Goal: Information Seeking & Learning: Learn about a topic

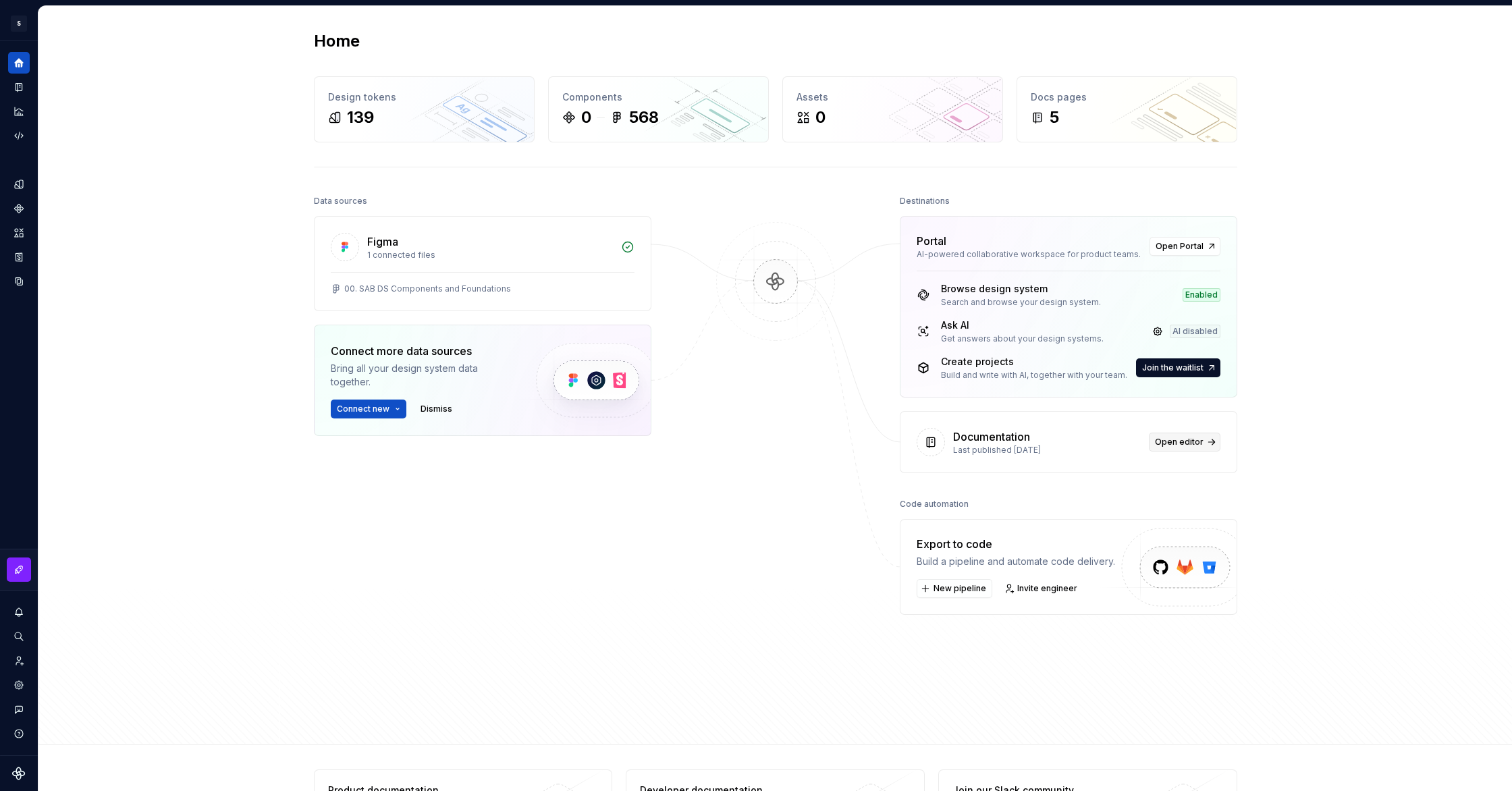
click at [1193, 441] on span "Open editor" at bounding box center [1179, 441] width 48 height 11
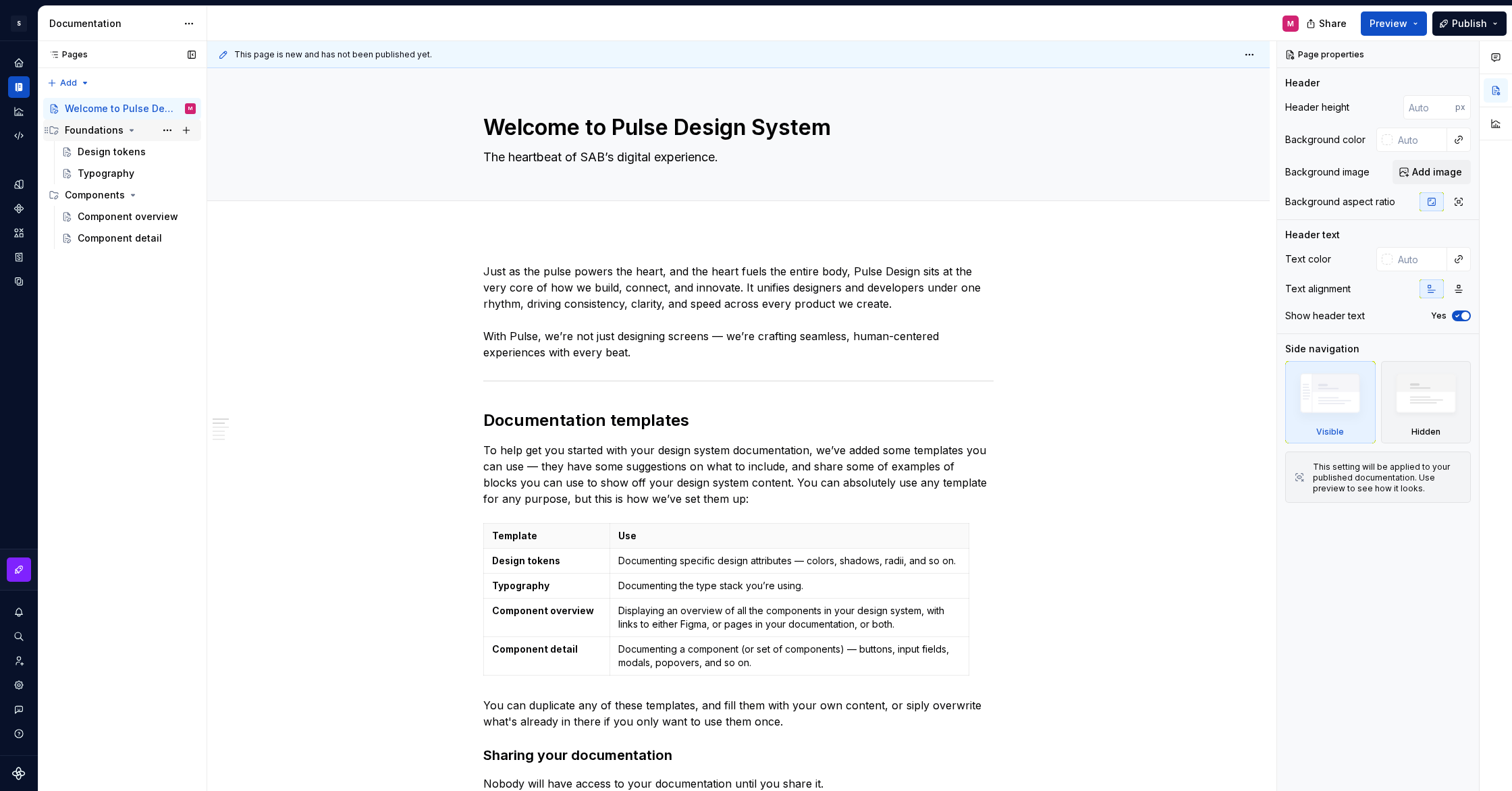
click at [95, 133] on div "Foundations" at bounding box center [94, 130] width 58 height 13
click at [98, 150] on div "Design tokens" at bounding box center [112, 152] width 68 height 13
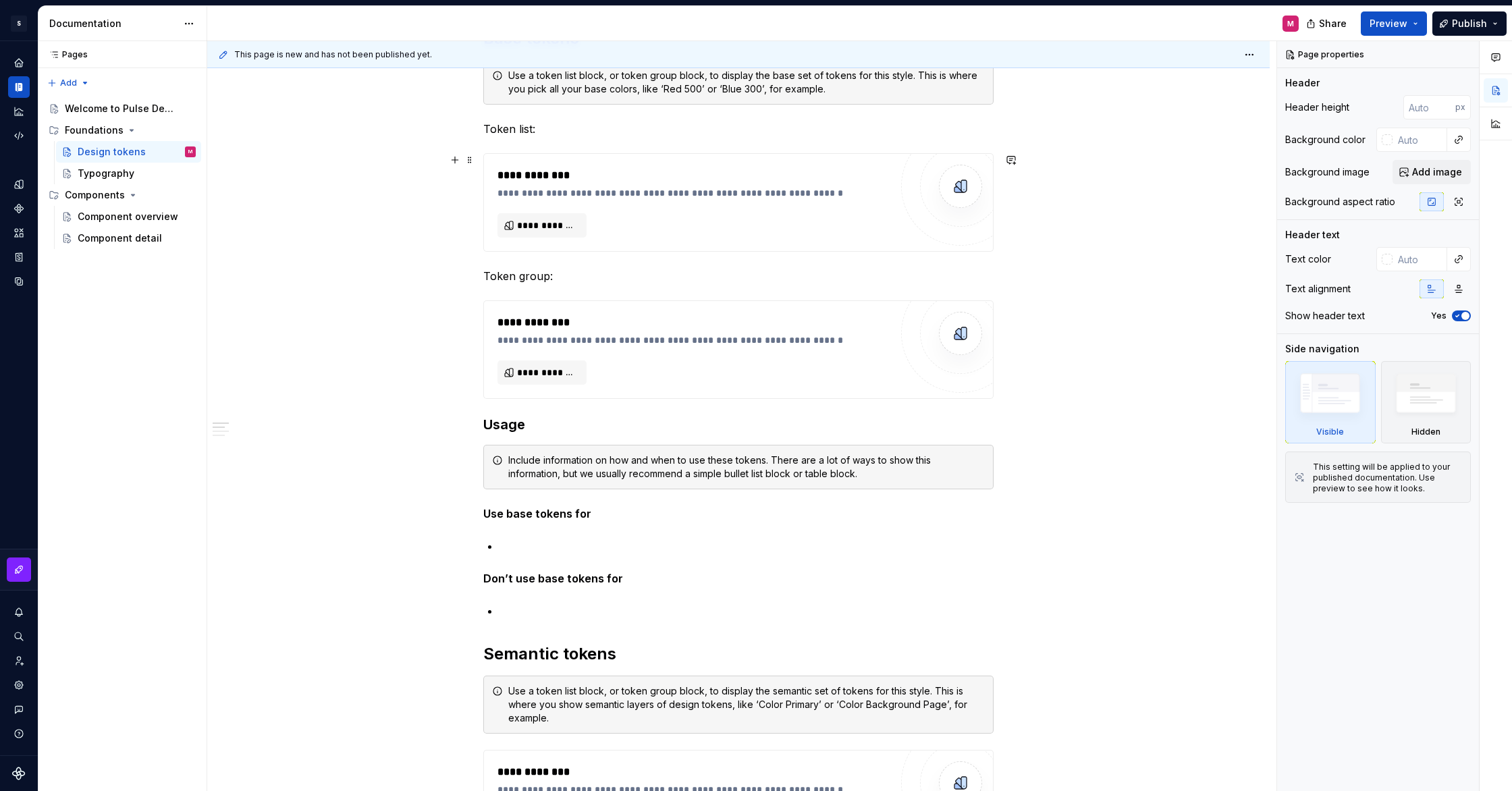
scroll to position [151, 0]
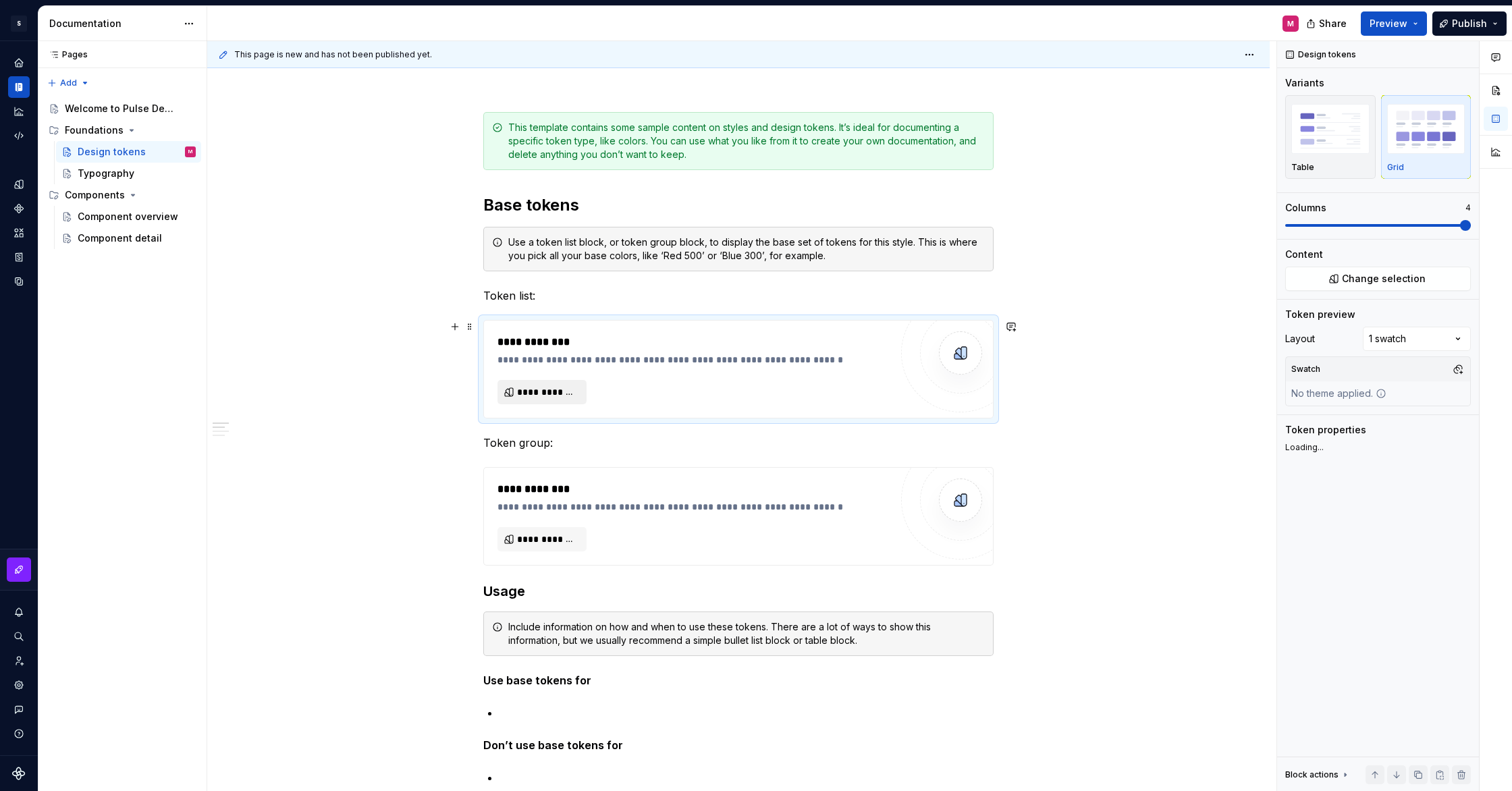
click at [546, 391] on span "**********" at bounding box center [547, 392] width 61 height 13
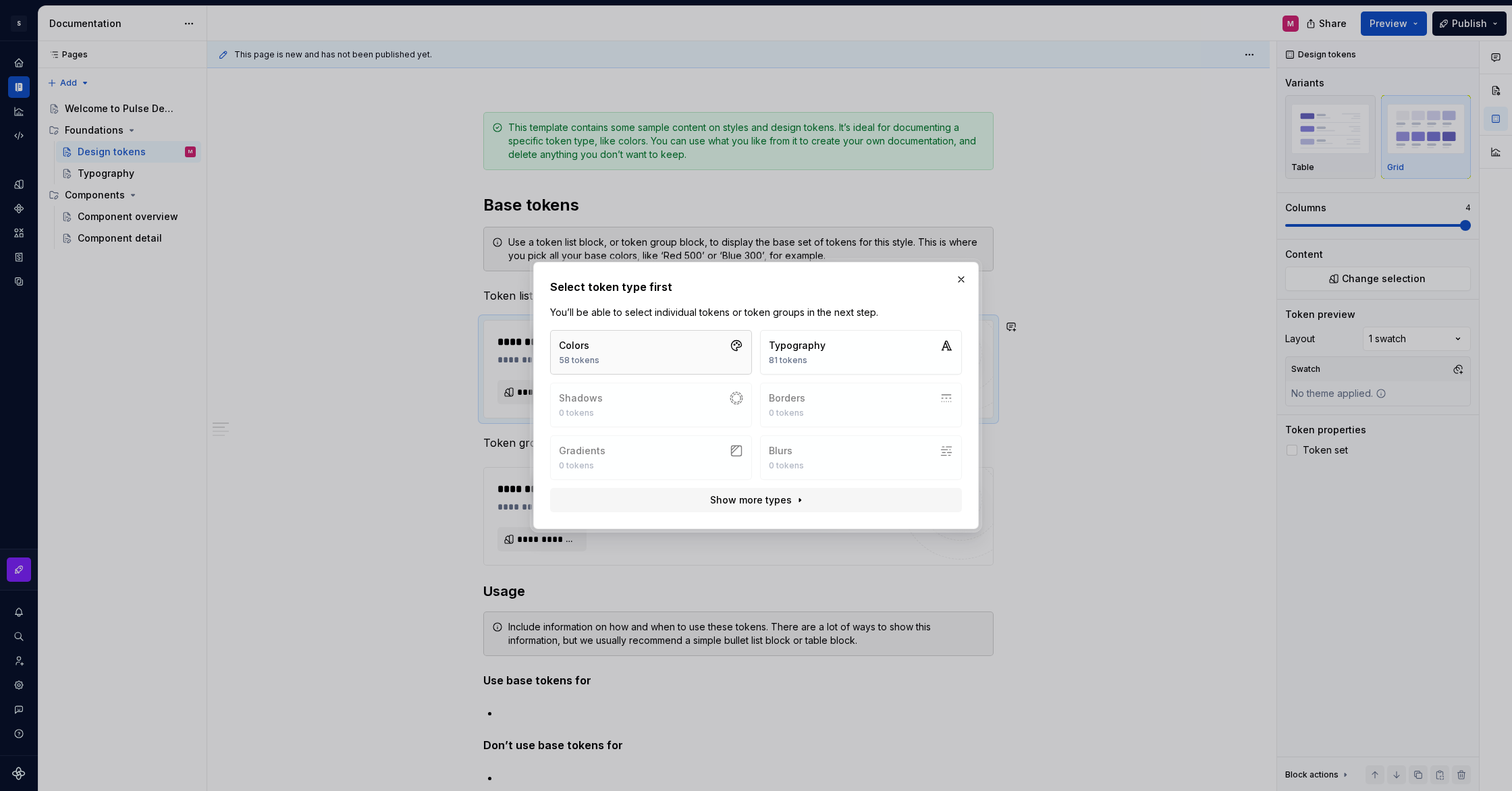
click at [675, 352] on button "Colors 58 tokens" at bounding box center [651, 352] width 202 height 44
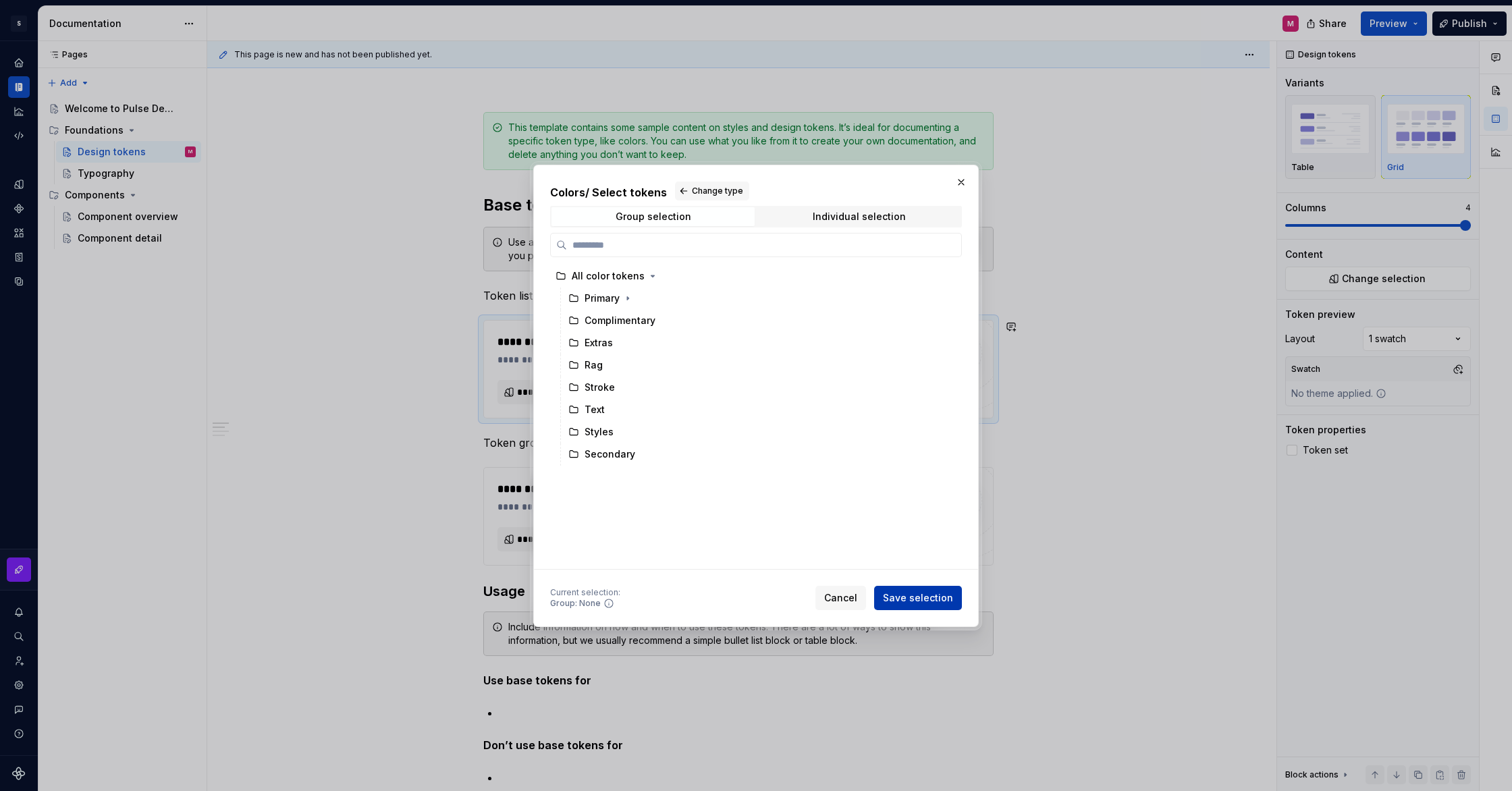
click at [903, 598] on span "Save selection" at bounding box center [918, 598] width 70 height 13
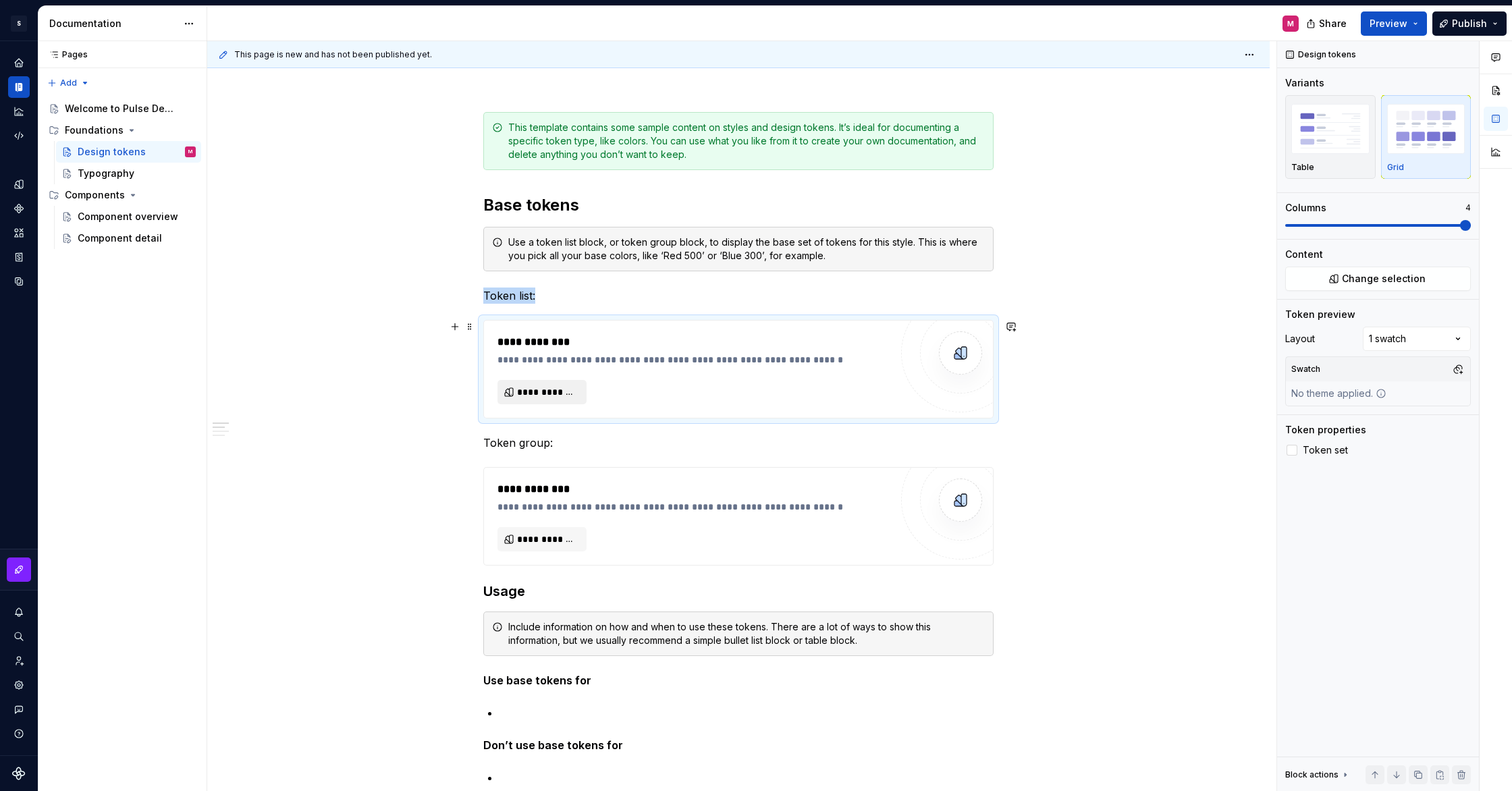
click at [578, 391] on span "**********" at bounding box center [547, 392] width 61 height 13
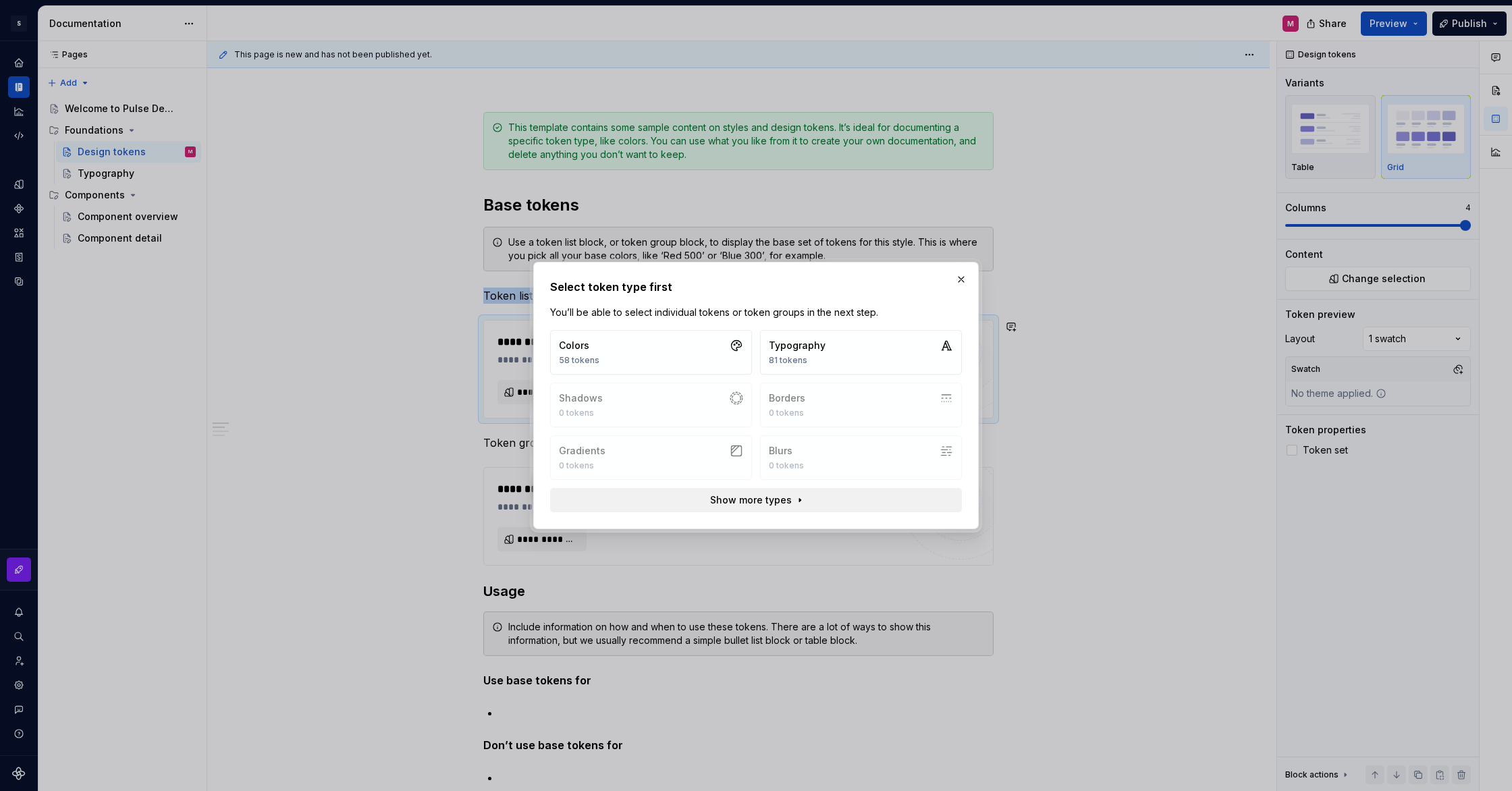
click at [787, 496] on span "Show more types" at bounding box center [751, 500] width 82 height 13
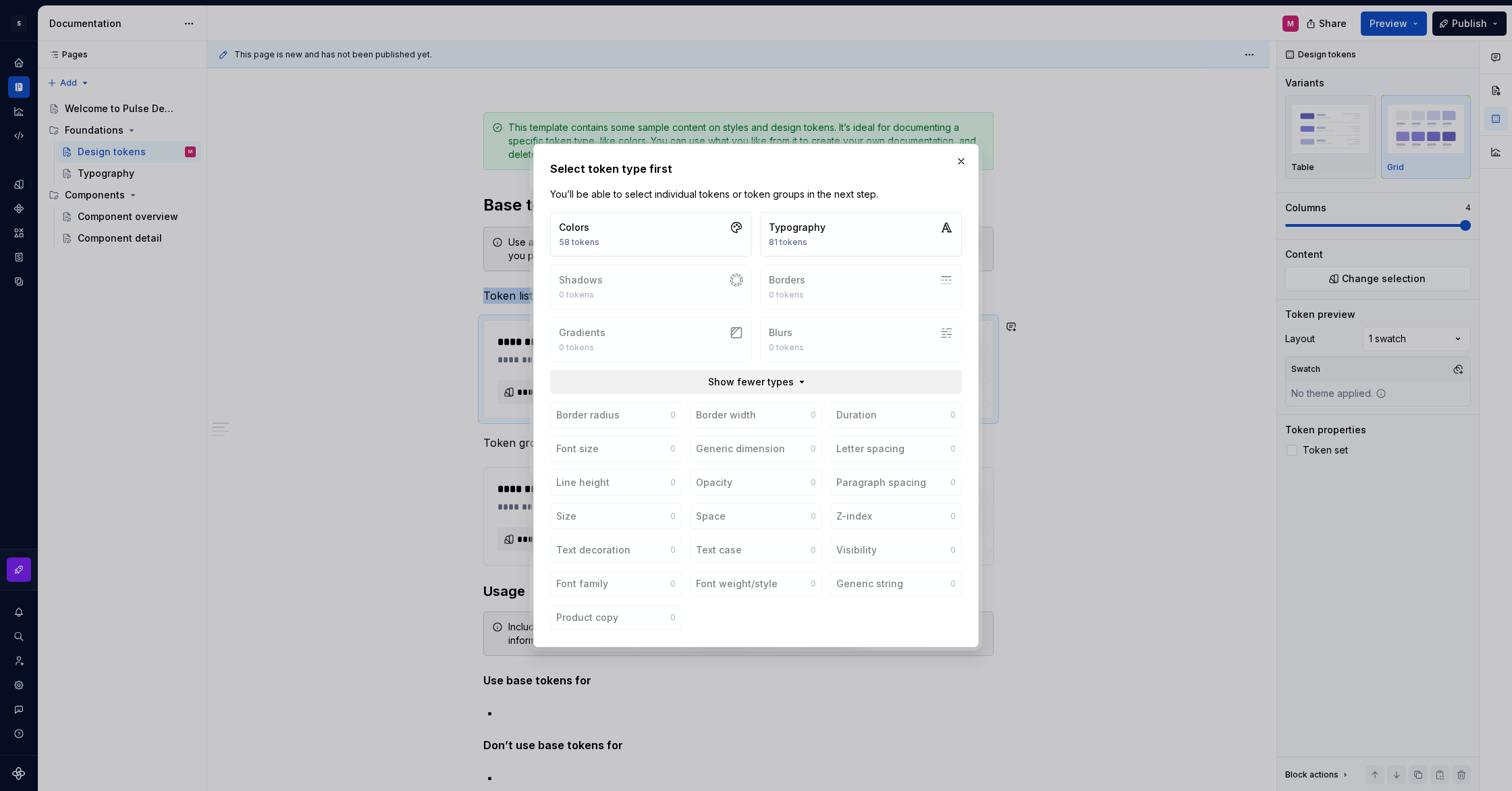
click at [724, 380] on span "Show fewer types" at bounding box center [751, 382] width 86 height 13
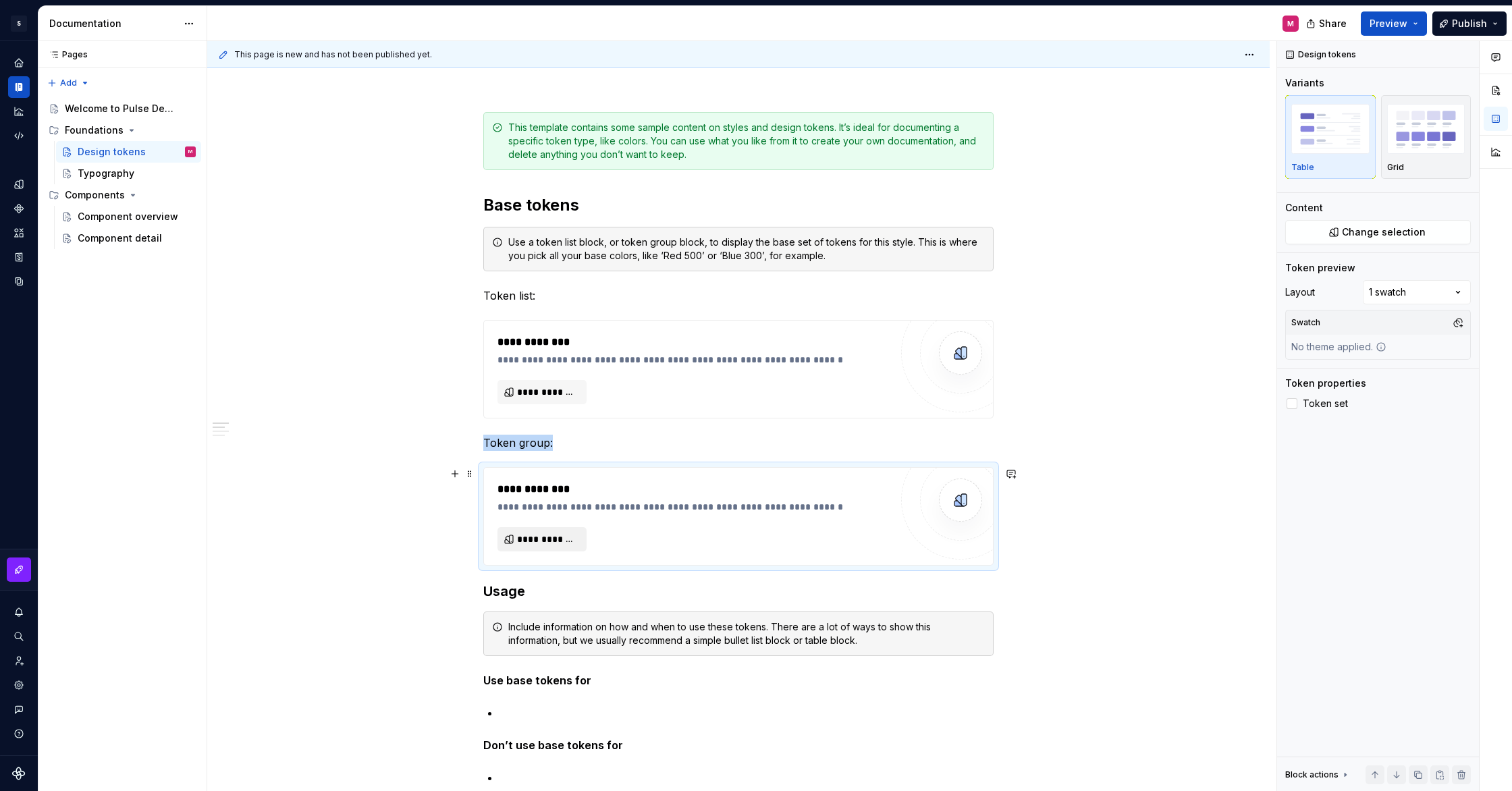
click at [557, 538] on span "**********" at bounding box center [547, 539] width 61 height 13
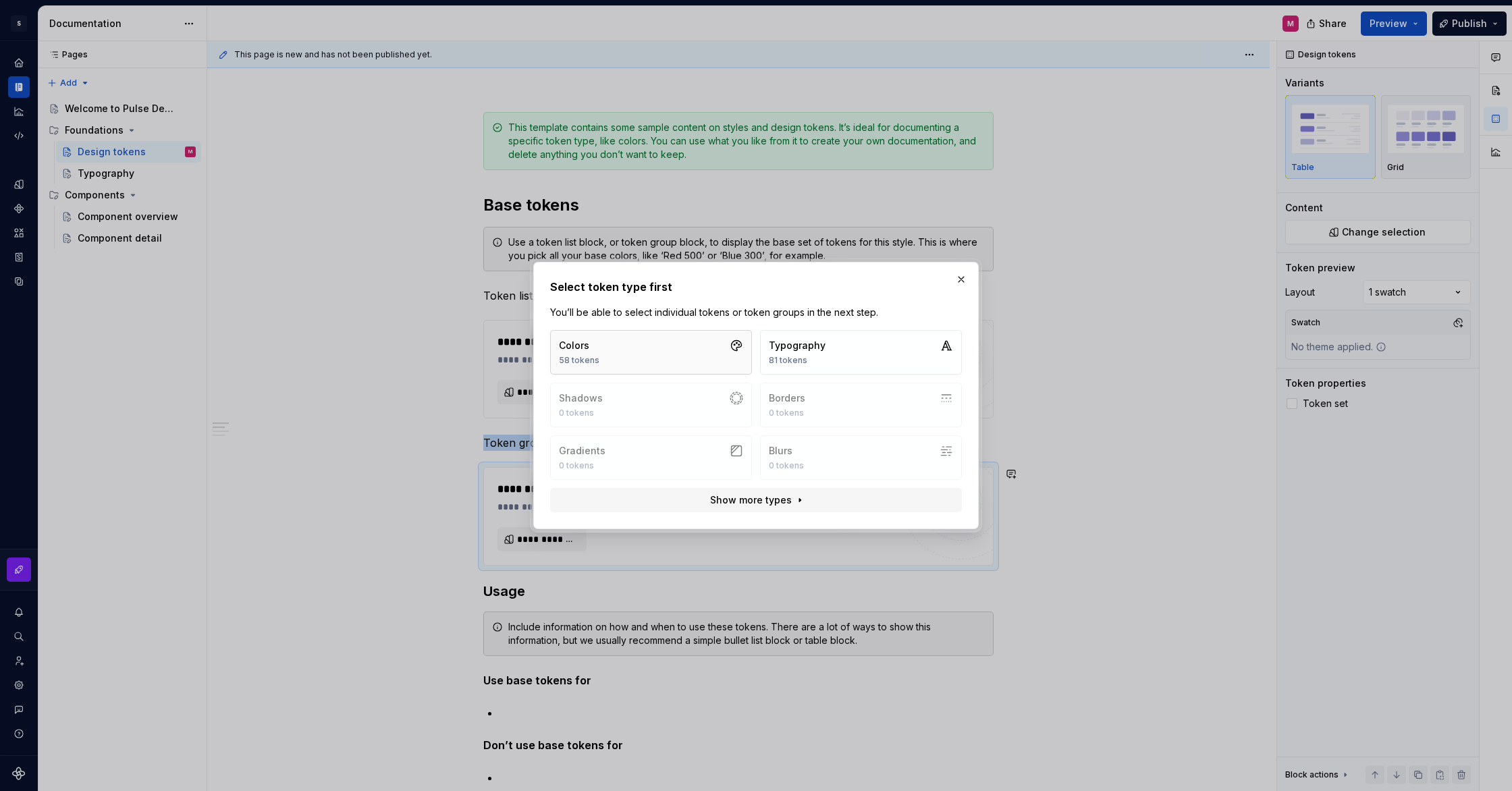
click at [607, 362] on button "Colors 58 tokens" at bounding box center [651, 352] width 202 height 44
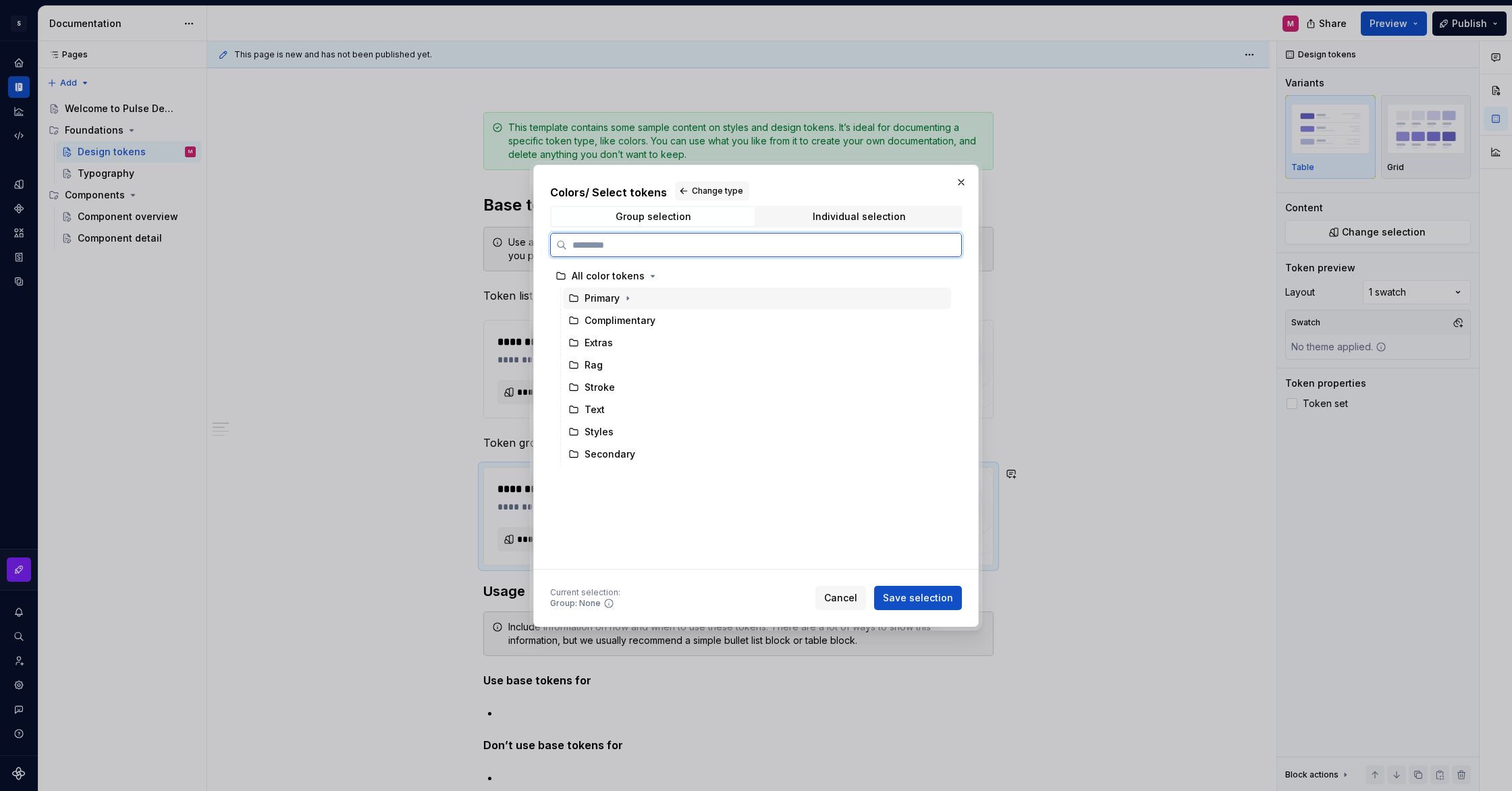
click at [679, 299] on div "Primary" at bounding box center [757, 299] width 388 height 22
click at [695, 329] on div "Complimentary" at bounding box center [757, 320] width 388 height 22
click at [734, 306] on div "Primary" at bounding box center [757, 299] width 388 height 22
click at [900, 602] on span "Save selection" at bounding box center [918, 598] width 70 height 13
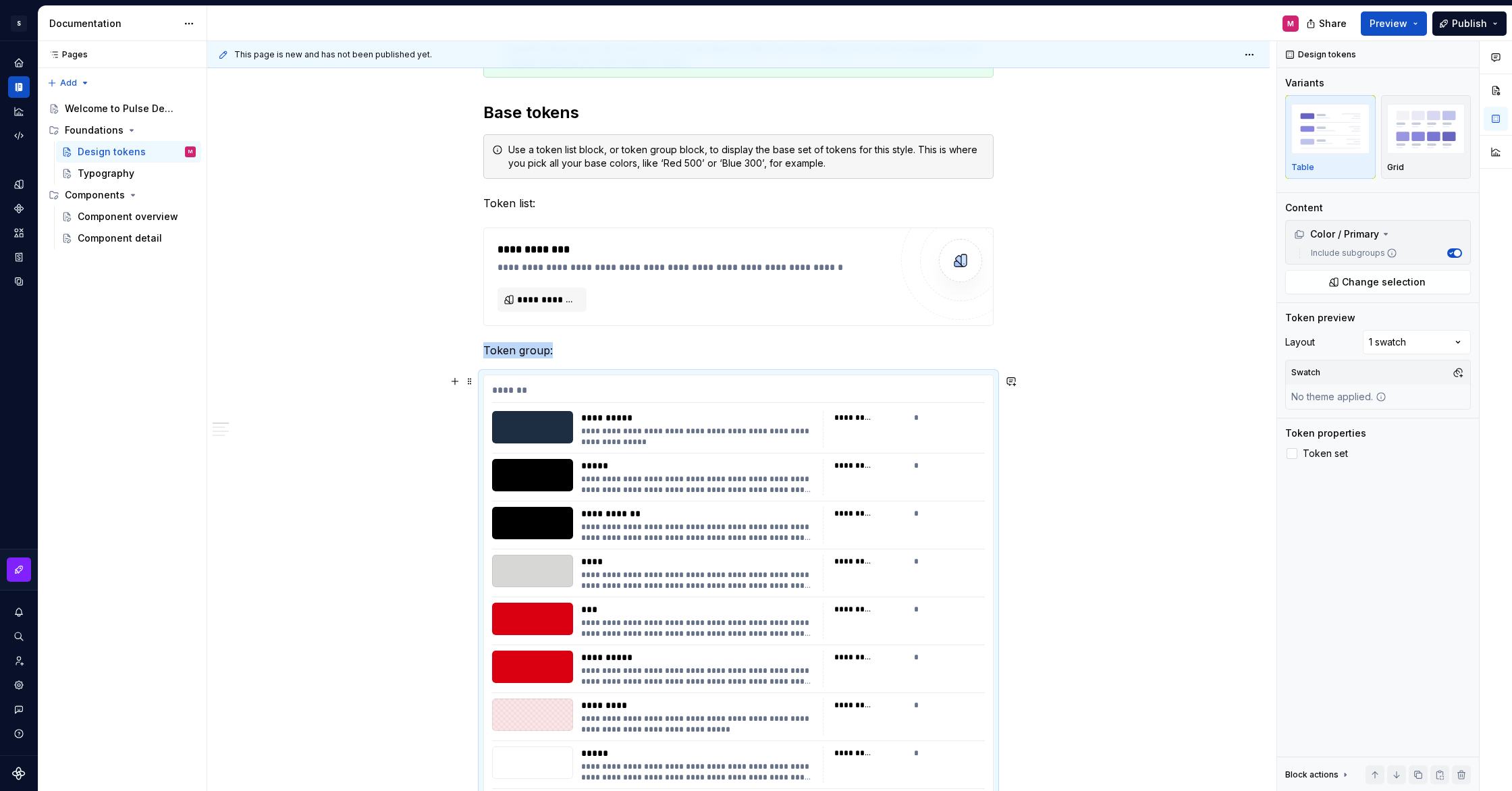
scroll to position [249, 0]
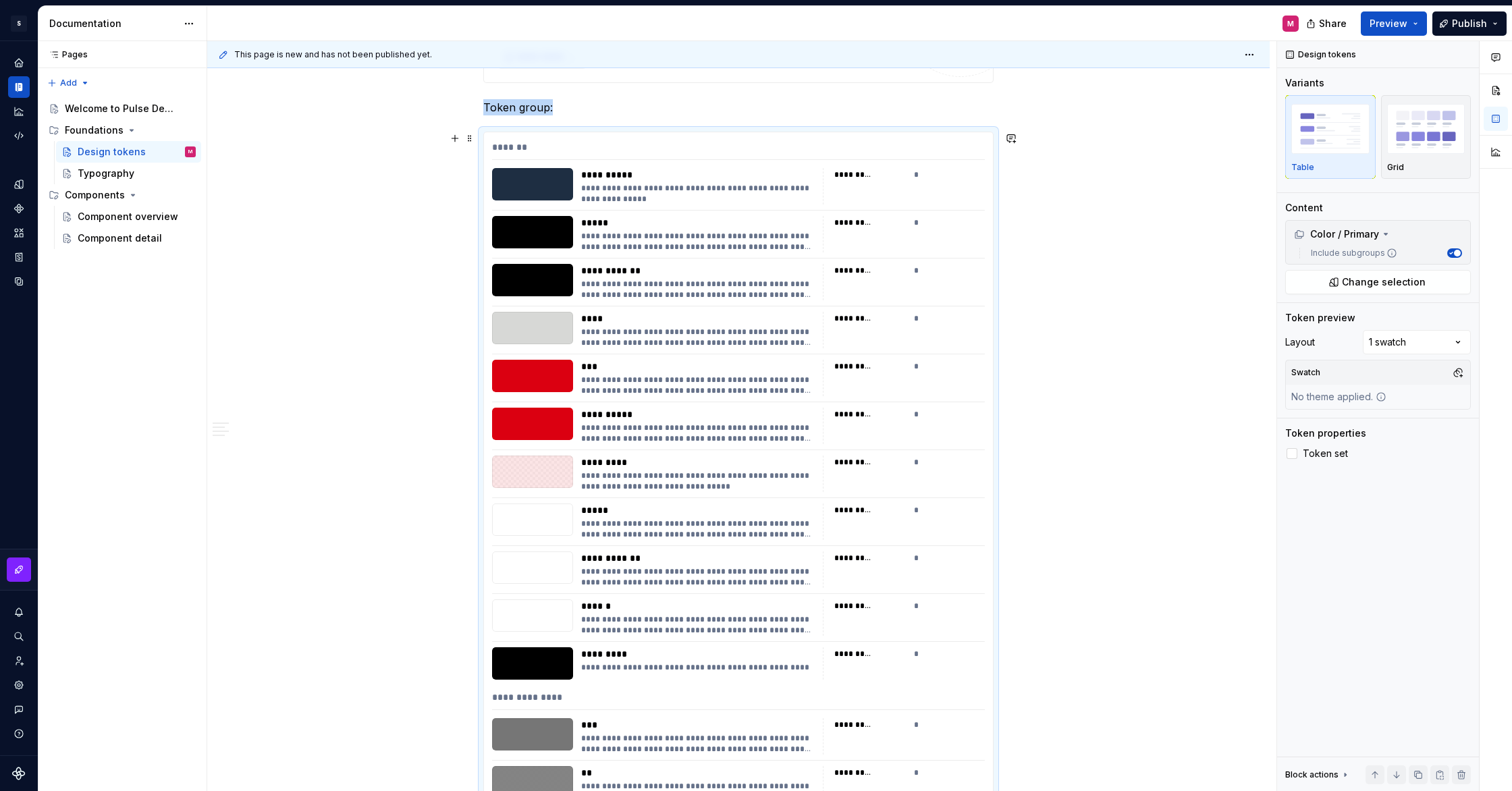
scroll to position [302, 0]
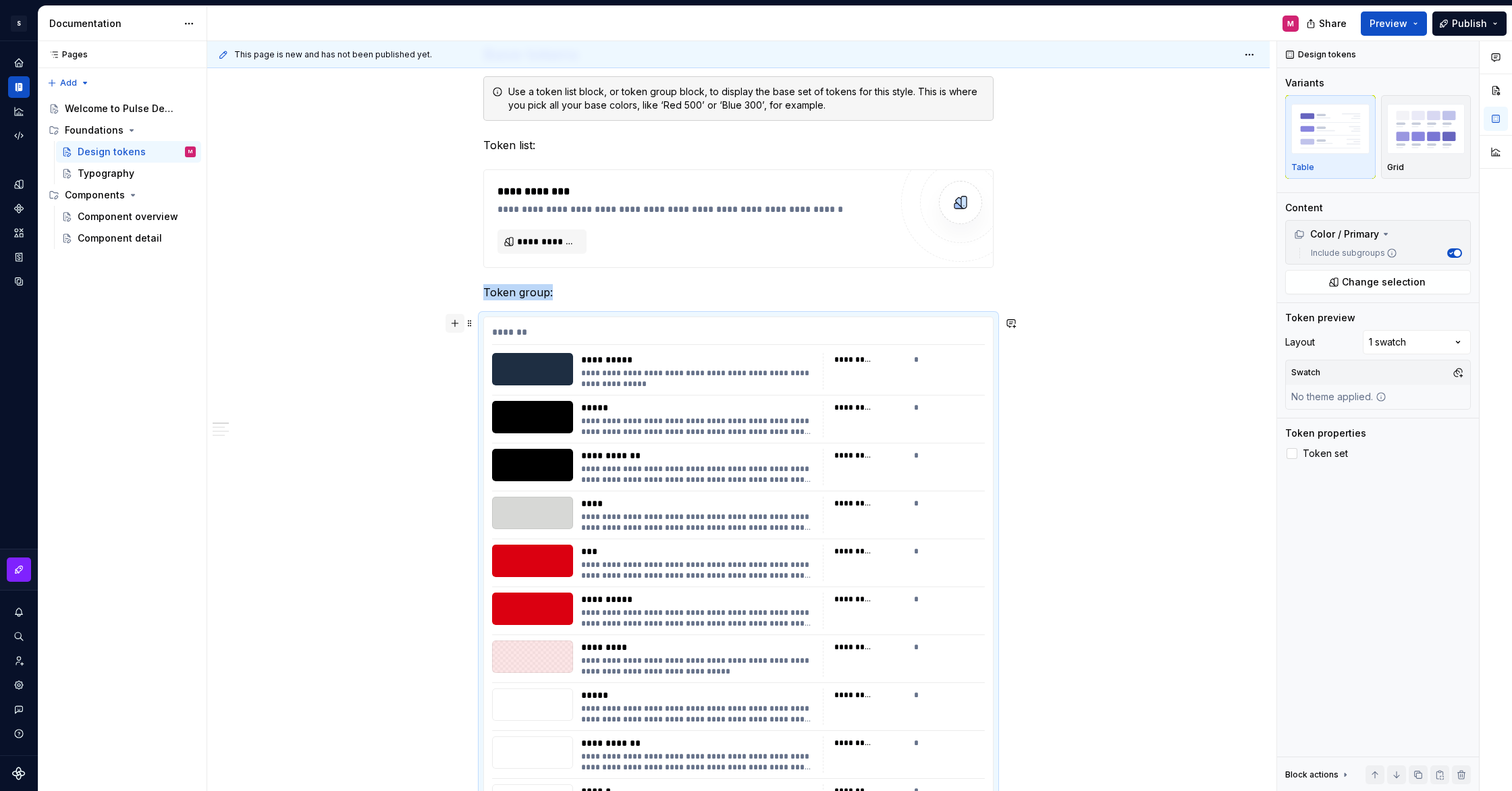
click at [460, 322] on button "button" at bounding box center [455, 323] width 19 height 19
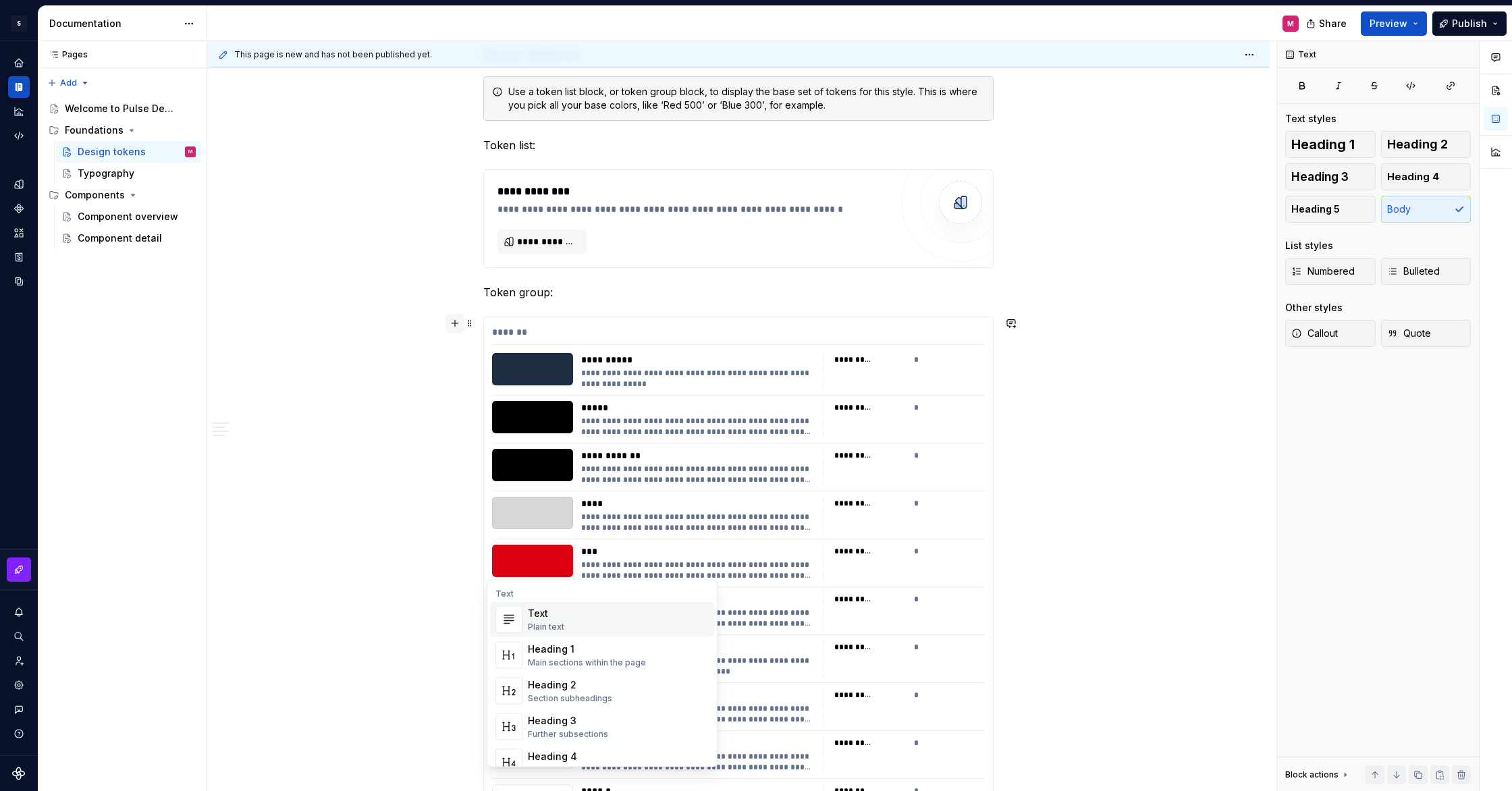
scroll to position [924, 0]
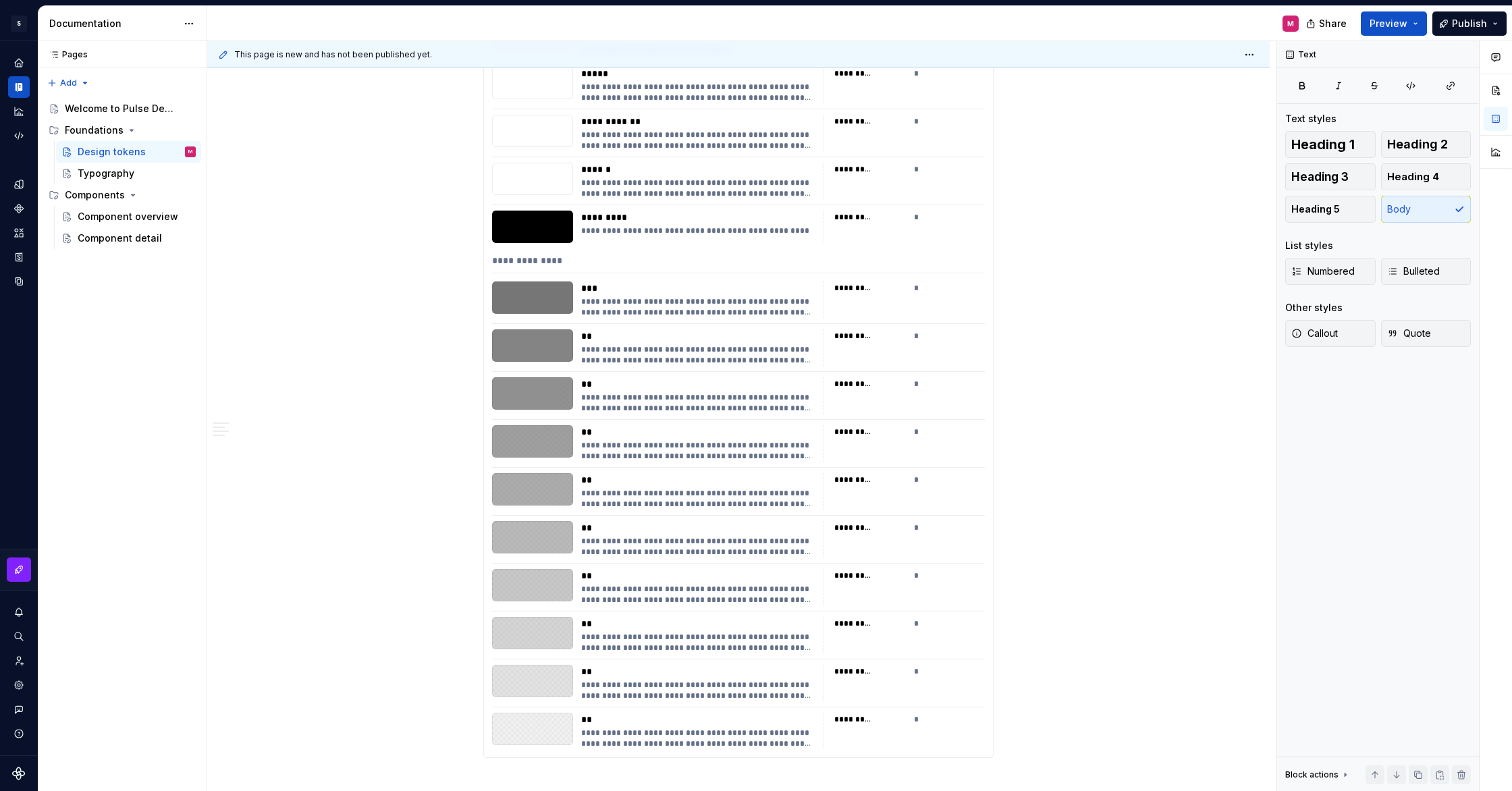
click at [392, 490] on div "**********" at bounding box center [738, 563] width 1062 height 2512
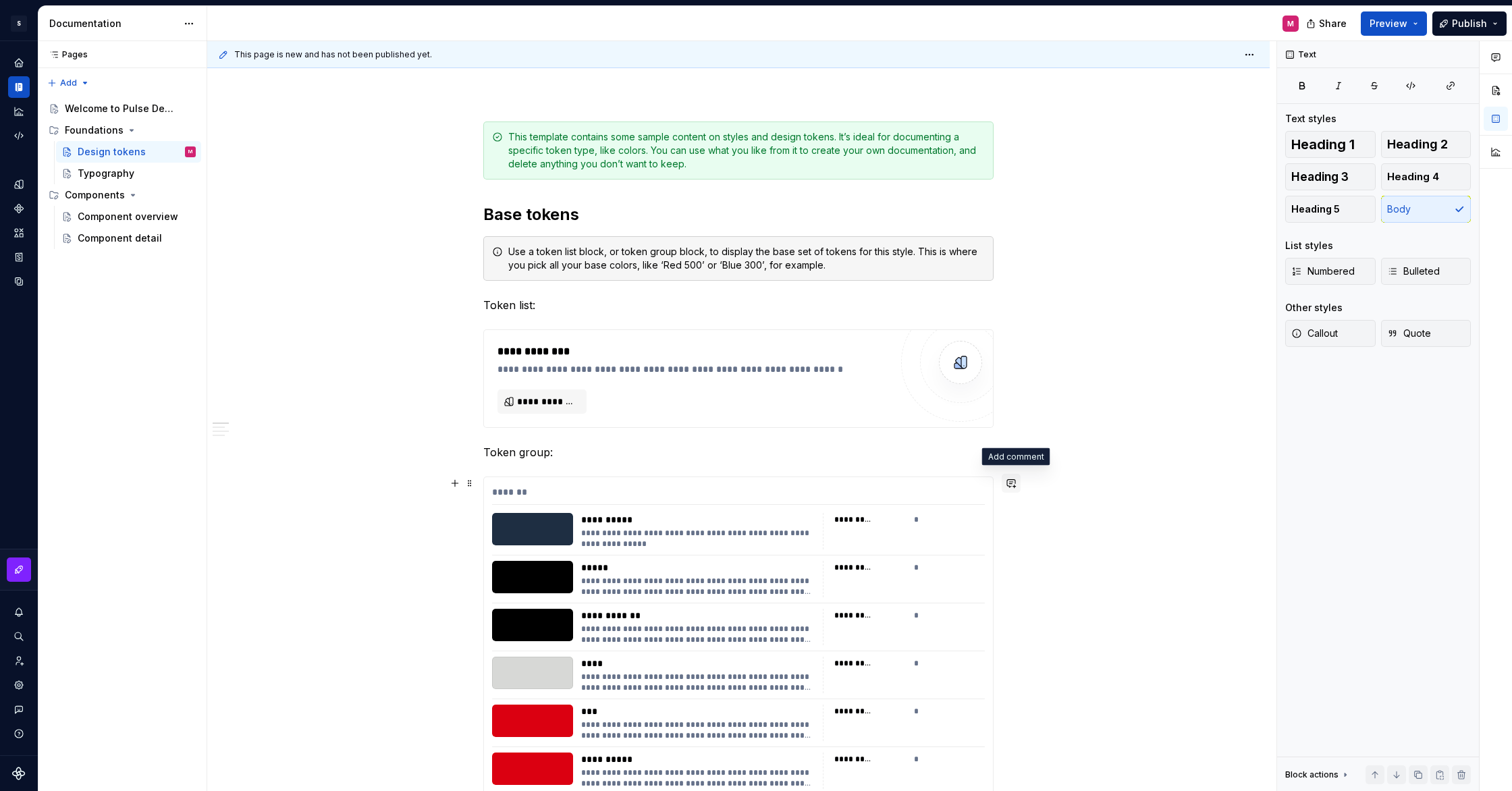
scroll to position [139, 0]
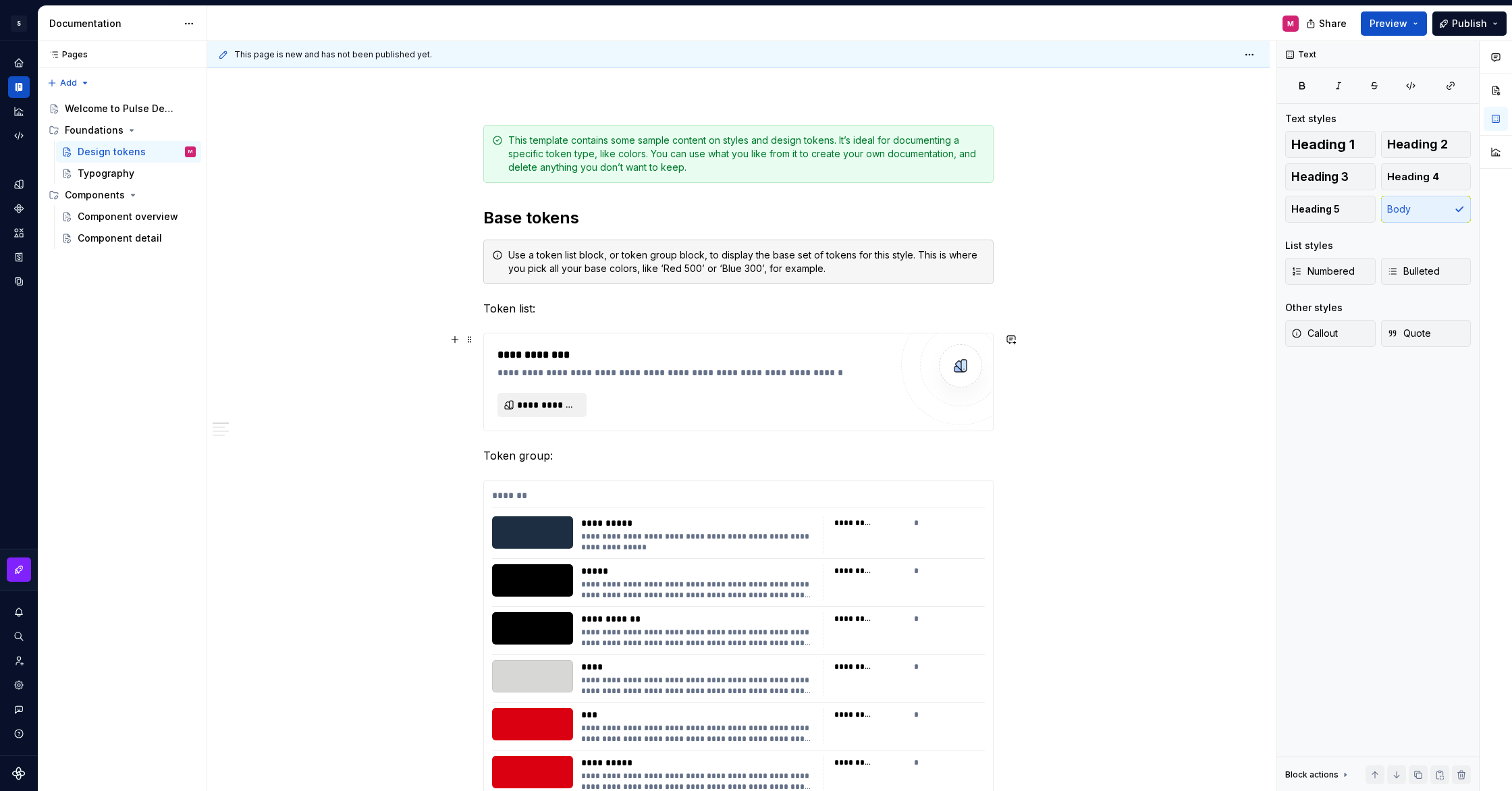
click at [562, 408] on span "**********" at bounding box center [547, 405] width 61 height 13
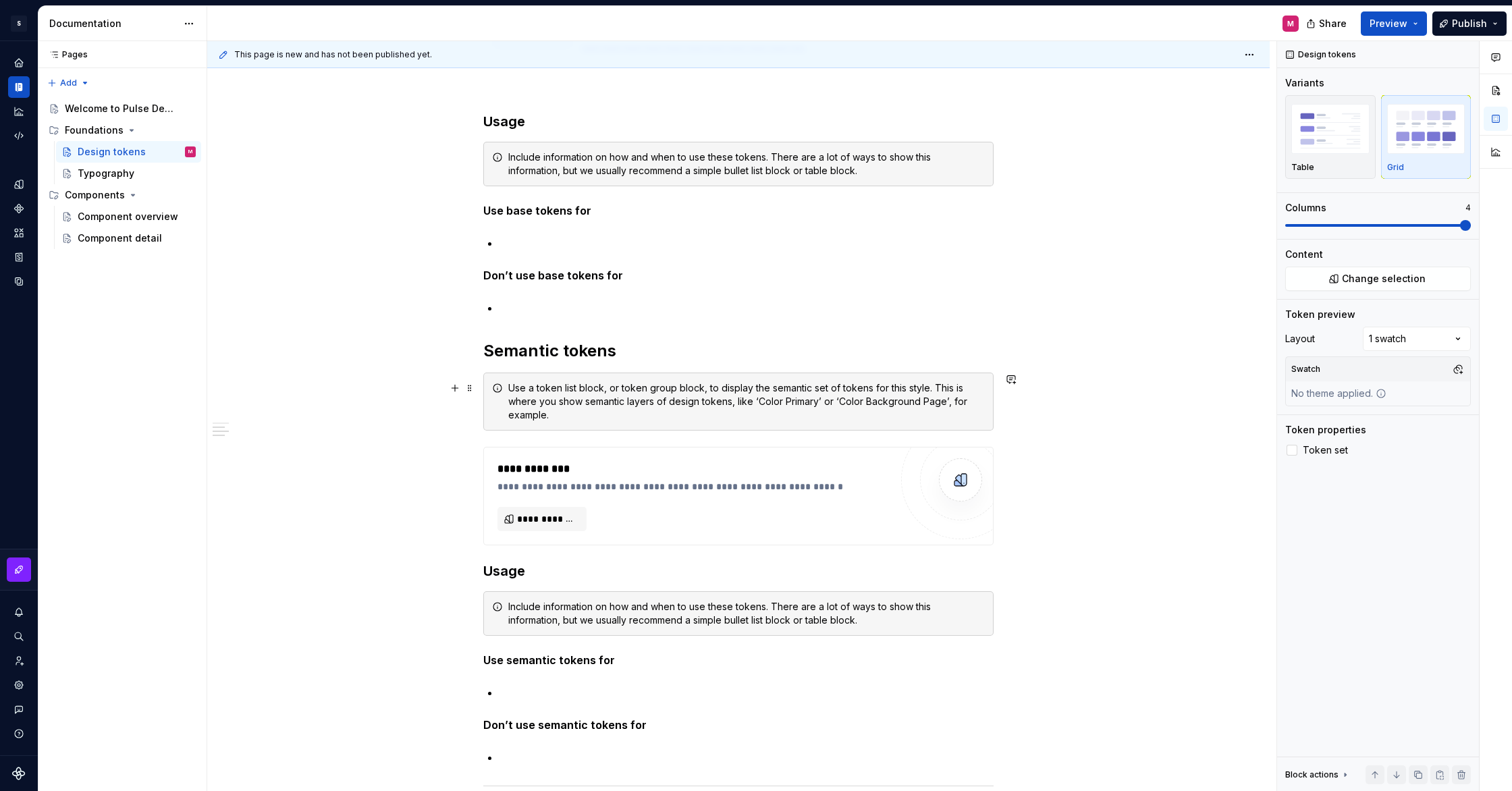
scroll to position [1521, 0]
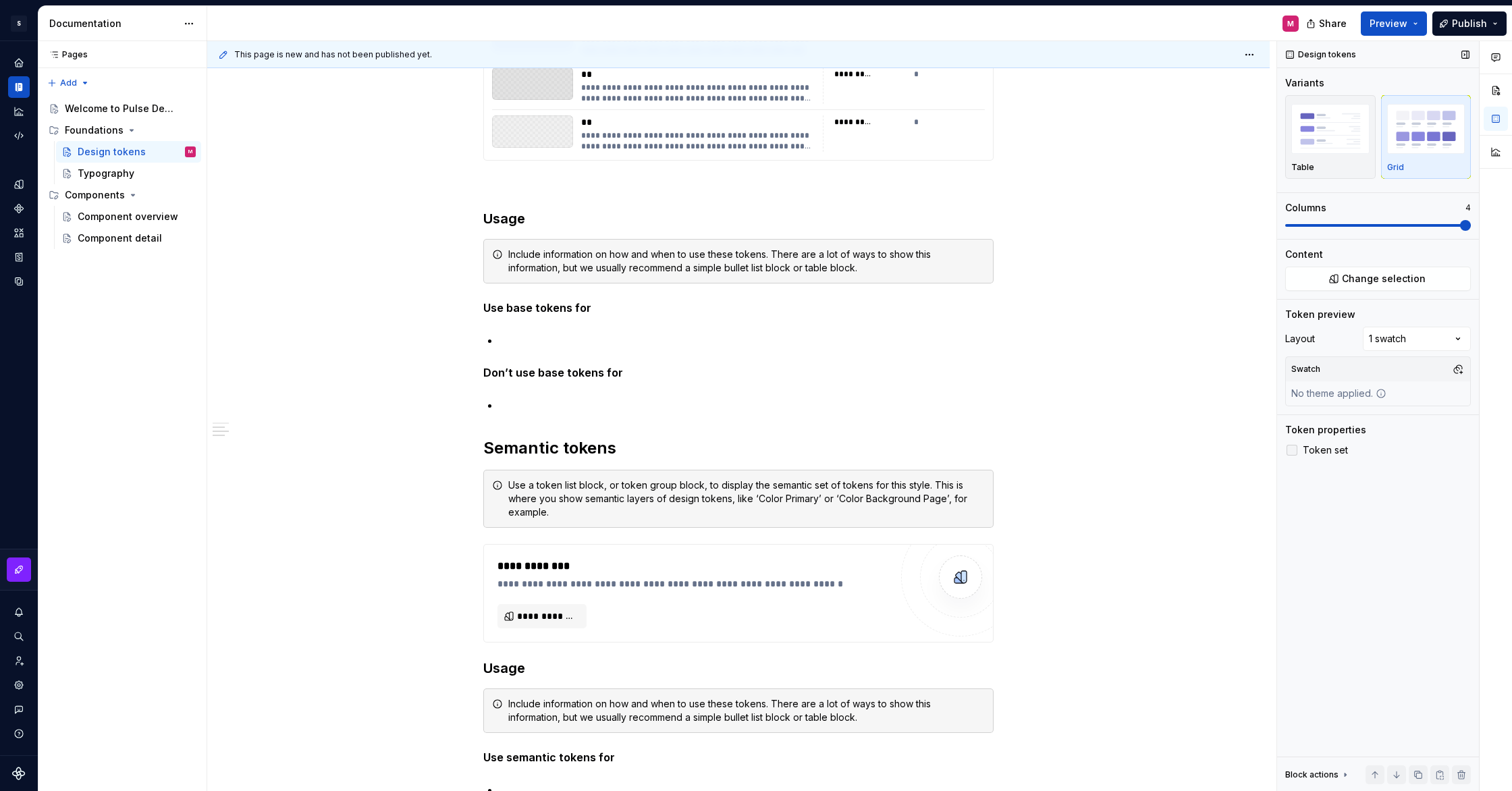
click at [1293, 451] on icon at bounding box center [1293, 451] width 0 height 0
click at [1294, 453] on div at bounding box center [1292, 450] width 11 height 11
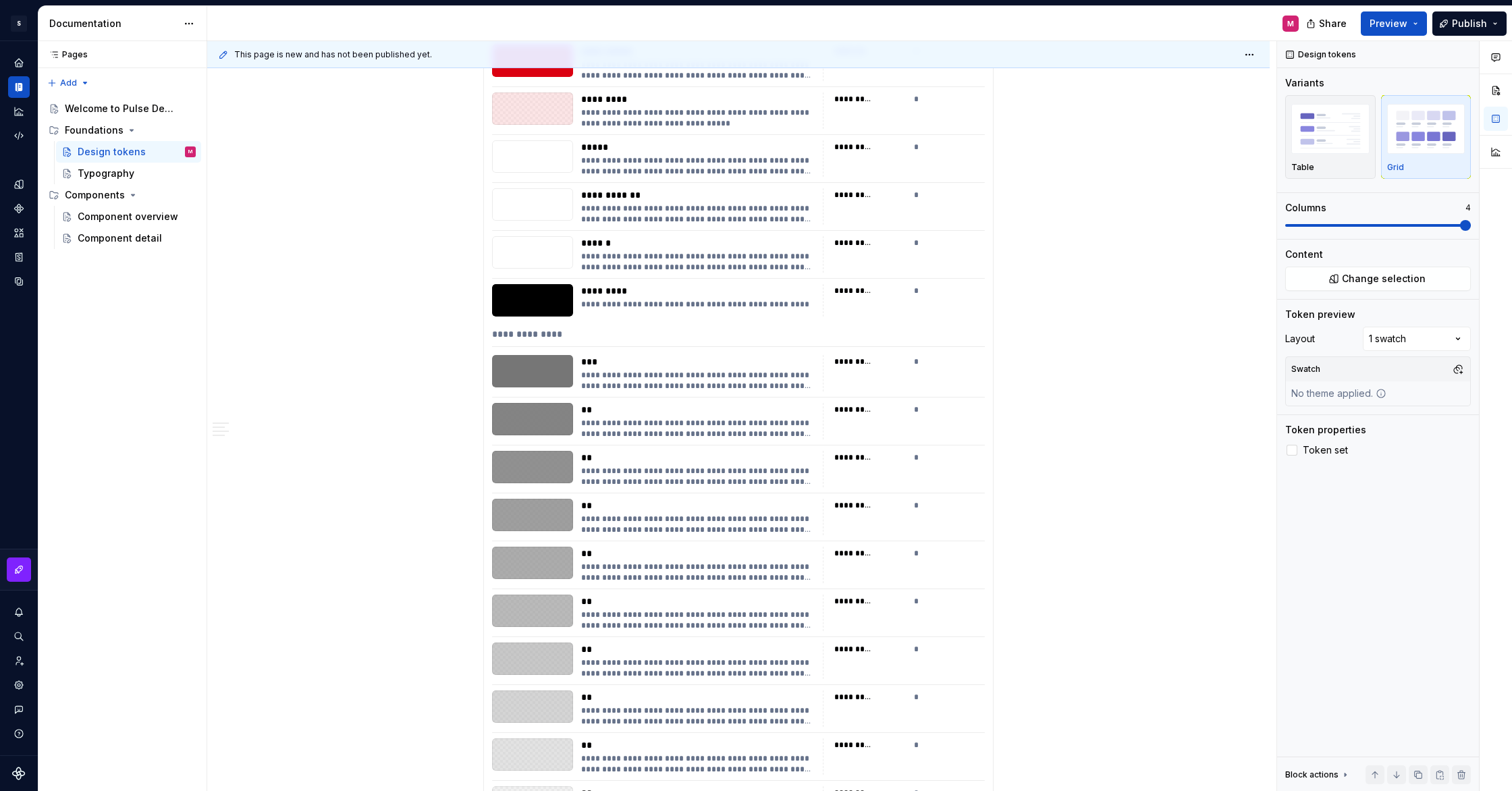
scroll to position [850, 0]
click at [1322, 128] on img "button" at bounding box center [1331, 128] width 78 height 49
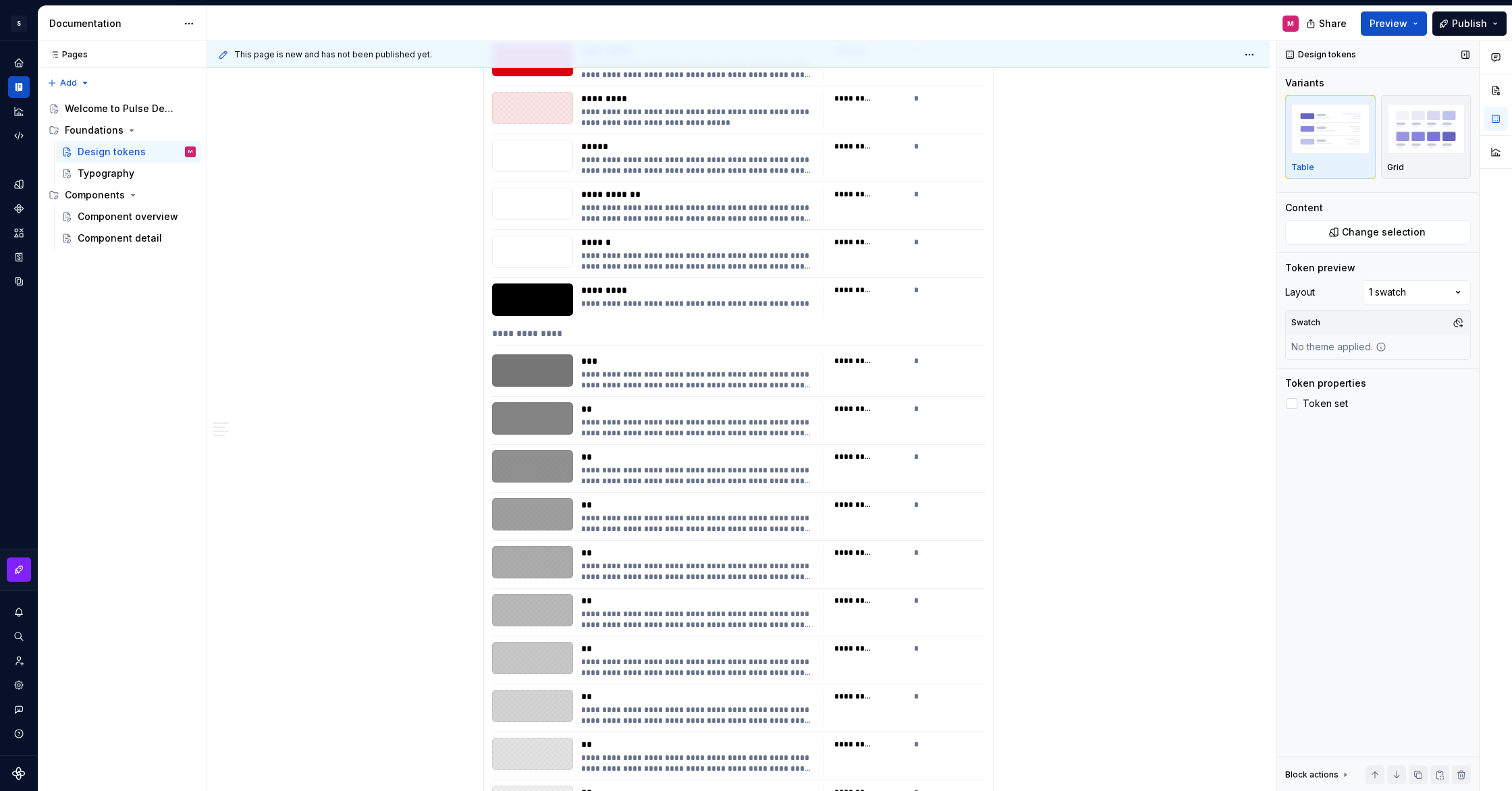
scroll to position [430, 0]
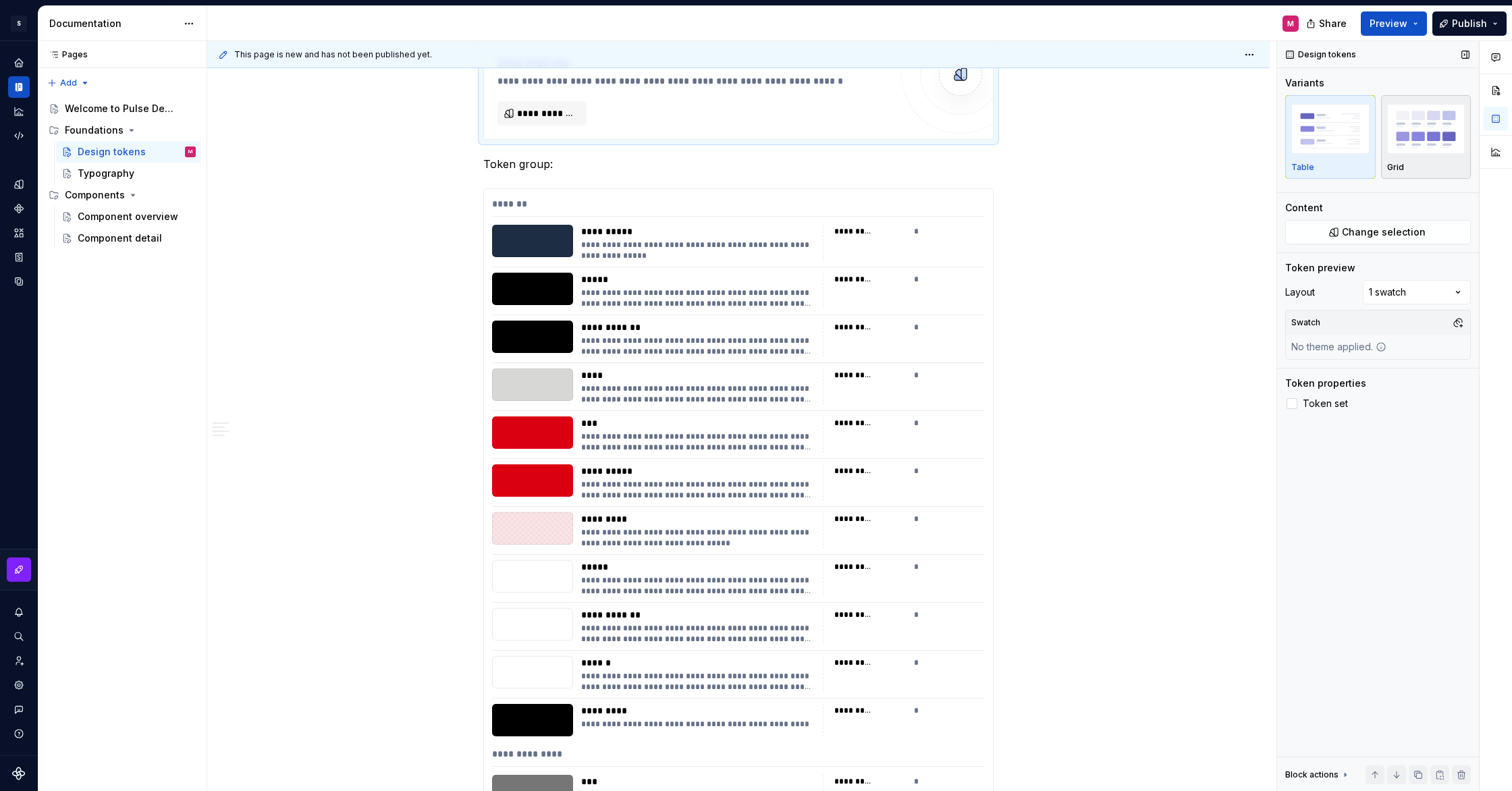
click at [1416, 137] on img "button" at bounding box center [1427, 128] width 78 height 49
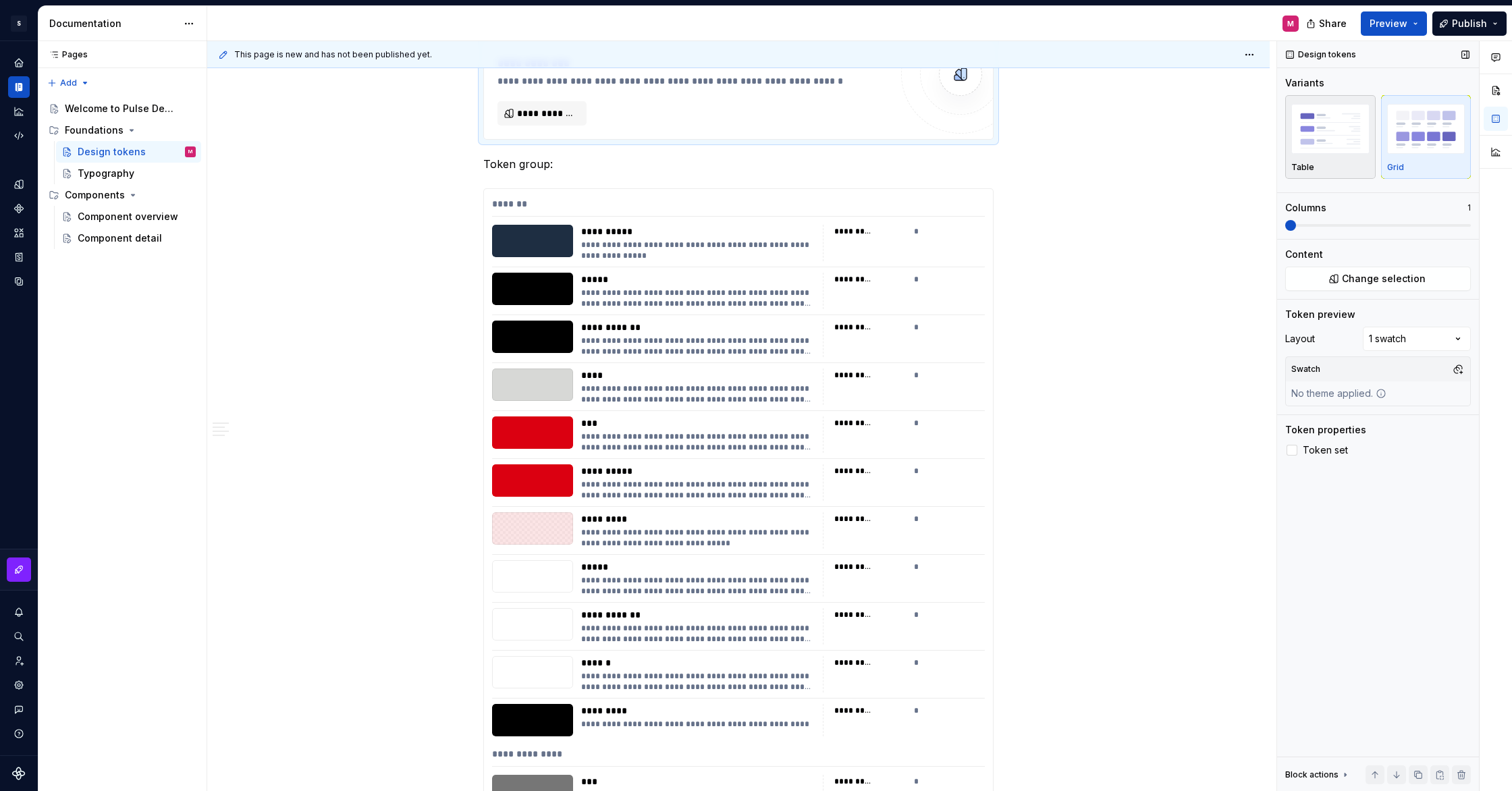
click at [1317, 151] on img "button" at bounding box center [1331, 128] width 78 height 49
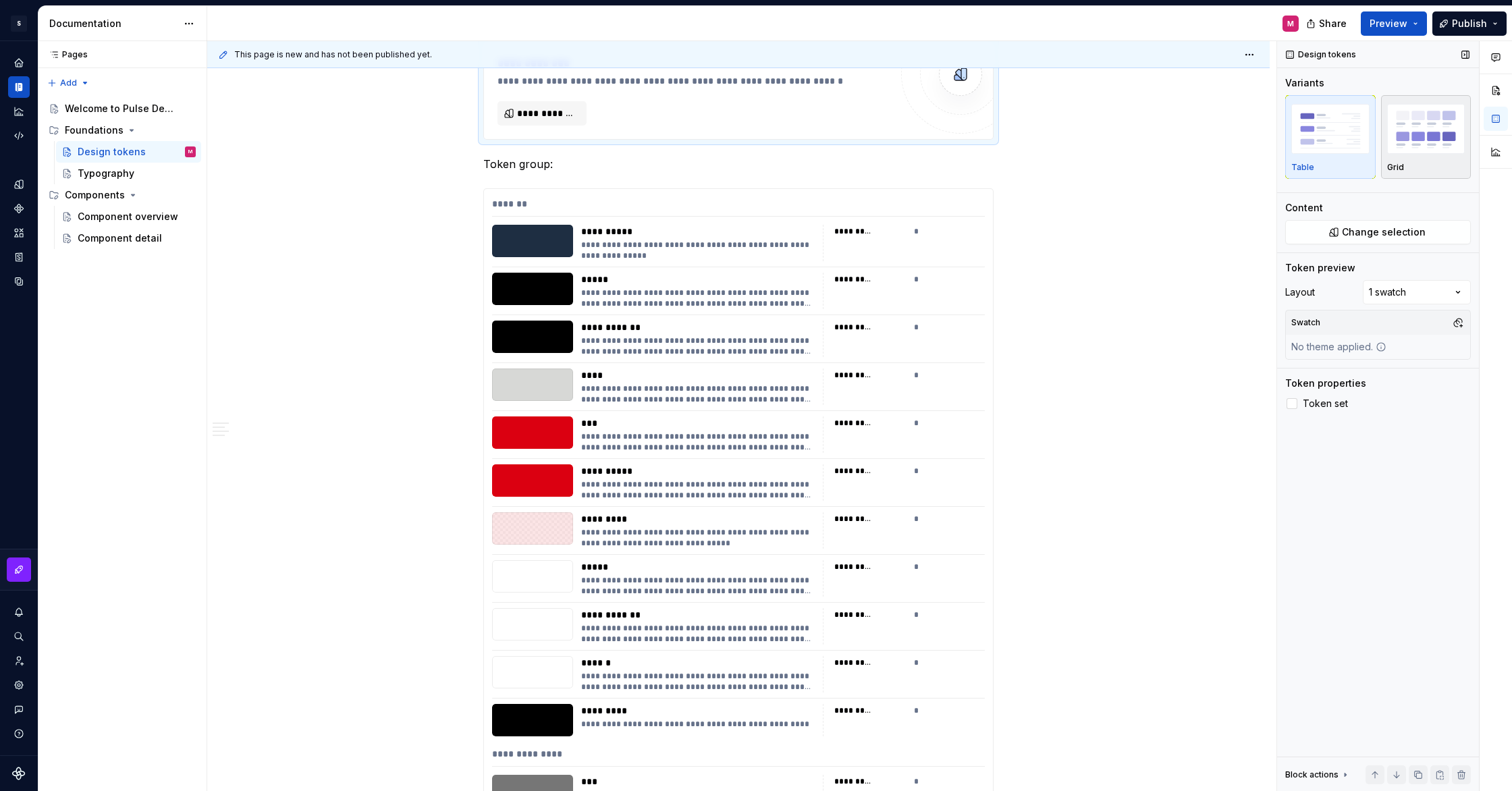
click at [1412, 132] on img "button" at bounding box center [1427, 128] width 78 height 49
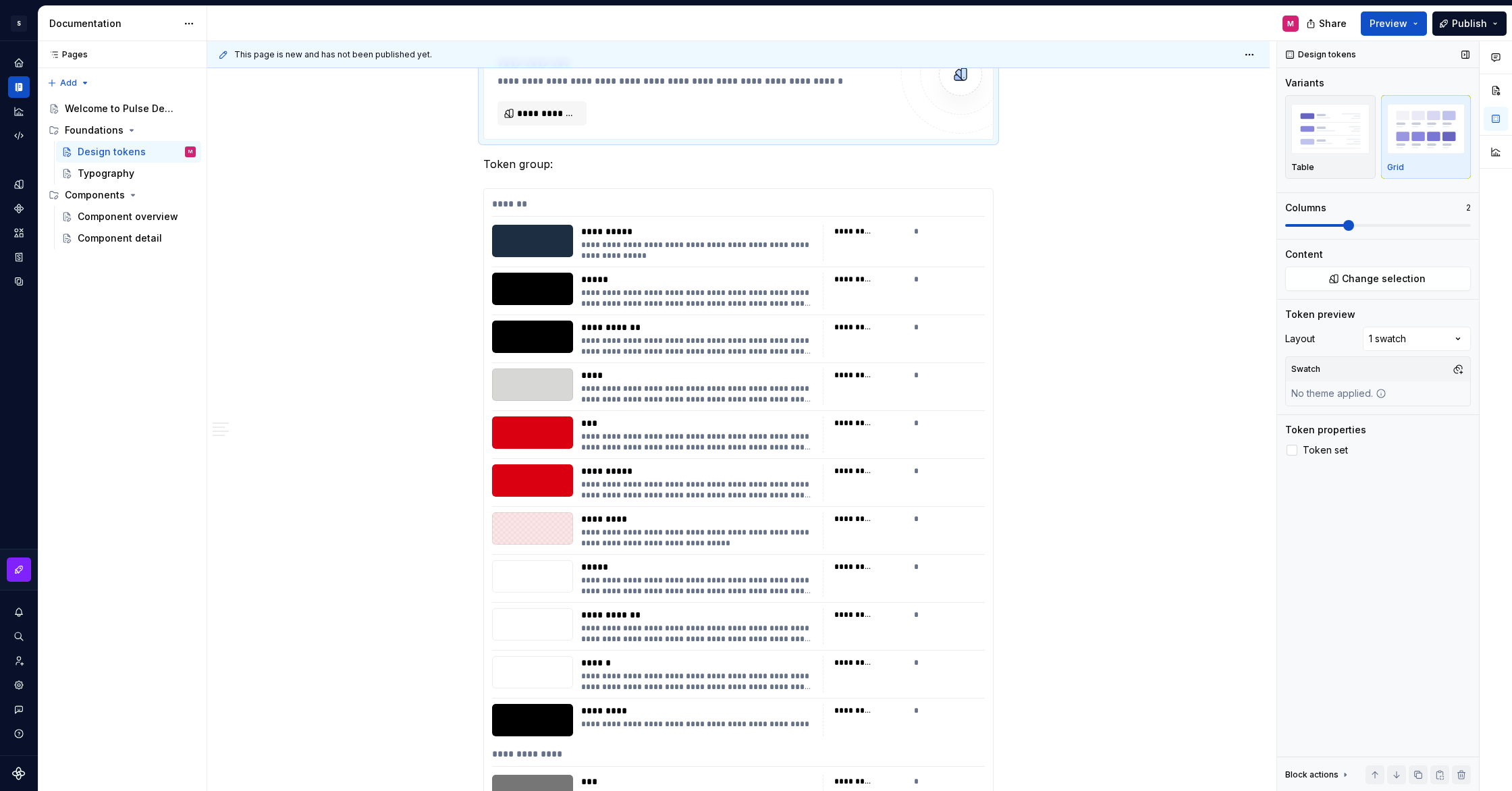
click at [1343, 226] on span at bounding box center [1348, 225] width 11 height 11
click at [1285, 228] on span at bounding box center [1290, 225] width 11 height 11
click at [1405, 332] on div "Comments Open comments No comments yet Select ‘Comment’ from the block context …" at bounding box center [1395, 416] width 235 height 751
click at [1416, 334] on div "Comments Open comments No comments yet Select ‘Comment’ from the block context …" at bounding box center [1395, 416] width 235 height 751
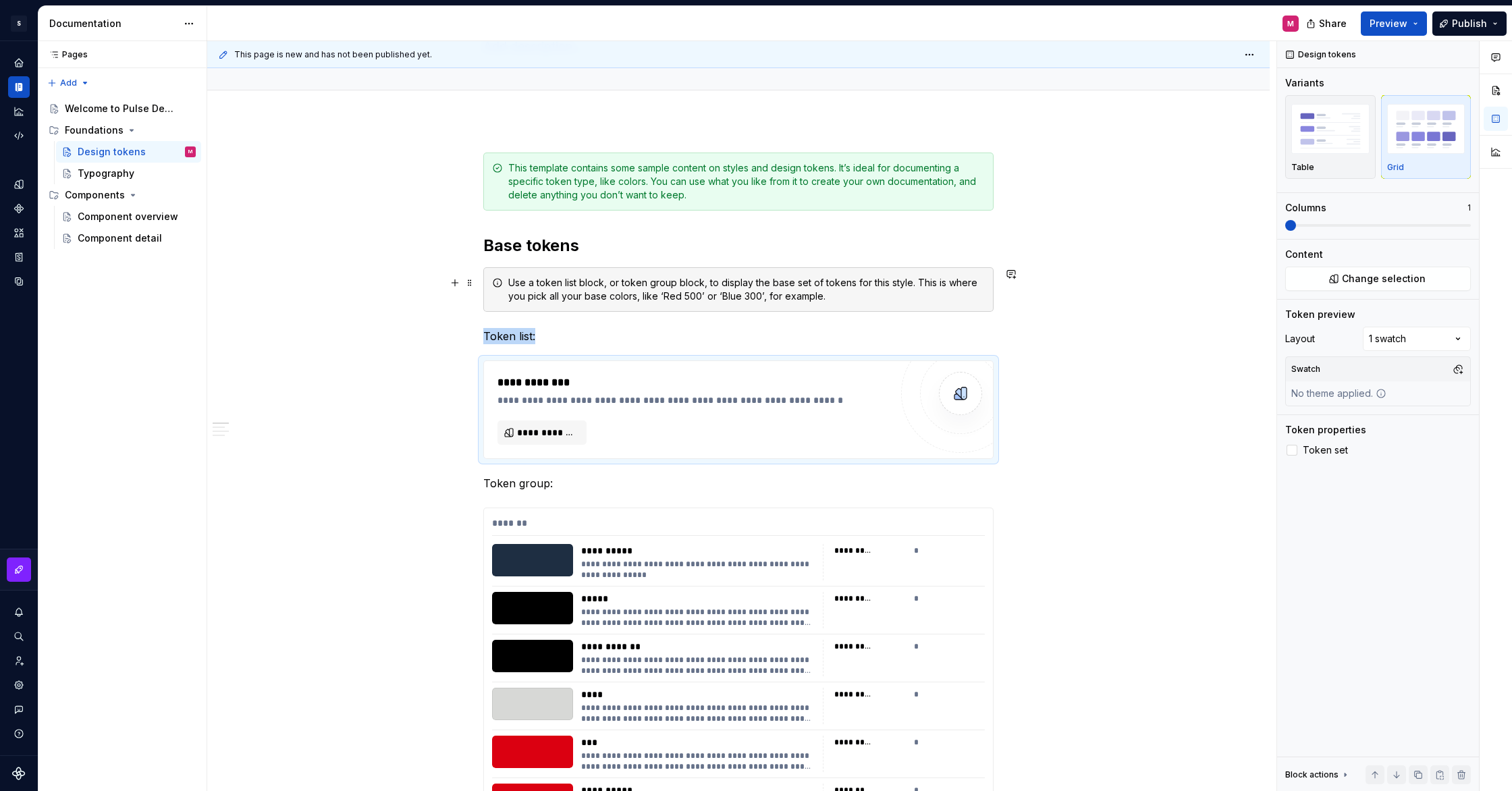
scroll to position [110, 0]
click at [472, 486] on span at bounding box center [470, 484] width 11 height 19
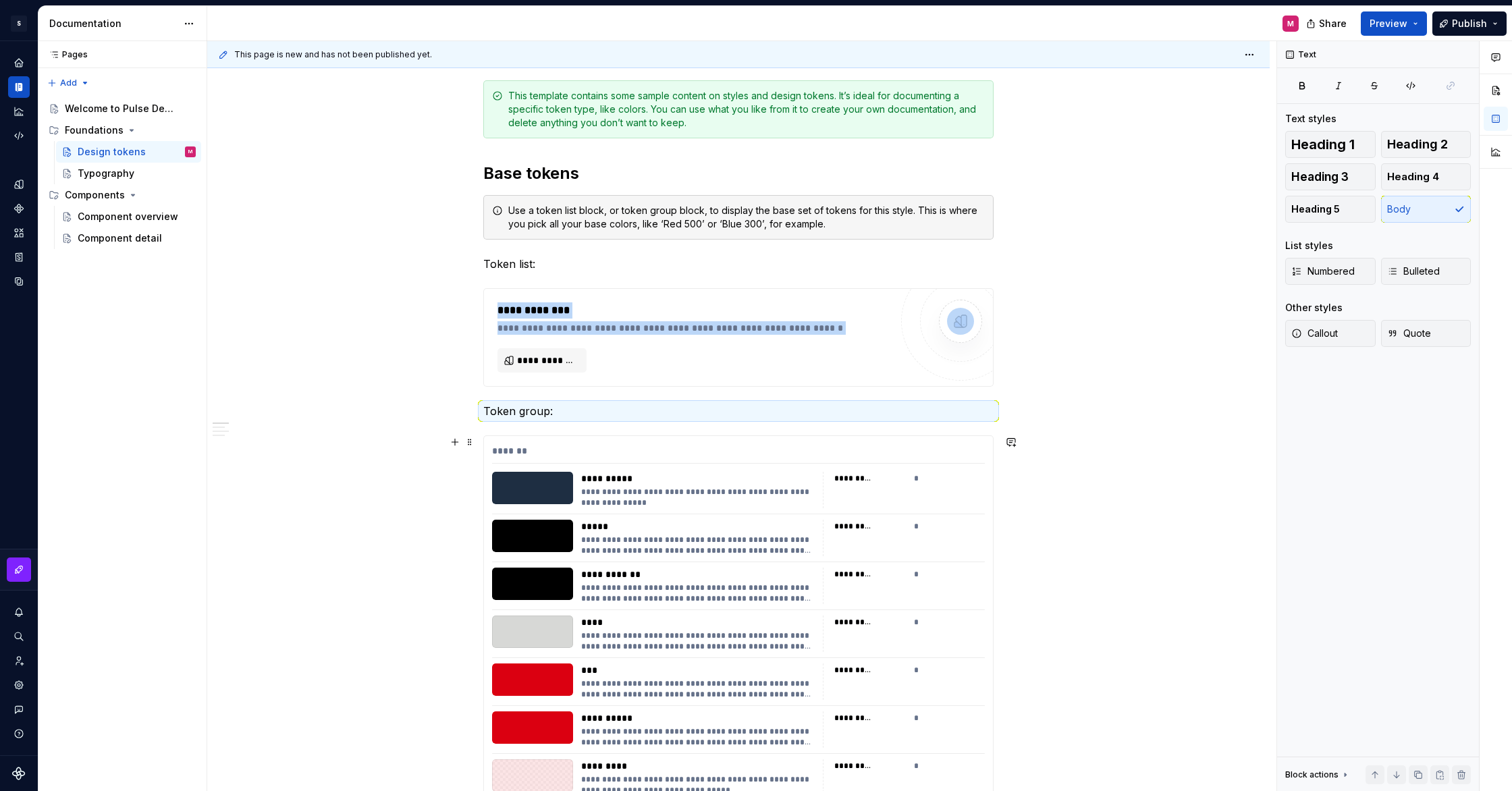
scroll to position [187, 0]
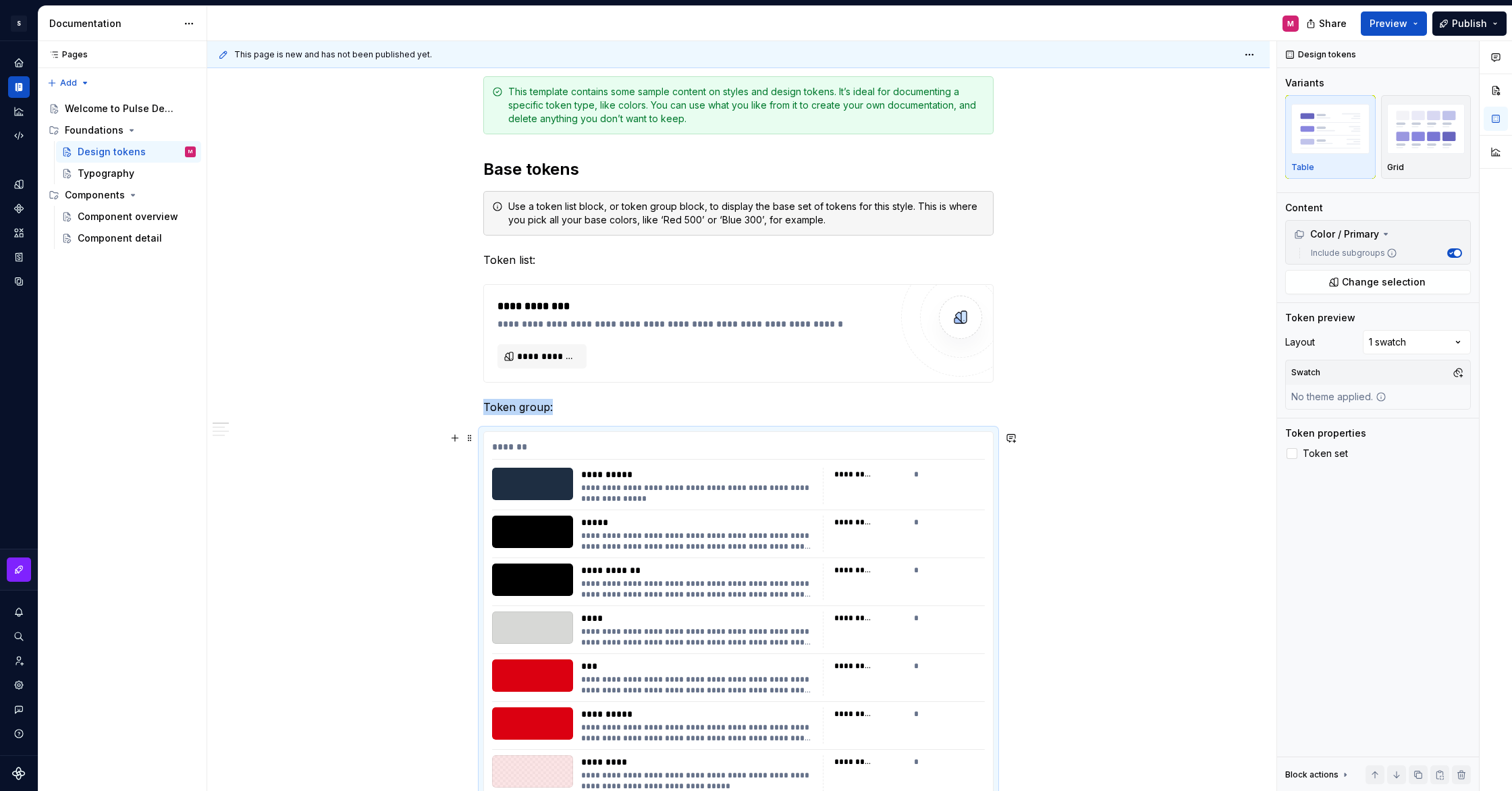
click at [516, 446] on div "*******" at bounding box center [738, 450] width 493 height 19
click at [517, 446] on div "*******" at bounding box center [738, 450] width 493 height 19
click at [1356, 231] on div "Color / Primary" at bounding box center [1337, 234] width 85 height 13
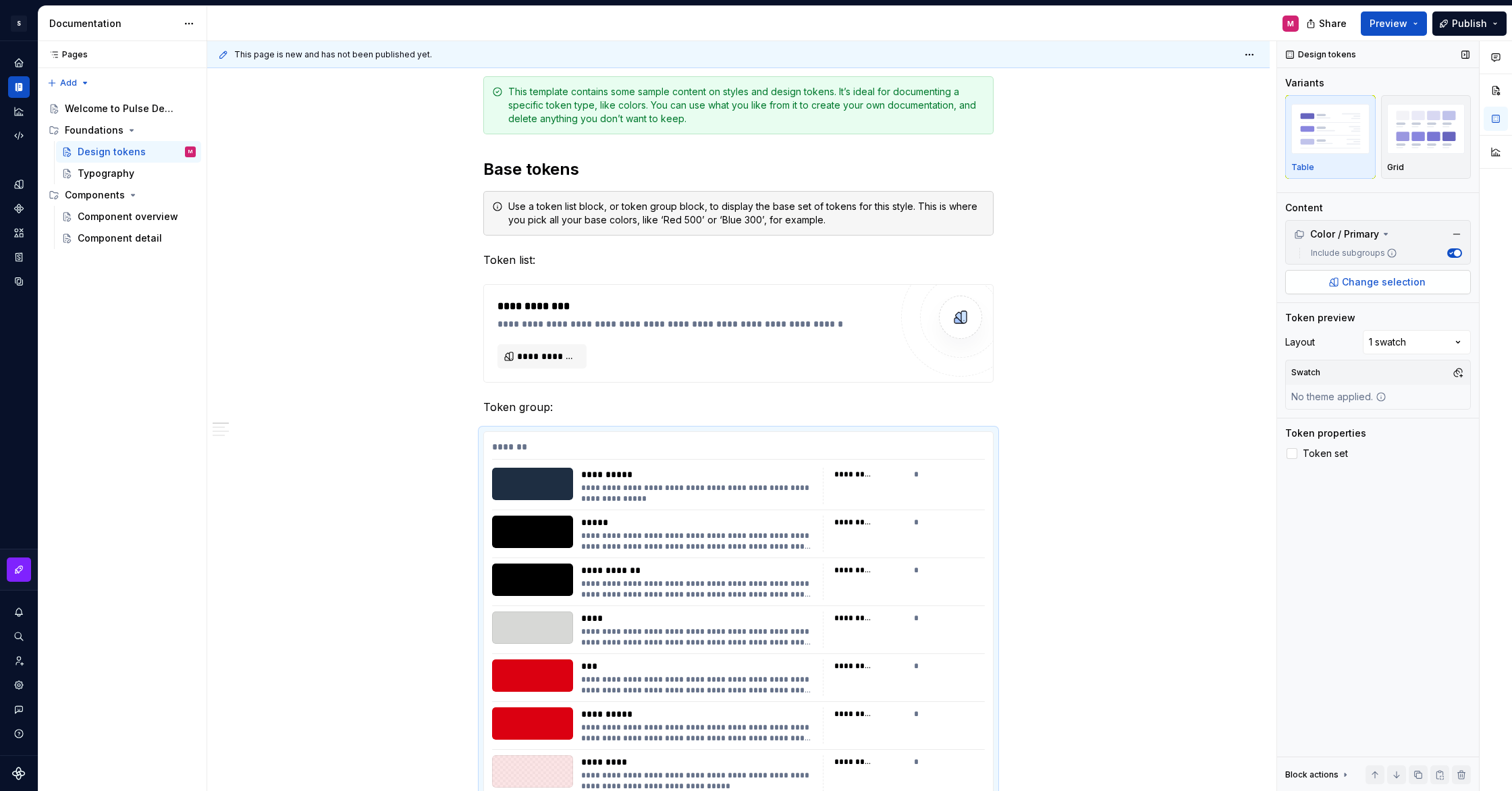
click at [1373, 281] on span "Change selection" at bounding box center [1383, 282] width 83 height 13
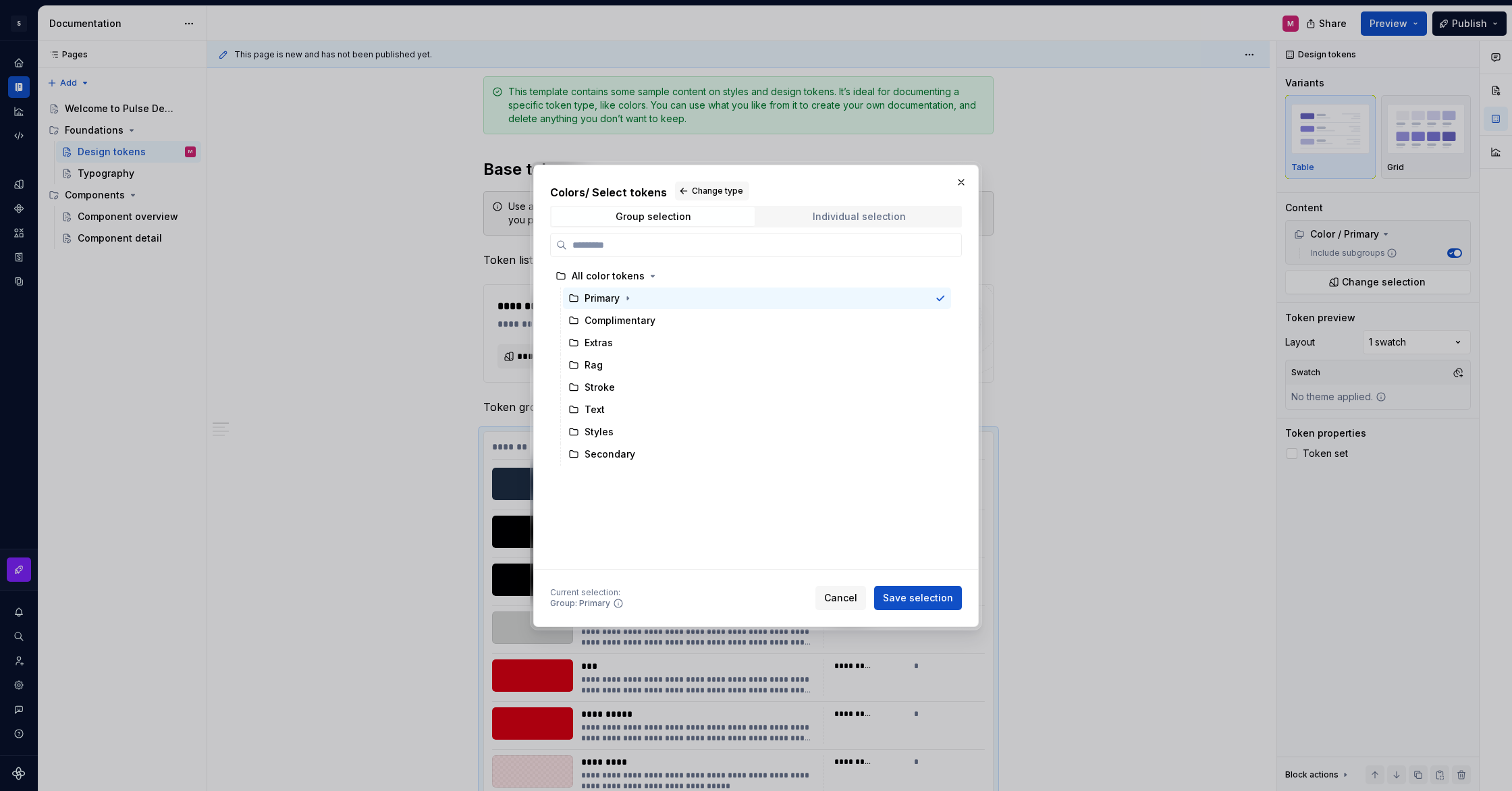
click at [900, 214] on div "Individual selection" at bounding box center [859, 216] width 93 height 11
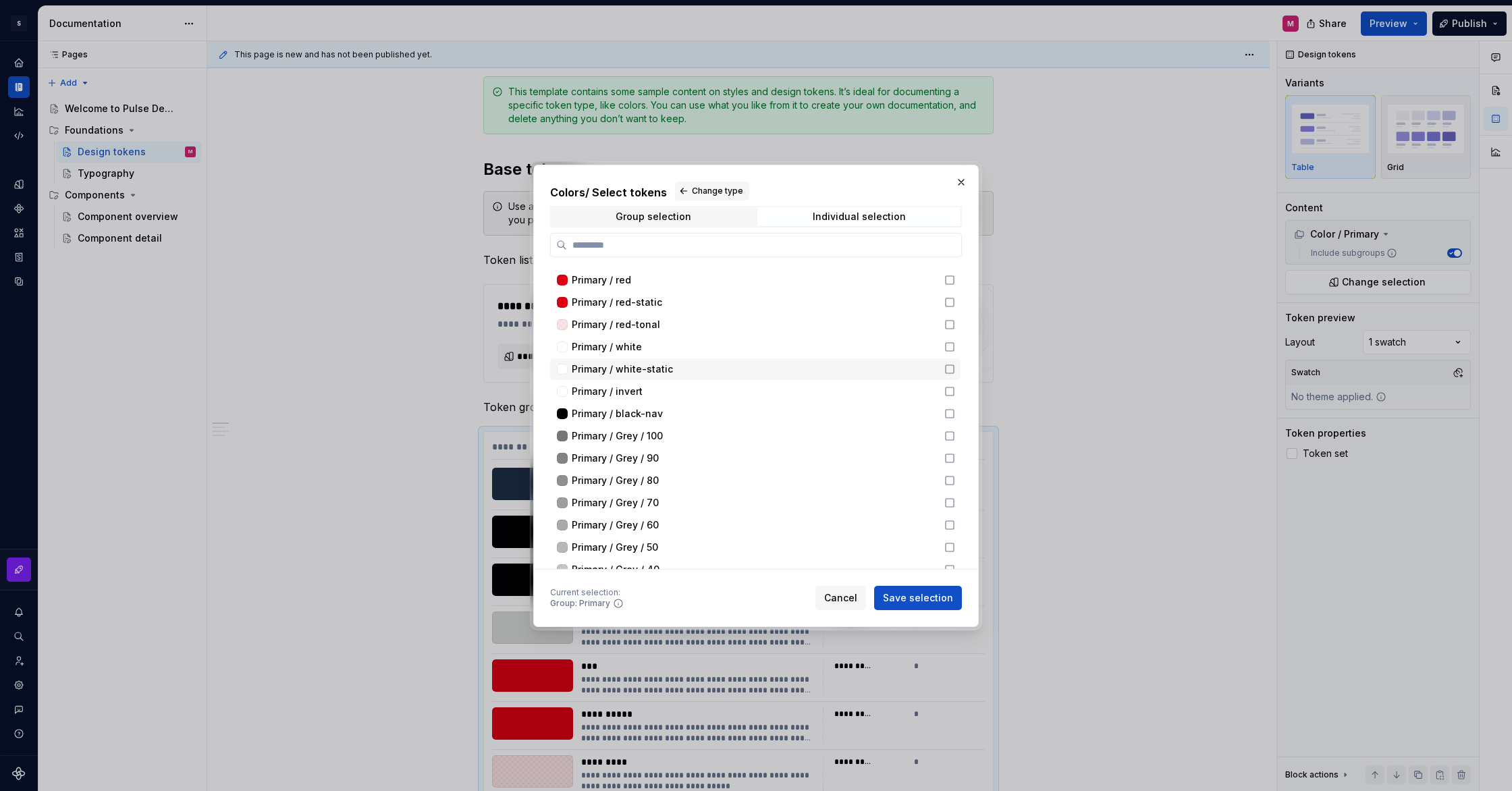
scroll to position [0, 0]
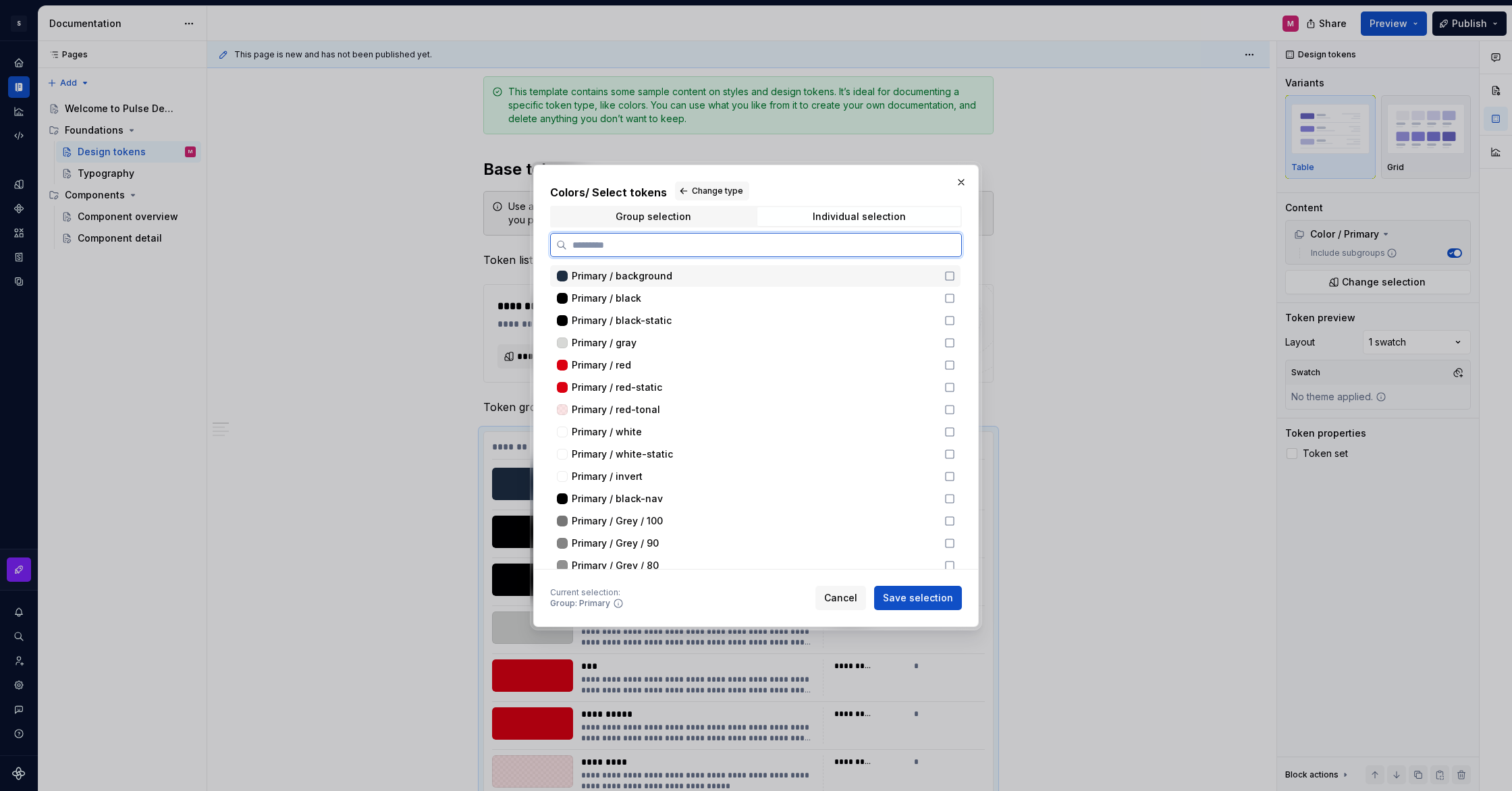
click at [955, 278] on icon at bounding box center [950, 275] width 11 height 11
click at [955, 302] on icon at bounding box center [950, 298] width 11 height 11
click at [955, 323] on icon at bounding box center [950, 320] width 11 height 11
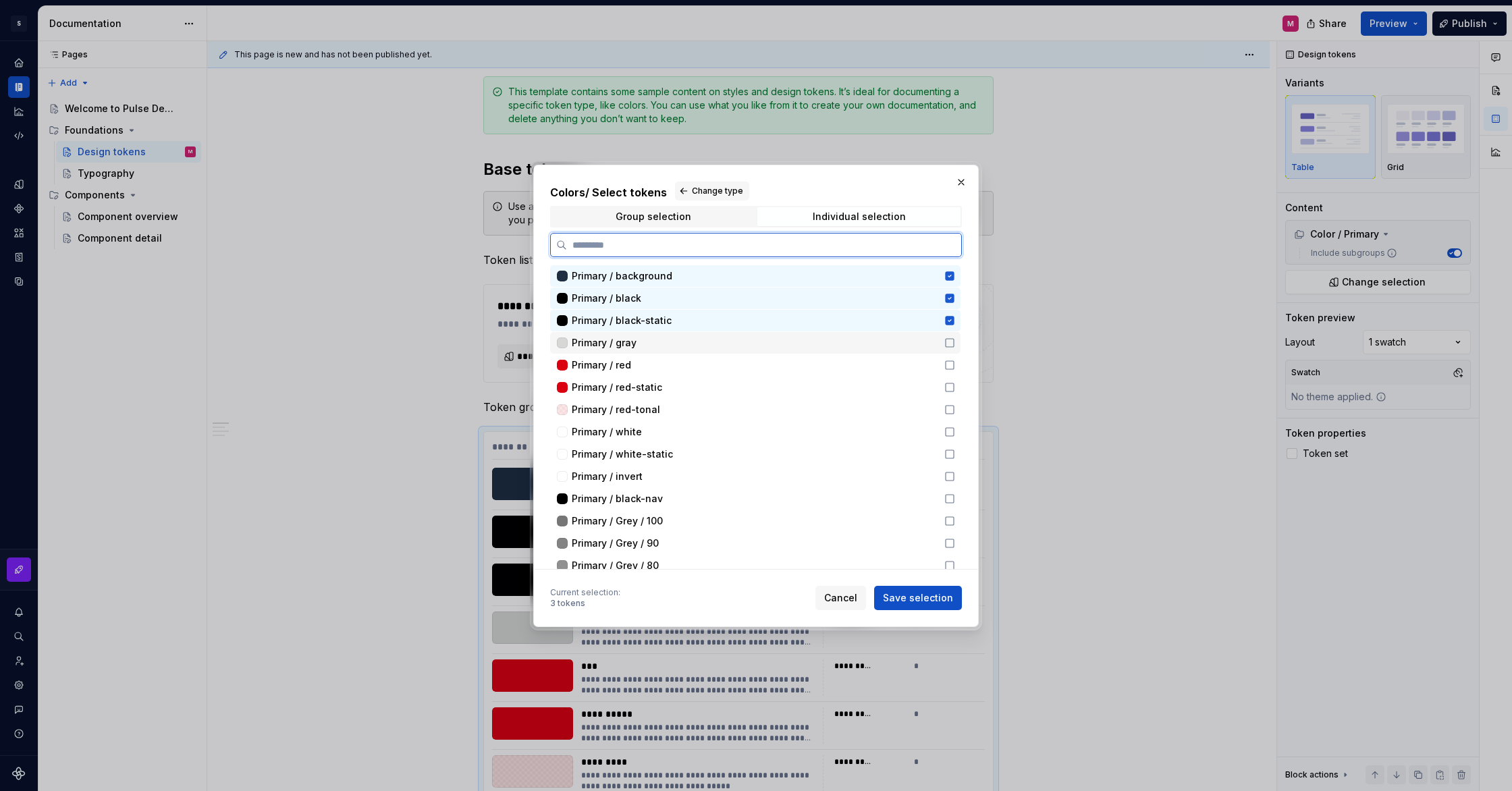
click at [955, 343] on icon at bounding box center [950, 343] width 11 height 11
click at [960, 372] on div "Primary / red" at bounding box center [755, 365] width 411 height 22
click at [955, 387] on icon at bounding box center [950, 387] width 11 height 11
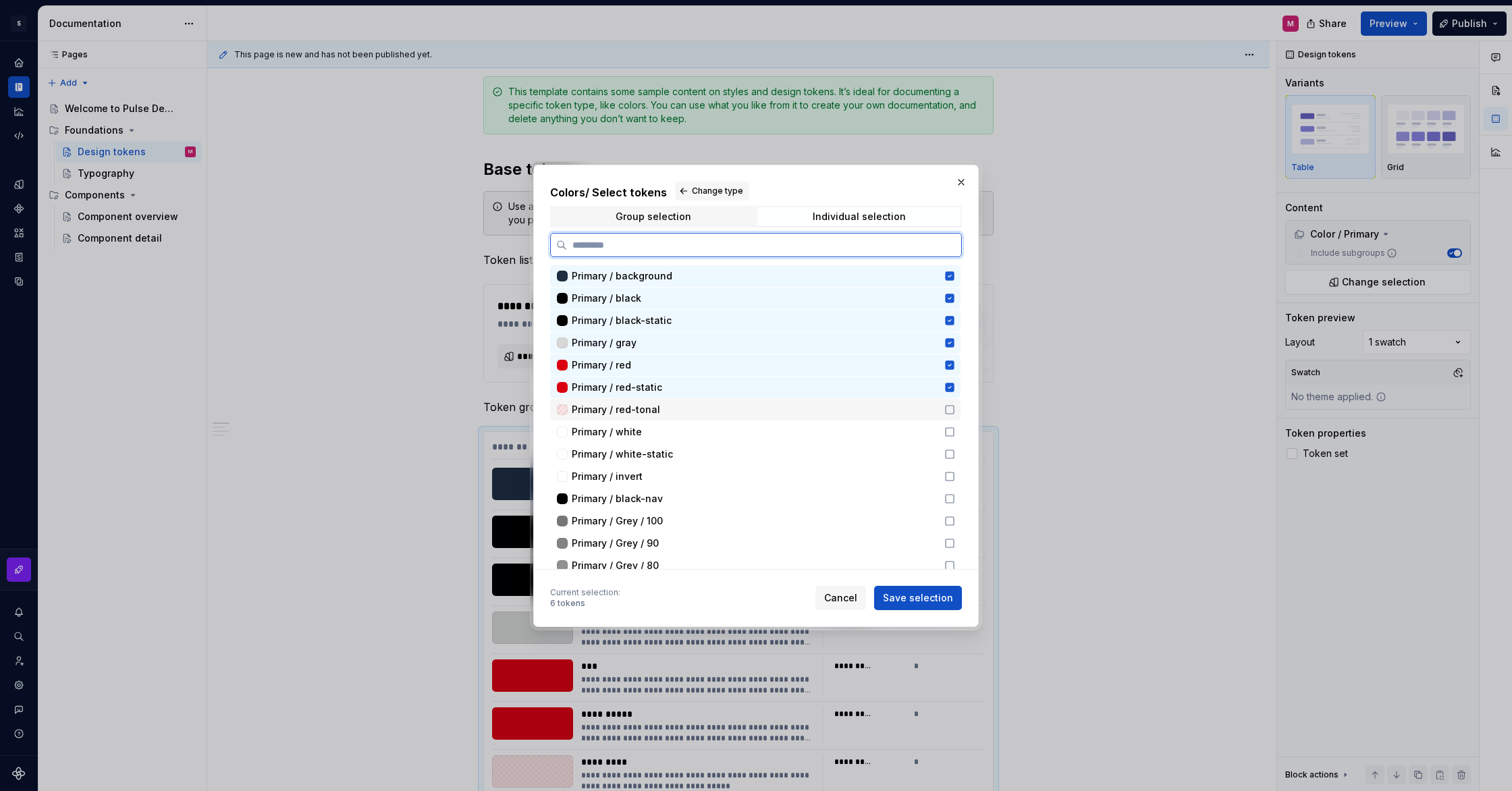
click at [955, 407] on icon at bounding box center [950, 410] width 11 height 11
click at [955, 431] on icon at bounding box center [950, 431] width 11 height 11
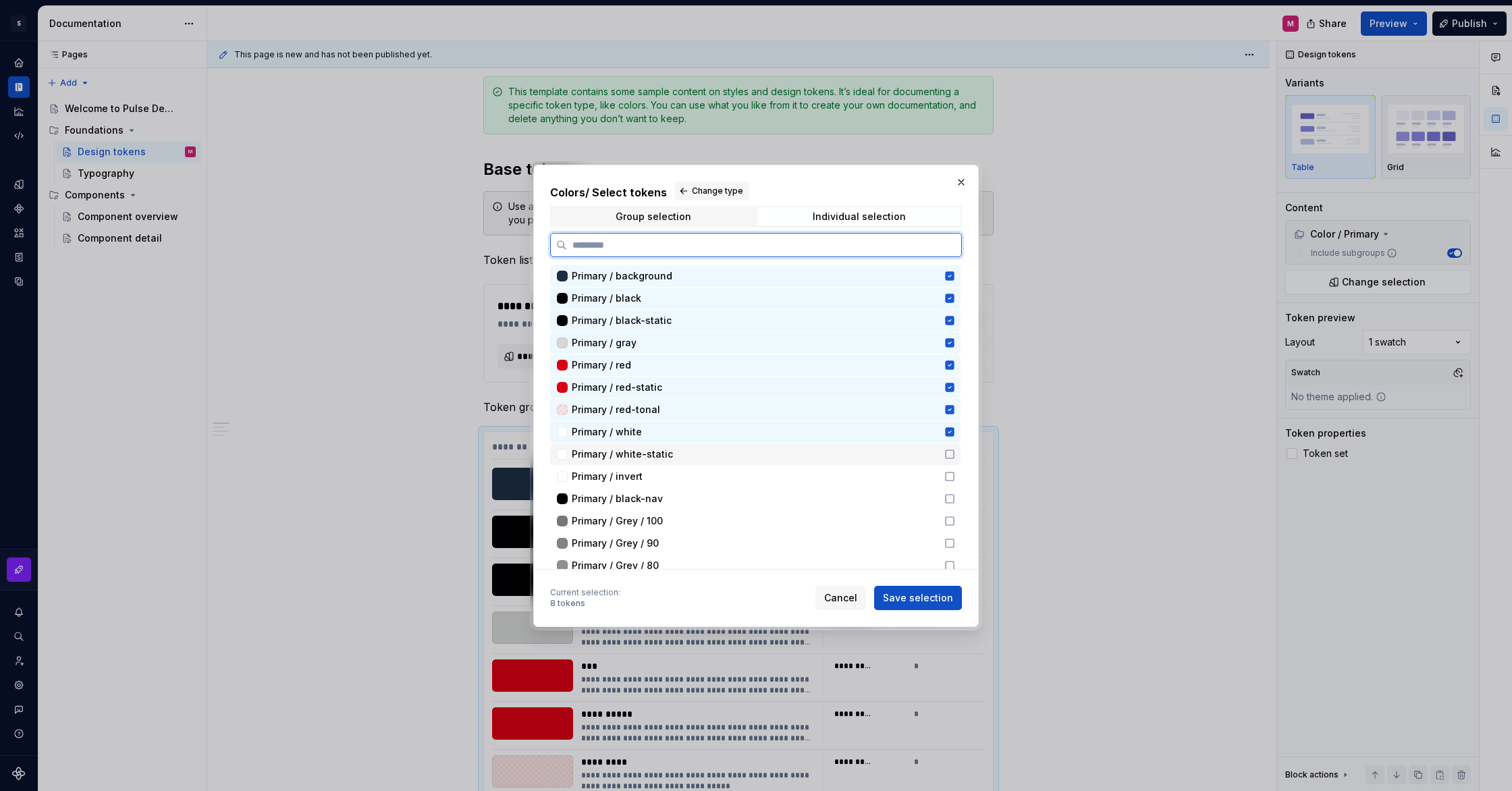
click at [955, 457] on icon at bounding box center [950, 454] width 11 height 11
click at [955, 474] on icon at bounding box center [950, 476] width 11 height 11
click at [955, 503] on icon at bounding box center [950, 498] width 11 height 11
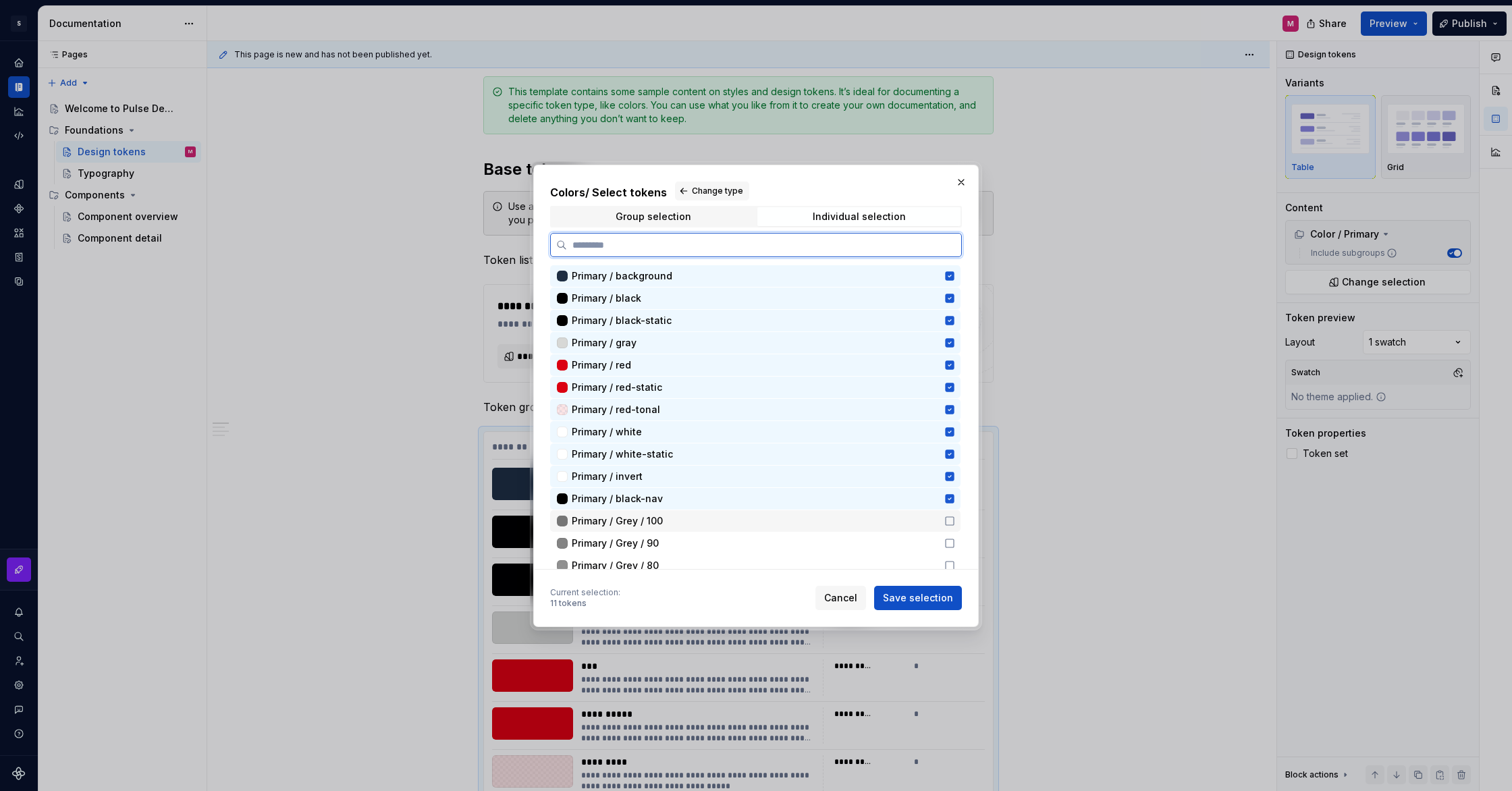
click at [954, 517] on icon at bounding box center [950, 521] width 8 height 8
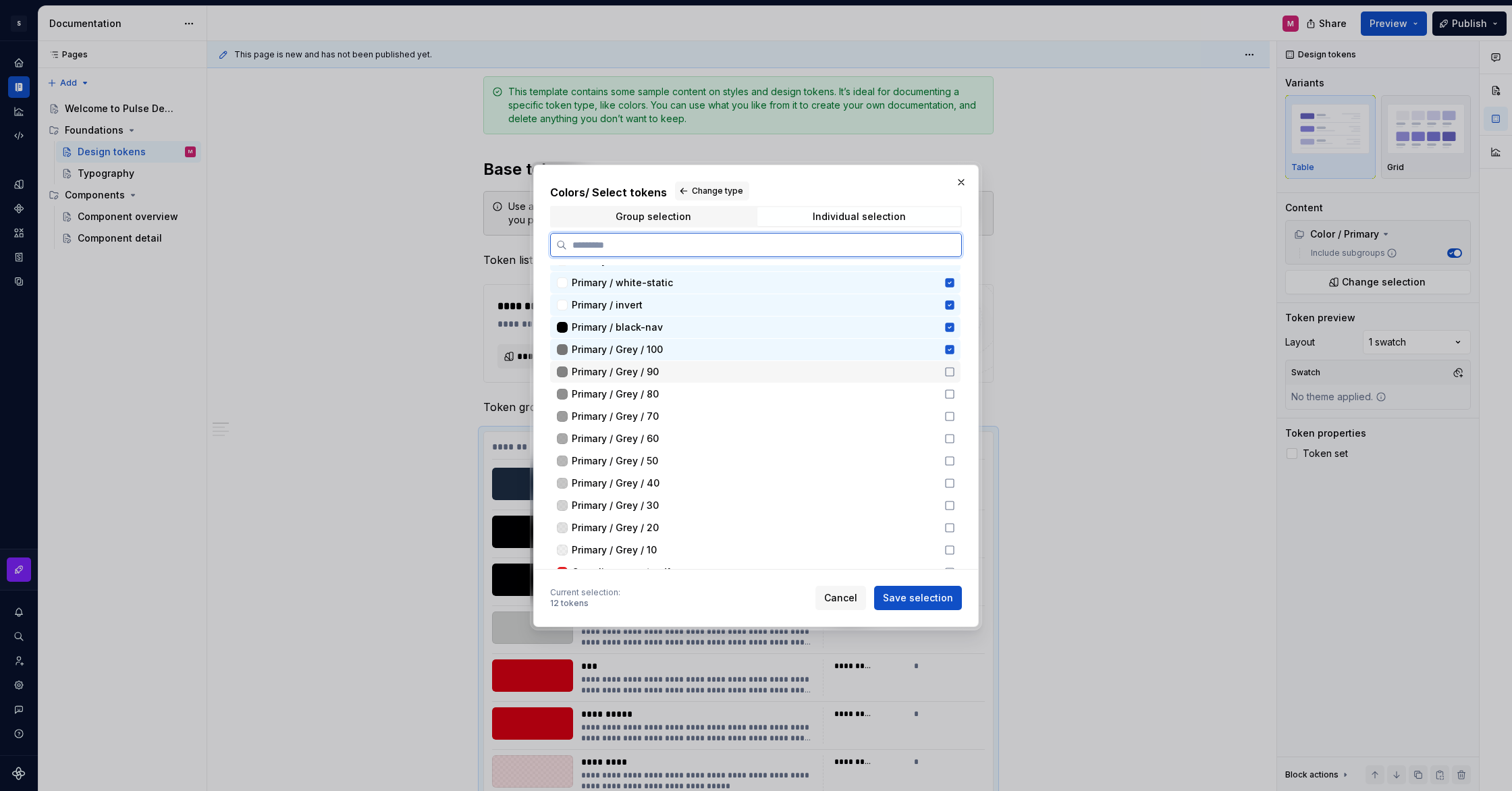
click at [954, 375] on icon at bounding box center [950, 372] width 8 height 8
click at [955, 394] on icon at bounding box center [950, 394] width 11 height 11
click at [955, 417] on icon at bounding box center [950, 416] width 11 height 11
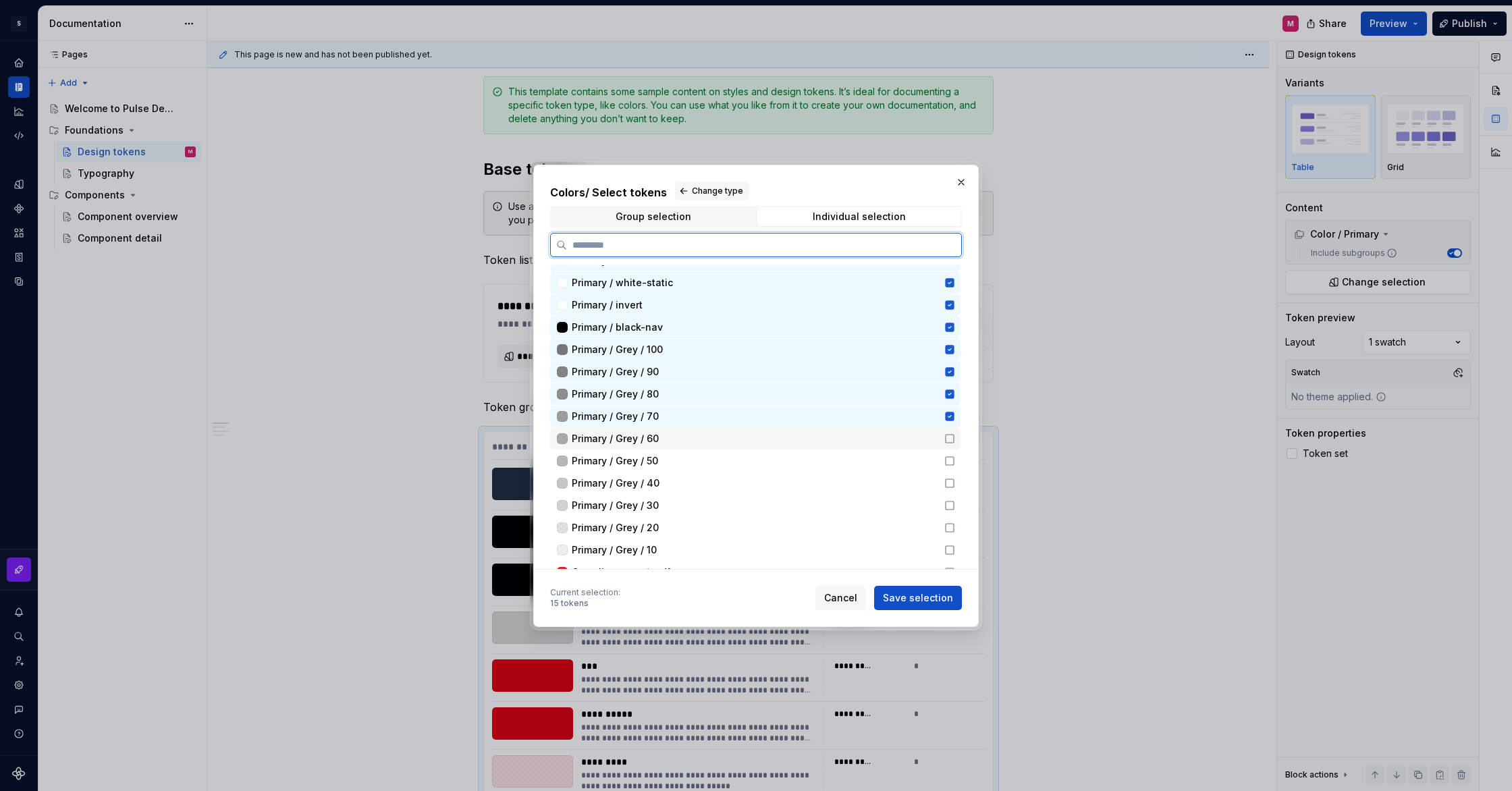
click at [951, 439] on icon at bounding box center [950, 438] width 11 height 11
click at [955, 459] on icon at bounding box center [950, 461] width 11 height 11
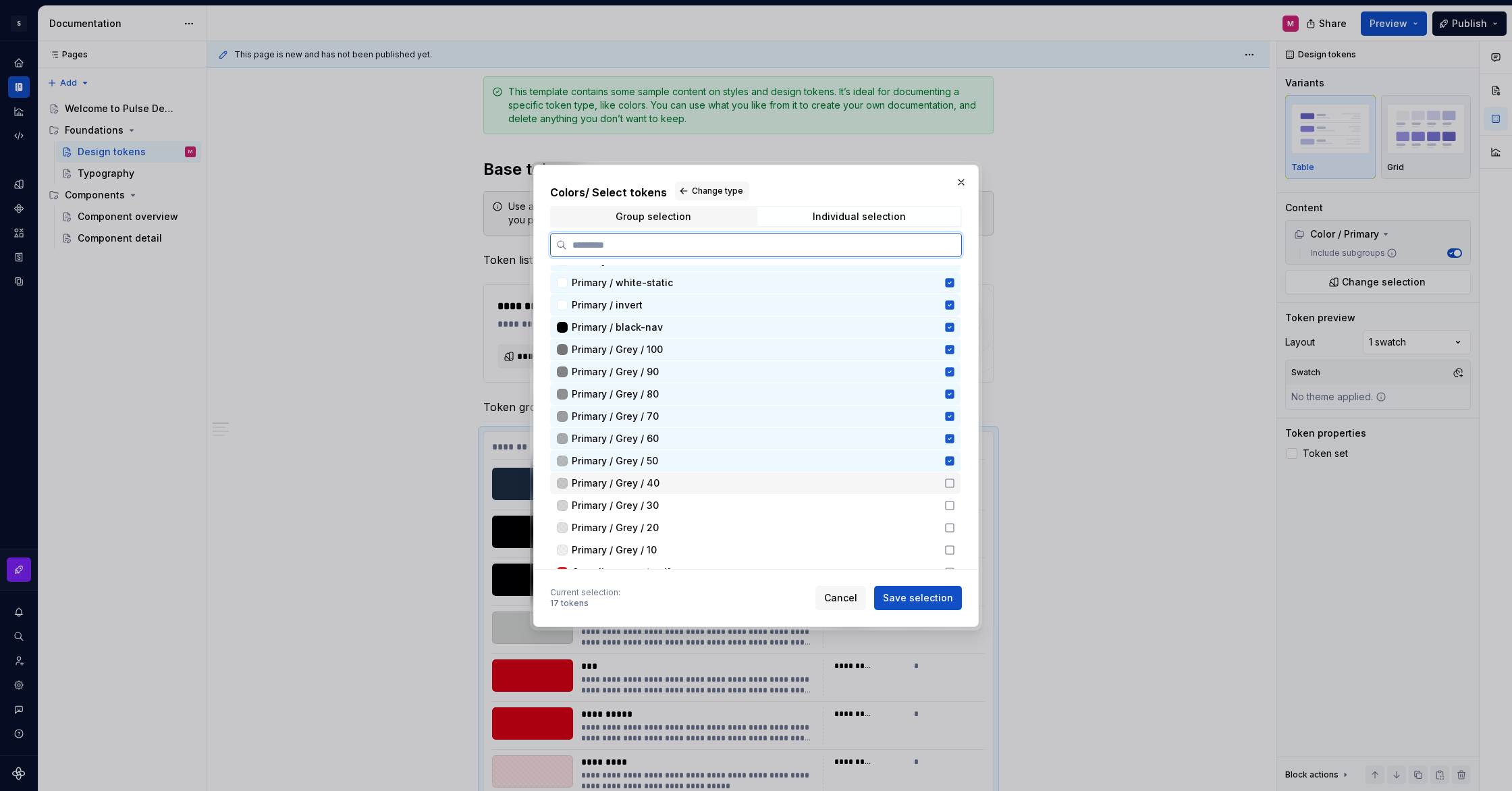
click at [955, 481] on icon at bounding box center [950, 483] width 11 height 11
click at [955, 504] on icon at bounding box center [950, 506] width 11 height 11
click at [954, 524] on icon at bounding box center [950, 528] width 8 height 8
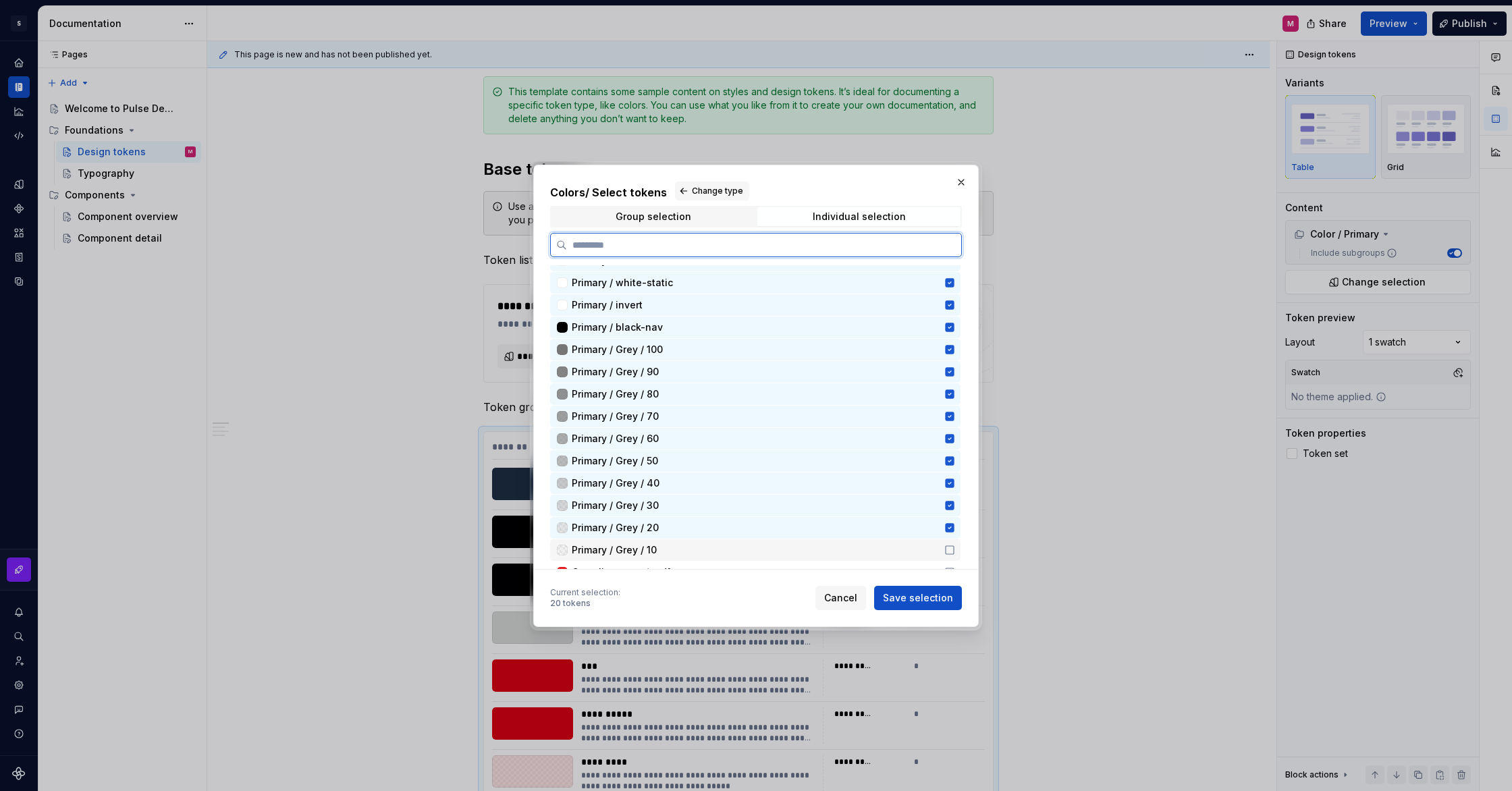
click at [951, 547] on icon at bounding box center [950, 550] width 11 height 11
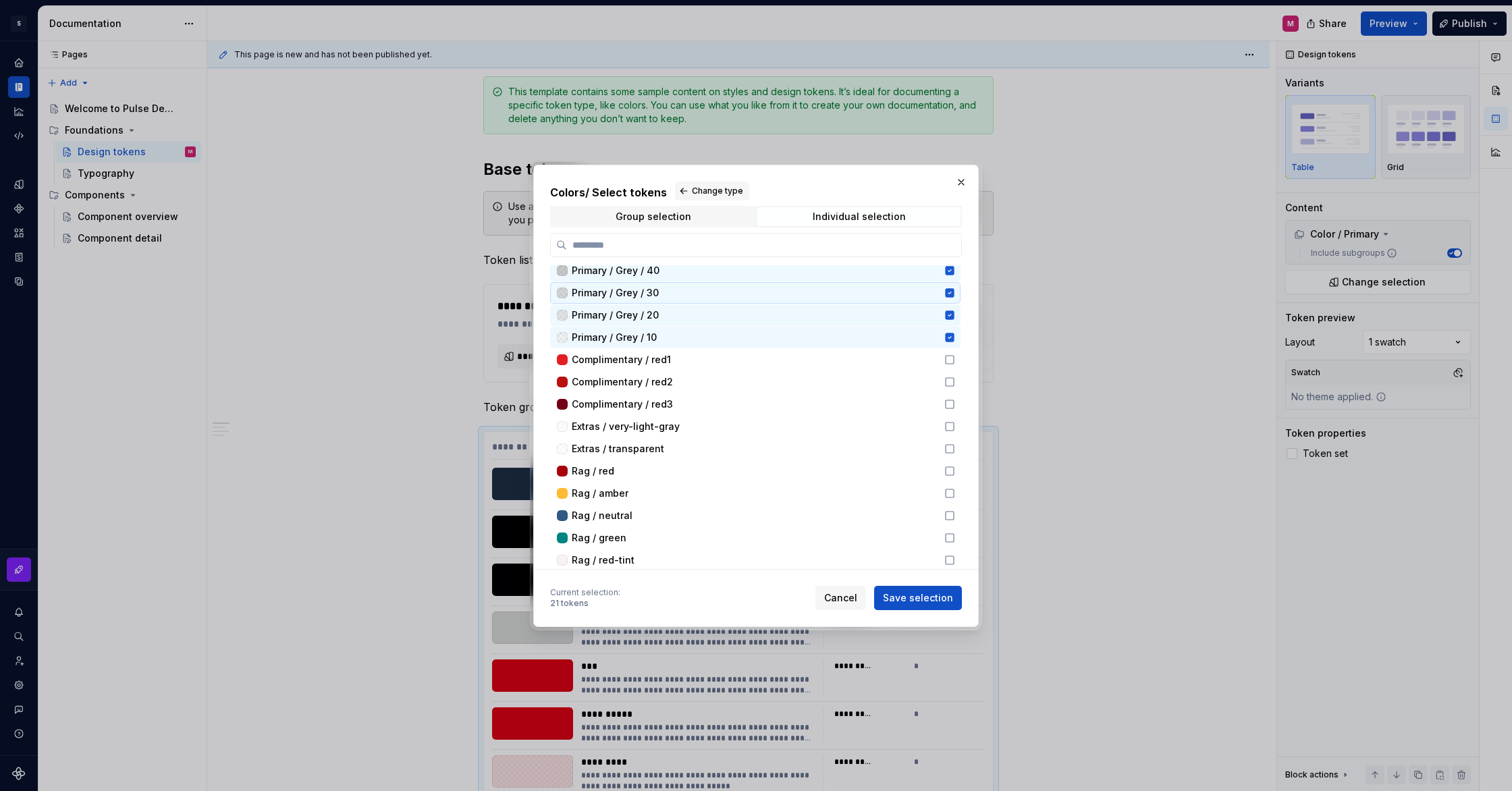
scroll to position [405, 0]
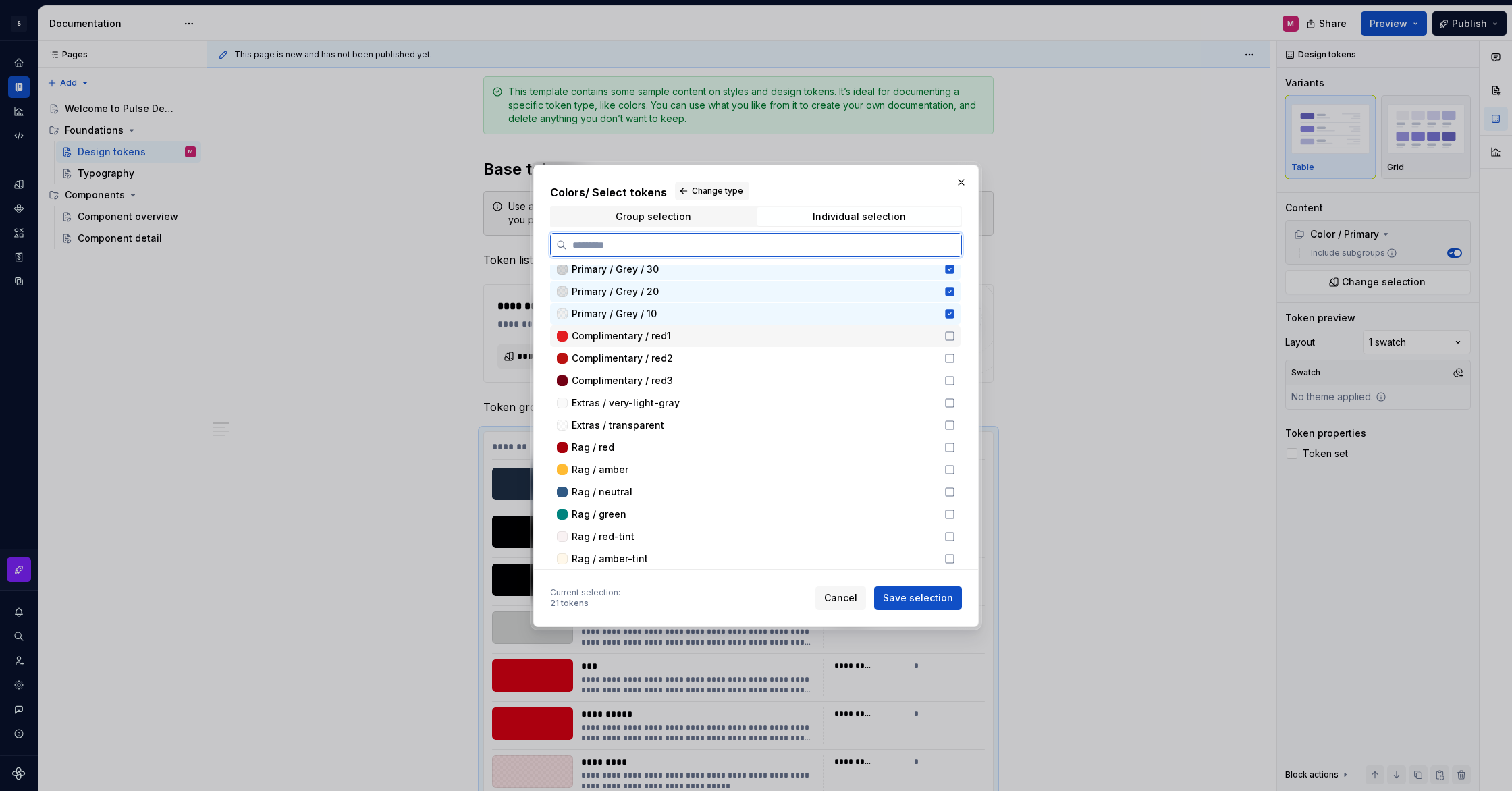
click at [953, 330] on icon at bounding box center [950, 335] width 11 height 11
click at [952, 359] on icon at bounding box center [950, 359] width 8 height 8
click at [954, 380] on icon at bounding box center [950, 380] width 11 height 11
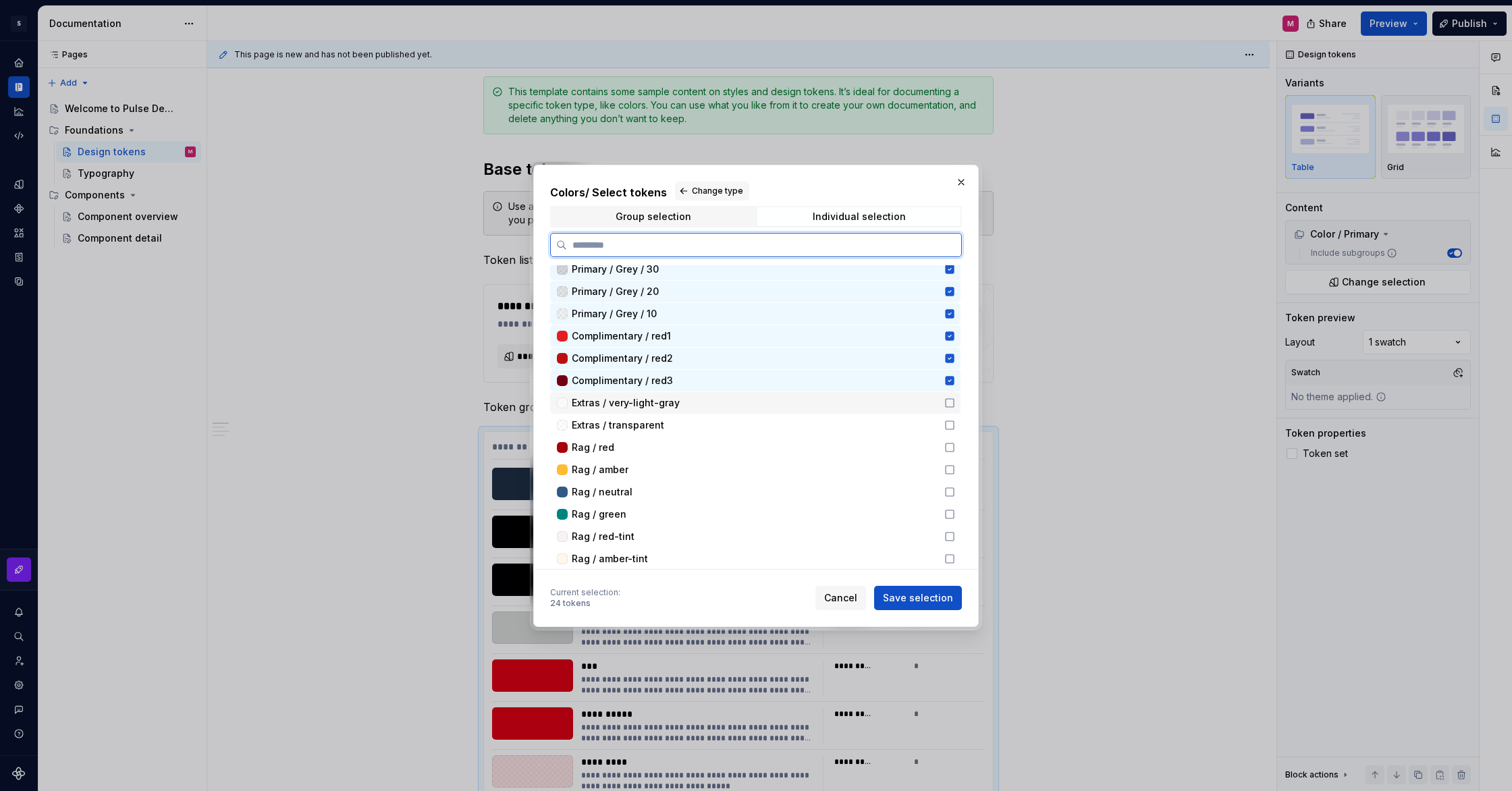
click at [955, 402] on icon at bounding box center [950, 403] width 11 height 11
click at [954, 421] on icon at bounding box center [950, 426] width 8 height 8
click at [955, 446] on icon at bounding box center [950, 447] width 11 height 11
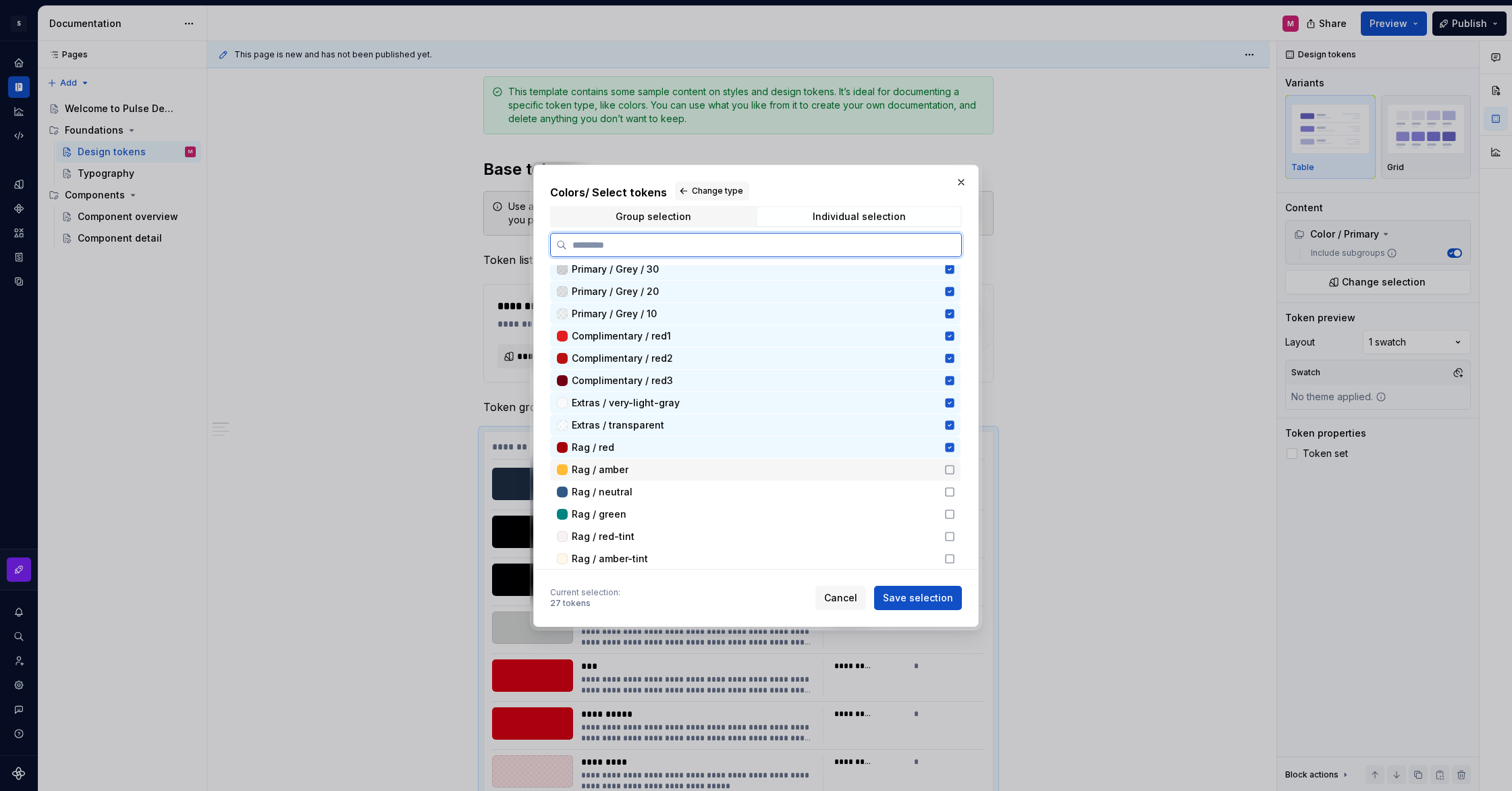
click at [955, 466] on icon at bounding box center [950, 470] width 11 height 11
click at [955, 486] on icon at bounding box center [950, 491] width 11 height 11
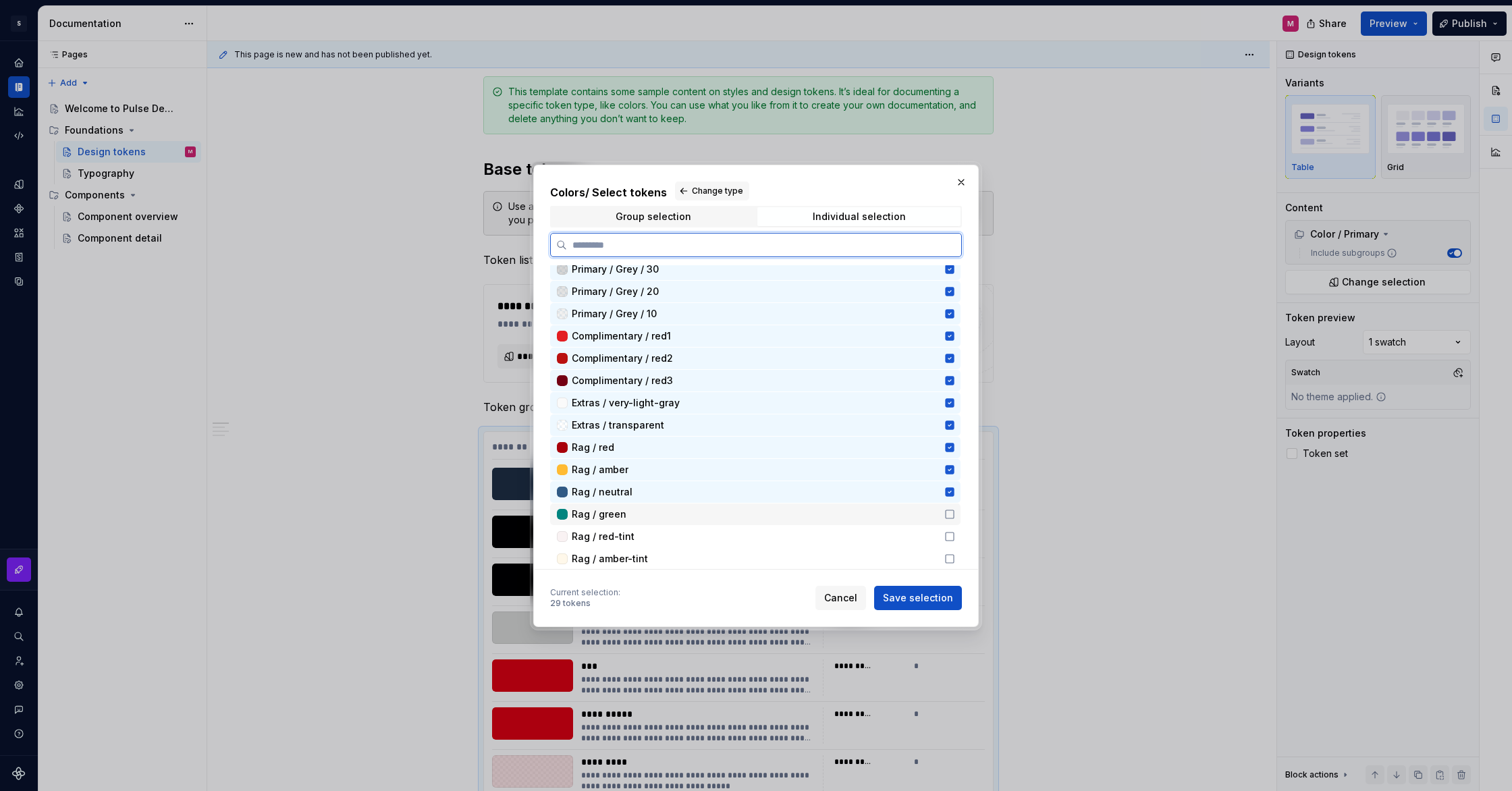
click at [955, 511] on icon at bounding box center [950, 514] width 11 height 11
click at [955, 536] on icon at bounding box center [950, 537] width 11 height 11
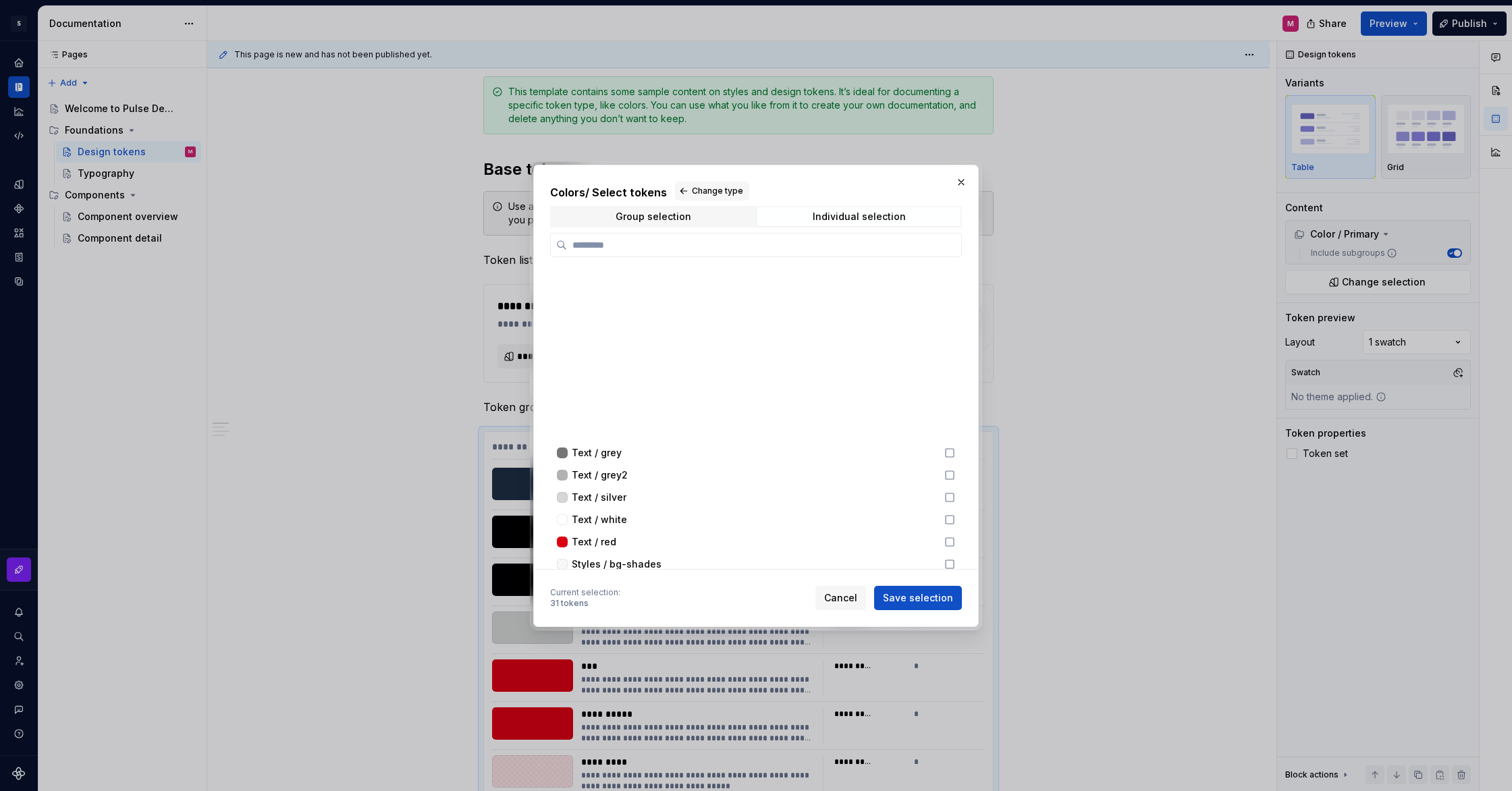
scroll to position [958, 0]
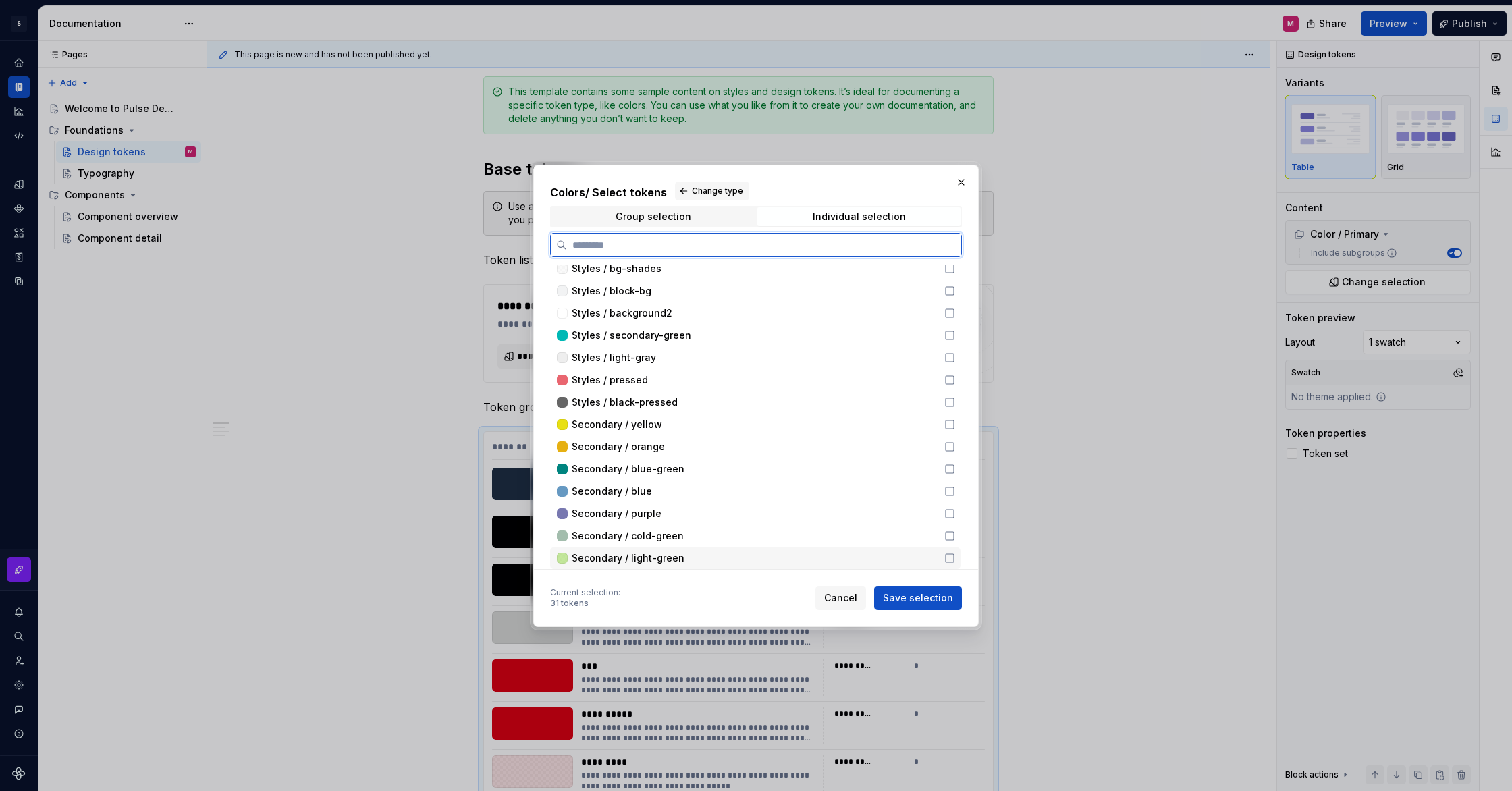
click at [955, 563] on icon at bounding box center [950, 558] width 11 height 11
click at [955, 539] on icon at bounding box center [950, 536] width 11 height 11
click at [953, 517] on icon at bounding box center [950, 513] width 11 height 11
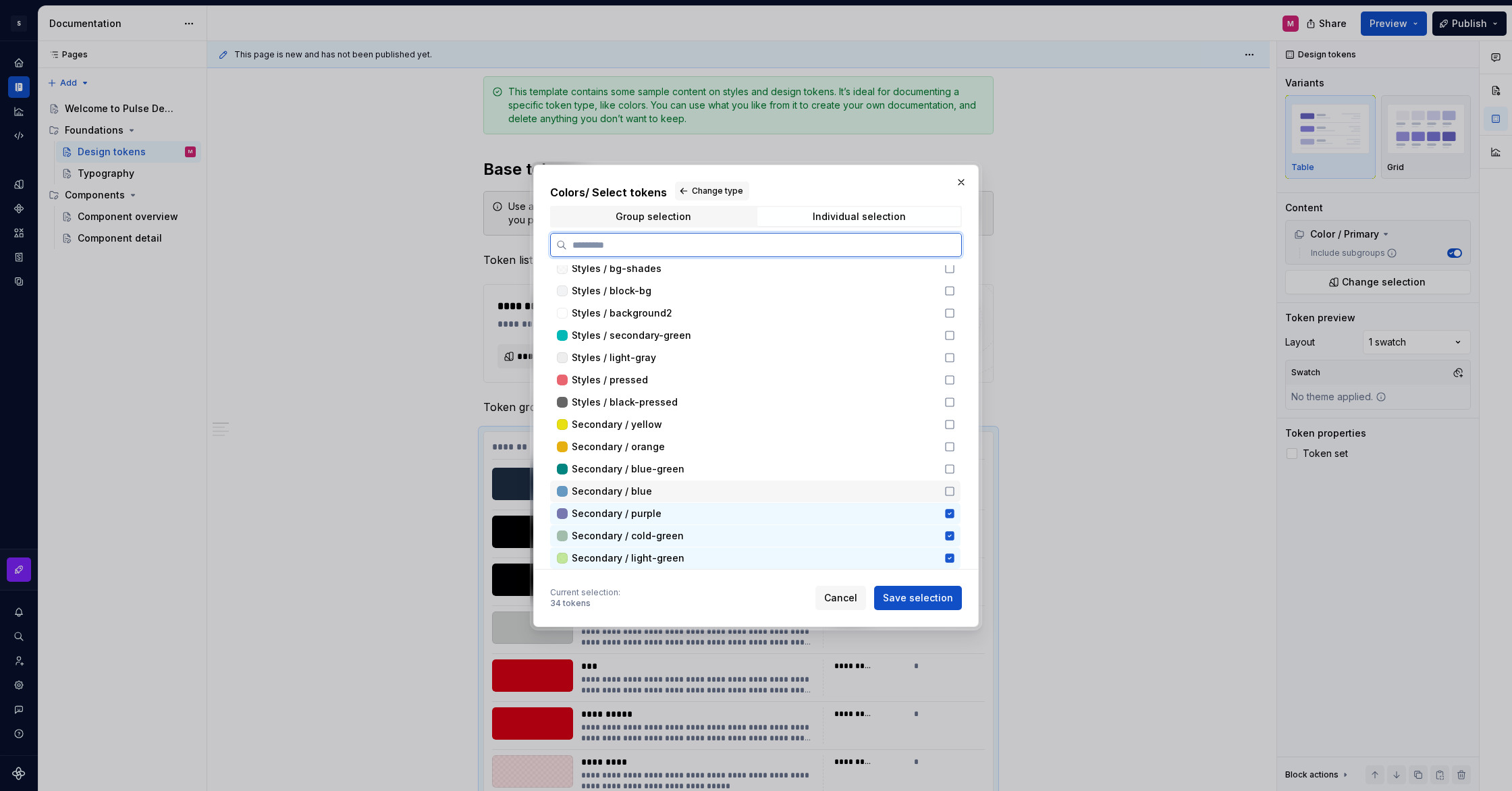
click at [954, 495] on icon at bounding box center [950, 491] width 8 height 8
click at [955, 468] on icon at bounding box center [950, 469] width 11 height 11
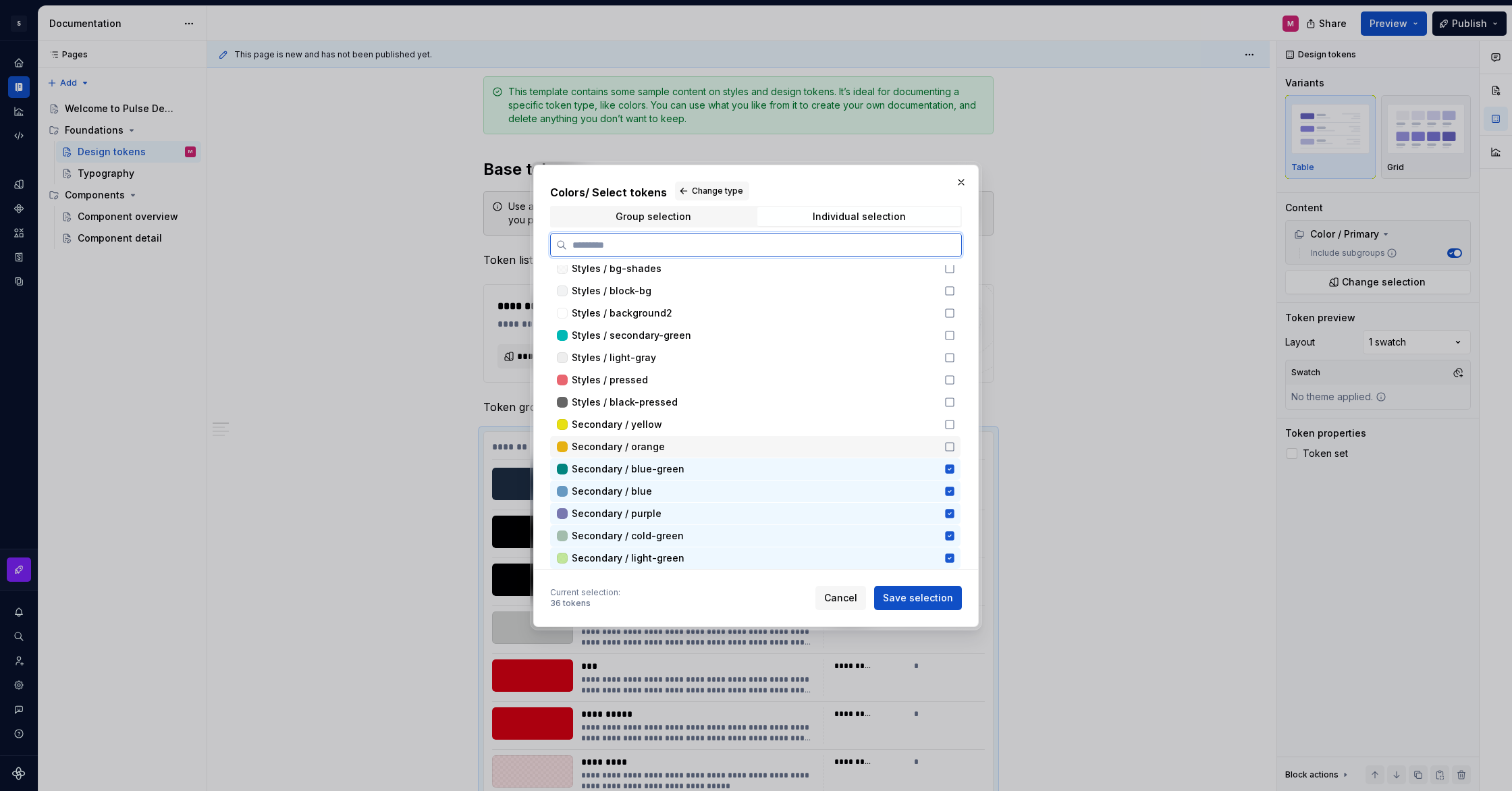
click at [955, 450] on icon at bounding box center [950, 446] width 11 height 11
click at [955, 426] on icon at bounding box center [950, 424] width 11 height 11
click at [955, 407] on icon at bounding box center [950, 402] width 11 height 11
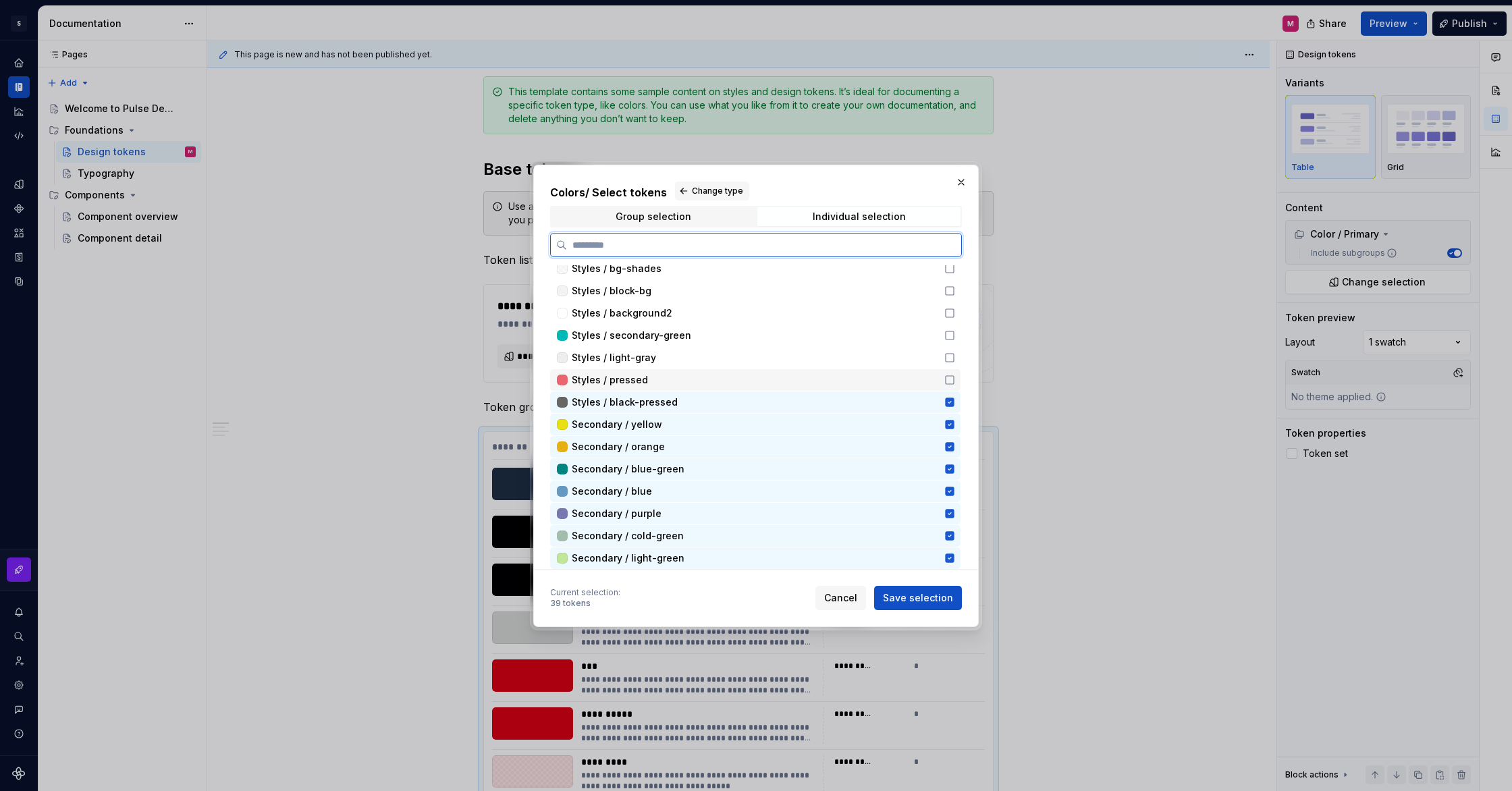
click at [955, 383] on icon at bounding box center [950, 380] width 11 height 11
click at [955, 359] on icon at bounding box center [950, 357] width 11 height 11
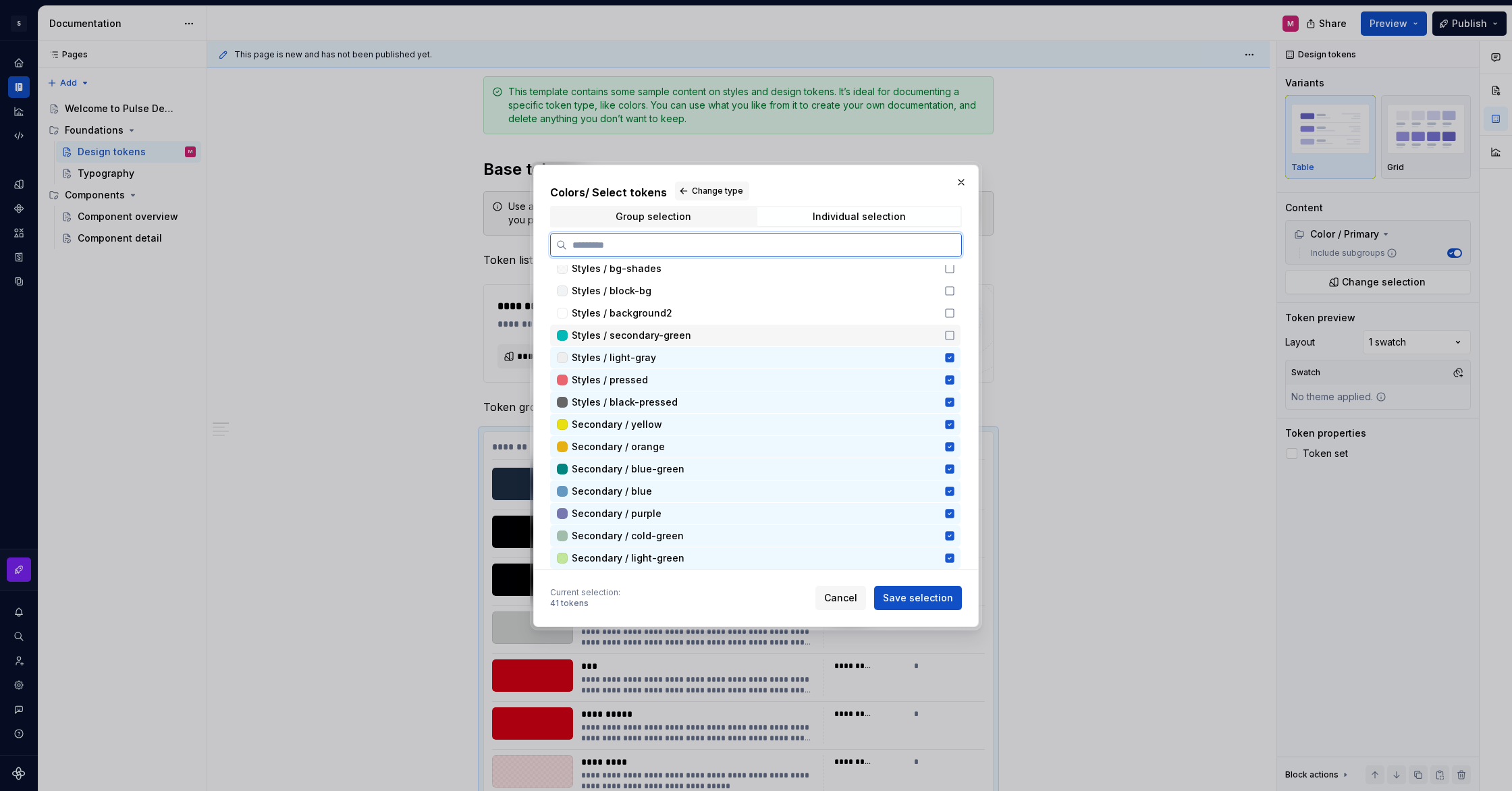
click at [955, 335] on icon at bounding box center [950, 335] width 11 height 11
click at [956, 320] on div "Styles / background2" at bounding box center [755, 313] width 411 height 22
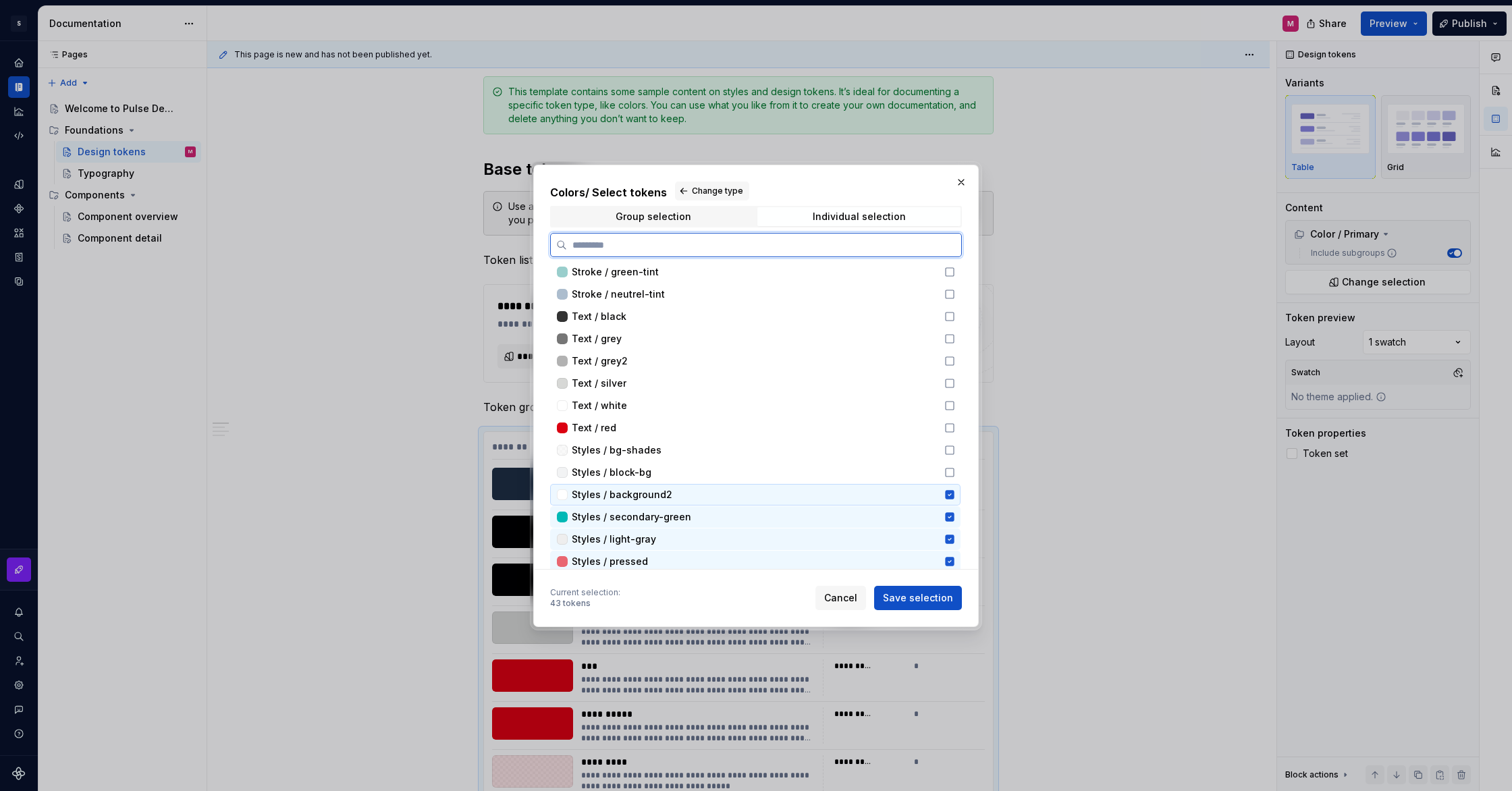
scroll to position [791, 0]
click at [955, 474] on icon at bounding box center [950, 473] width 11 height 11
click at [951, 451] on icon at bounding box center [950, 451] width 11 height 11
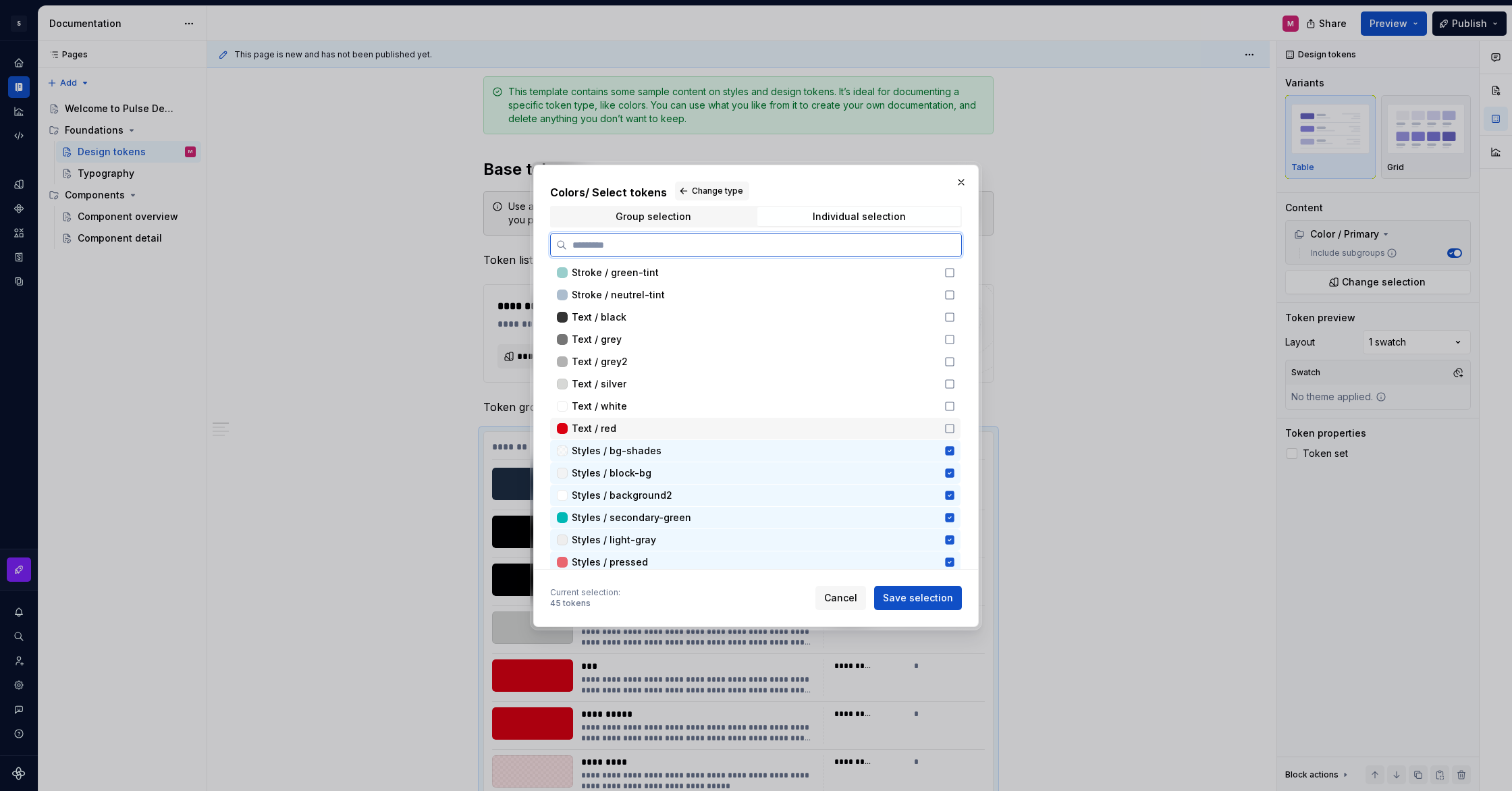
click at [955, 426] on icon at bounding box center [950, 428] width 11 height 11
click at [956, 398] on div "Text / white" at bounding box center [755, 406] width 411 height 22
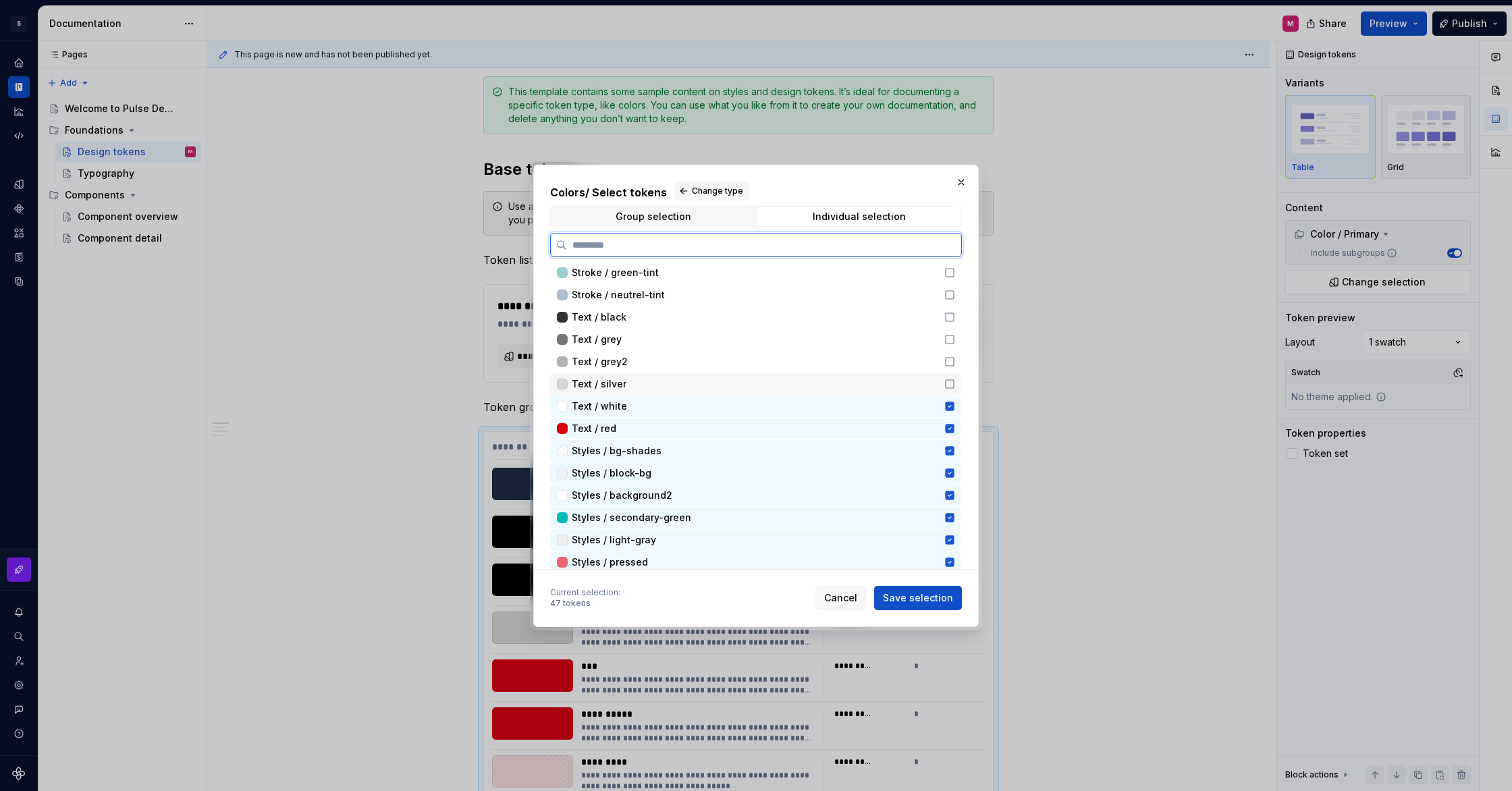
click at [955, 383] on icon at bounding box center [950, 384] width 11 height 11
click at [955, 360] on icon at bounding box center [950, 361] width 11 height 11
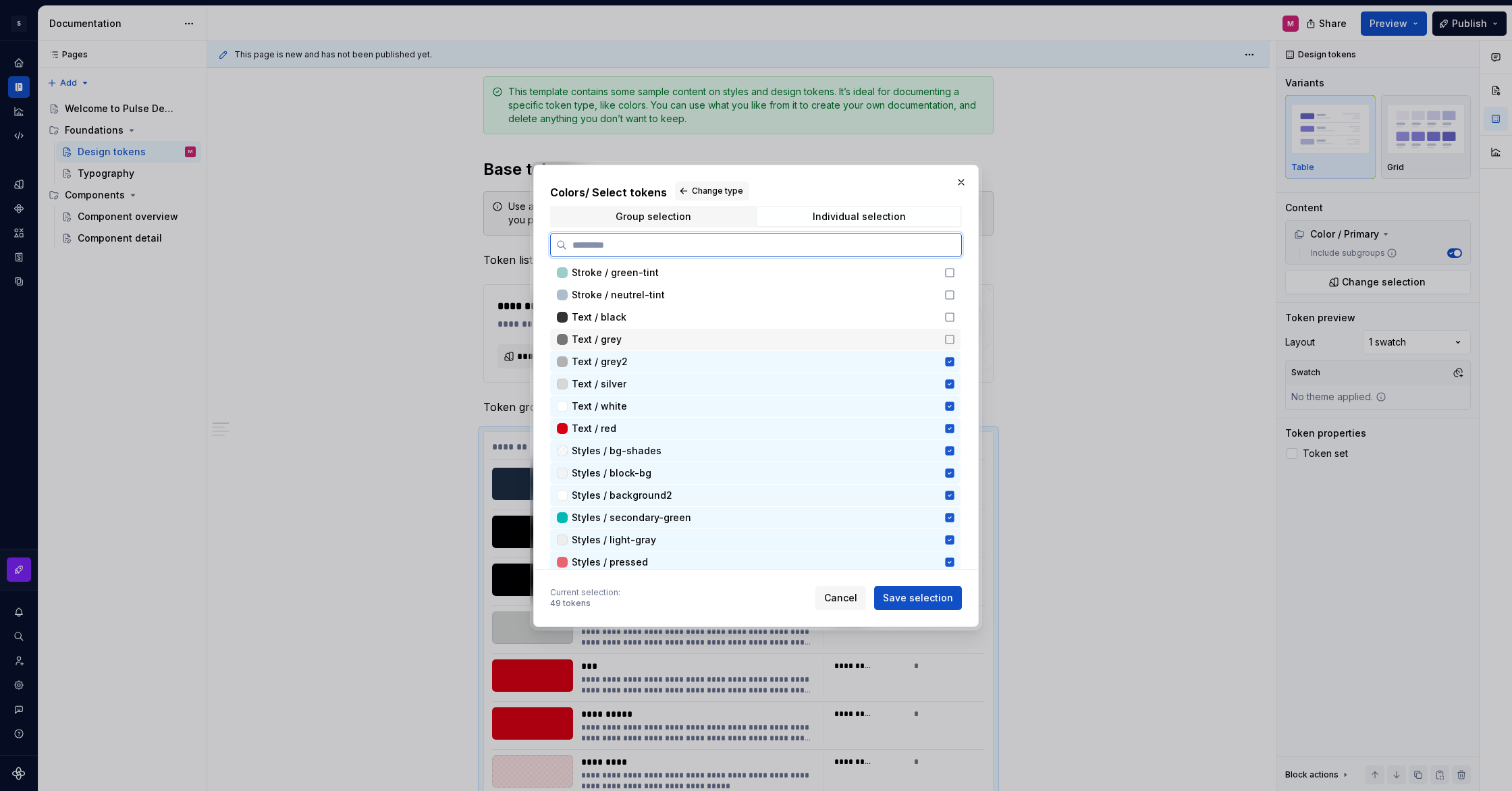
click at [955, 341] on icon at bounding box center [950, 339] width 11 height 11
click at [955, 319] on icon at bounding box center [950, 317] width 11 height 11
click at [955, 296] on icon at bounding box center [950, 295] width 11 height 11
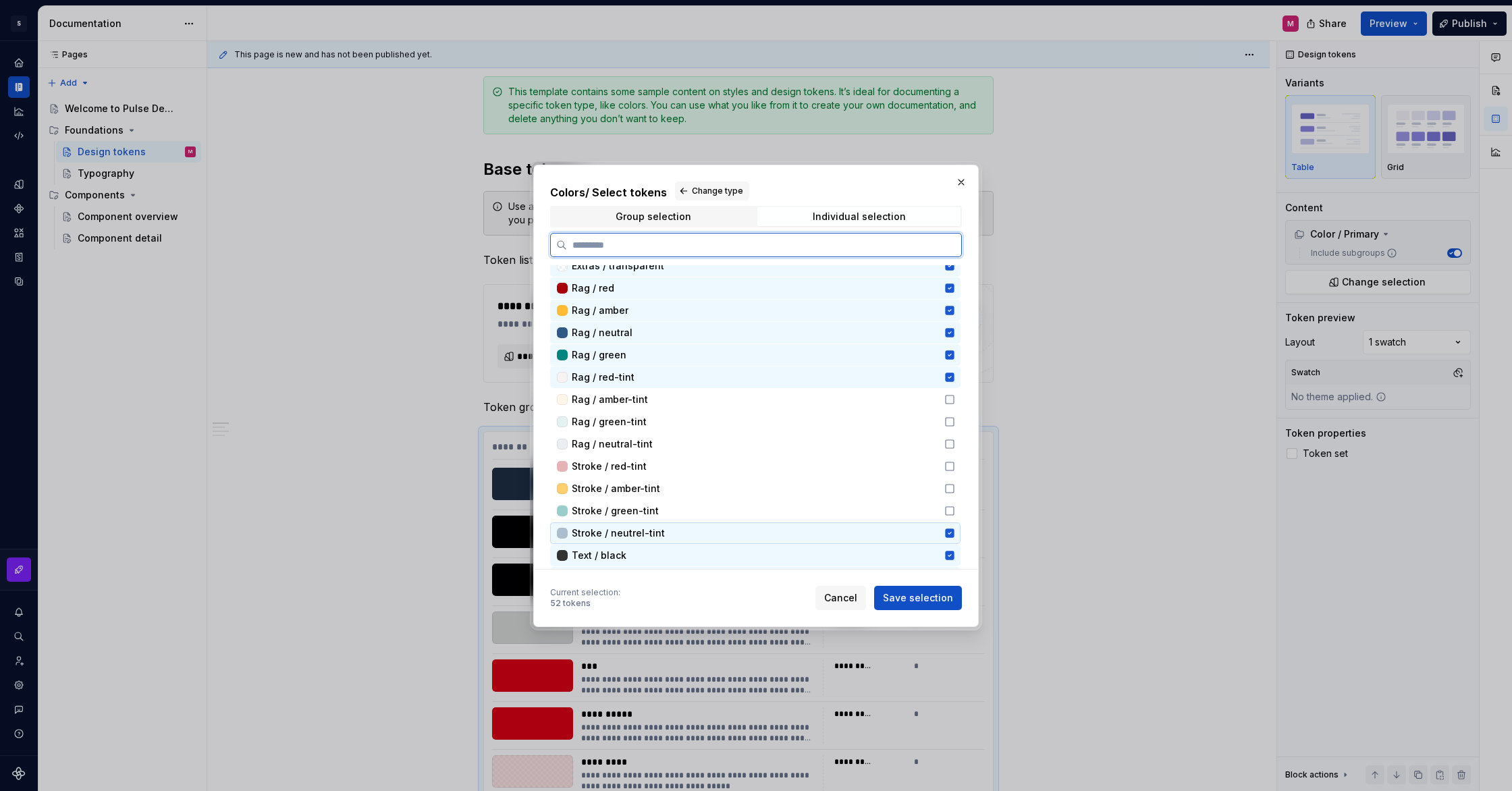
scroll to position [591, 0]
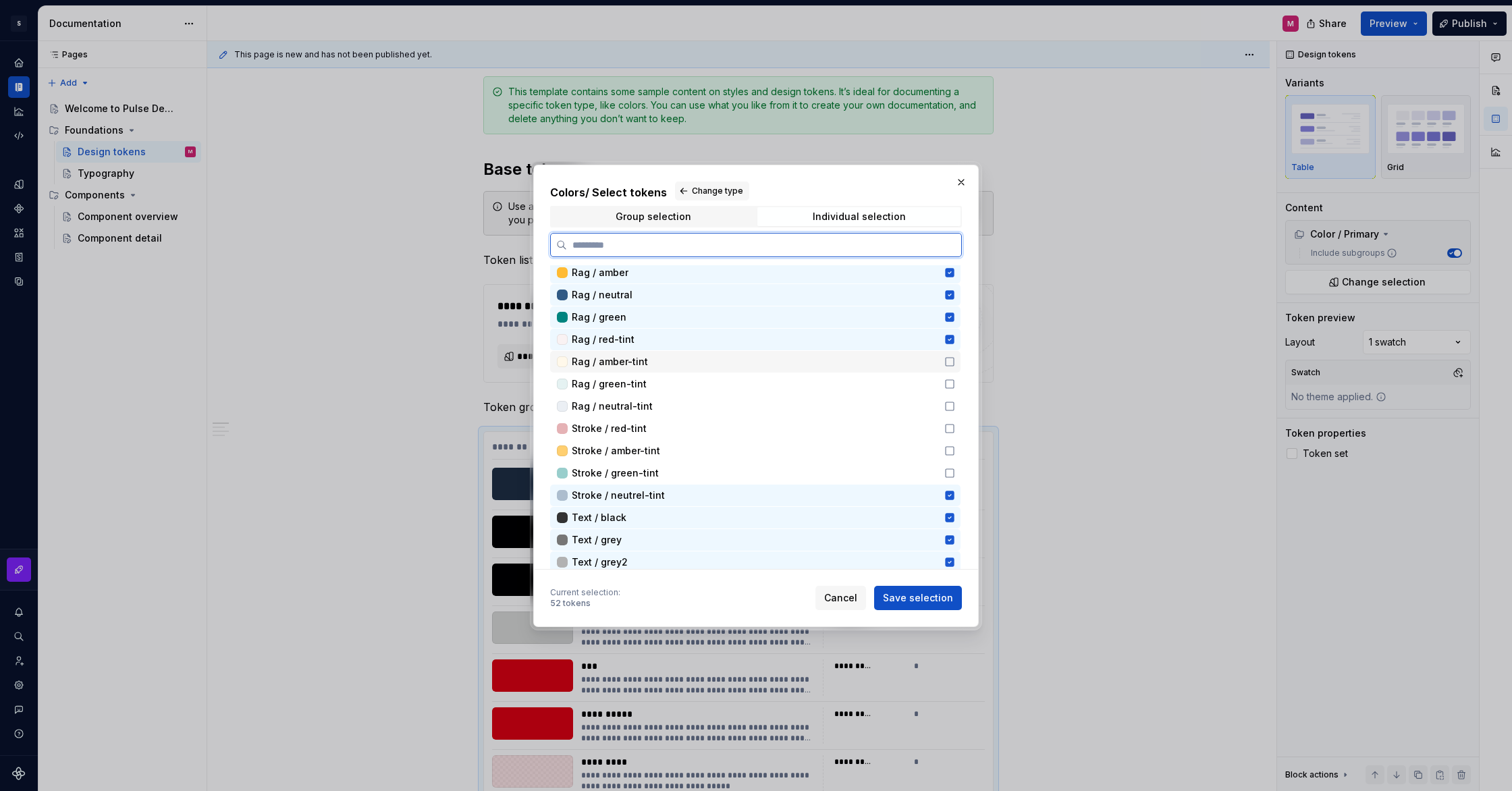
click at [953, 367] on div "Rag / amber-tint" at bounding box center [755, 362] width 411 height 22
click at [953, 377] on div "Rag / green-tint" at bounding box center [755, 384] width 411 height 22
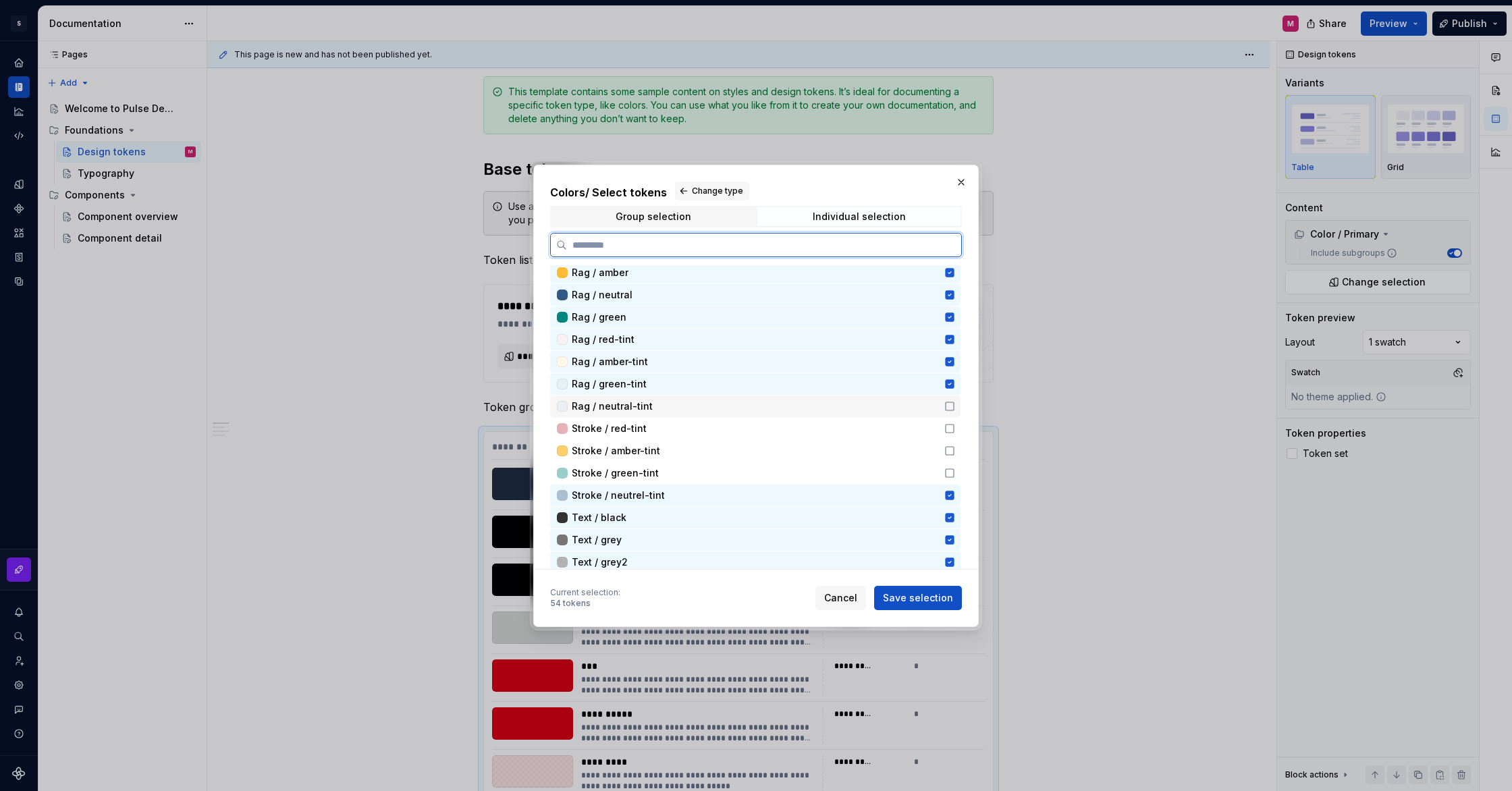
click at [955, 406] on icon at bounding box center [950, 406] width 11 height 11
click at [955, 431] on icon at bounding box center [950, 428] width 11 height 11
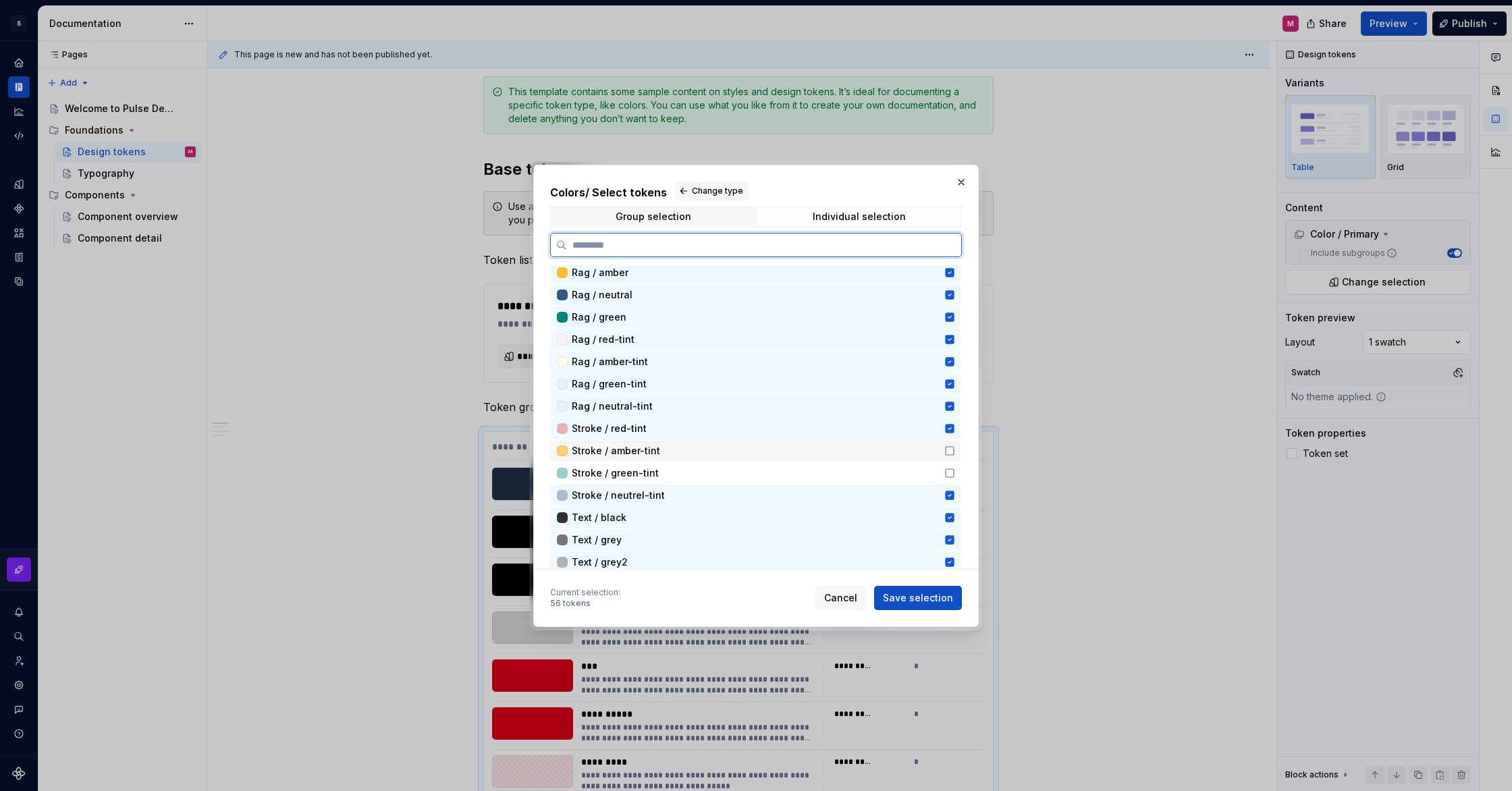
click at [955, 448] on icon at bounding box center [950, 451] width 11 height 11
click at [960, 480] on div "Stroke / green-tint" at bounding box center [755, 473] width 411 height 22
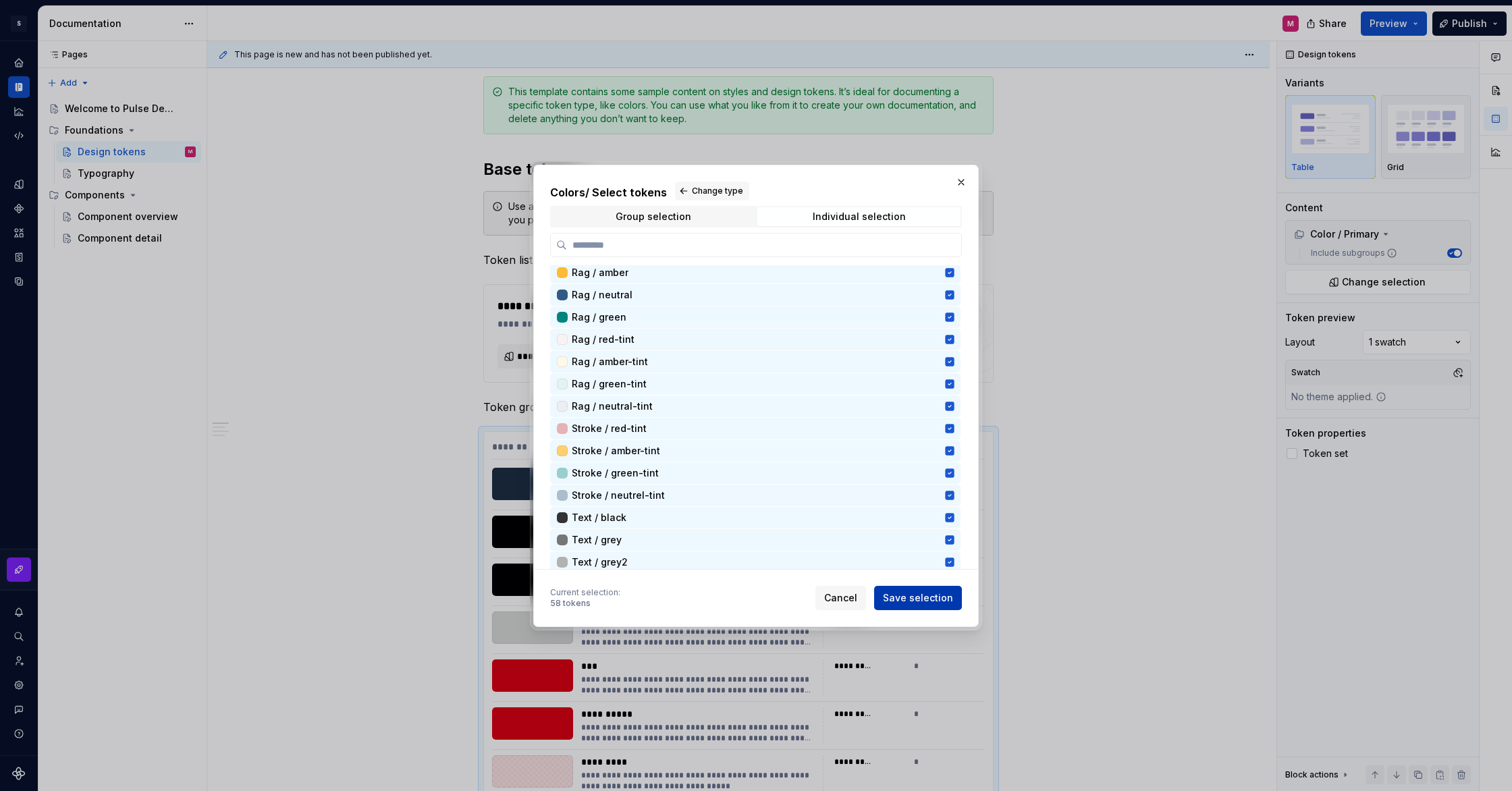
click at [928, 595] on span "Save selection" at bounding box center [918, 598] width 70 height 13
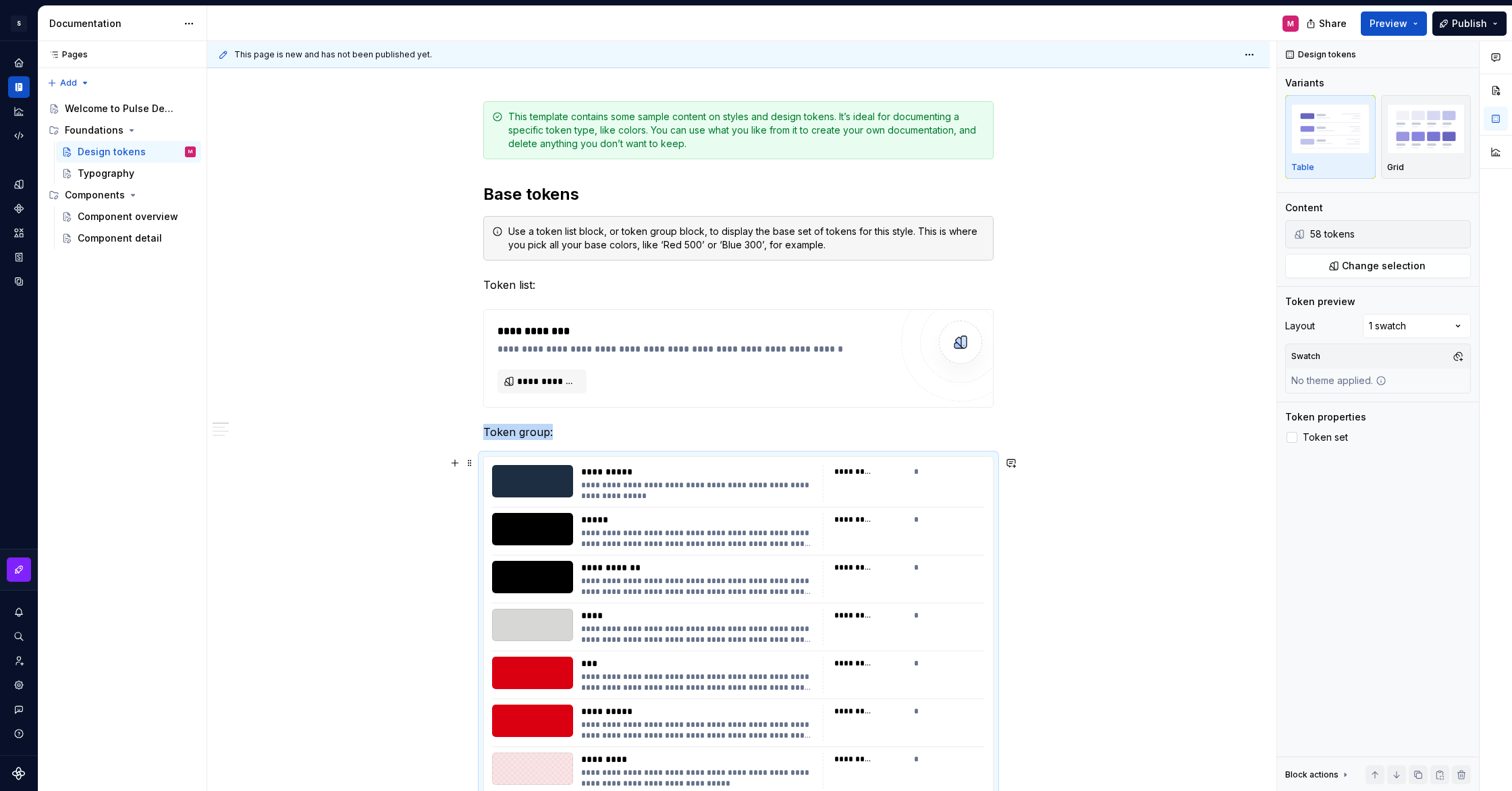
scroll to position [335, 0]
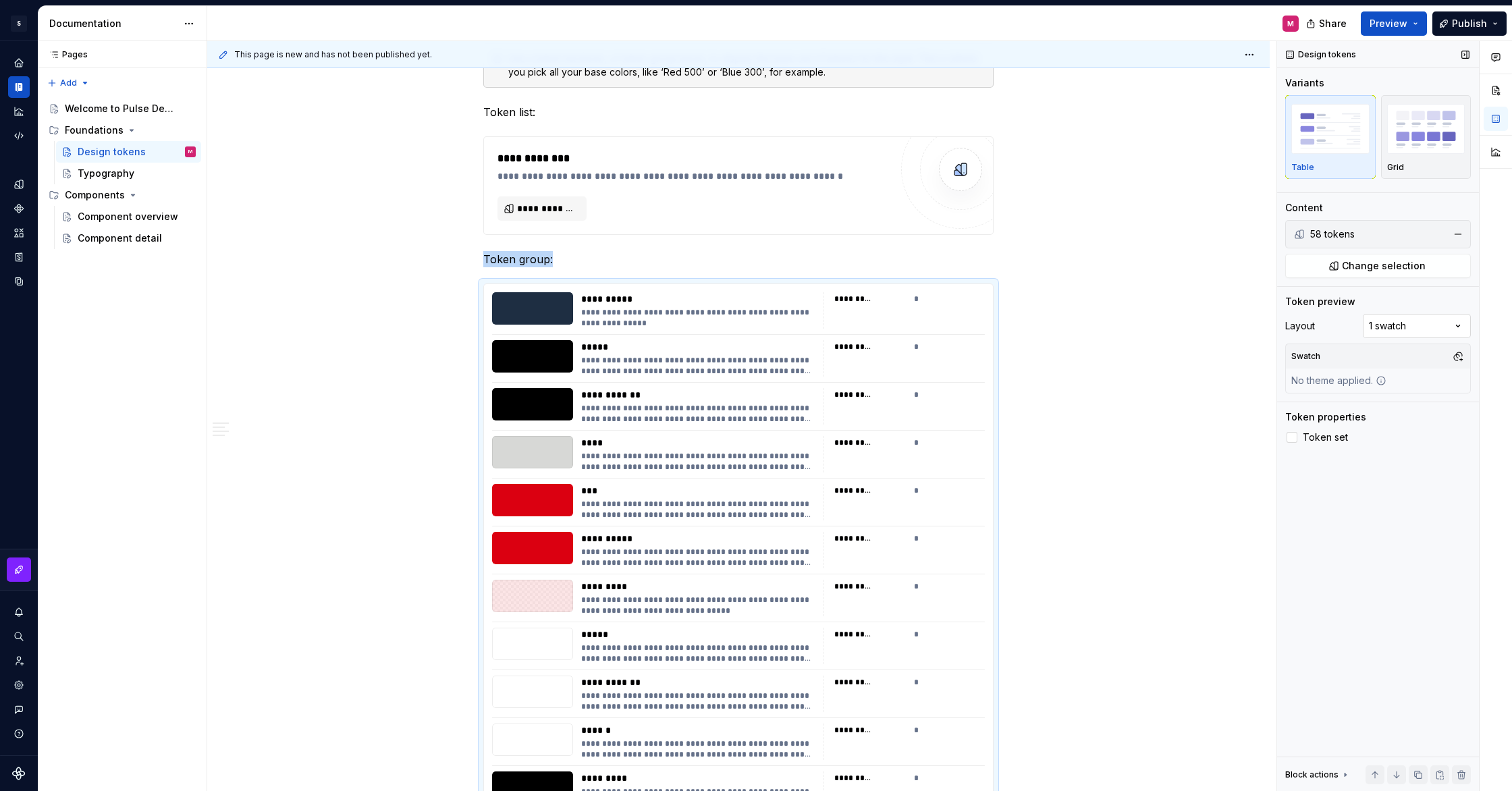
click at [1401, 318] on div "Comments Open comments No comments yet Select ‘Comment’ from the block context …" at bounding box center [1395, 416] width 235 height 751
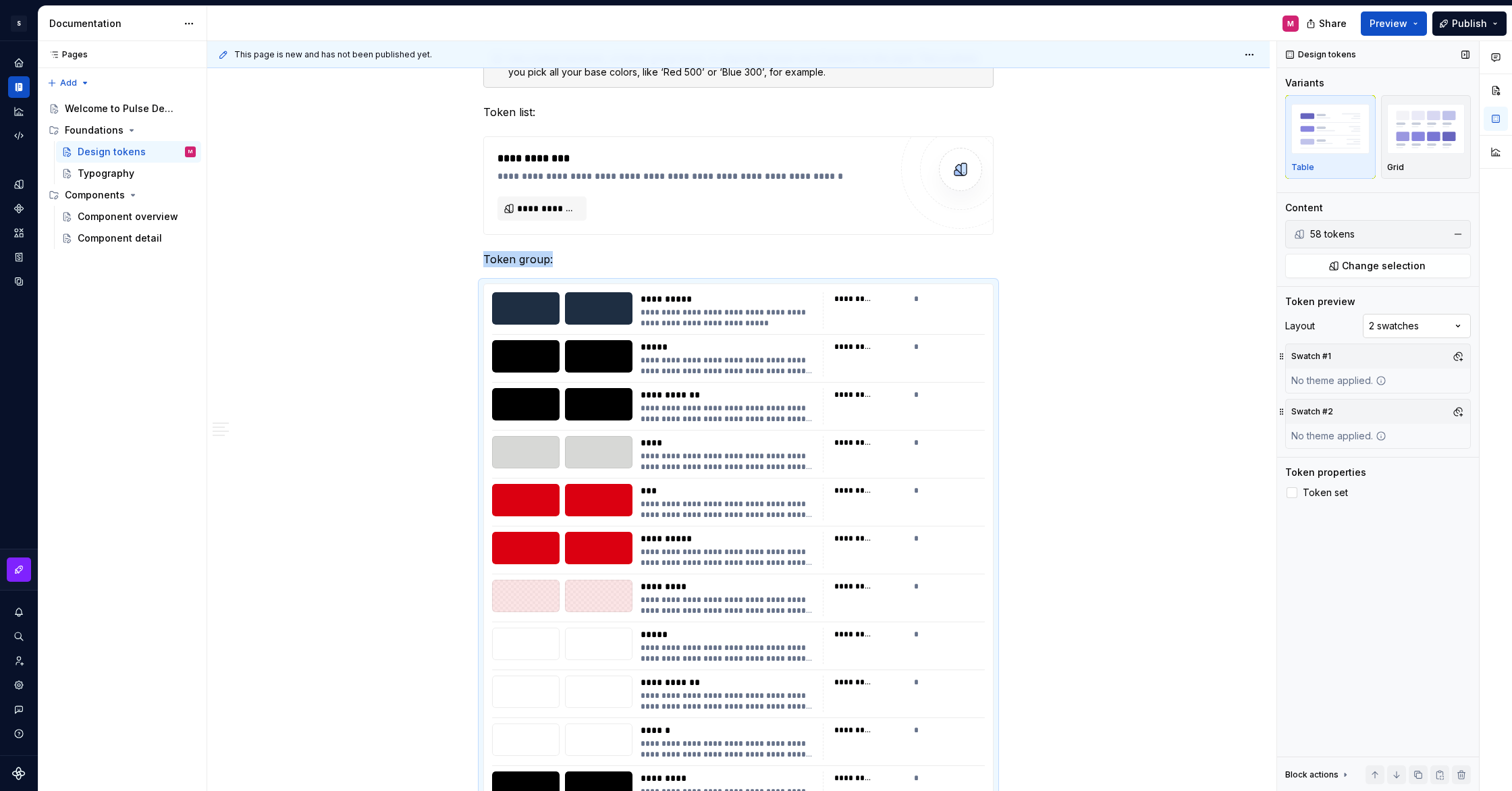
click at [1419, 322] on div "Comments Open comments No comments yet Select ‘Comment’ from the block context …" at bounding box center [1395, 416] width 235 height 751
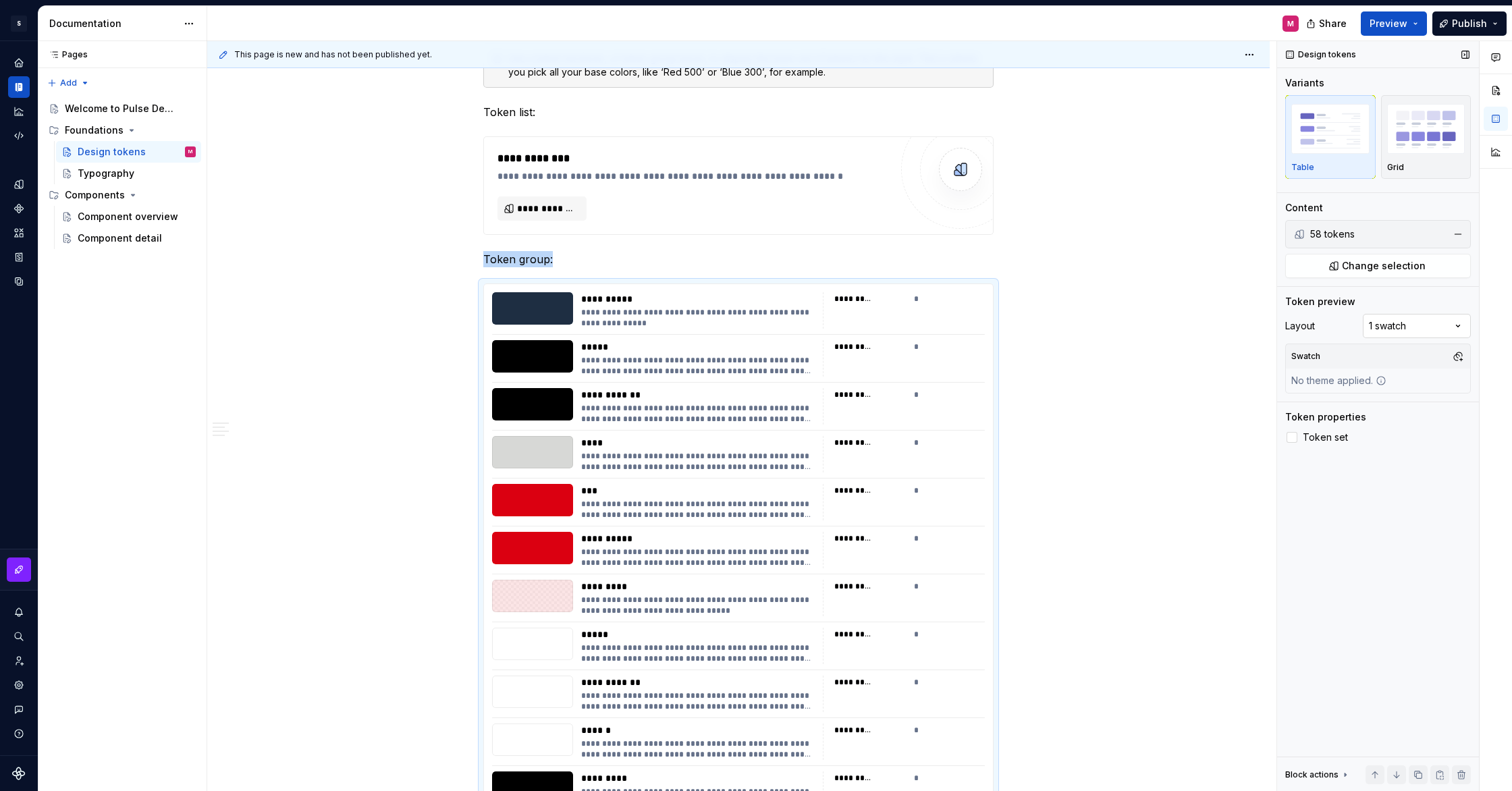
click at [1414, 330] on div "Comments Open comments No comments yet Select ‘Comment’ from the block context …" at bounding box center [1395, 416] width 235 height 751
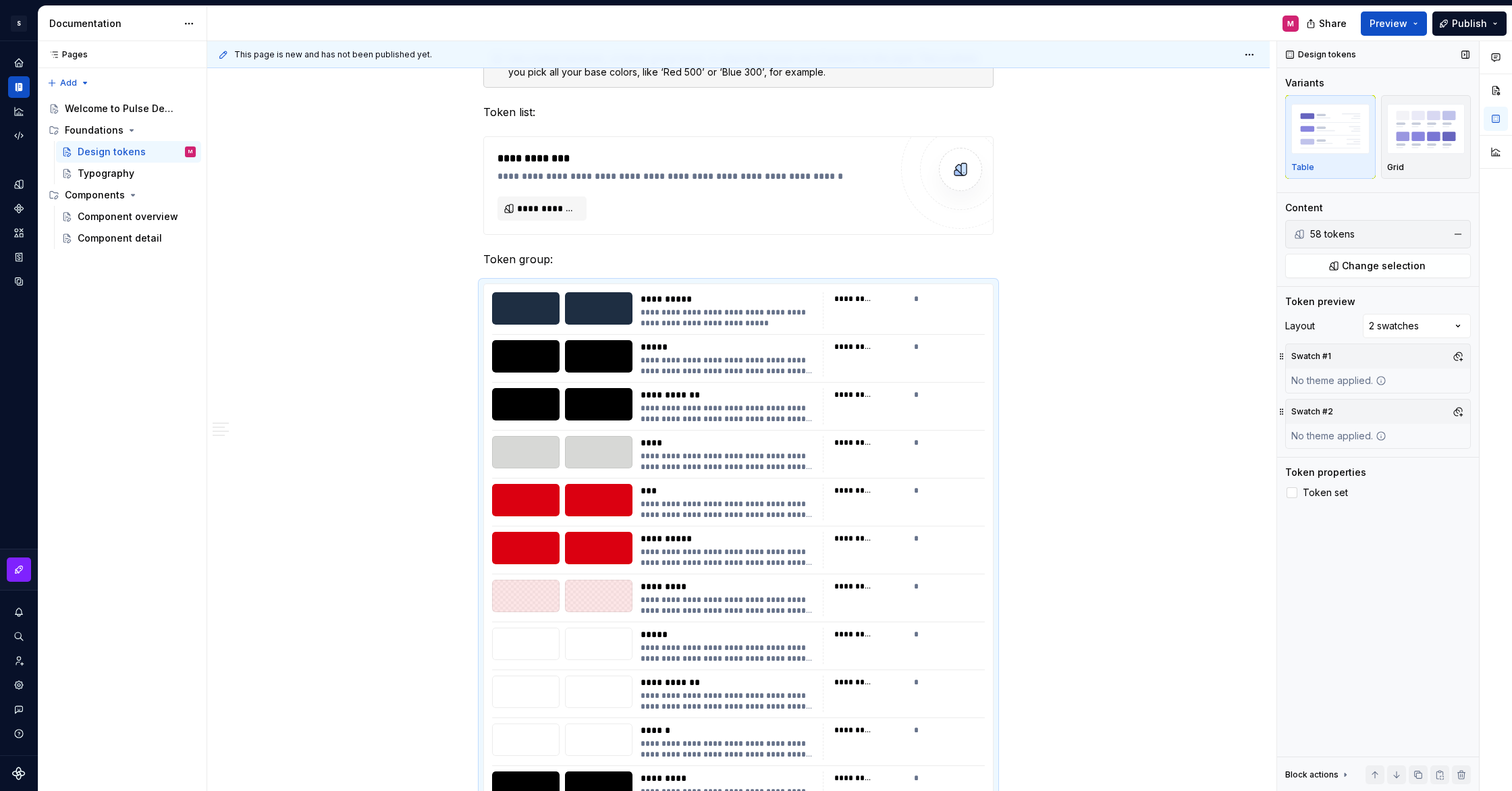
click at [1380, 436] on icon at bounding box center [1381, 436] width 11 height 11
drag, startPoint x: 1384, startPoint y: 436, endPoint x: 1394, endPoint y: 433, distance: 10.4
click at [1384, 436] on icon at bounding box center [1381, 436] width 11 height 11
click at [1462, 413] on button "button" at bounding box center [1458, 411] width 19 height 19
click at [1328, 461] on span "Dark" at bounding box center [1387, 463] width 155 height 22
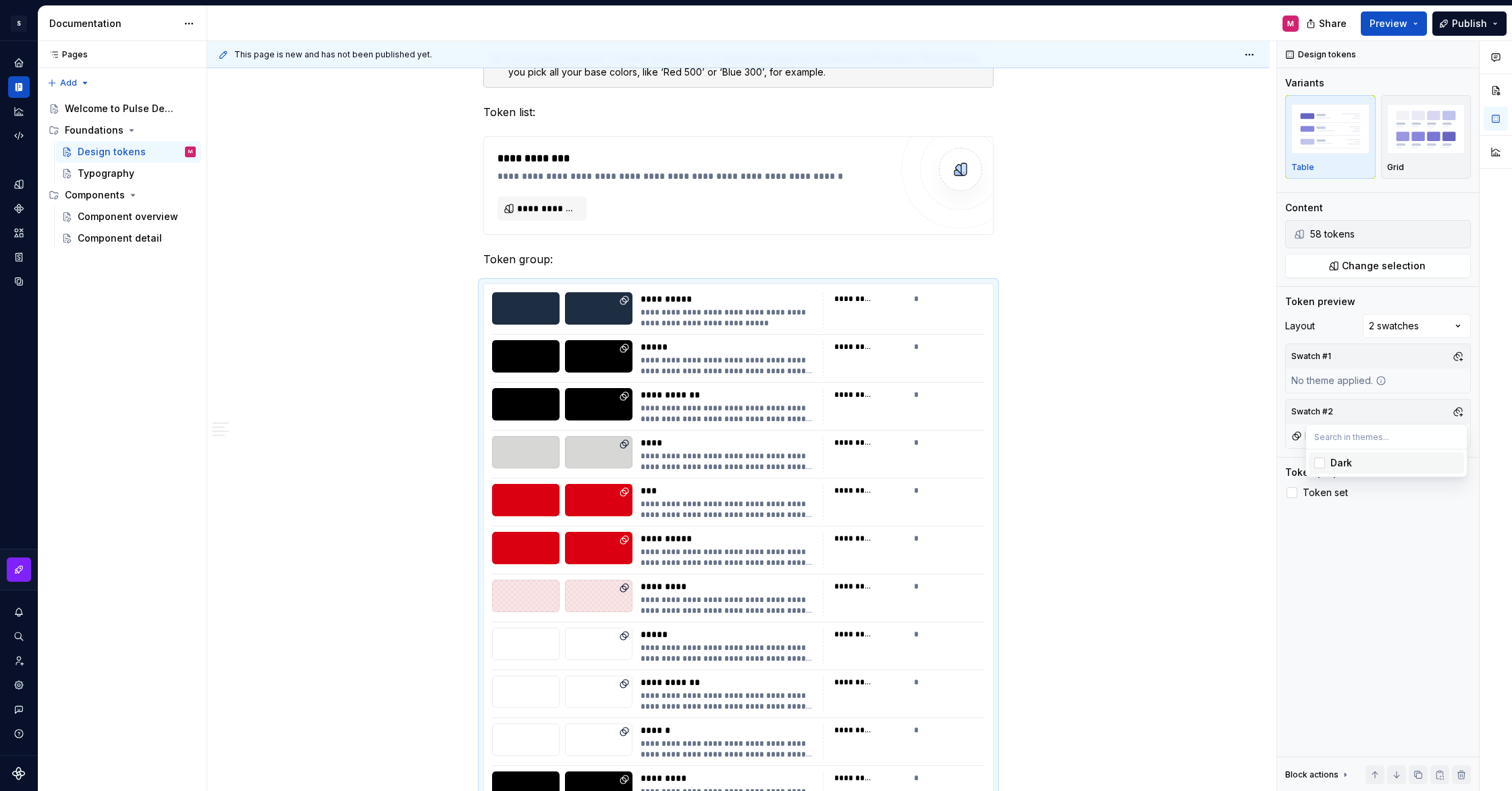
click at [1085, 368] on html "S Pulse Design System M Design system data Documentation M Share Preview Publis…" at bounding box center [756, 396] width 1512 height 791
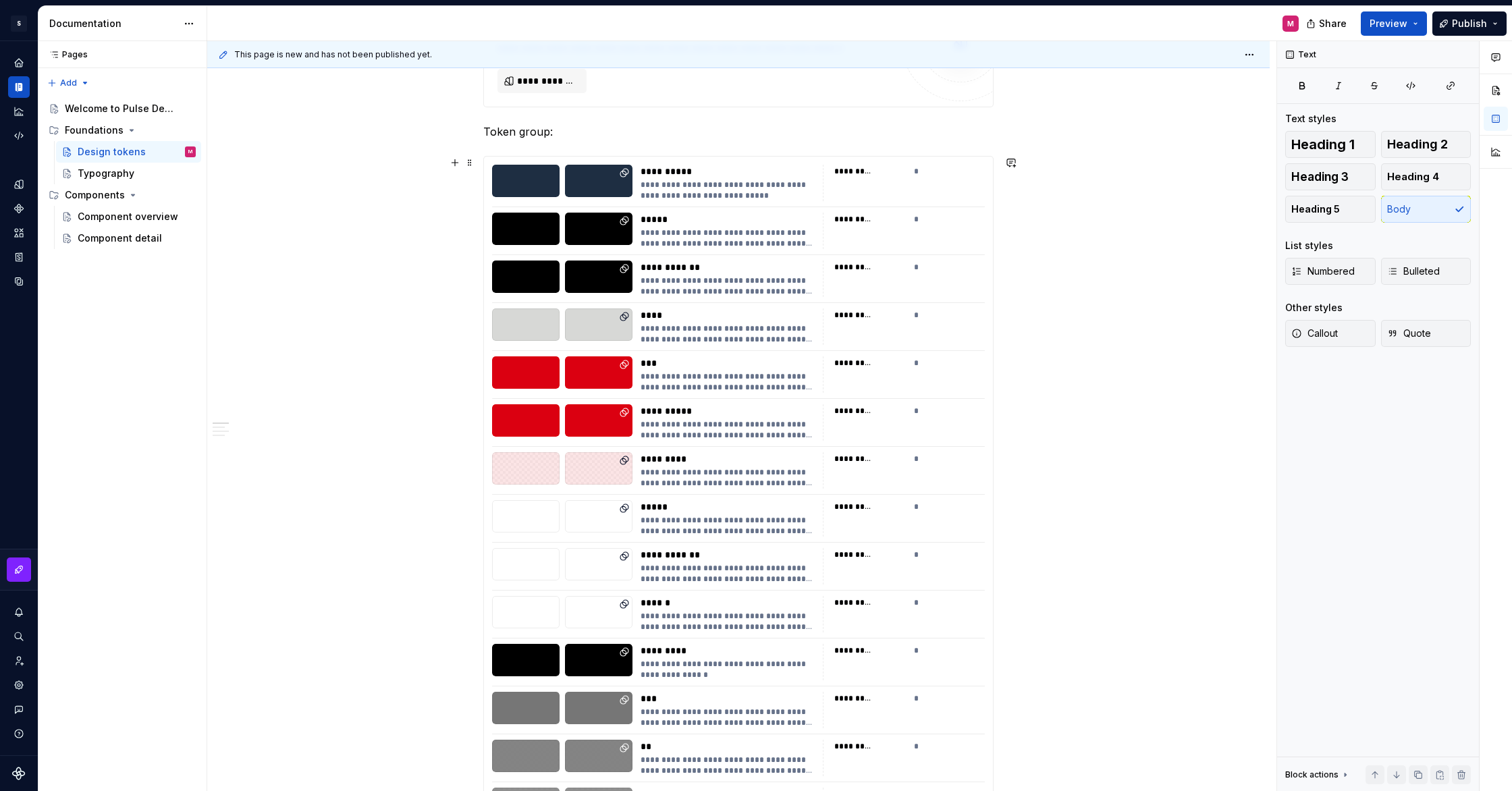
scroll to position [239, 0]
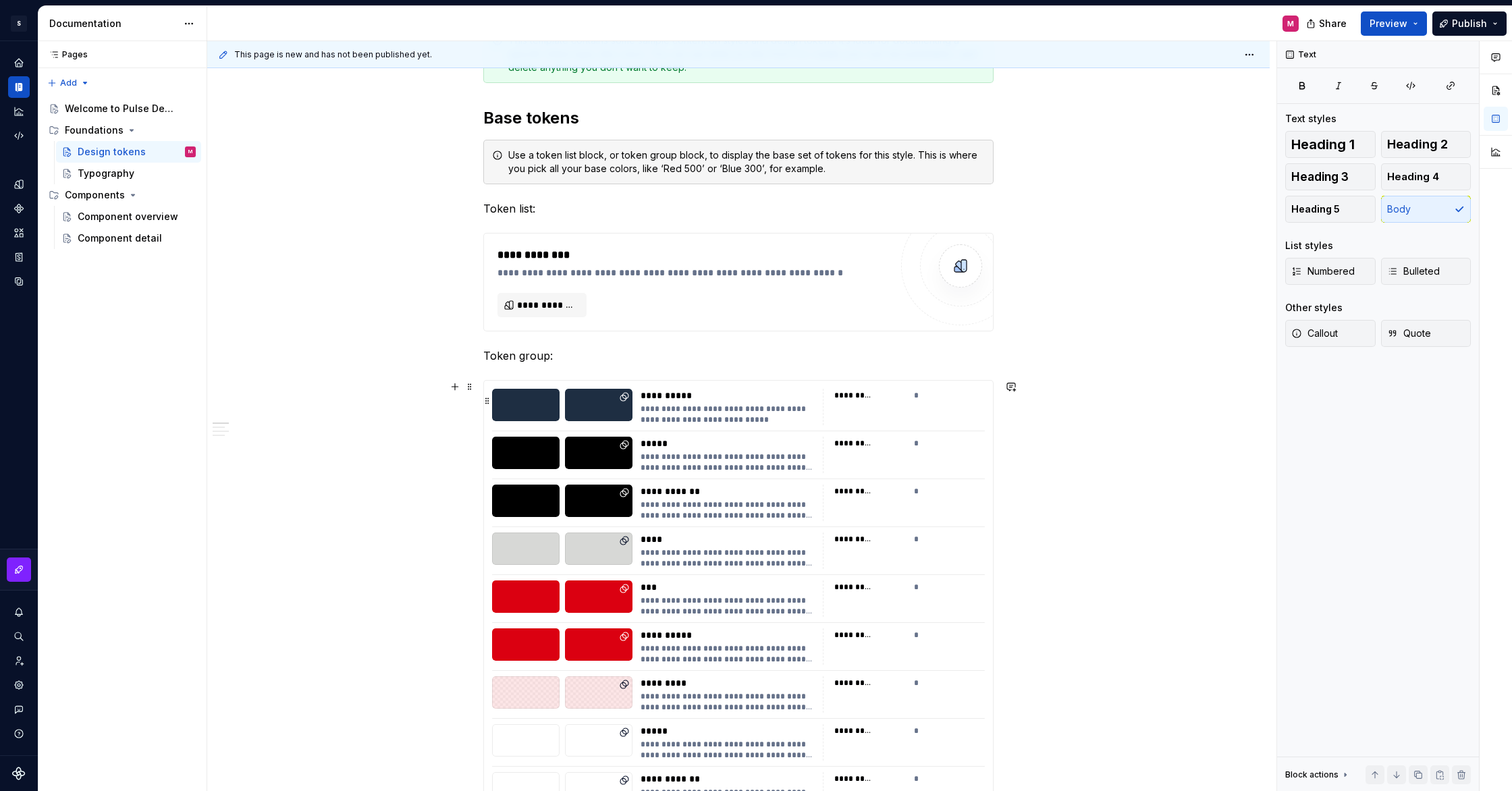
click at [893, 401] on div "*********" at bounding box center [870, 396] width 72 height 13
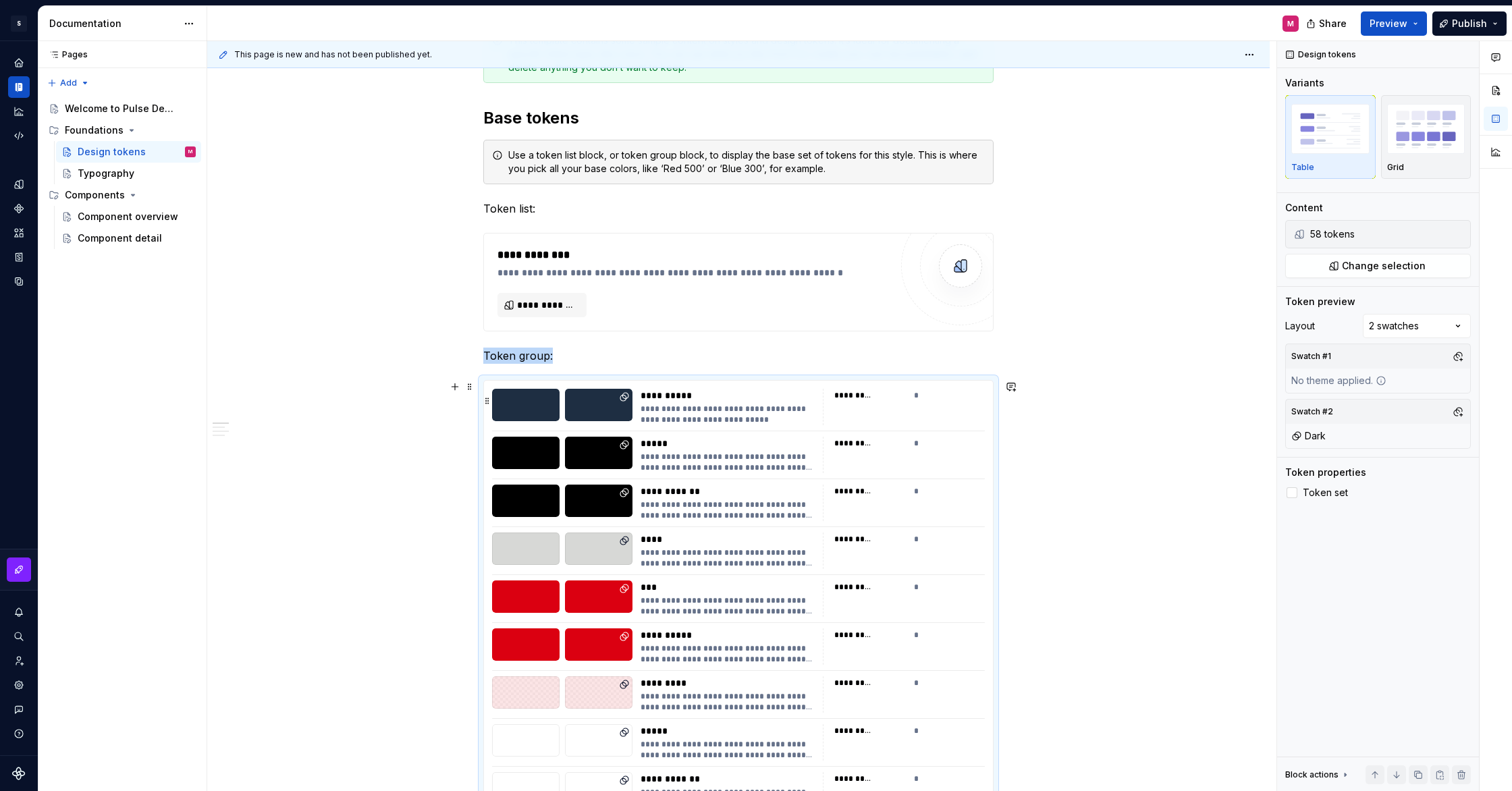
click at [934, 401] on div "*" at bounding box center [950, 396] width 72 height 13
click at [864, 401] on div "*********" at bounding box center [870, 396] width 72 height 13
click at [1424, 175] on button "Grid" at bounding box center [1426, 137] width 90 height 83
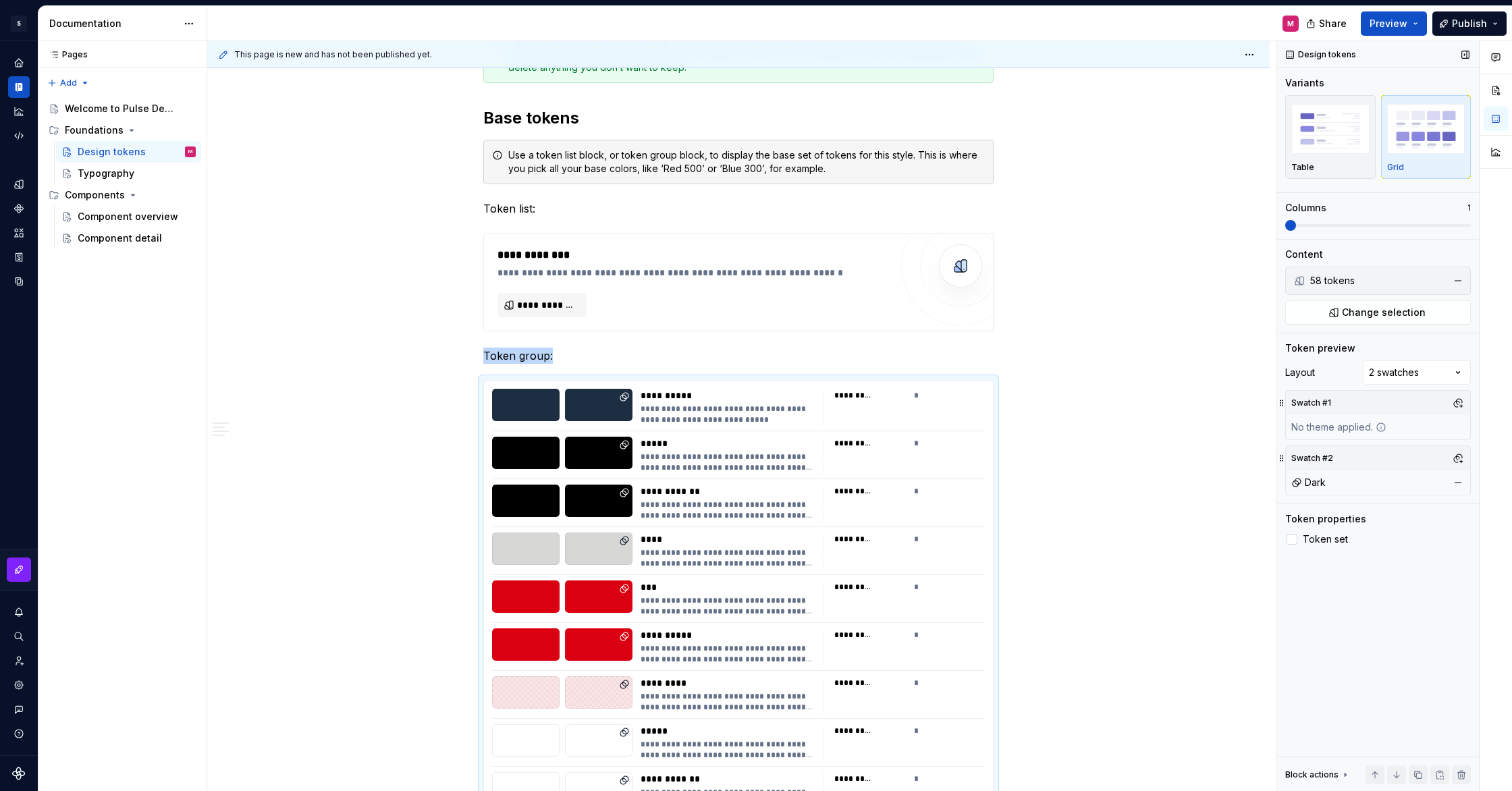
scroll to position [577, 0]
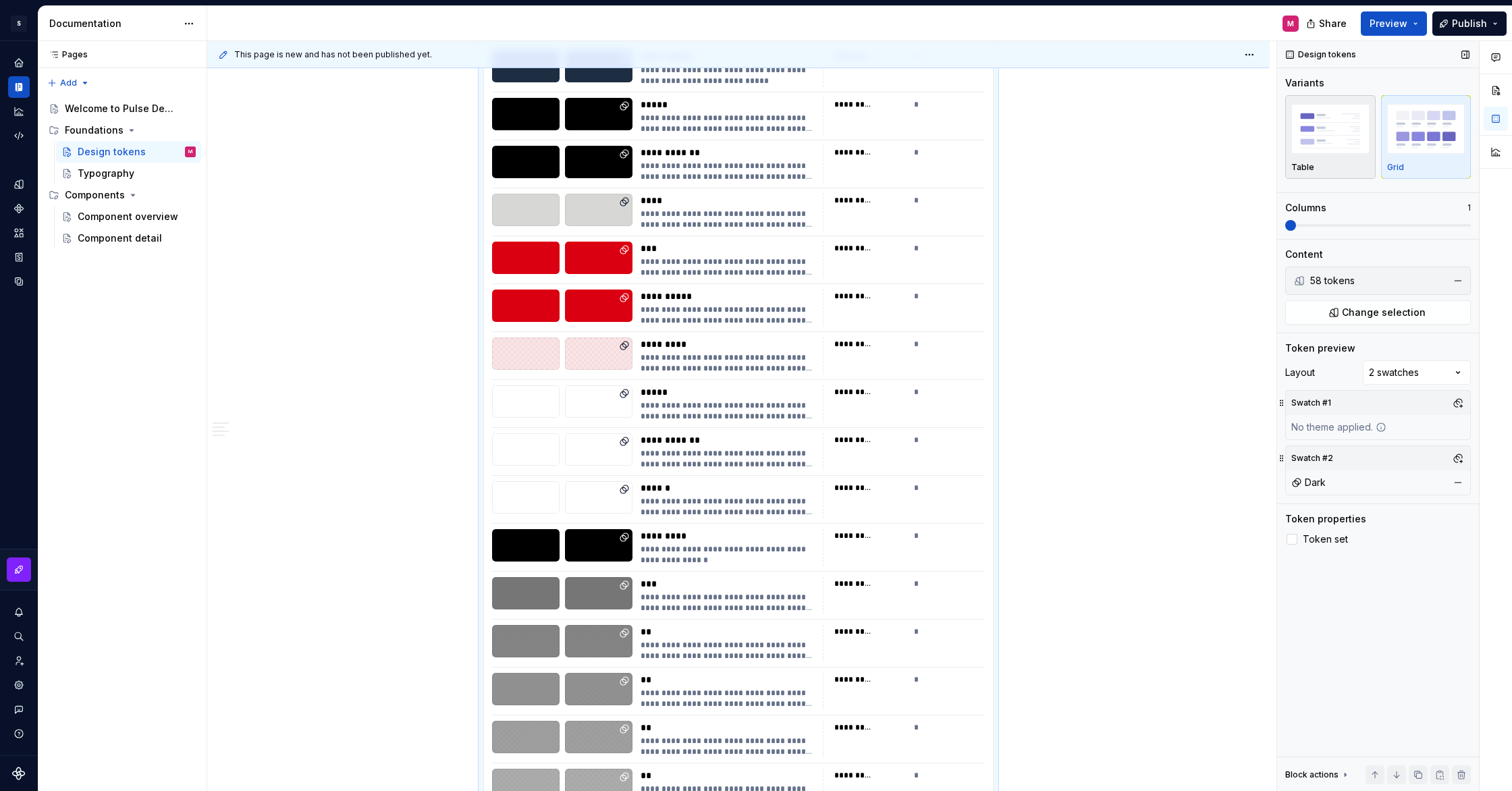
click at [1323, 152] on img "button" at bounding box center [1331, 128] width 78 height 49
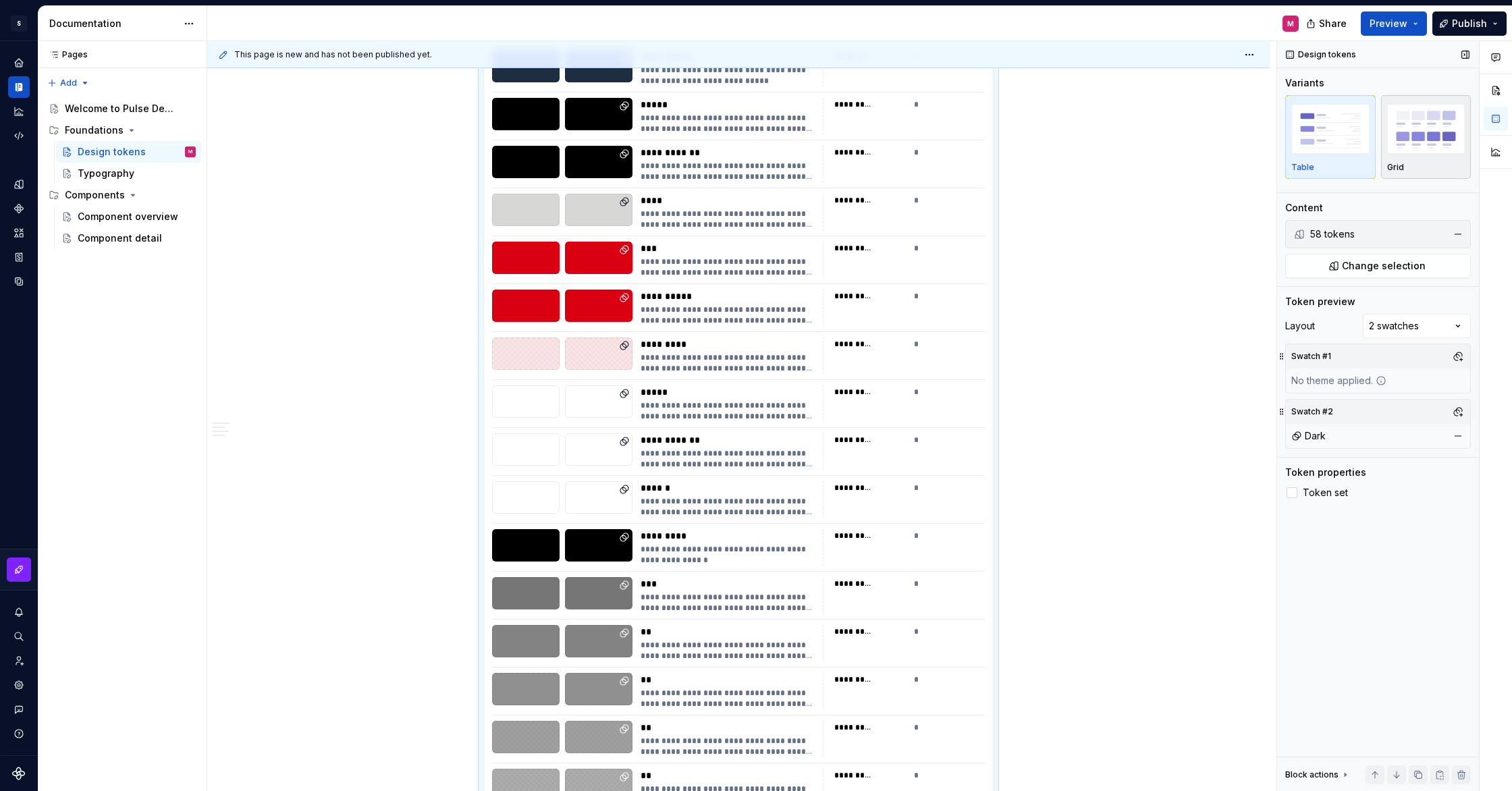
click at [1427, 137] on img "button" at bounding box center [1427, 128] width 78 height 49
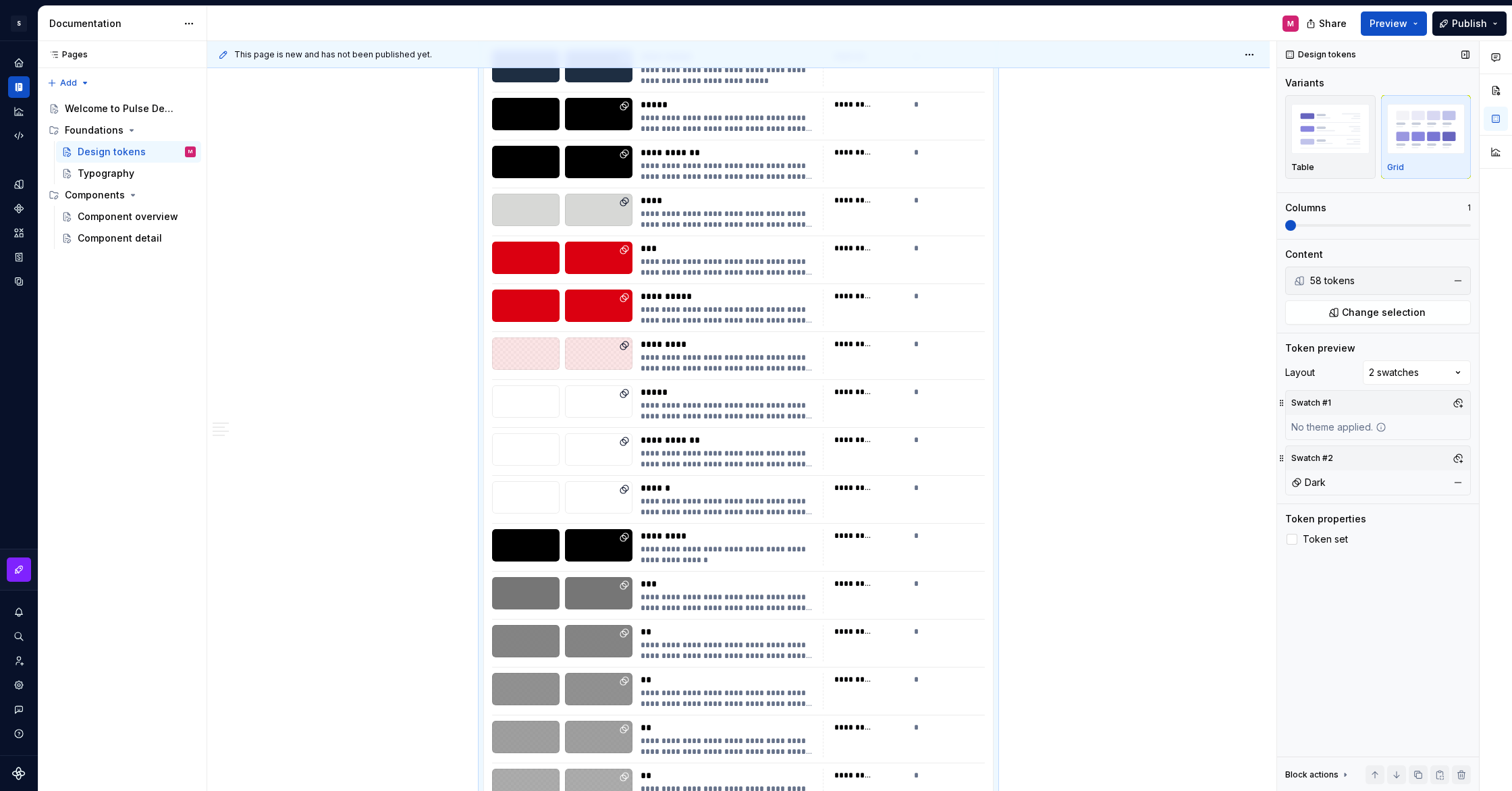
click at [1296, 220] on span at bounding box center [1290, 225] width 11 height 11
click at [1285, 224] on span at bounding box center [1290, 225] width 11 height 11
click at [1337, 168] on div "Table" at bounding box center [1331, 167] width 78 height 11
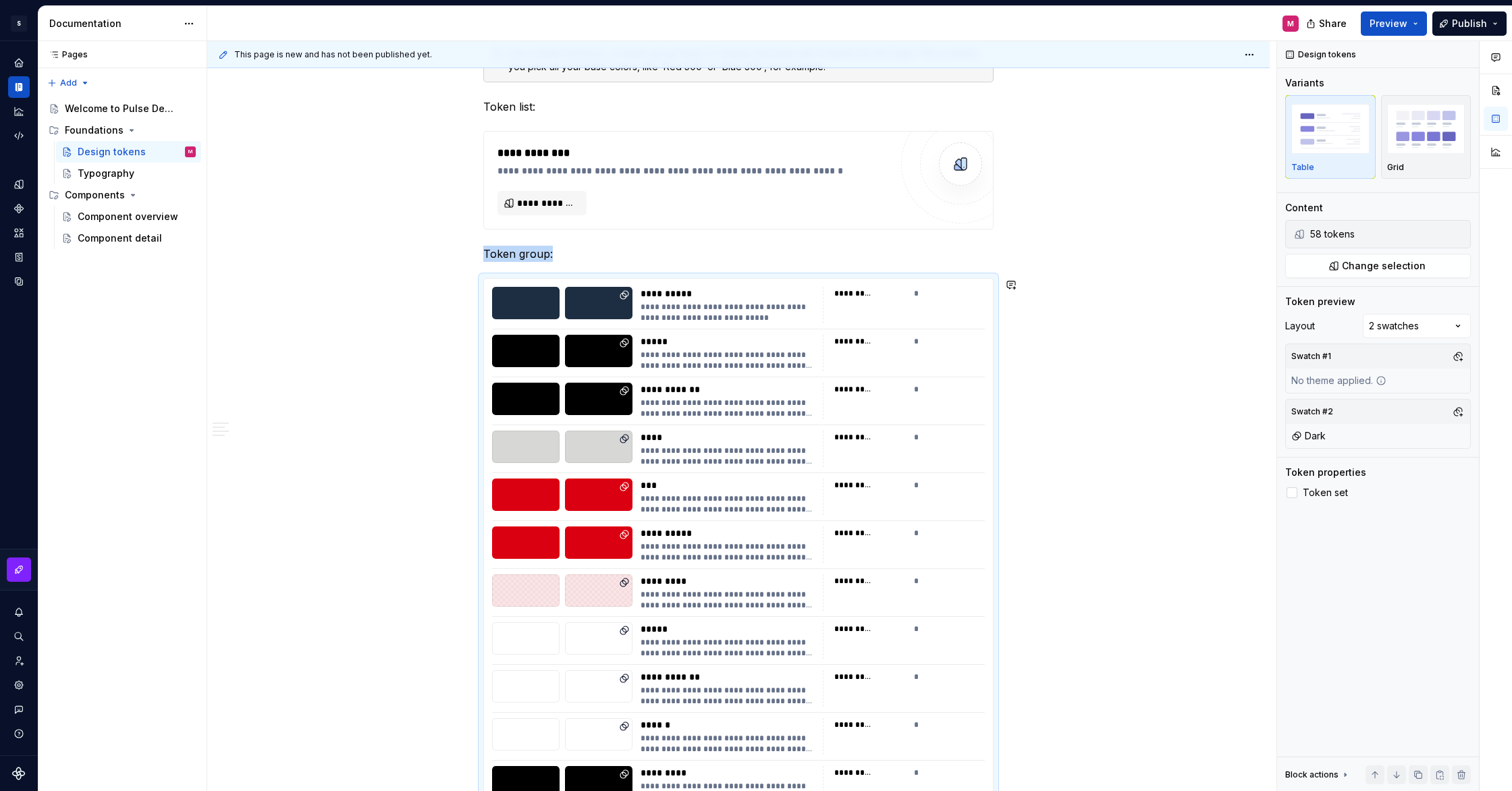
scroll to position [340, 0]
click at [537, 249] on p "Token group:" at bounding box center [738, 254] width 511 height 16
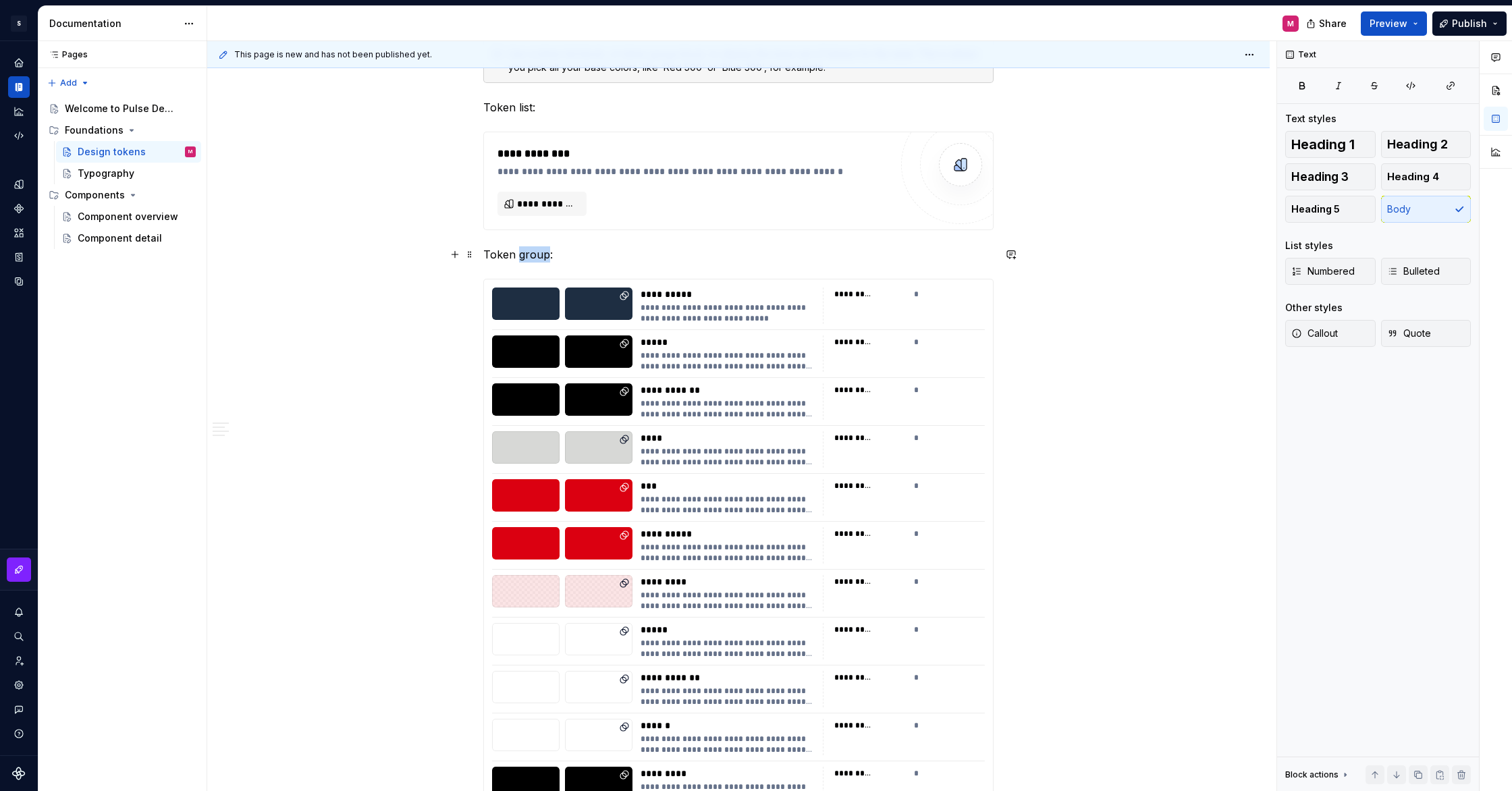
click at [537, 249] on p "Token group:" at bounding box center [738, 254] width 511 height 16
click at [567, 253] on p "Token group:" at bounding box center [738, 254] width 511 height 16
drag, startPoint x: 560, startPoint y: 254, endPoint x: 514, endPoint y: 254, distance: 46.0
click at [514, 254] on p "Token group:" at bounding box center [738, 254] width 511 height 16
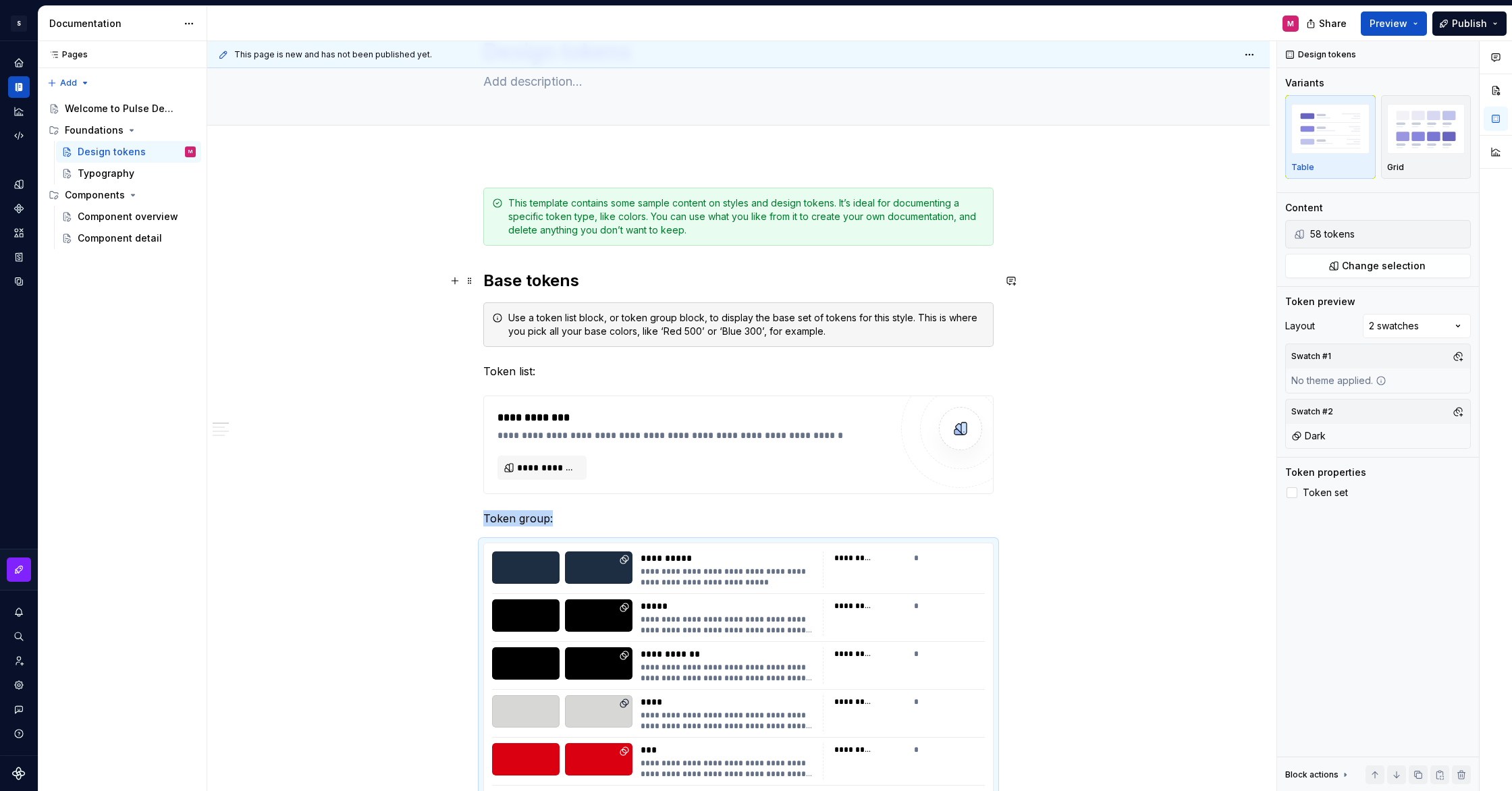
scroll to position [77, 0]
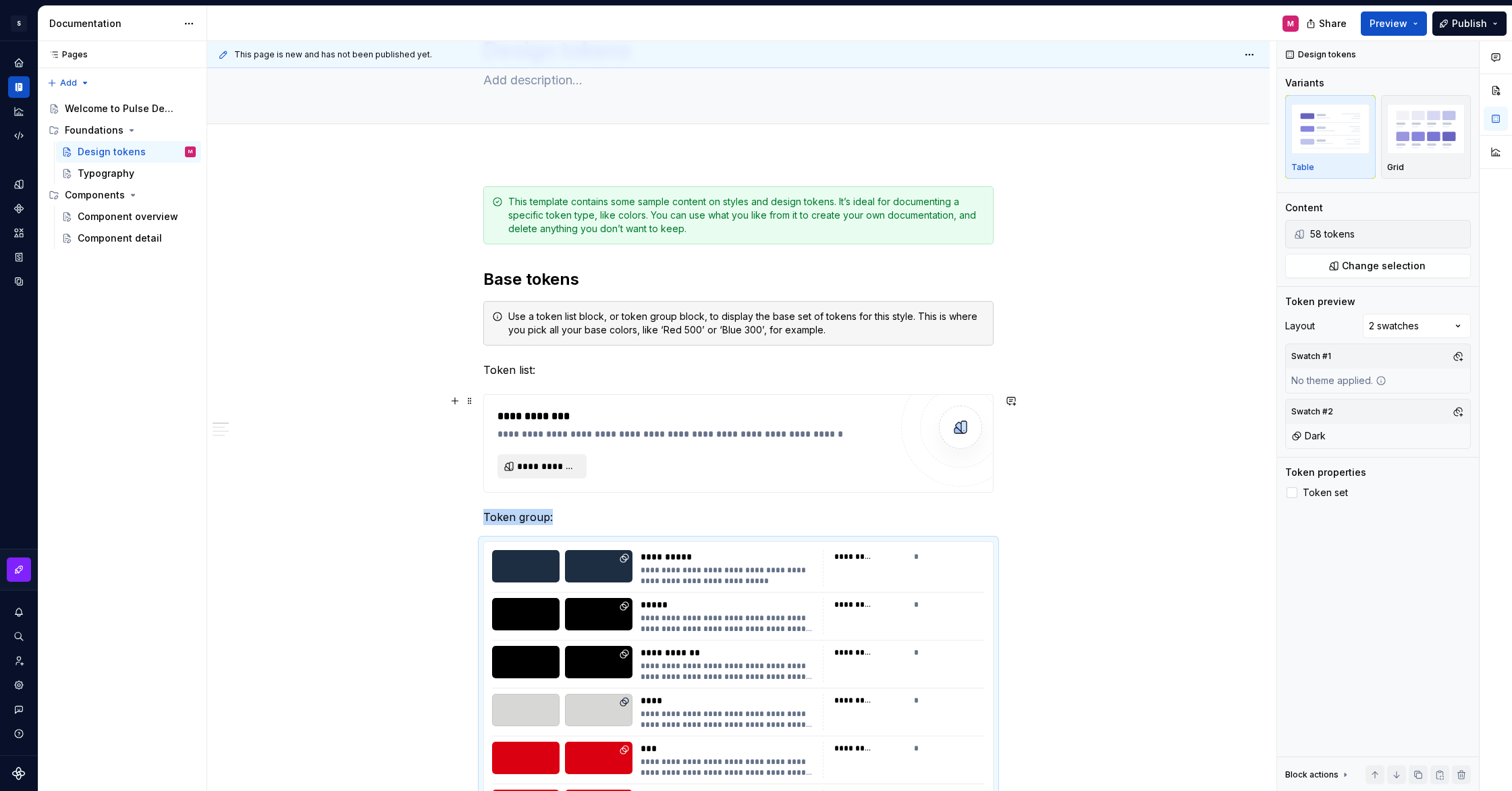
click at [571, 472] on span "**********" at bounding box center [547, 466] width 61 height 13
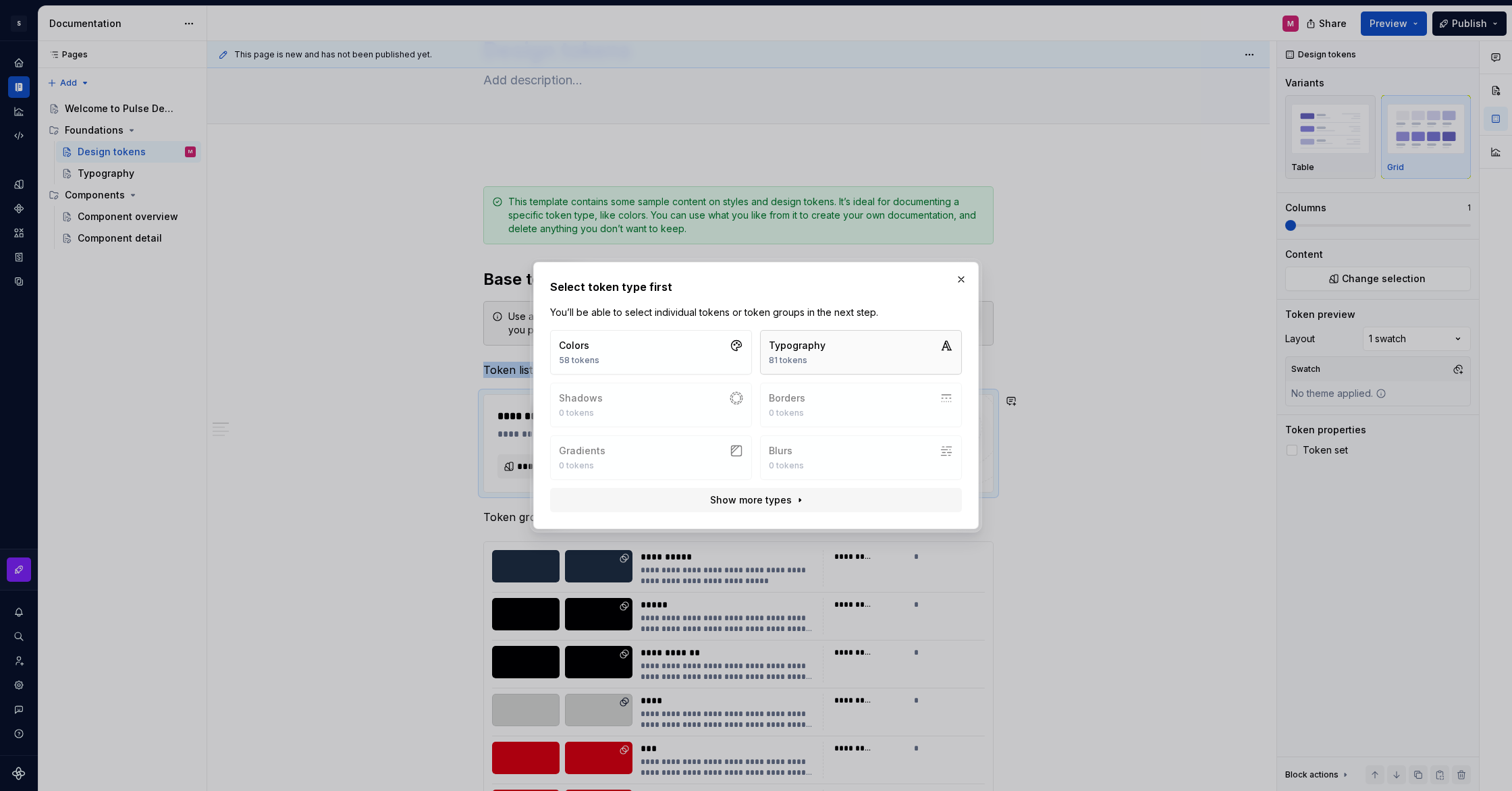
click at [899, 352] on button "Typography 81 tokens" at bounding box center [861, 352] width 202 height 44
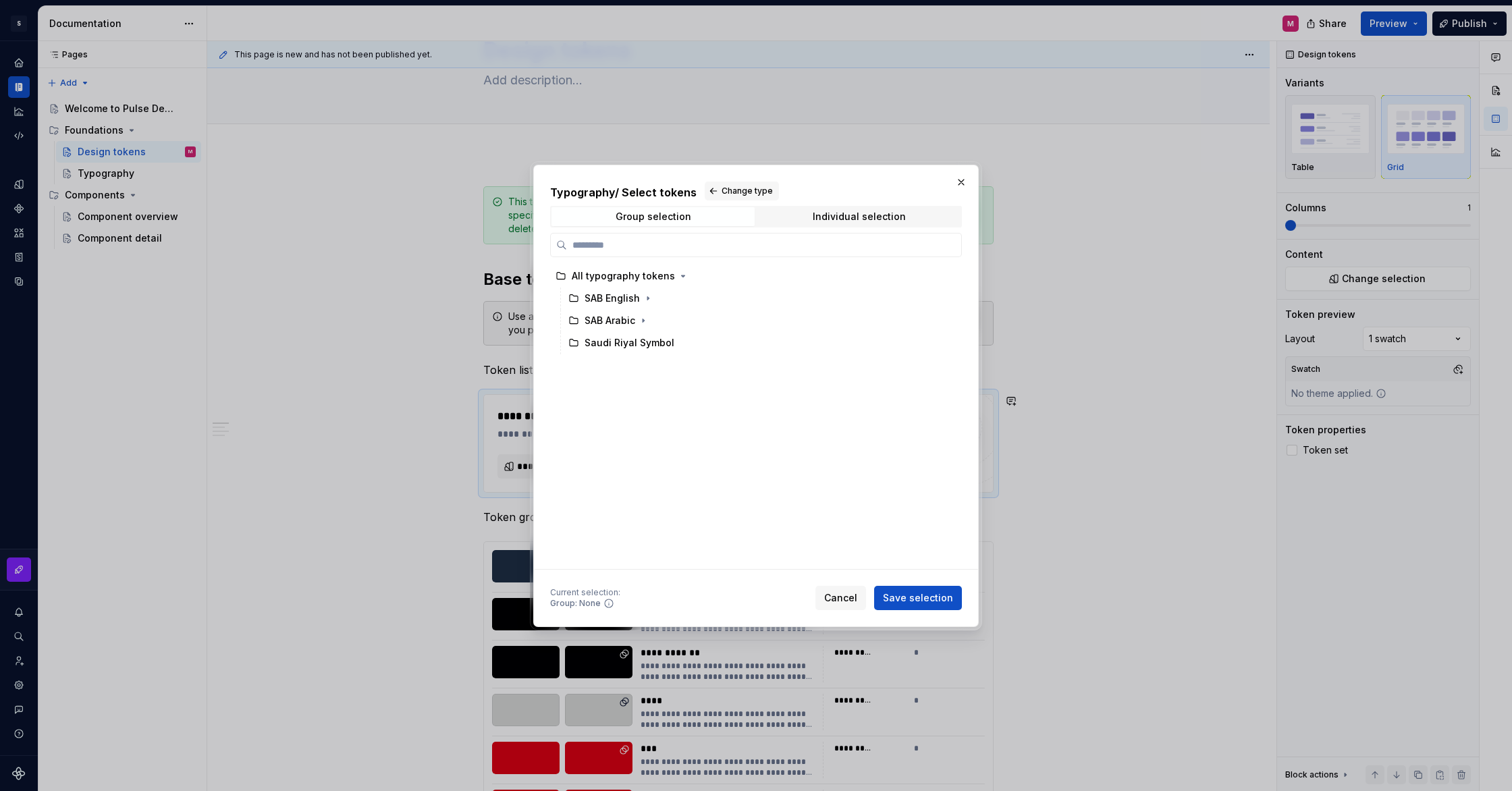
click at [850, 206] on div "Group selection Individual selection" at bounding box center [756, 217] width 422 height 22
click at [848, 225] on span "Individual selection" at bounding box center [859, 216] width 204 height 19
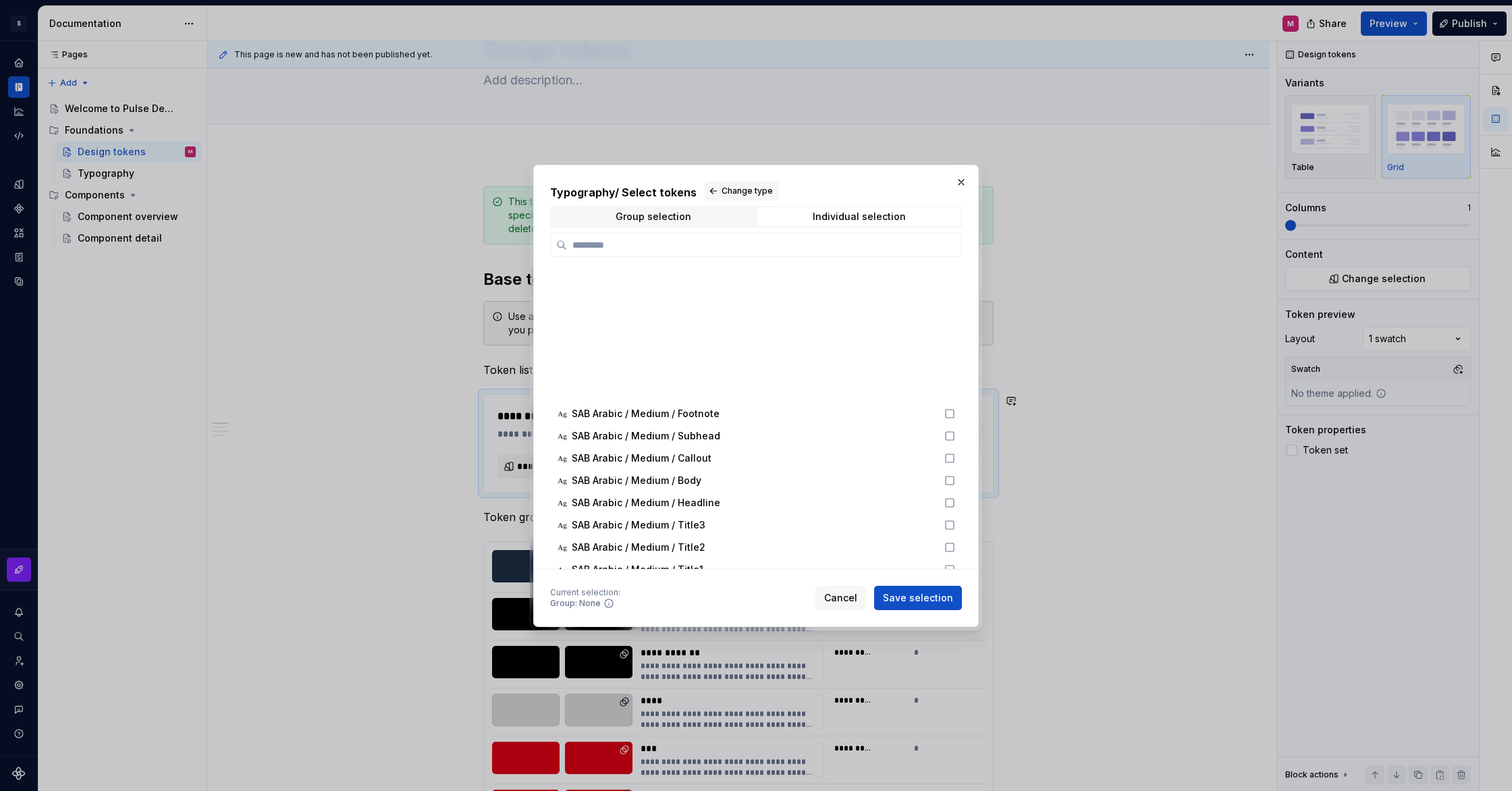
scroll to position [0, 0]
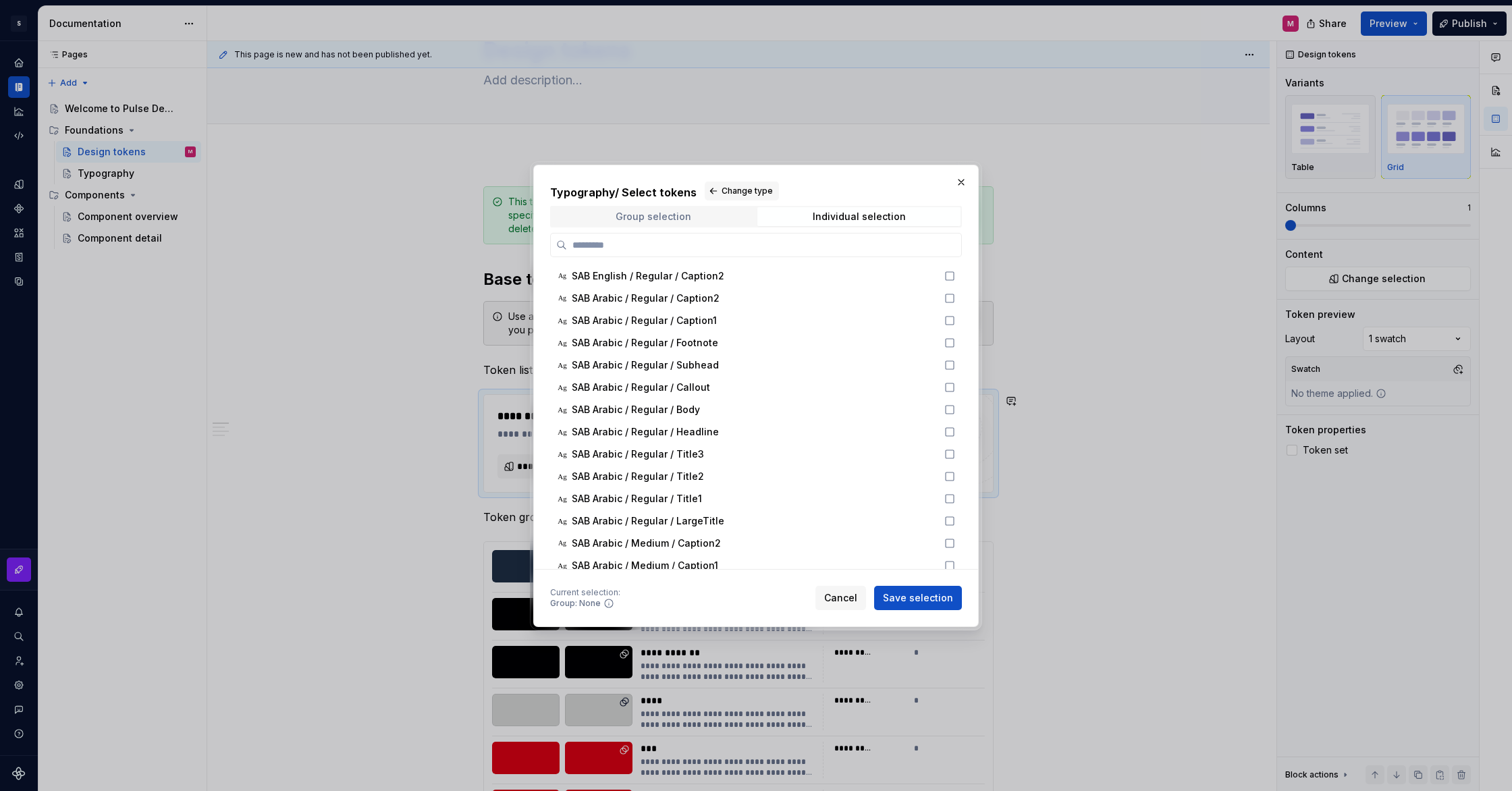
click at [719, 211] on span "Group selection" at bounding box center [653, 216] width 204 height 19
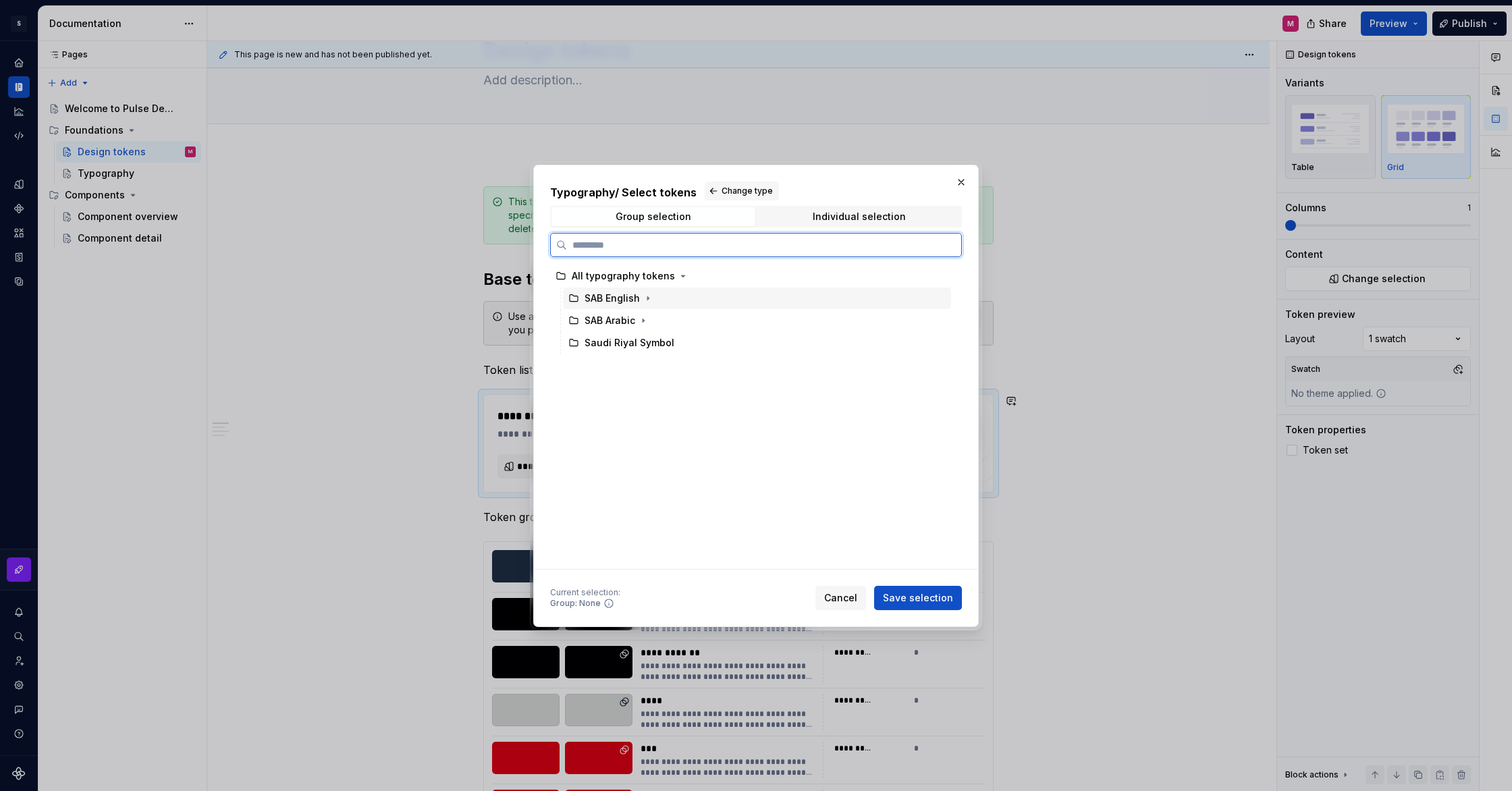
click at [734, 303] on div "SAB English" at bounding box center [757, 299] width 388 height 22
click at [749, 320] on div "SAB Arabic" at bounding box center [757, 320] width 388 height 22
click at [767, 295] on div "SAB English" at bounding box center [757, 299] width 388 height 22
click at [779, 317] on div "SAB Arabic" at bounding box center [757, 320] width 388 height 22
click at [748, 342] on div "Saudi Riyal Symbol" at bounding box center [757, 343] width 388 height 22
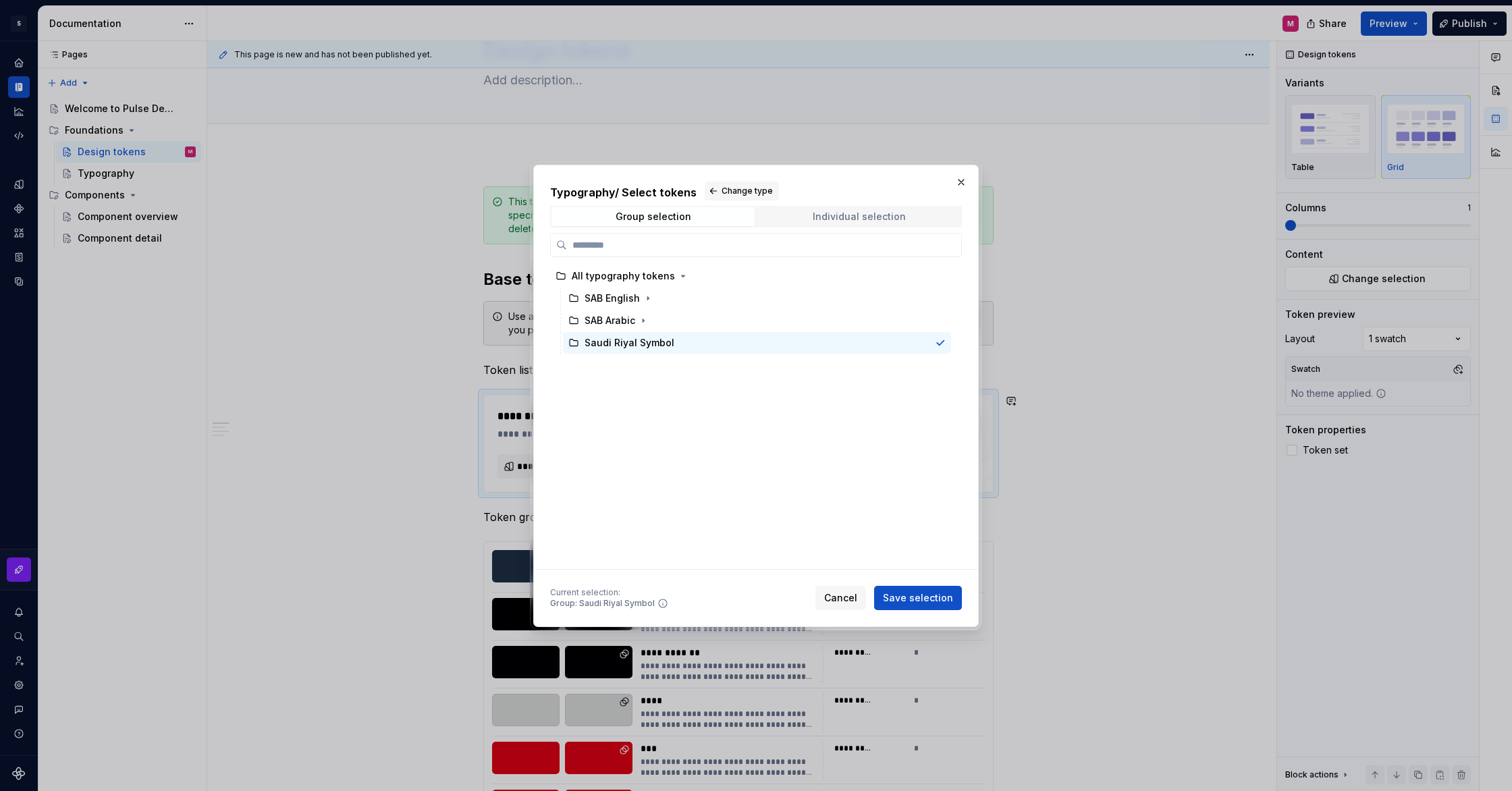
click at [874, 221] on div "Individual selection" at bounding box center [859, 216] width 93 height 11
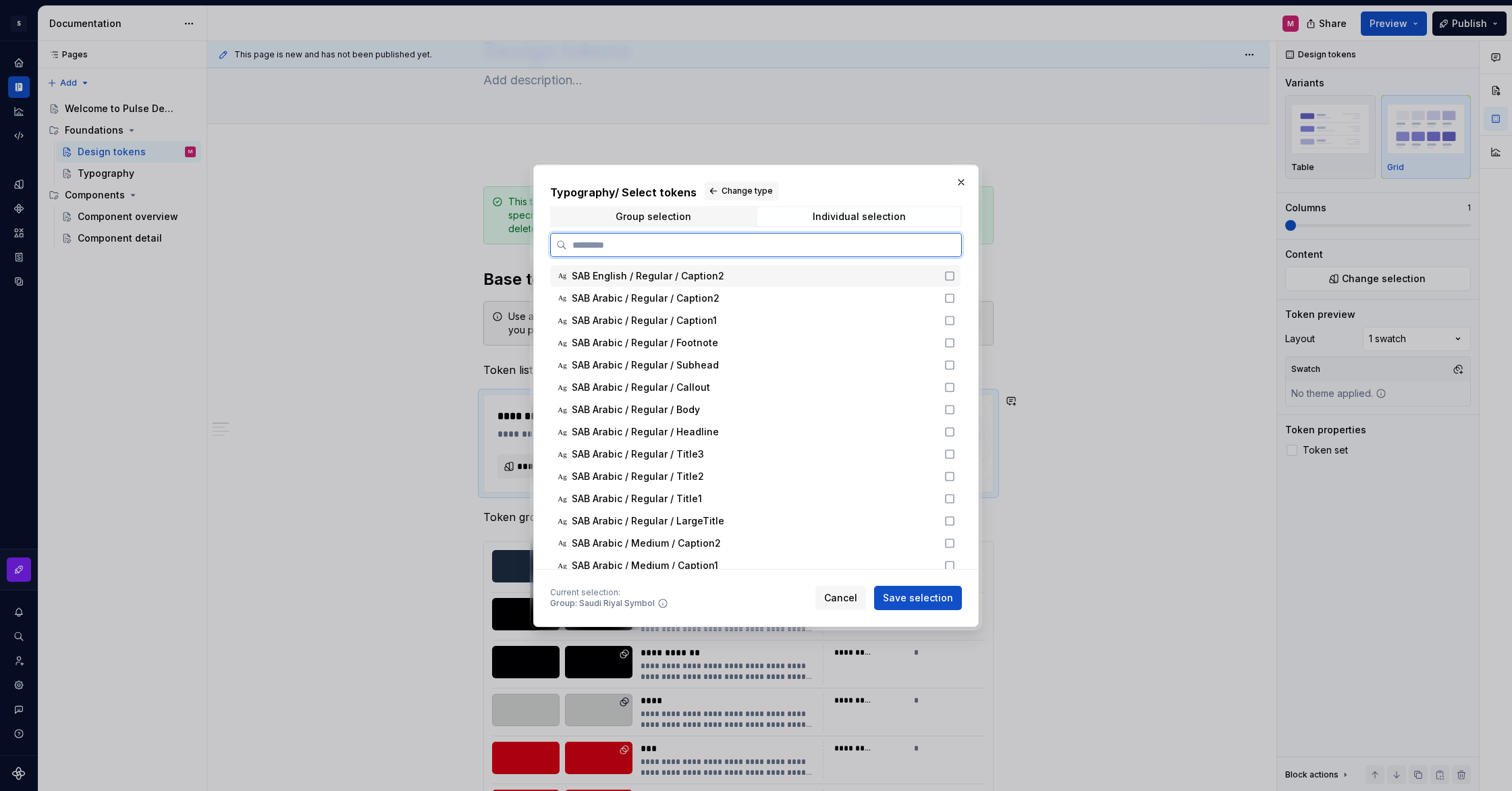
click at [803, 278] on div "SAB English / Regular / Caption2" at bounding box center [753, 276] width 365 height 13
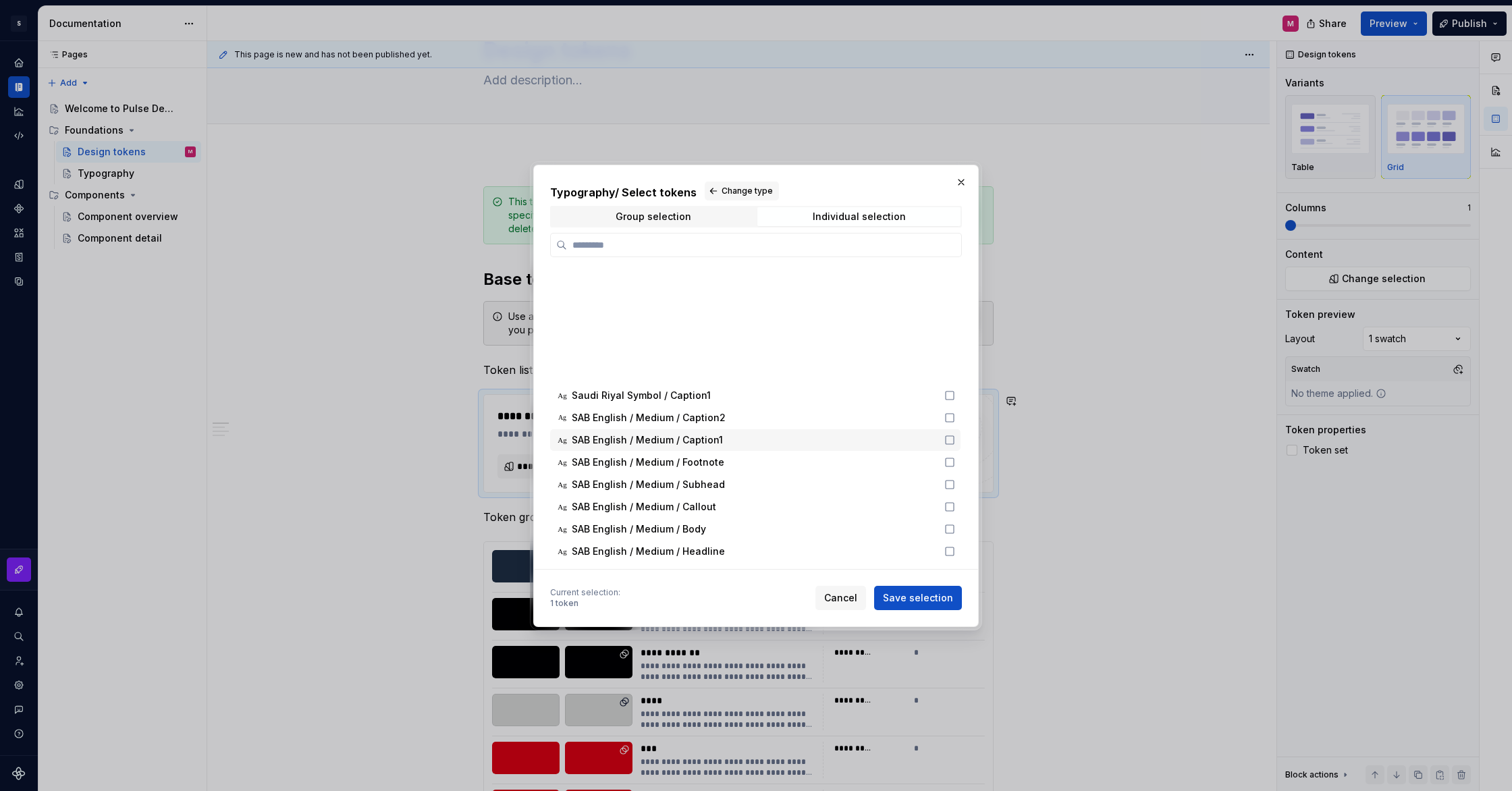
scroll to position [1455, 0]
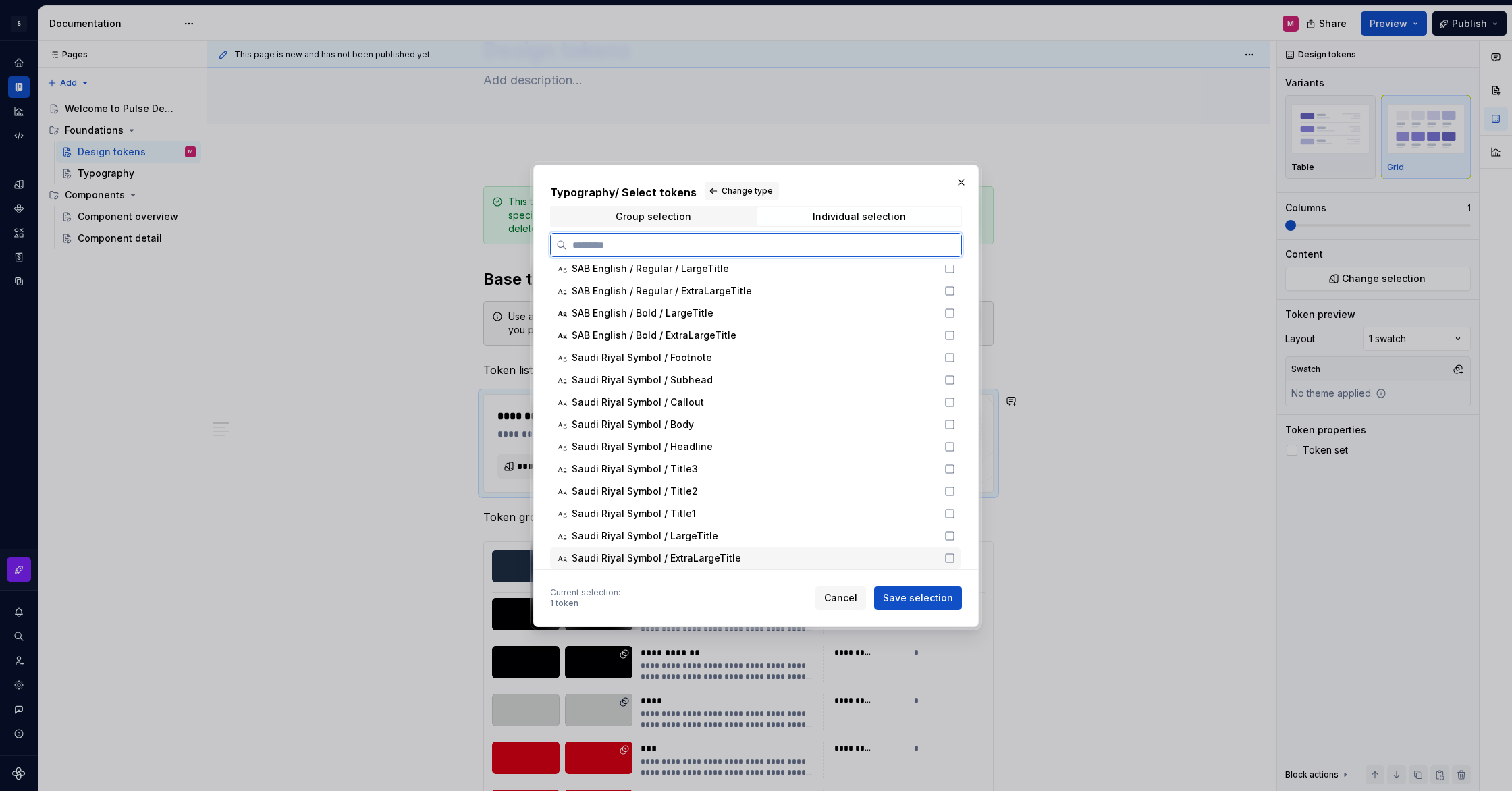
click at [952, 557] on icon at bounding box center [950, 558] width 8 height 8
click at [955, 534] on icon at bounding box center [950, 536] width 11 height 11
click at [953, 514] on icon at bounding box center [950, 513] width 11 height 11
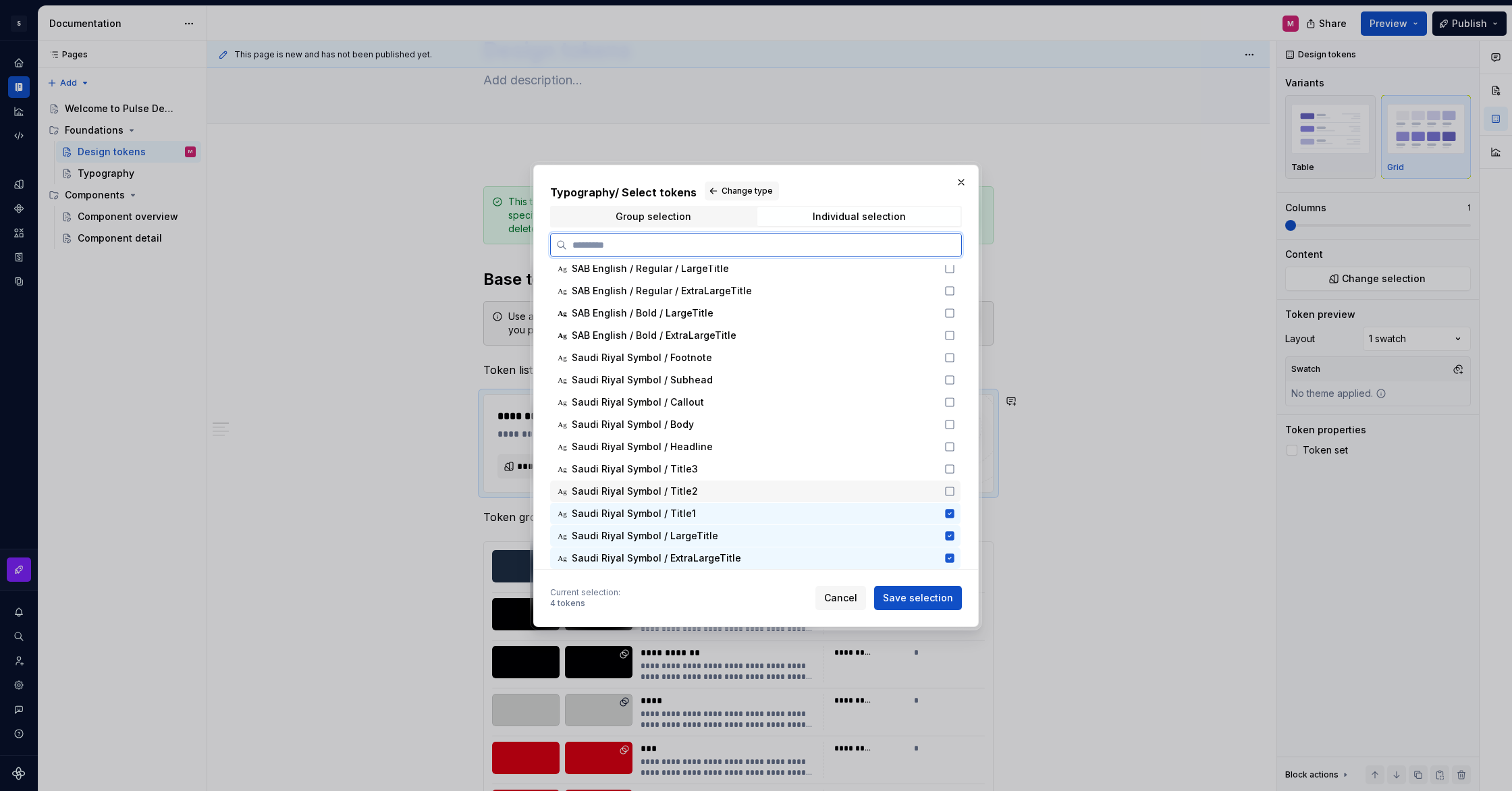
click at [955, 490] on icon at bounding box center [950, 491] width 11 height 11
click at [955, 468] on icon at bounding box center [950, 469] width 11 height 11
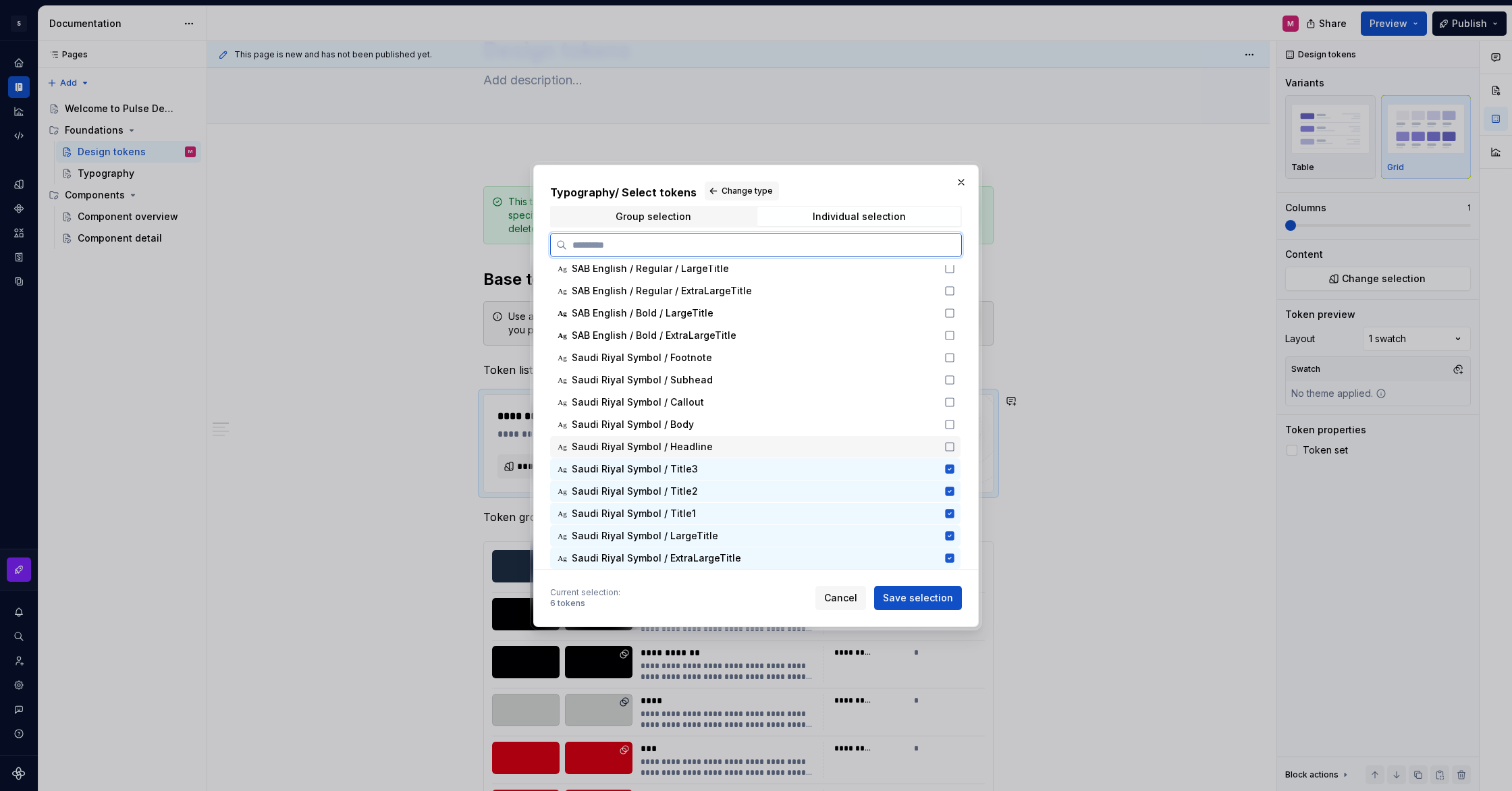
click at [955, 449] on icon at bounding box center [950, 446] width 11 height 11
click at [955, 422] on icon at bounding box center [950, 424] width 11 height 11
click at [955, 401] on icon at bounding box center [950, 402] width 11 height 11
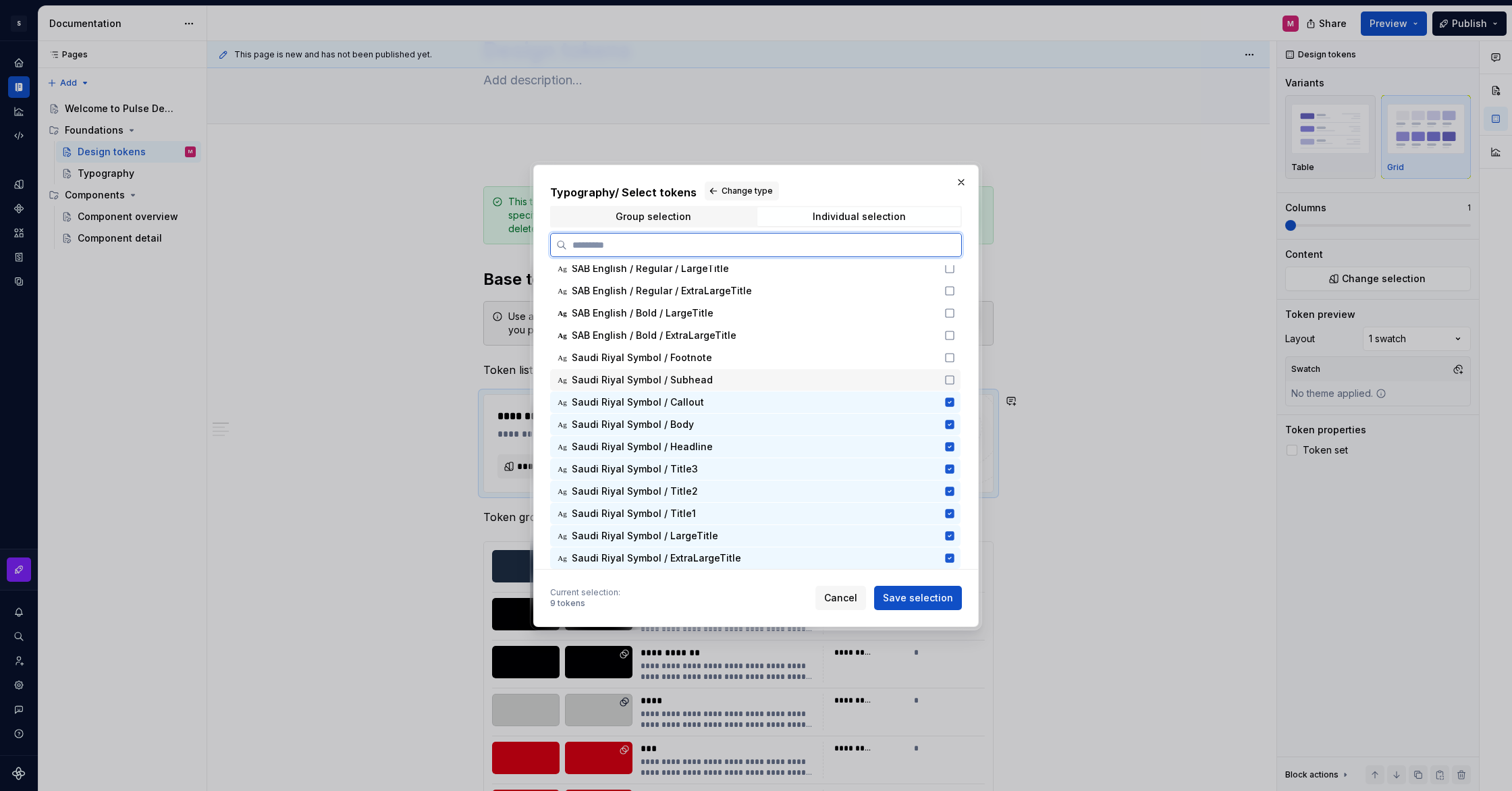
click at [953, 377] on icon at bounding box center [950, 380] width 11 height 11
click at [955, 359] on icon at bounding box center [950, 357] width 11 height 11
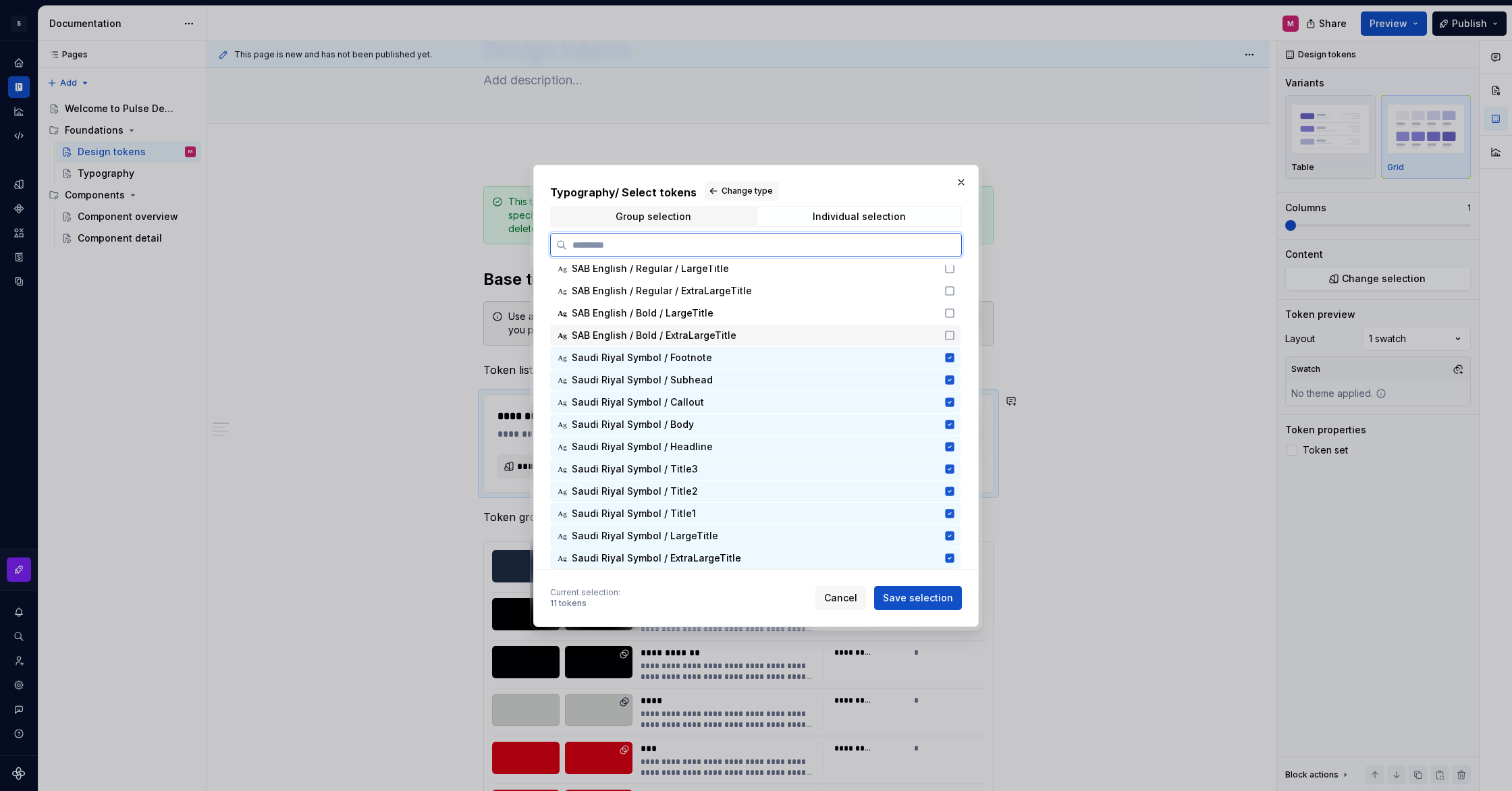
click at [952, 335] on icon at bounding box center [950, 335] width 11 height 11
click at [954, 316] on icon at bounding box center [950, 314] width 8 height 8
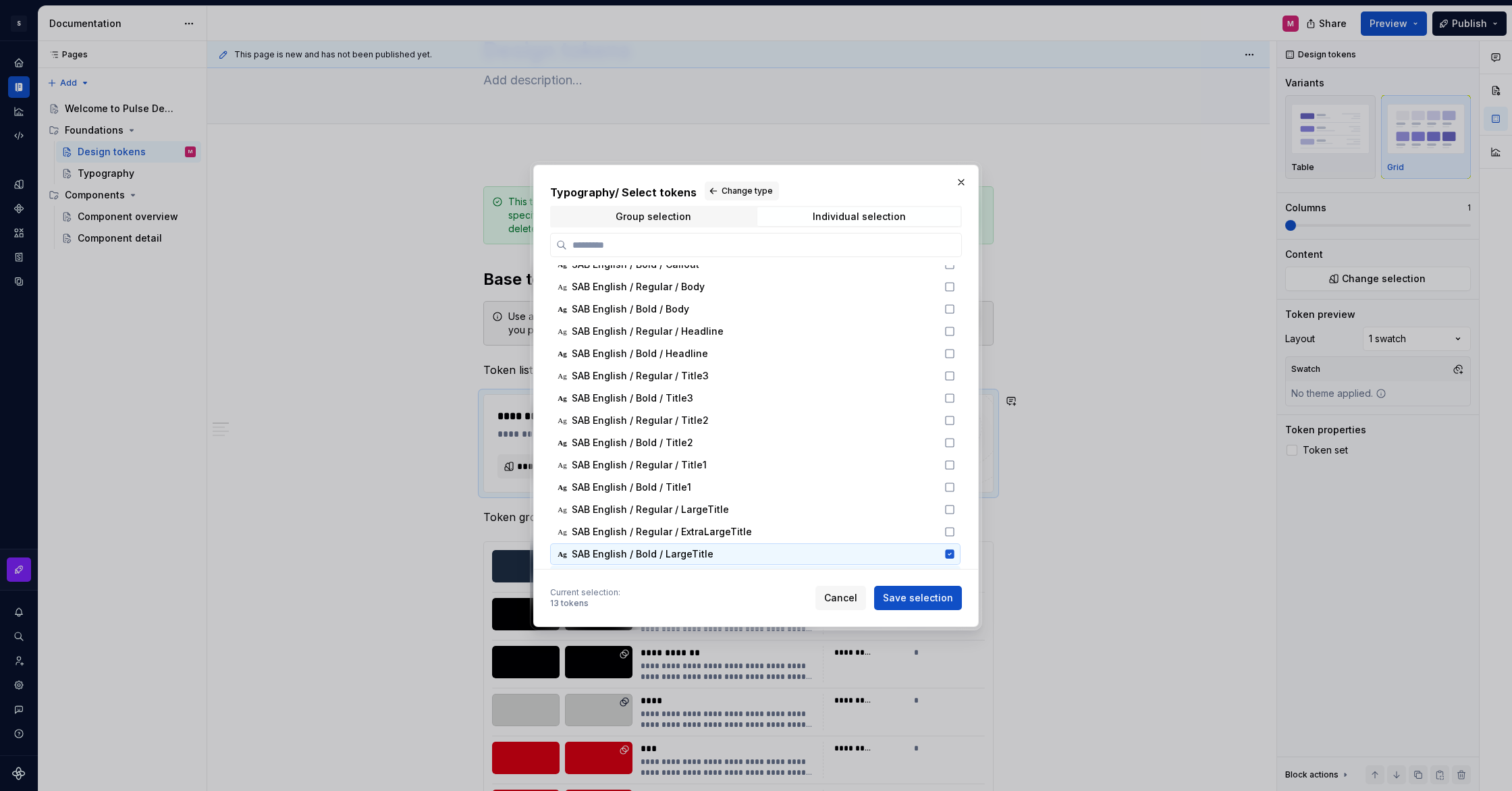
scroll to position [1228, 0]
click at [955, 534] on icon at bounding box center [950, 532] width 11 height 11
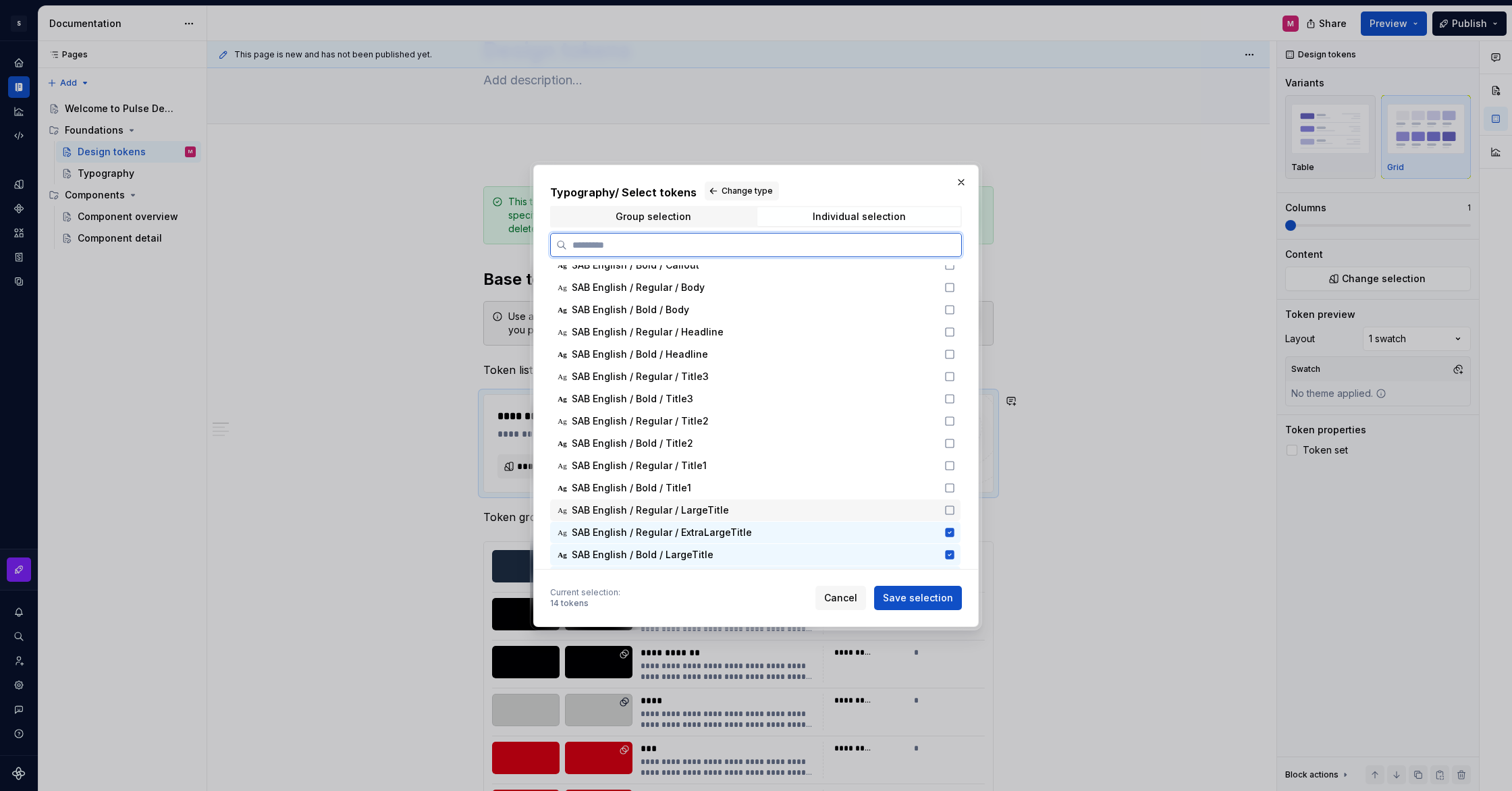
click at [955, 510] on icon at bounding box center [950, 510] width 11 height 11
click at [955, 489] on icon at bounding box center [950, 487] width 11 height 11
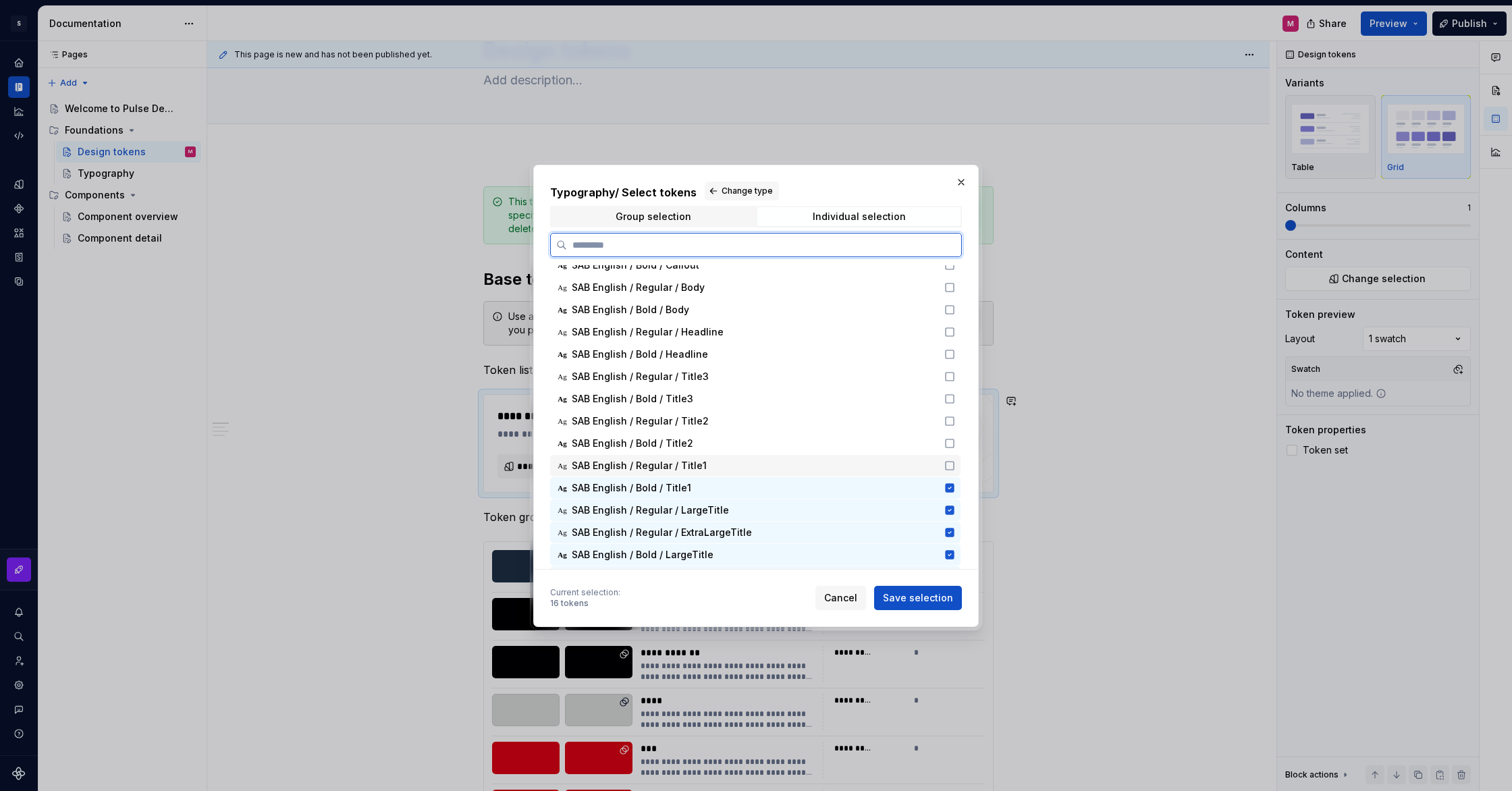
click at [955, 466] on icon at bounding box center [950, 466] width 11 height 11
click at [955, 446] on icon at bounding box center [950, 443] width 11 height 11
click at [955, 422] on icon at bounding box center [950, 421] width 11 height 11
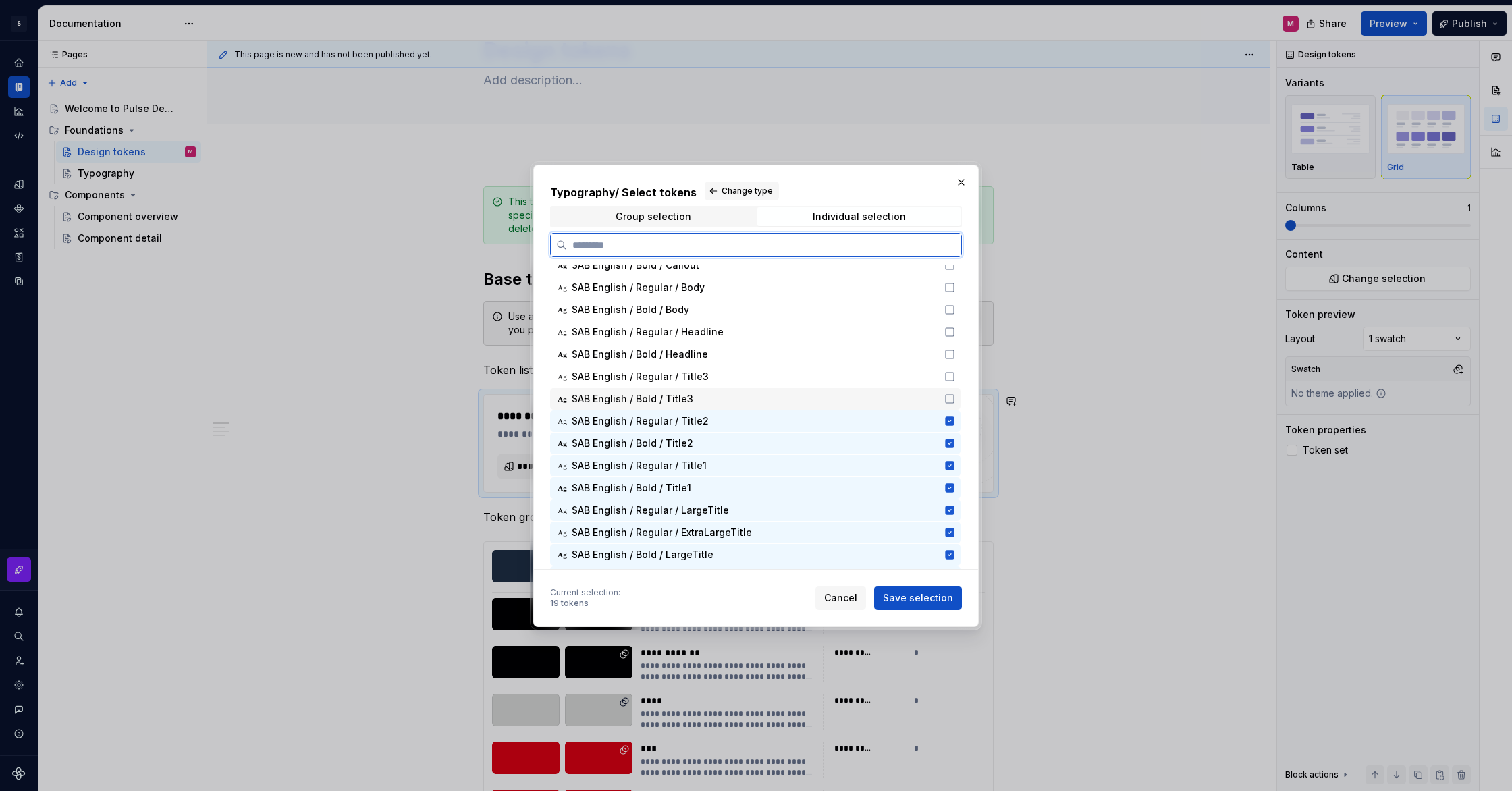
click at [955, 401] on icon at bounding box center [950, 399] width 11 height 11
click at [959, 382] on div "Ag SAB English / Regular / Title3" at bounding box center [755, 377] width 411 height 22
click at [953, 351] on icon at bounding box center [950, 354] width 11 height 11
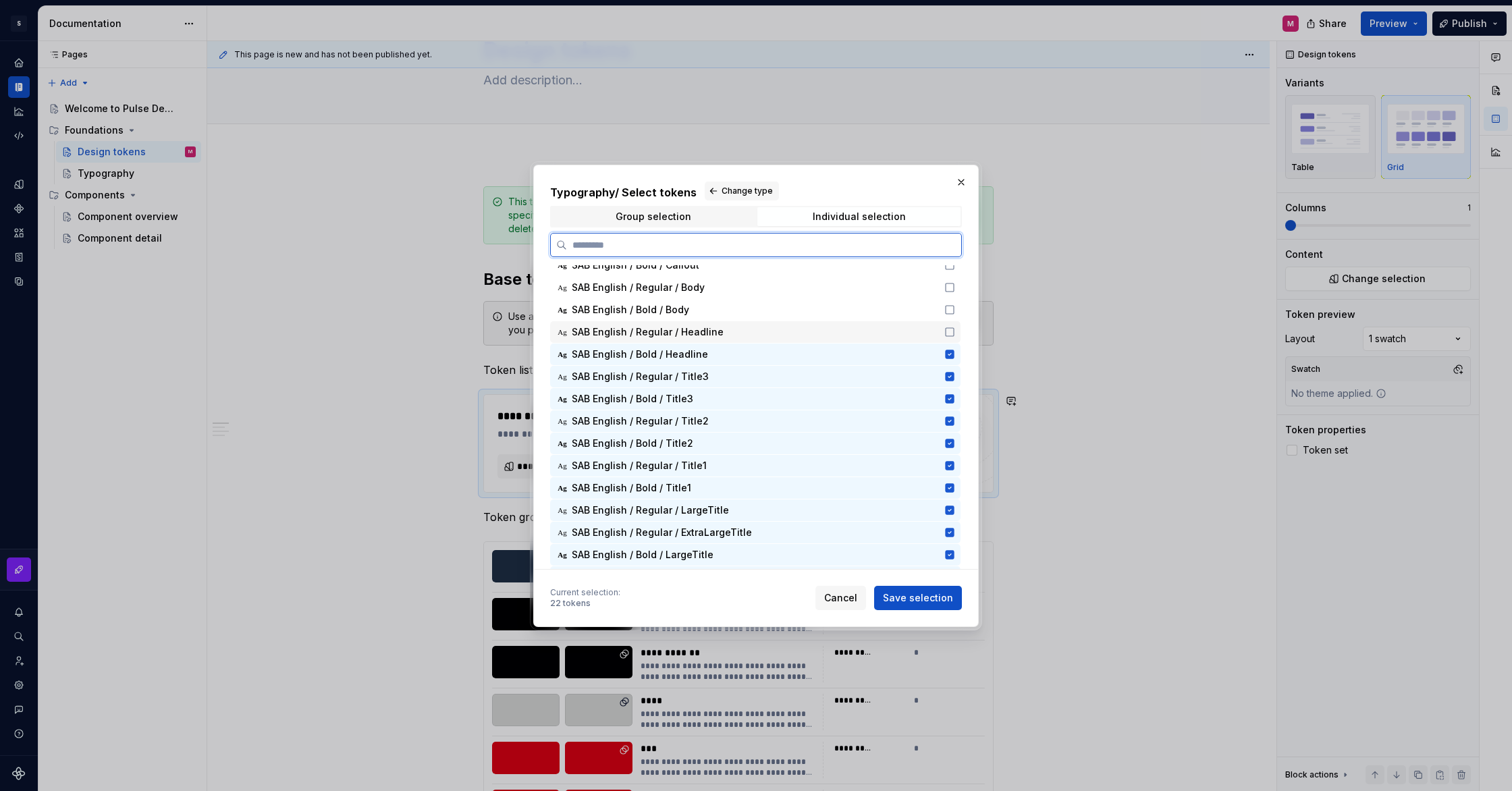
click at [956, 338] on div "Ag SAB English / Regular / Headline" at bounding box center [755, 332] width 411 height 22
click at [955, 309] on icon at bounding box center [950, 310] width 11 height 11
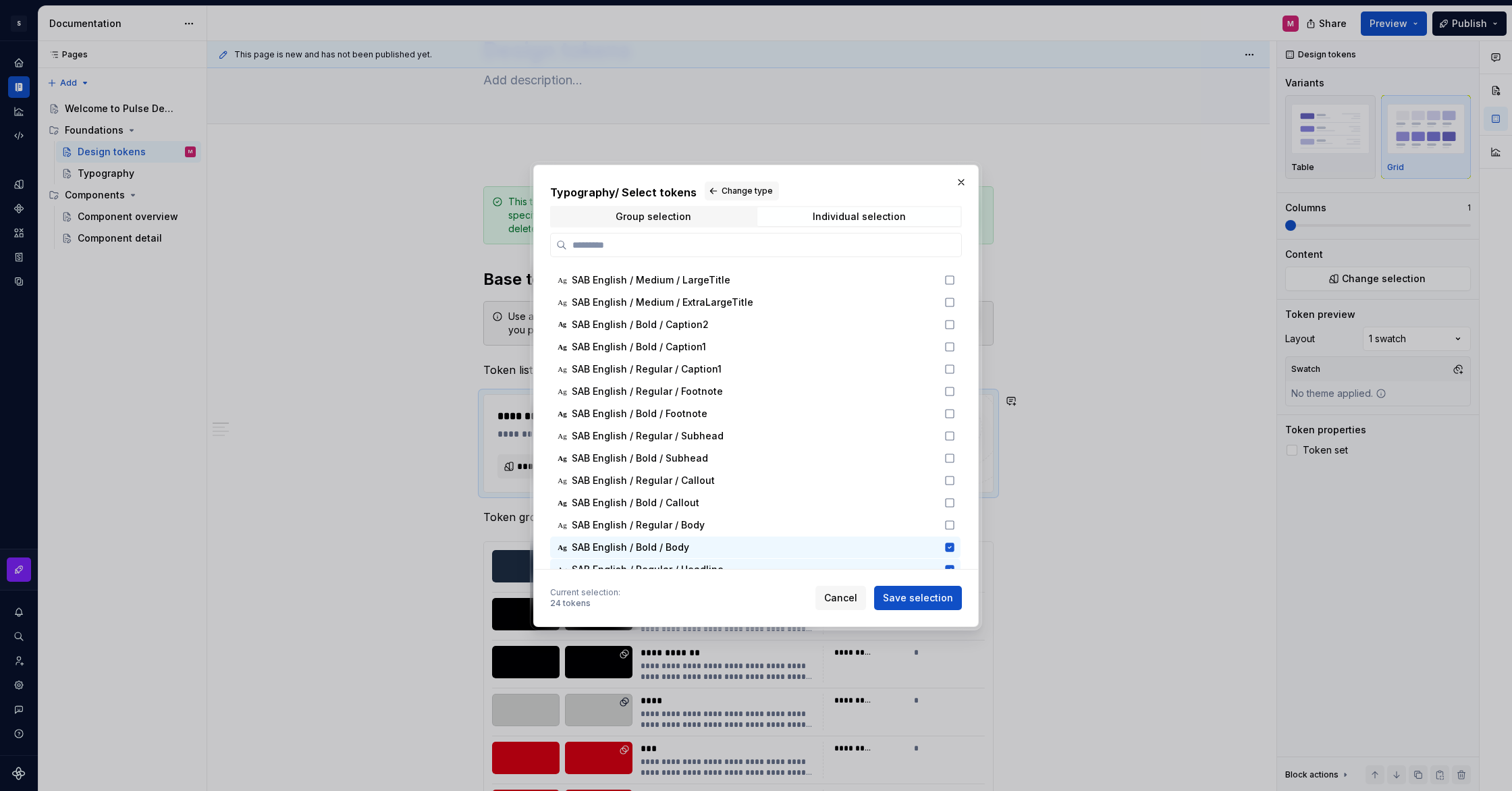
scroll to position [992, 0]
click at [955, 524] on icon at bounding box center [950, 524] width 11 height 11
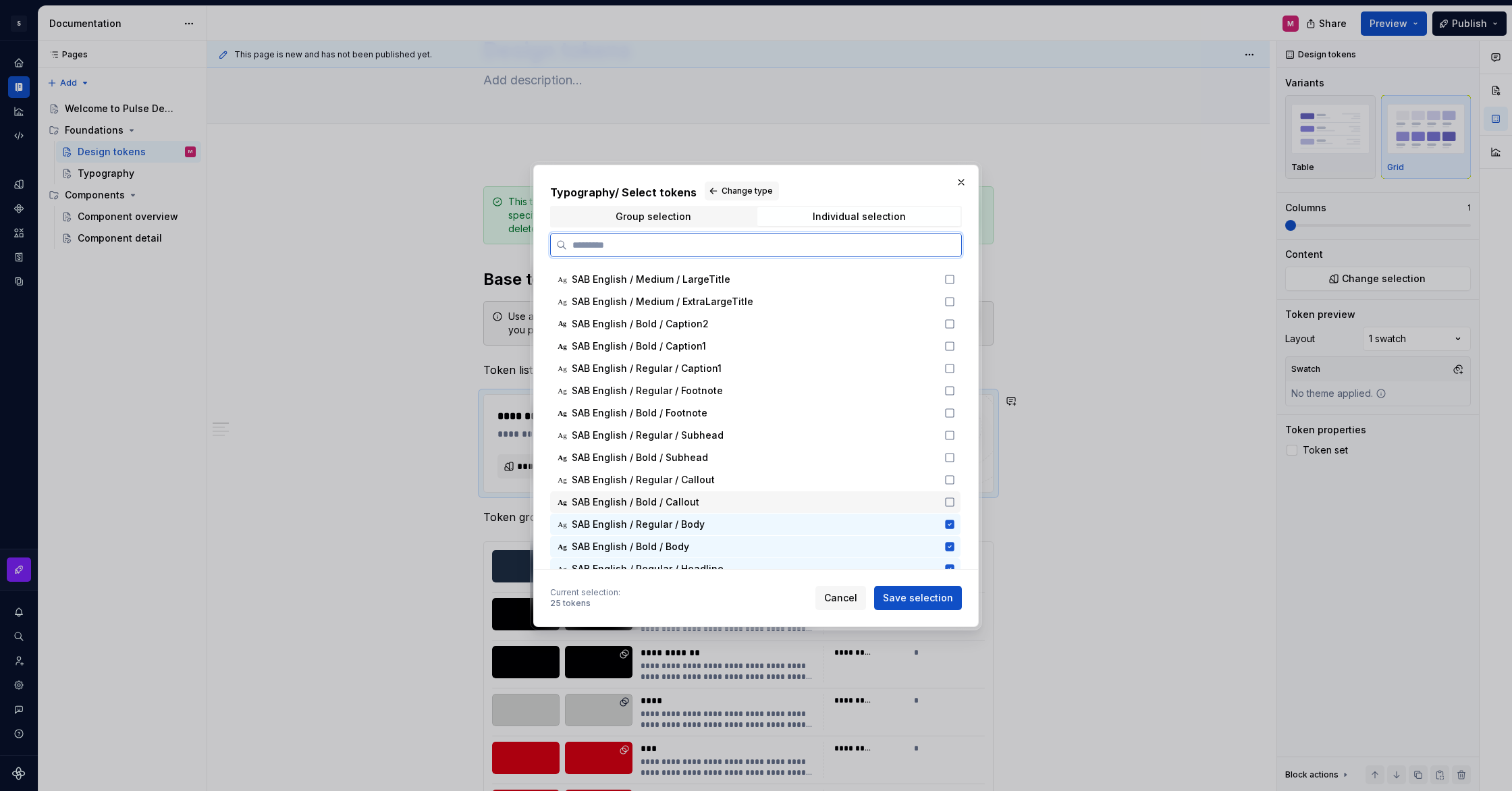
click at [956, 496] on div "Ag SAB English / Bold / Callout" at bounding box center [755, 502] width 411 height 22
click at [955, 482] on icon at bounding box center [950, 480] width 11 height 11
click at [955, 458] on icon at bounding box center [950, 457] width 11 height 11
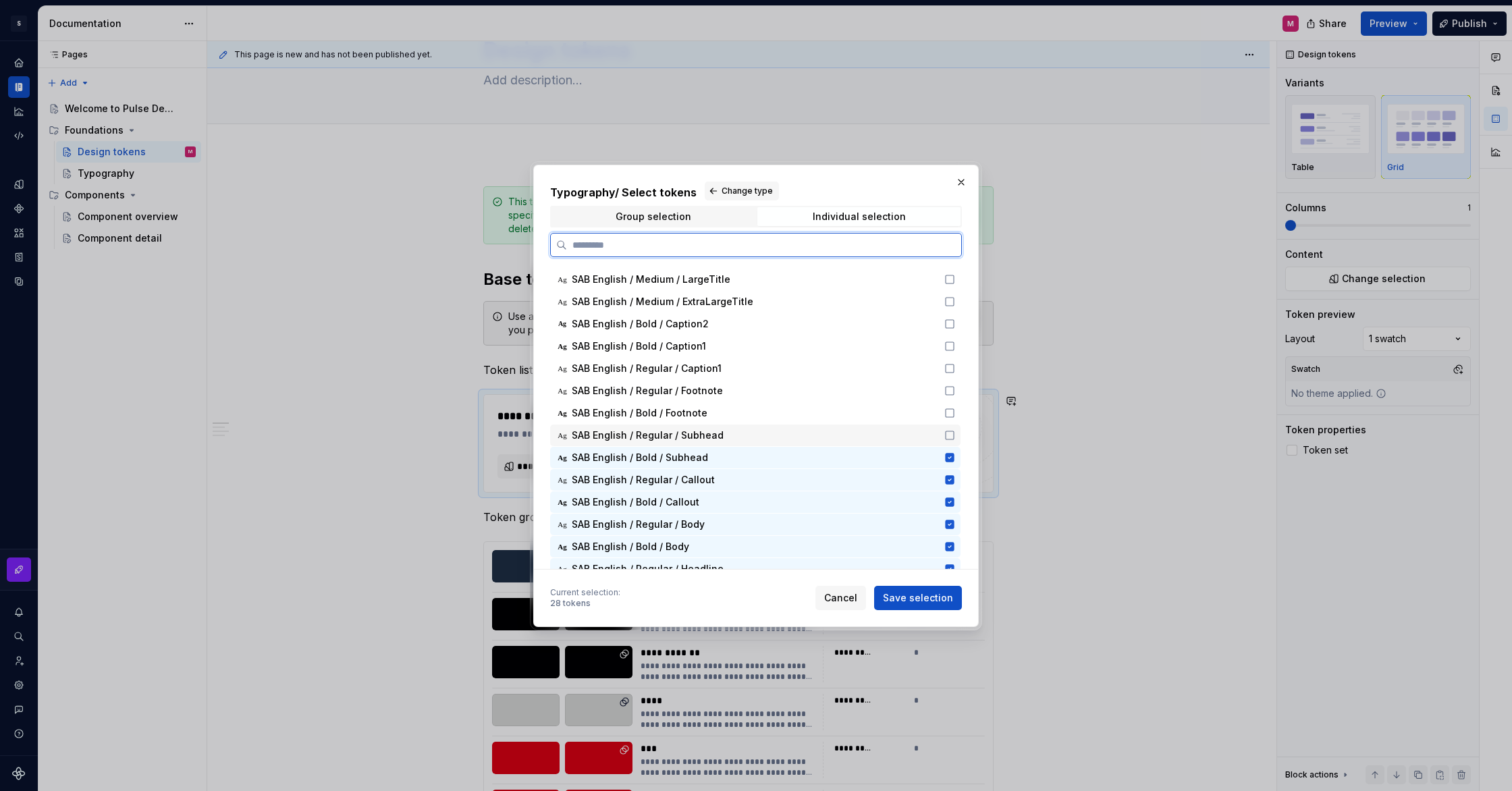
click at [954, 431] on icon at bounding box center [950, 436] width 8 height 8
click at [955, 406] on div "Ag SAB English / Bold / Footnote" at bounding box center [755, 413] width 411 height 22
click at [955, 389] on icon at bounding box center [950, 390] width 11 height 11
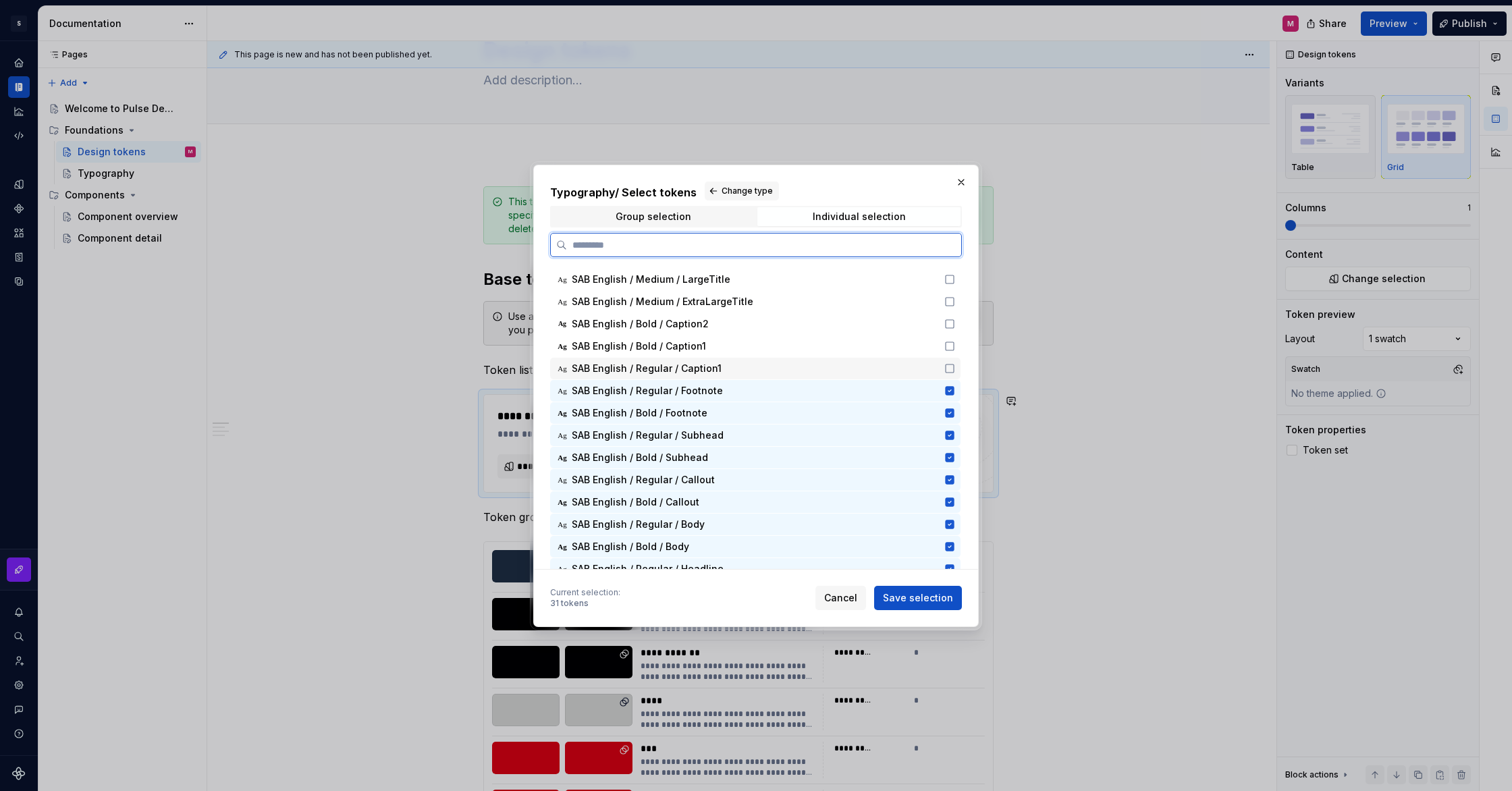
click at [955, 366] on icon at bounding box center [950, 368] width 11 height 11
click at [954, 342] on icon at bounding box center [950, 346] width 8 height 8
click at [955, 326] on icon at bounding box center [950, 324] width 11 height 11
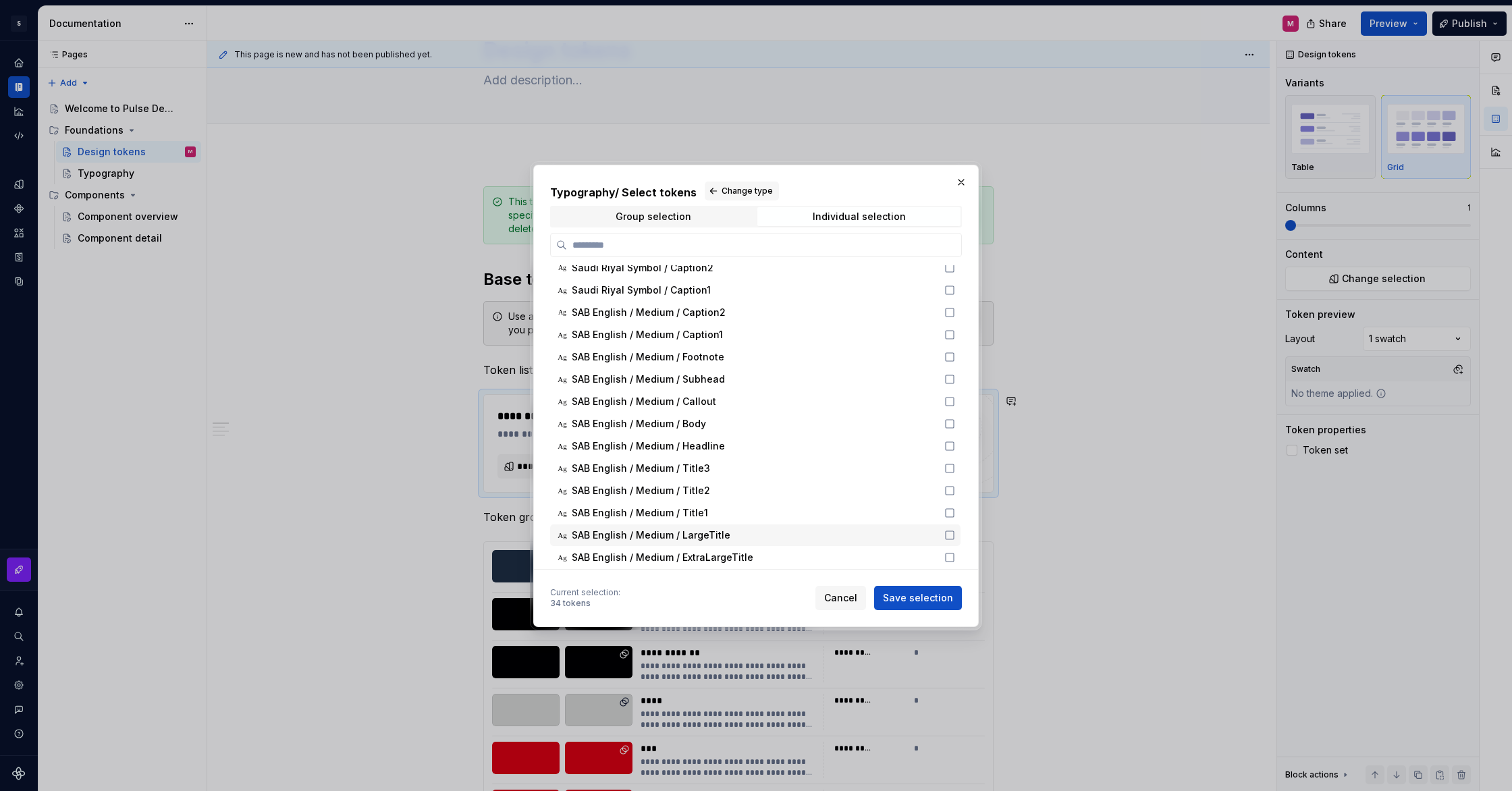
scroll to position [758, 0]
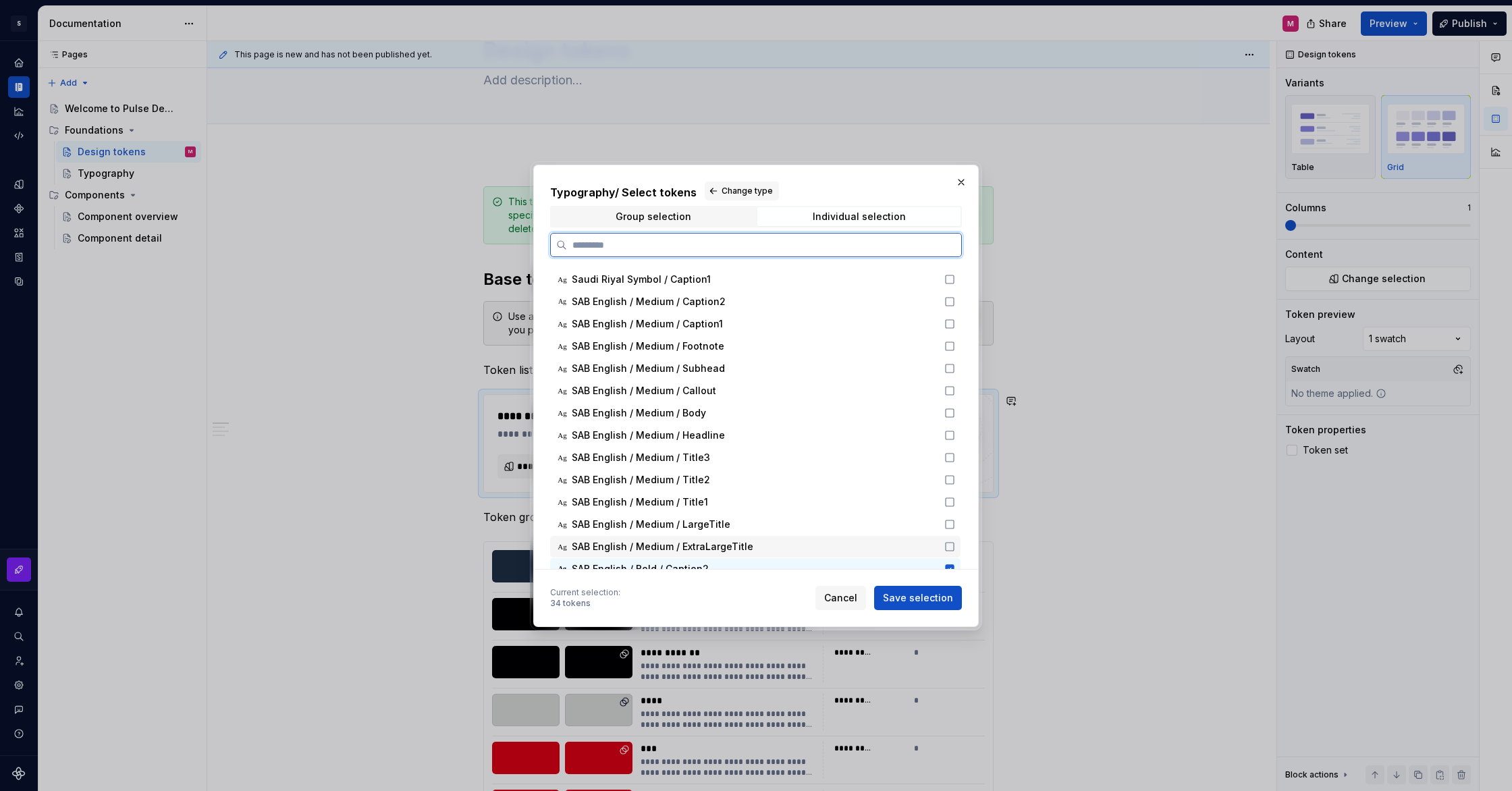
click at [955, 542] on icon at bounding box center [950, 547] width 11 height 11
click at [955, 532] on div "Ag SAB English / Medium / LargeTitle" at bounding box center [755, 525] width 411 height 22
click at [955, 506] on icon at bounding box center [950, 501] width 11 height 11
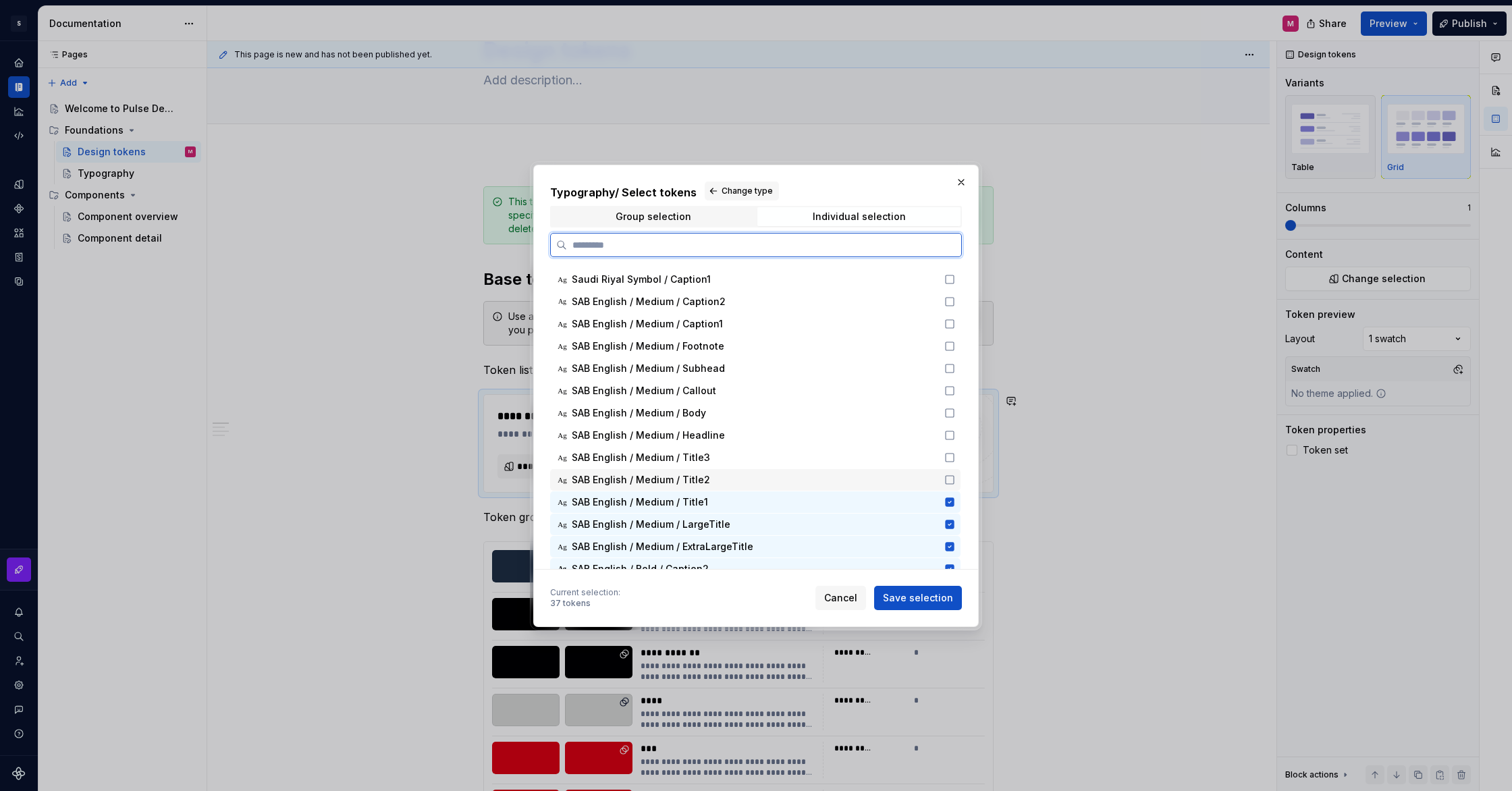
click at [956, 486] on div "Ag SAB English / Medium / Title2" at bounding box center [755, 480] width 411 height 22
click at [955, 454] on icon at bounding box center [950, 457] width 11 height 11
click at [955, 434] on icon at bounding box center [950, 435] width 11 height 11
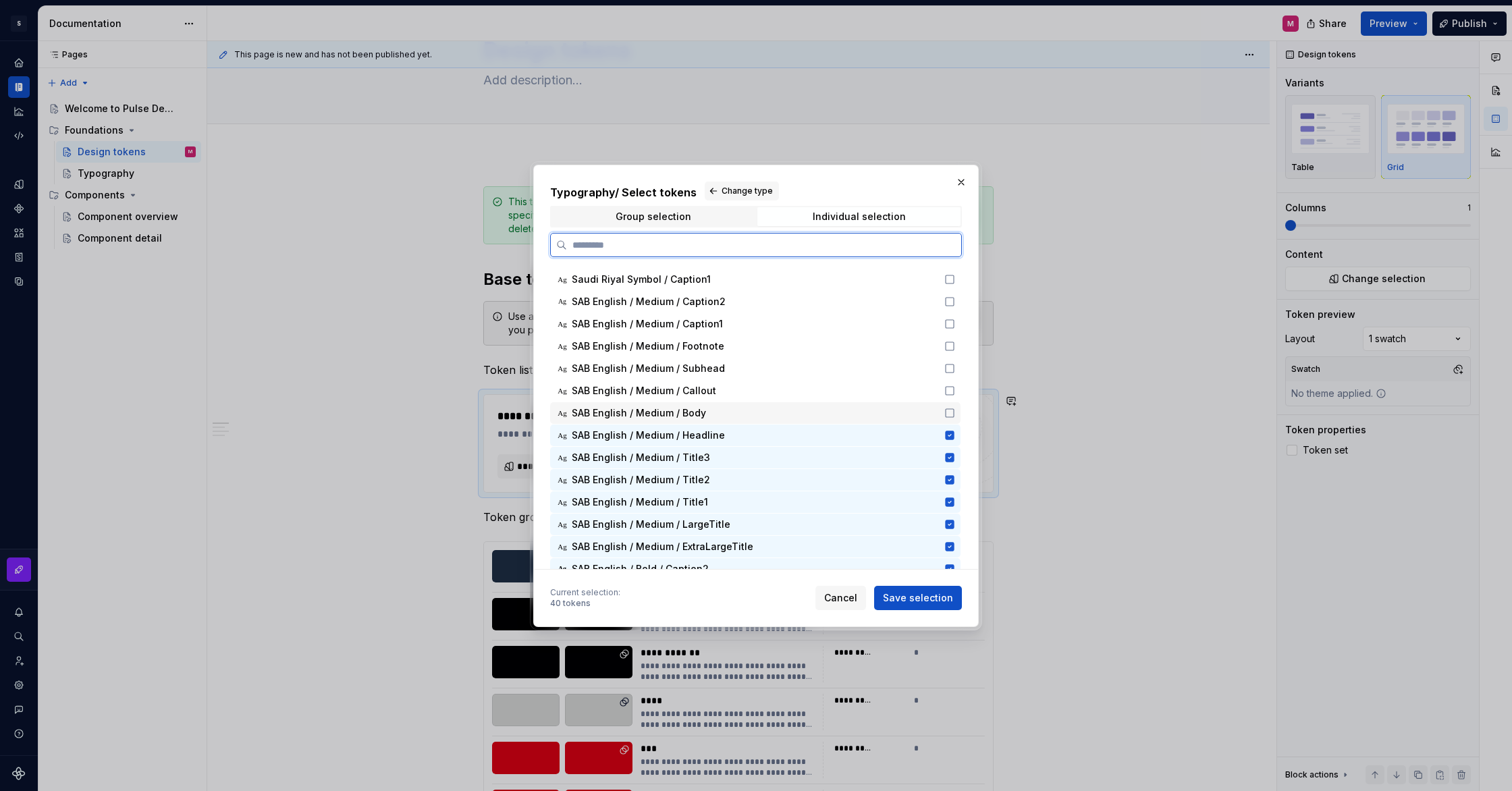
click at [955, 416] on icon at bounding box center [950, 413] width 11 height 11
click at [955, 390] on icon at bounding box center [950, 390] width 11 height 11
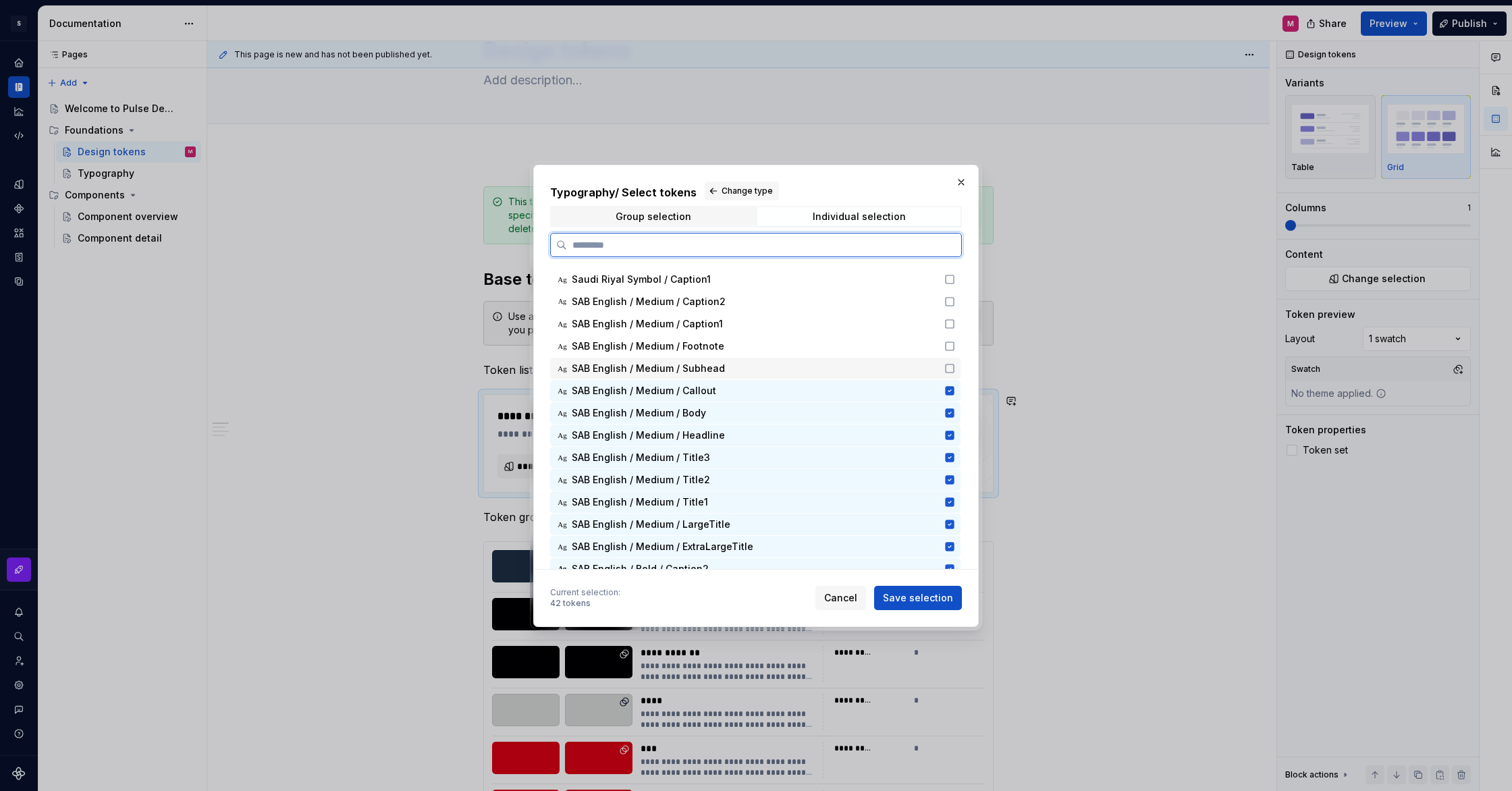
click at [953, 363] on icon at bounding box center [950, 368] width 11 height 11
click at [959, 336] on div "Ag SAB English / Medium / Footnote" at bounding box center [755, 346] width 411 height 22
click at [958, 318] on div "Ag SAB English / Medium / Caption1" at bounding box center [755, 324] width 411 height 22
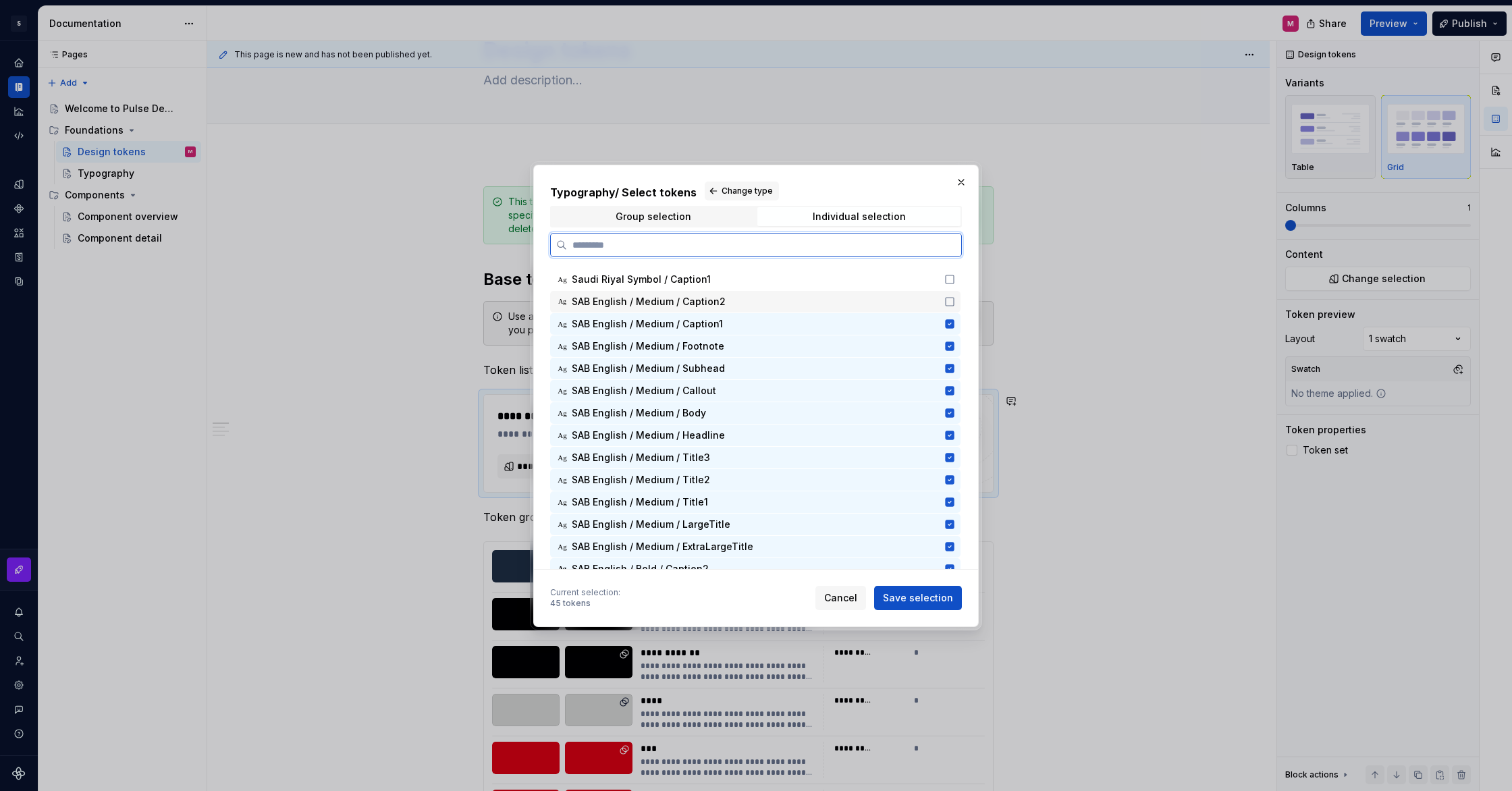
click at [955, 302] on icon at bounding box center [950, 301] width 11 height 11
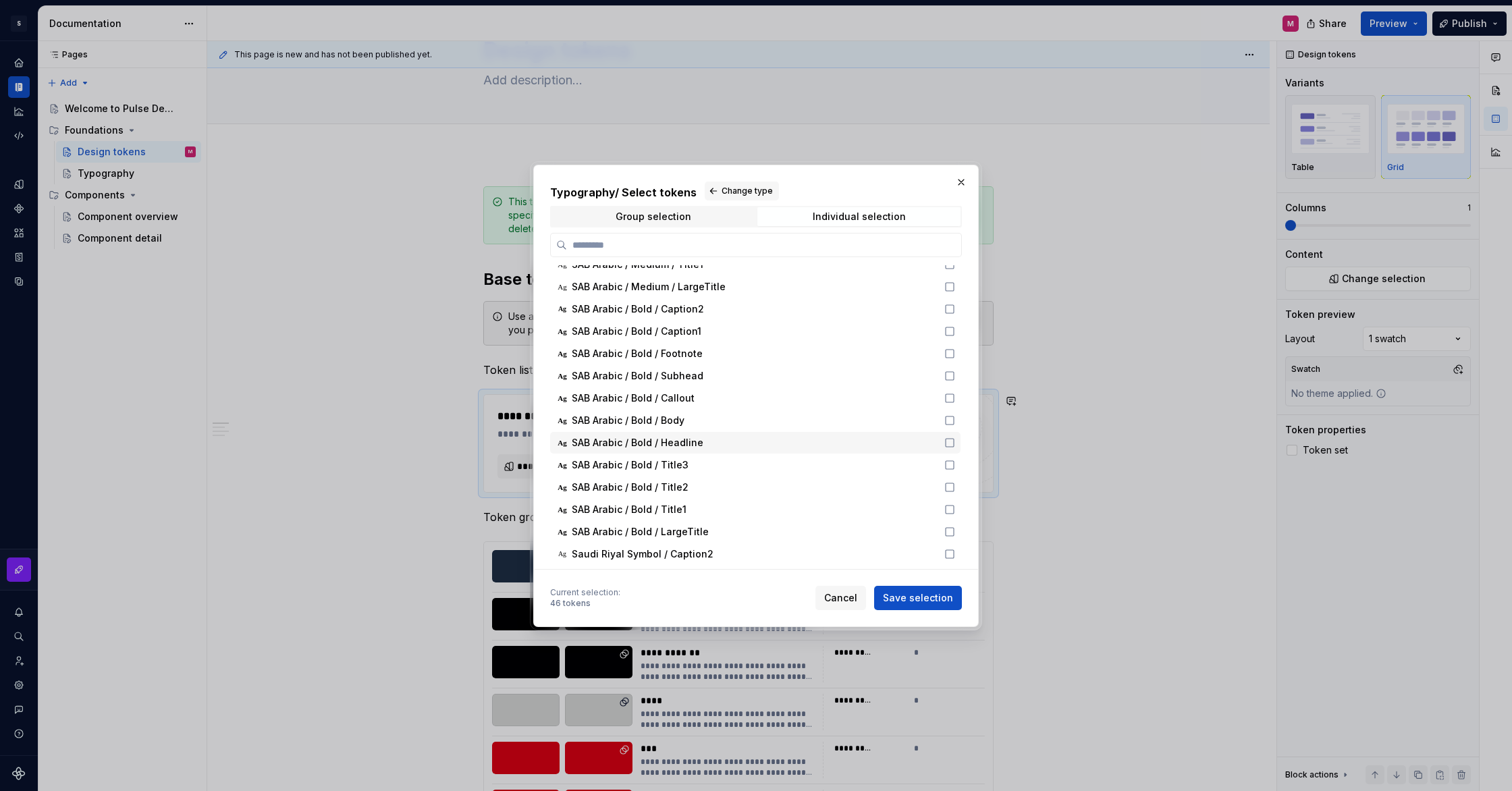
scroll to position [471, 0]
click at [955, 555] on icon at bounding box center [950, 555] width 11 height 11
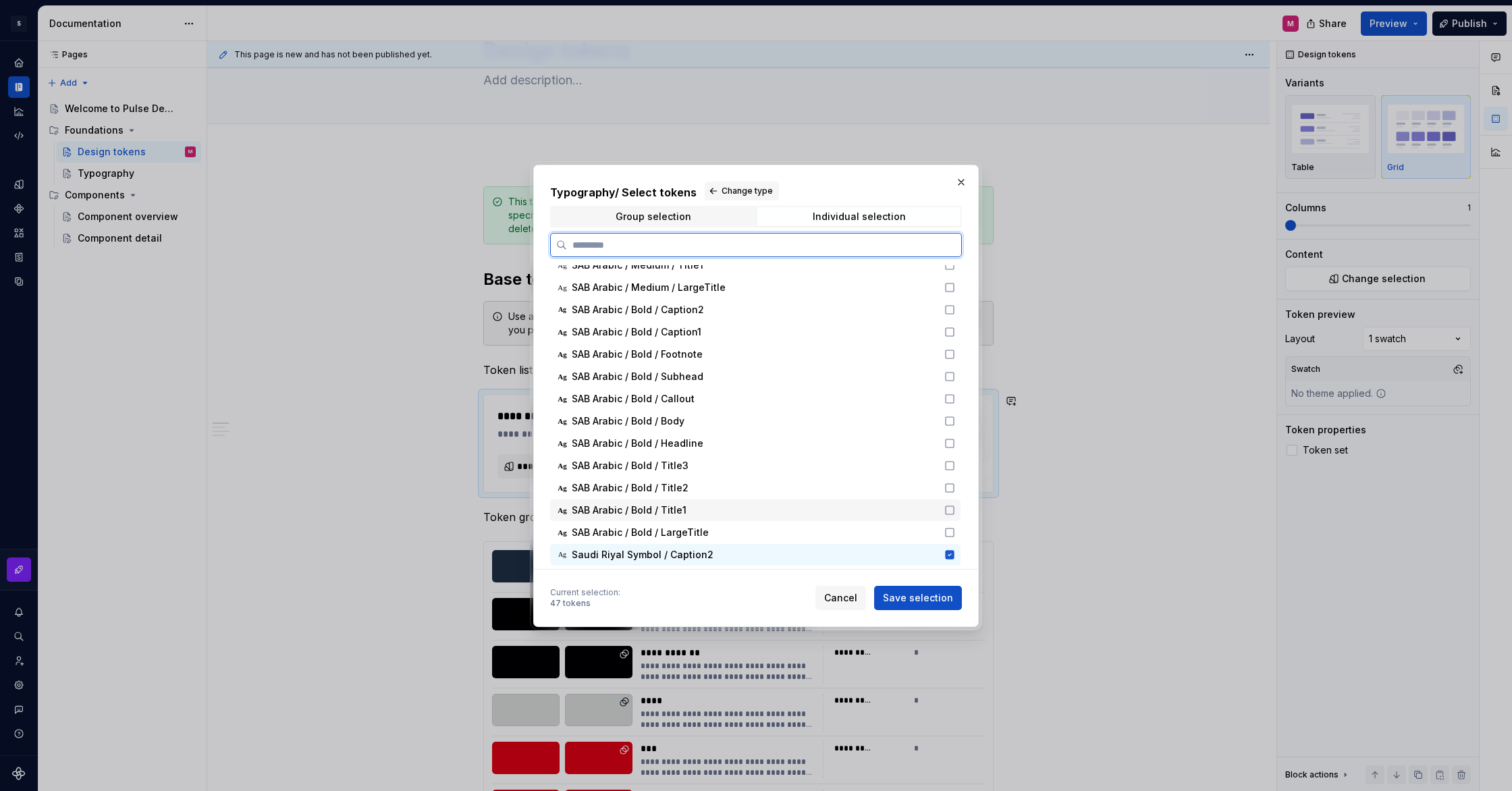
click at [955, 520] on div "Ag SAB Arabic / Bold / Title1" at bounding box center [755, 511] width 411 height 22
click at [955, 535] on icon at bounding box center [950, 532] width 11 height 11
click at [955, 487] on icon at bounding box center [950, 487] width 11 height 11
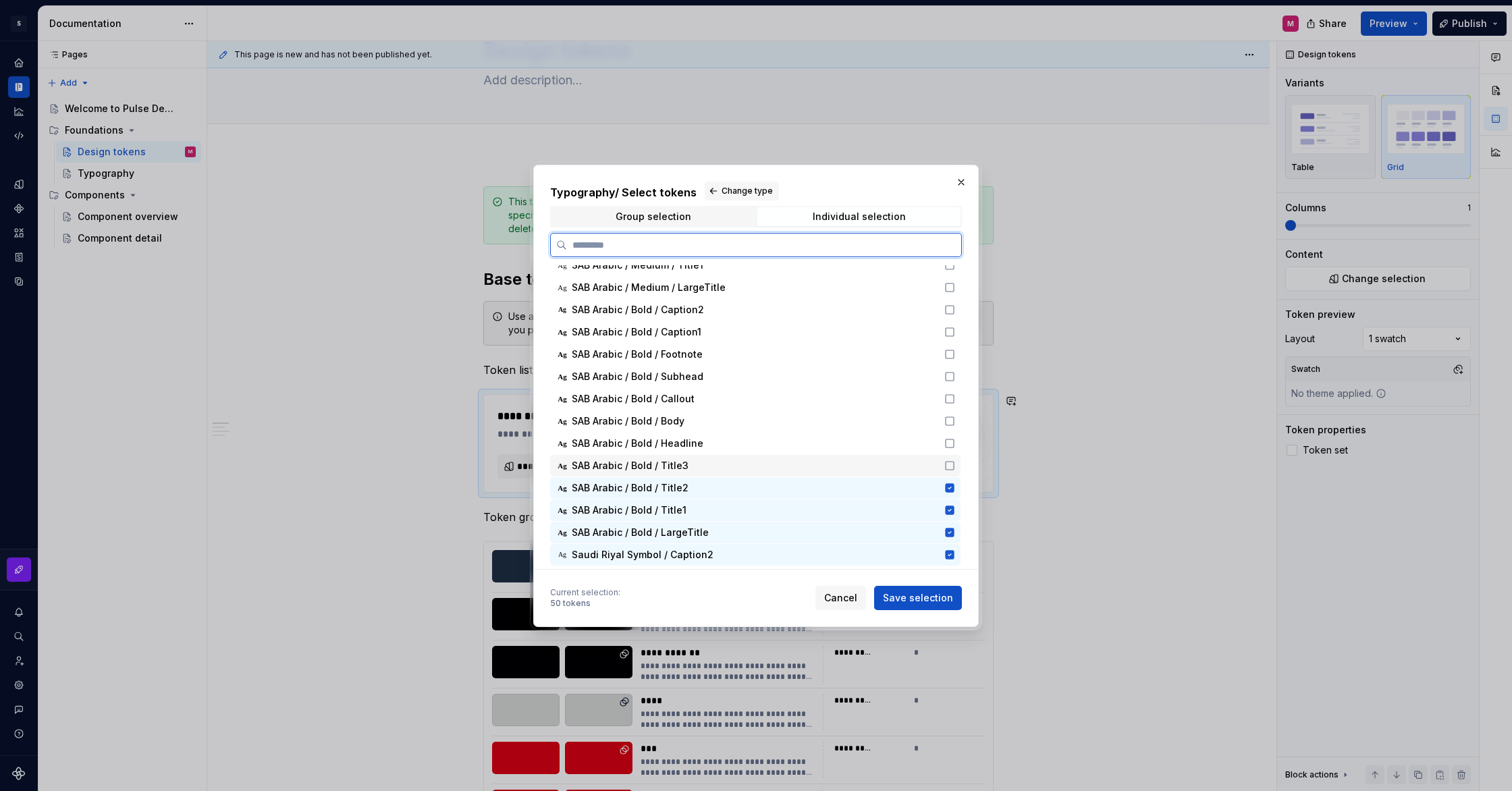
click at [956, 471] on div "Ag SAB Arabic / Bold / Title3" at bounding box center [755, 466] width 411 height 22
click at [953, 436] on div "Ag SAB Arabic / Bold / Headline" at bounding box center [755, 444] width 411 height 22
click at [954, 425] on icon at bounding box center [950, 421] width 8 height 8
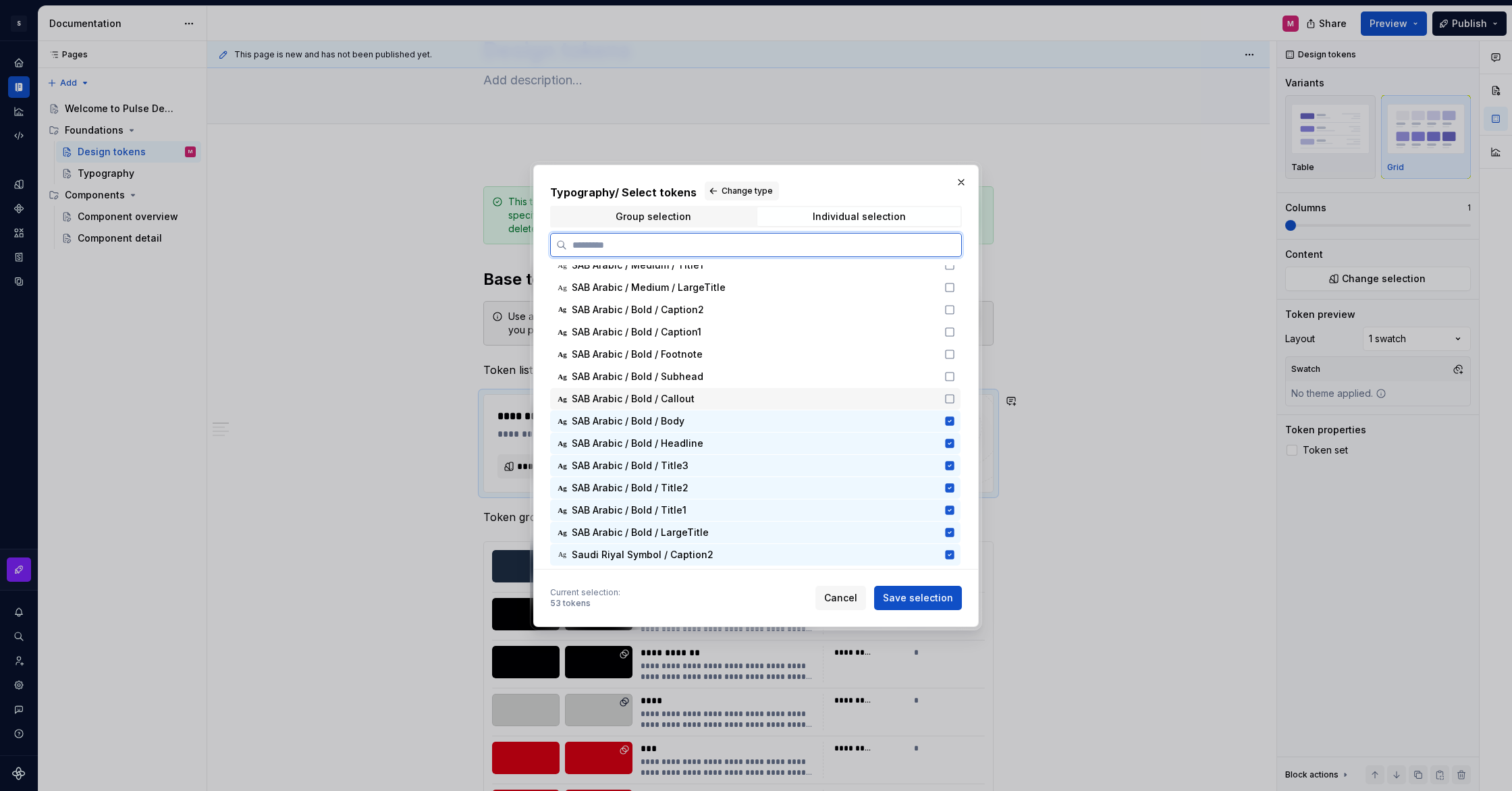
click at [957, 404] on div "Ag SAB Arabic / Bold / Callout" at bounding box center [755, 399] width 411 height 22
click at [959, 370] on div "Ag SAB Arabic / Bold / Subhead" at bounding box center [755, 377] width 411 height 22
click at [958, 367] on div "Ag SAB Arabic / Bold / Subhead" at bounding box center [755, 377] width 411 height 22
click at [955, 350] on icon at bounding box center [950, 354] width 11 height 11
click at [954, 373] on icon at bounding box center [950, 377] width 8 height 8
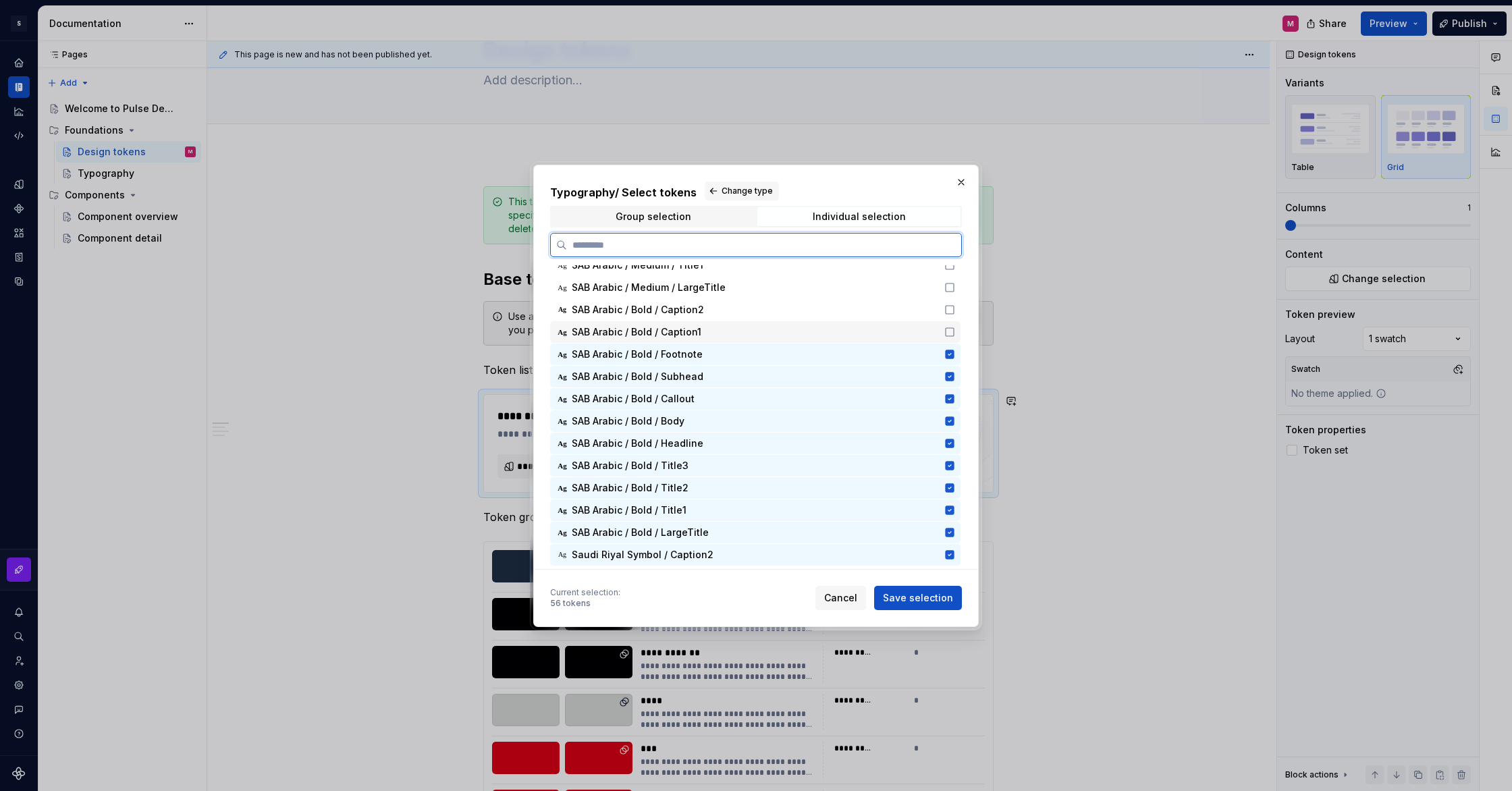
click at [955, 330] on icon at bounding box center [950, 332] width 11 height 11
click at [955, 310] on icon at bounding box center [950, 310] width 11 height 11
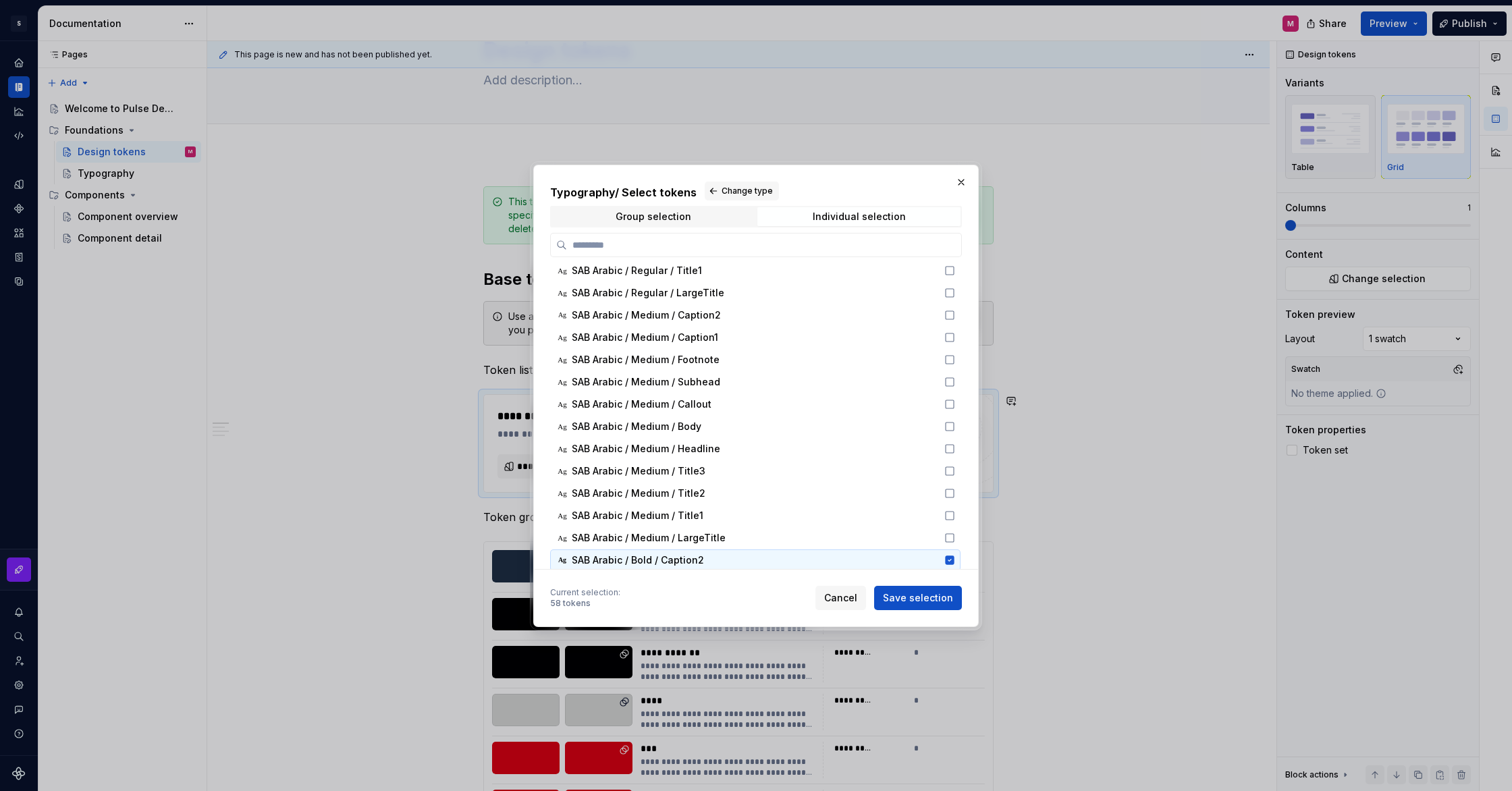
scroll to position [229, 0]
click at [955, 536] on icon at bounding box center [950, 537] width 11 height 11
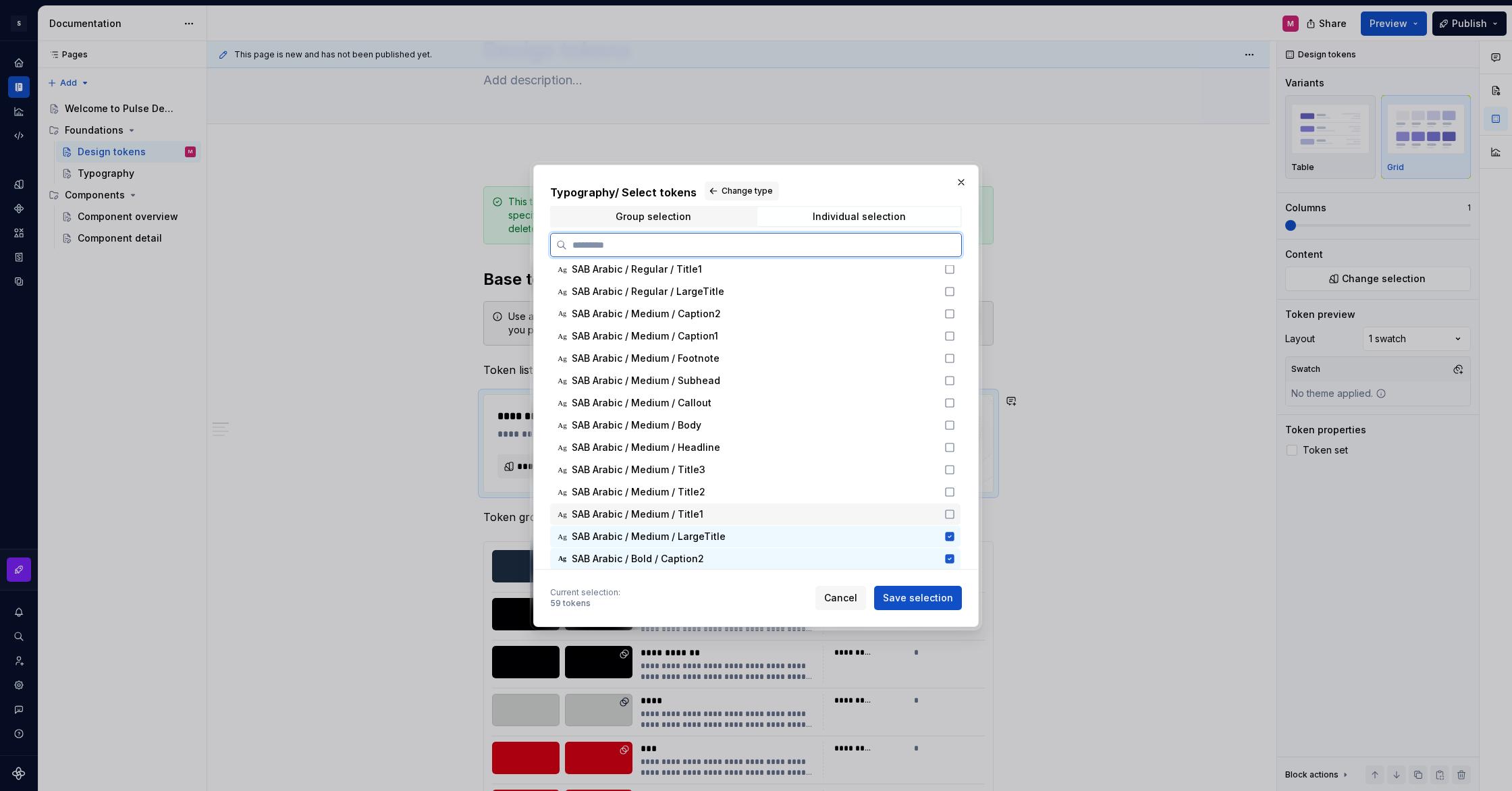
click at [955, 514] on icon at bounding box center [950, 514] width 11 height 11
click at [954, 494] on icon at bounding box center [950, 491] width 11 height 11
click at [958, 463] on div "Ag SAB Arabic / Medium / Title3" at bounding box center [755, 470] width 411 height 22
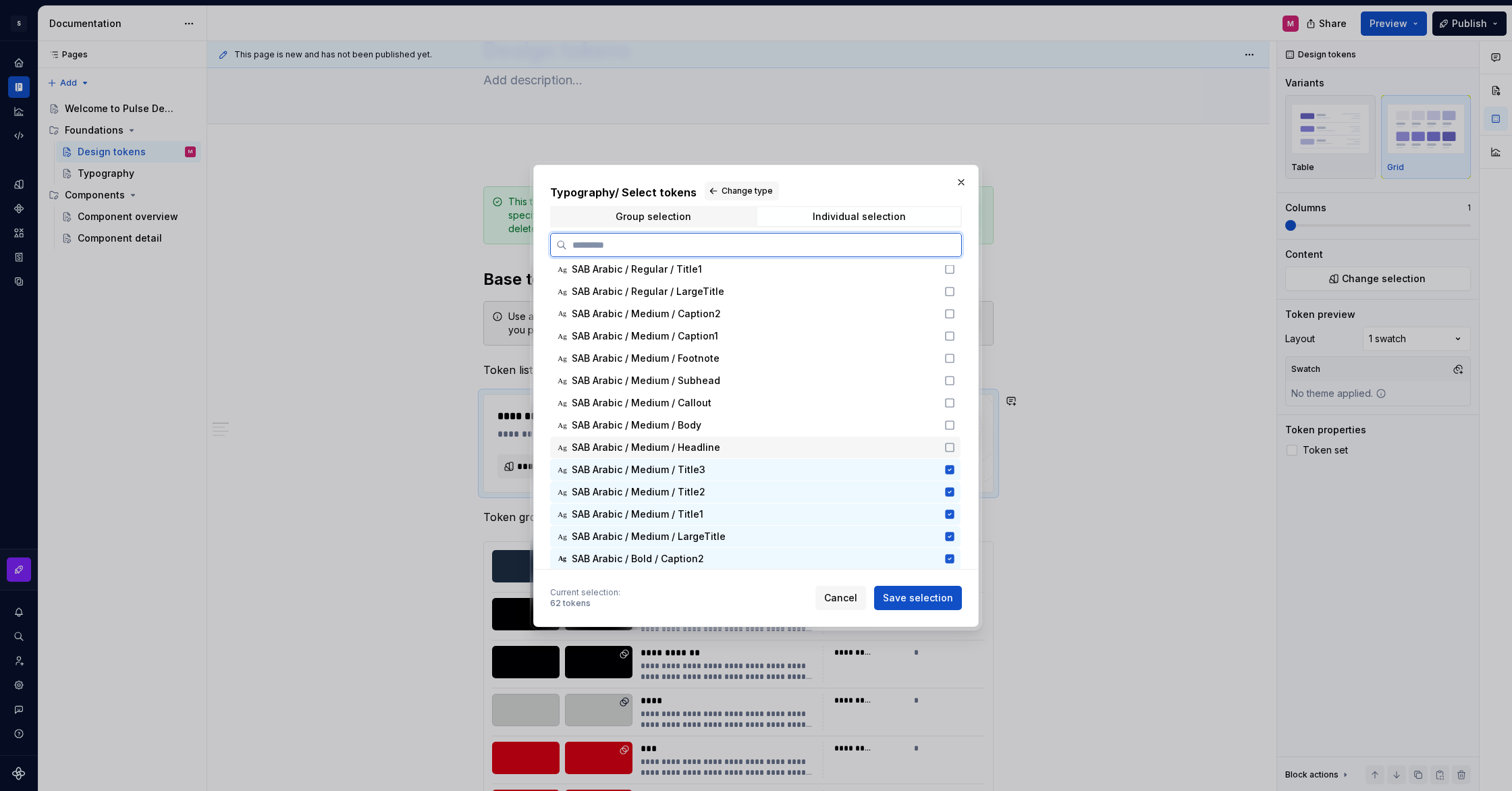
click at [955, 446] on icon at bounding box center [950, 447] width 11 height 11
click at [952, 410] on div "Ag SAB Arabic / Medium / Callout" at bounding box center [755, 403] width 411 height 22
click at [955, 428] on icon at bounding box center [950, 425] width 11 height 11
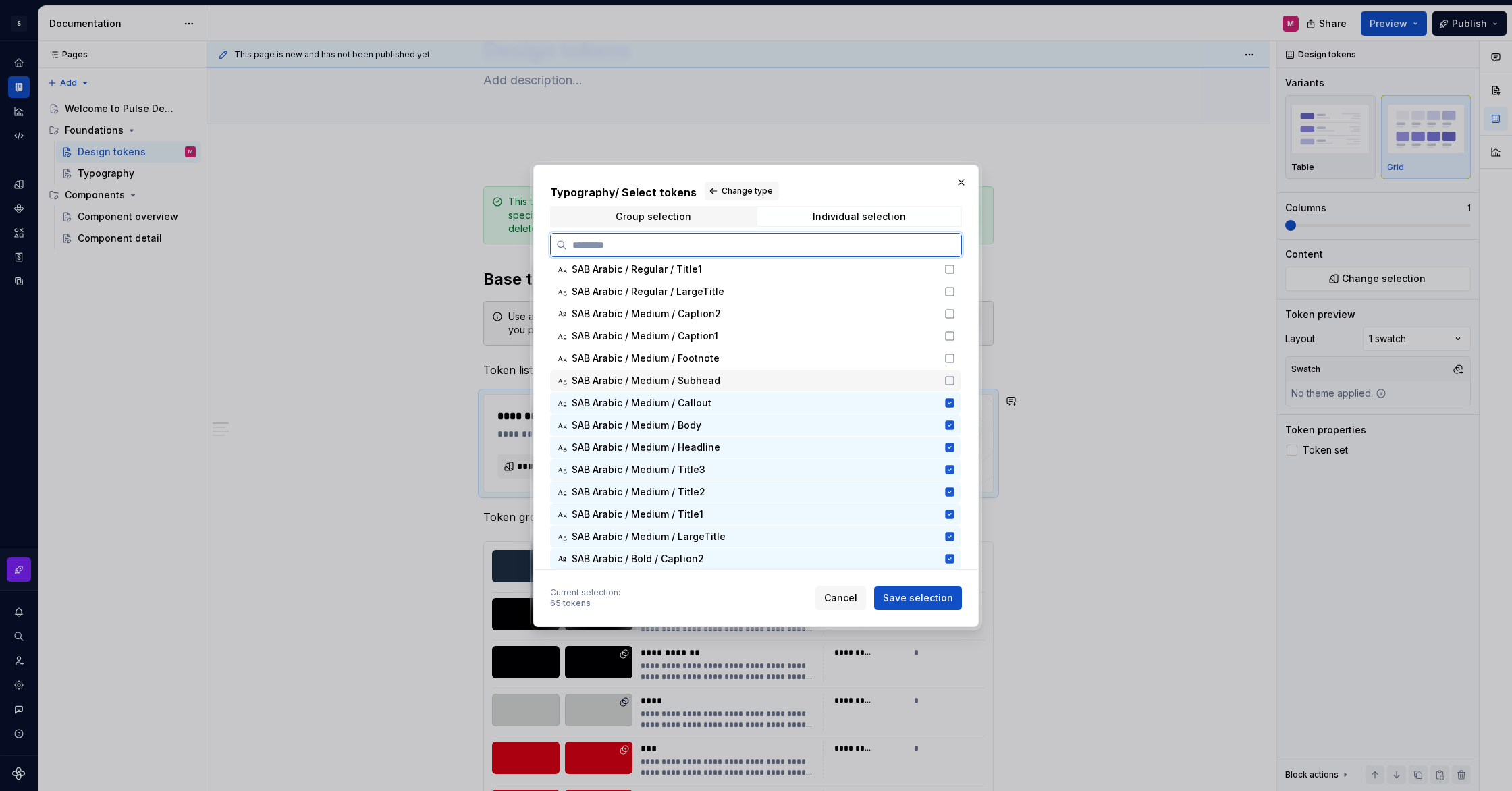
click at [954, 381] on icon at bounding box center [950, 380] width 8 height 8
drag, startPoint x: 871, startPoint y: 601, endPoint x: 853, endPoint y: 602, distance: 18.0
click at [869, 601] on div "Cancel Save selection" at bounding box center [889, 597] width 147 height 24
click at [852, 602] on span "Cancel" at bounding box center [841, 598] width 33 height 13
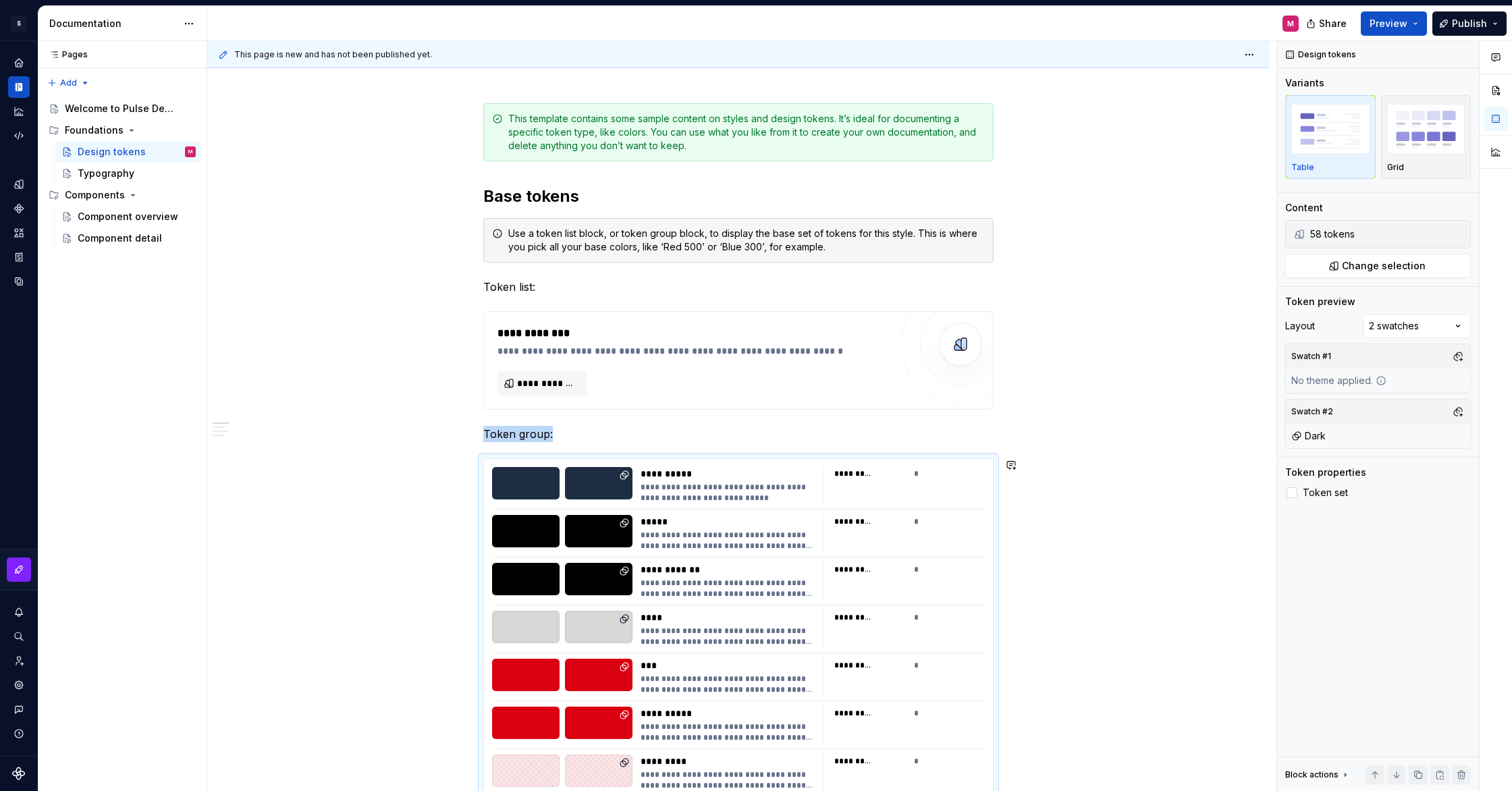
scroll to position [160, 0]
click at [1404, 325] on div "Comments Open comments No comments yet Select ‘Comment’ from the block context …" at bounding box center [1395, 416] width 235 height 751
click at [1391, 234] on div "58 tokens" at bounding box center [1376, 234] width 133 height 13
click at [1394, 275] on button "Change selection" at bounding box center [1378, 265] width 185 height 24
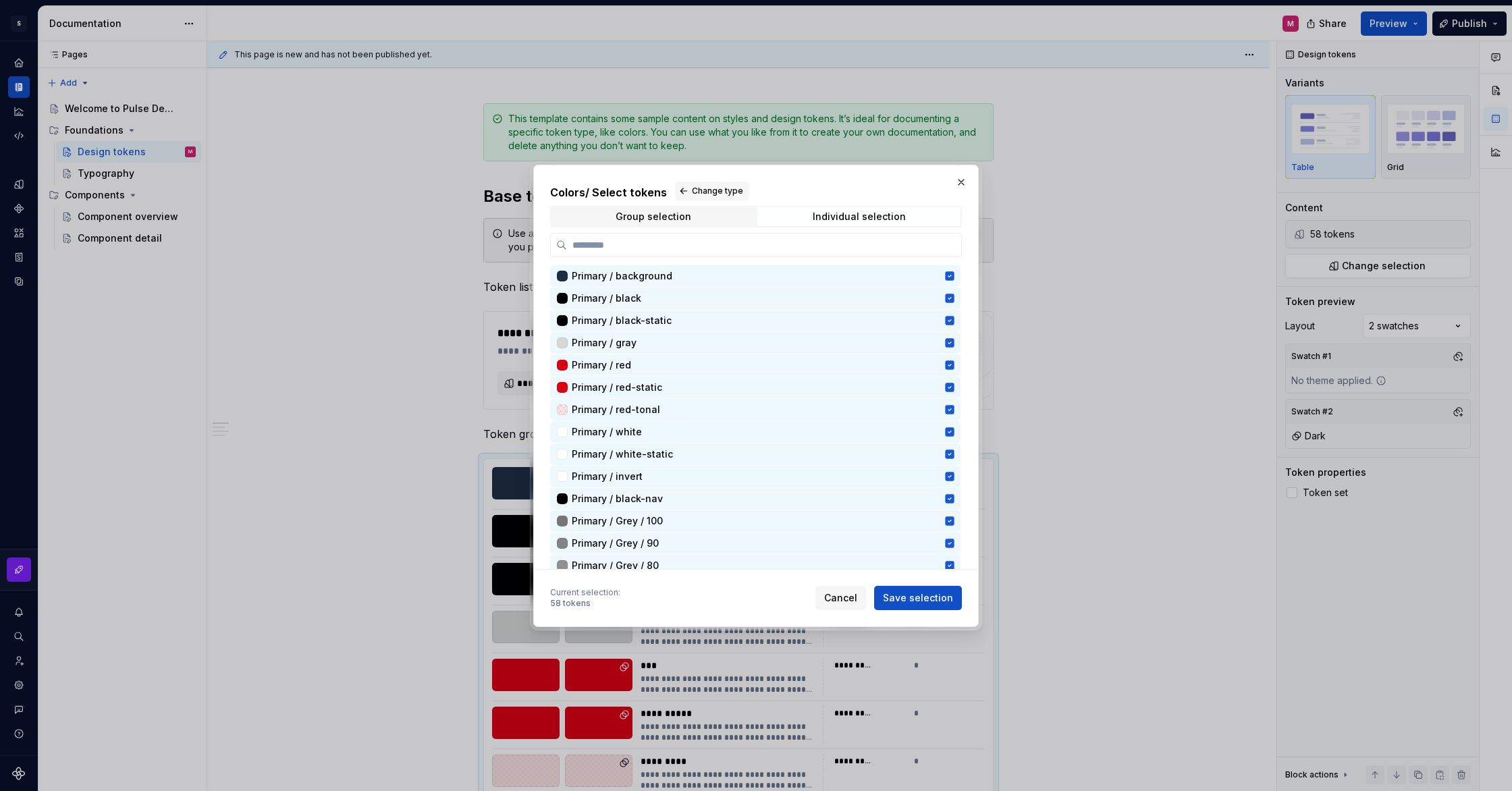
click at [718, 203] on div "Colors / Select tokens Change type Group selection Individual selection Primary…" at bounding box center [756, 375] width 412 height 388
click at [713, 225] on div "Group selection Individual selection" at bounding box center [756, 217] width 412 height 22
click at [713, 217] on span "Group selection" at bounding box center [653, 216] width 204 height 19
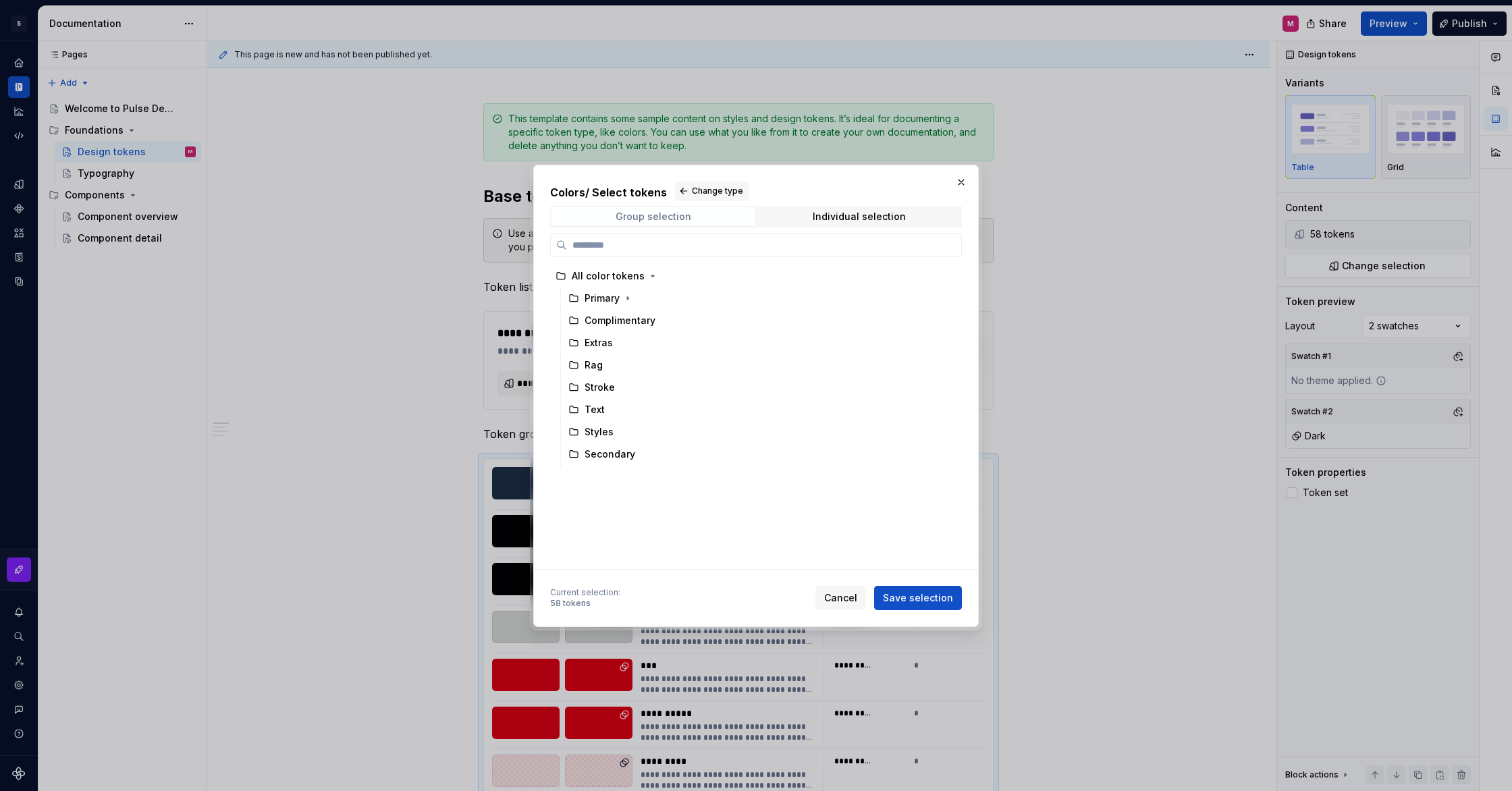
click at [667, 218] on div "Group selection" at bounding box center [653, 216] width 76 height 11
click at [692, 189] on span "Change type" at bounding box center [717, 190] width 51 height 11
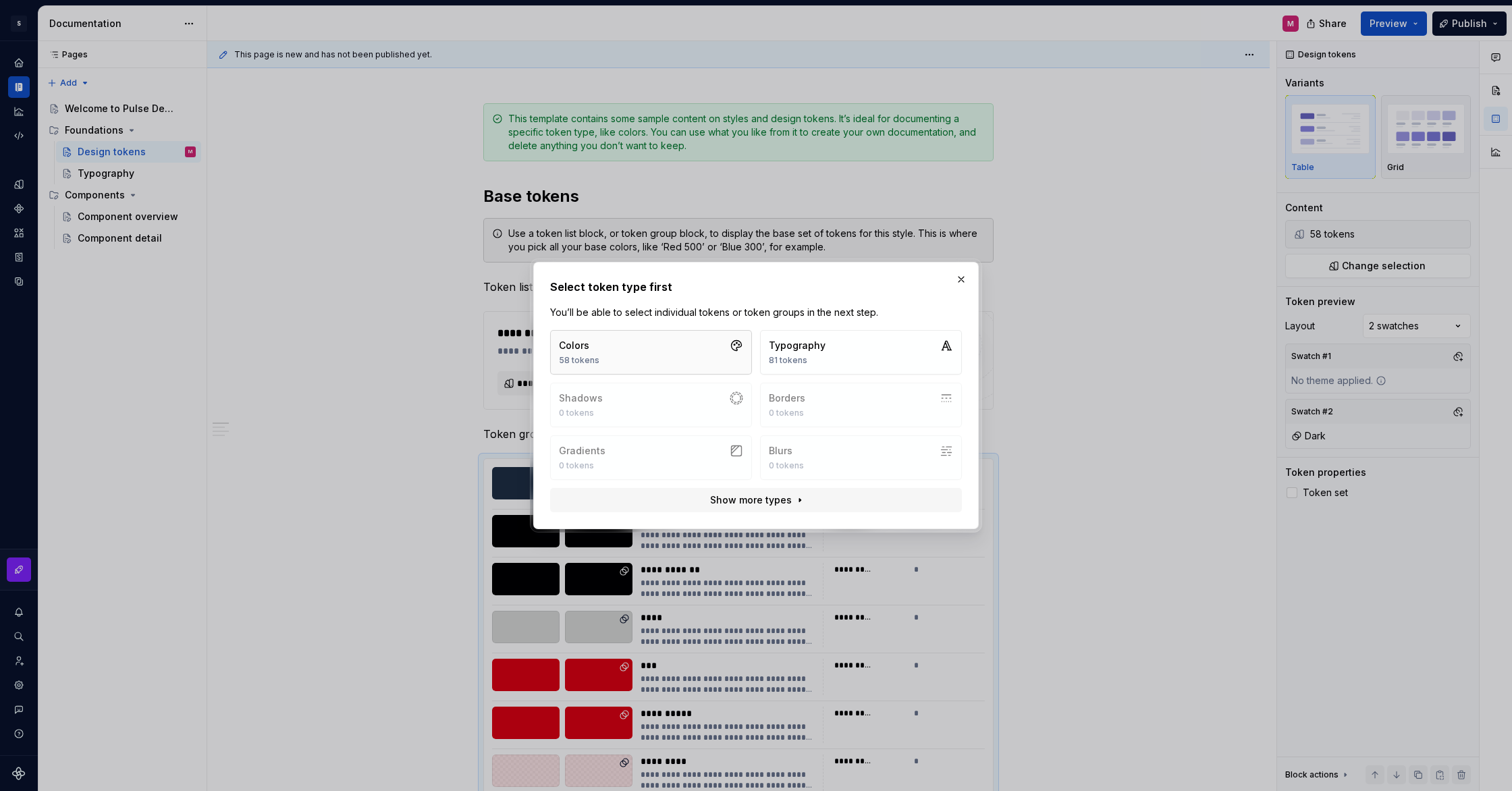
click at [677, 358] on button "Colors 58 tokens" at bounding box center [651, 352] width 202 height 44
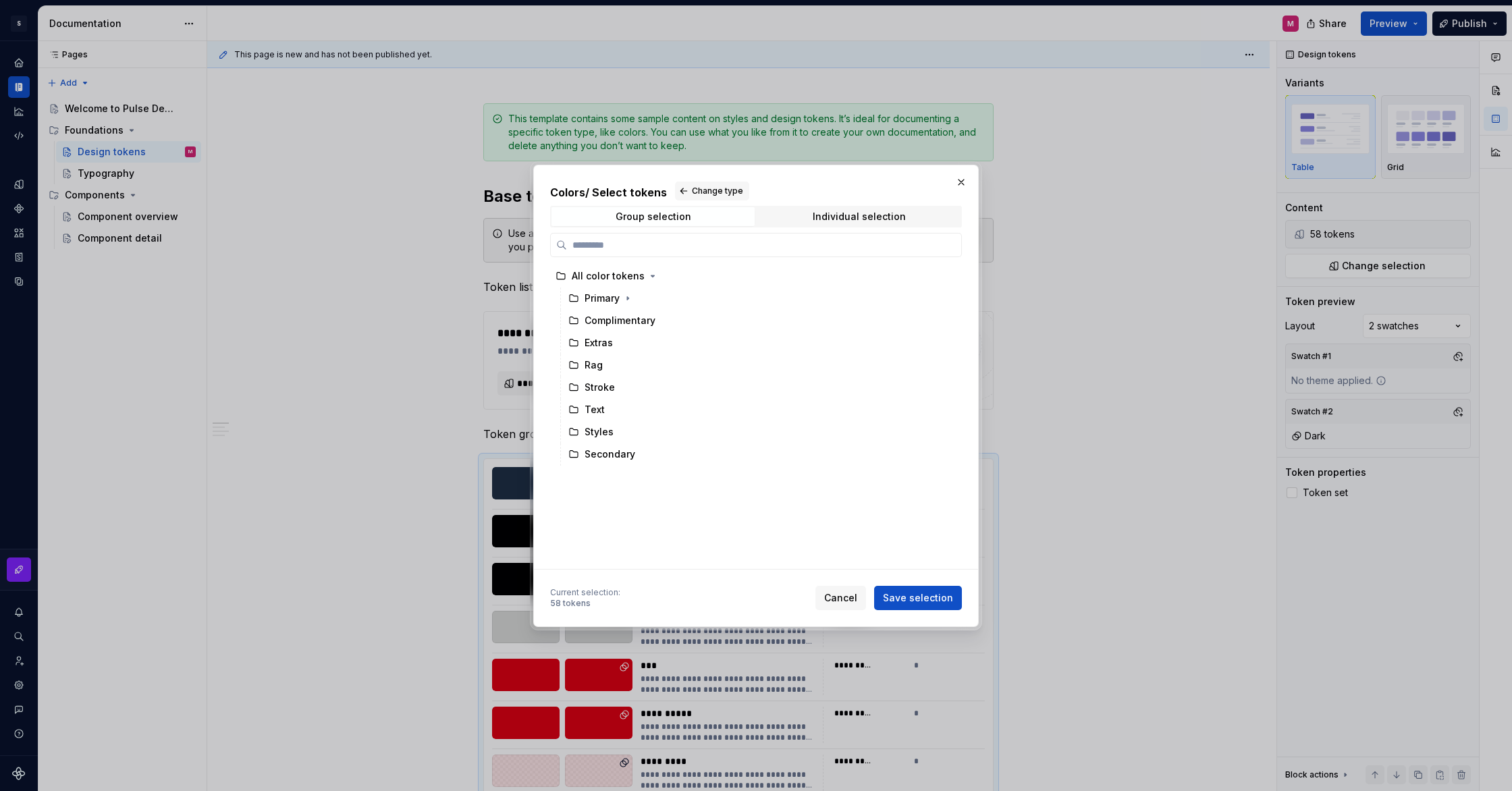
click at [627, 189] on h2 "Colors / Select tokens Change type" at bounding box center [756, 191] width 412 height 19
click at [645, 218] on div "Group selection" at bounding box center [653, 216] width 76 height 11
click at [970, 179] on button "button" at bounding box center [961, 182] width 19 height 19
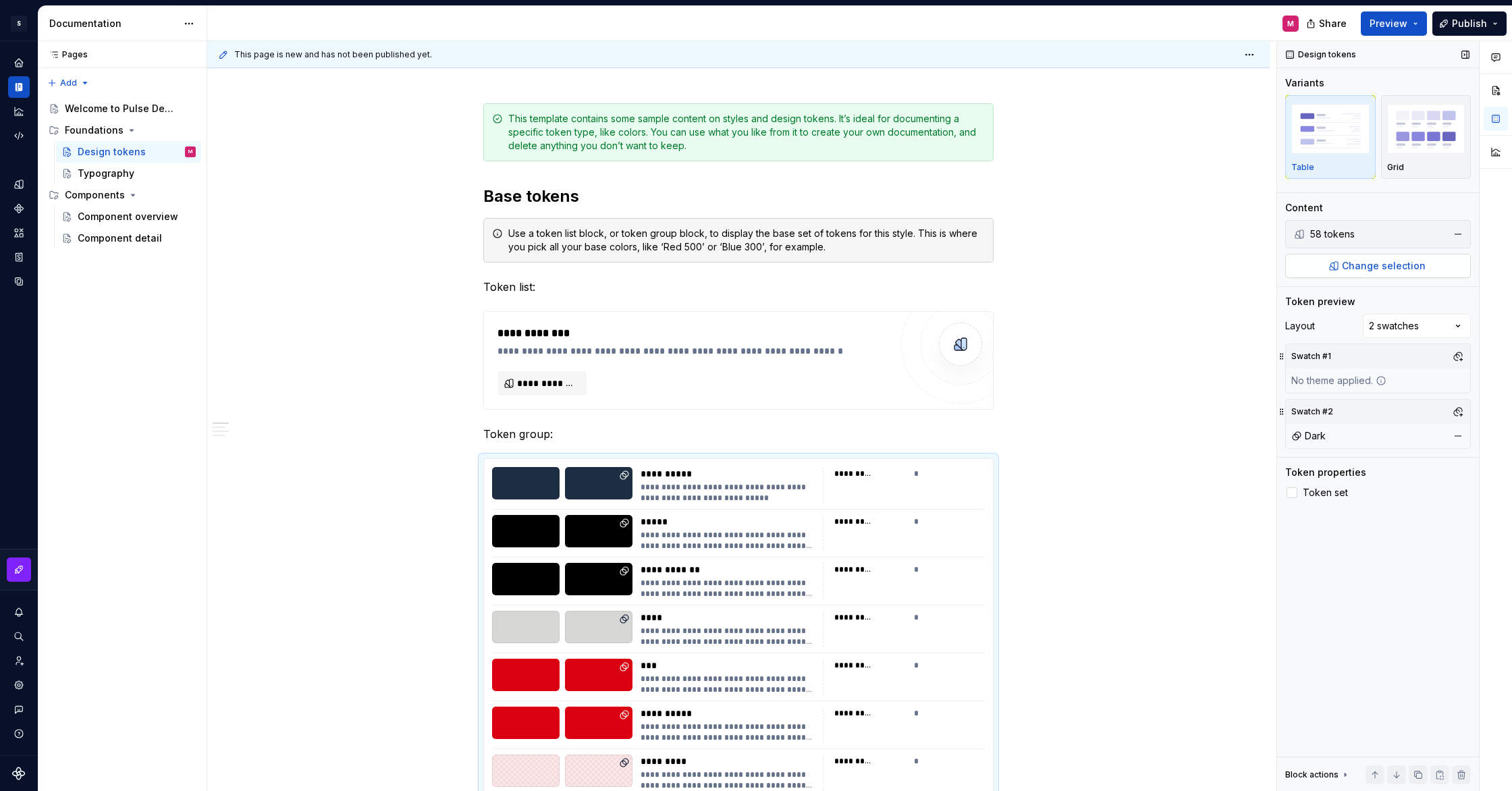
click at [1400, 259] on span "Change selection" at bounding box center [1383, 266] width 83 height 13
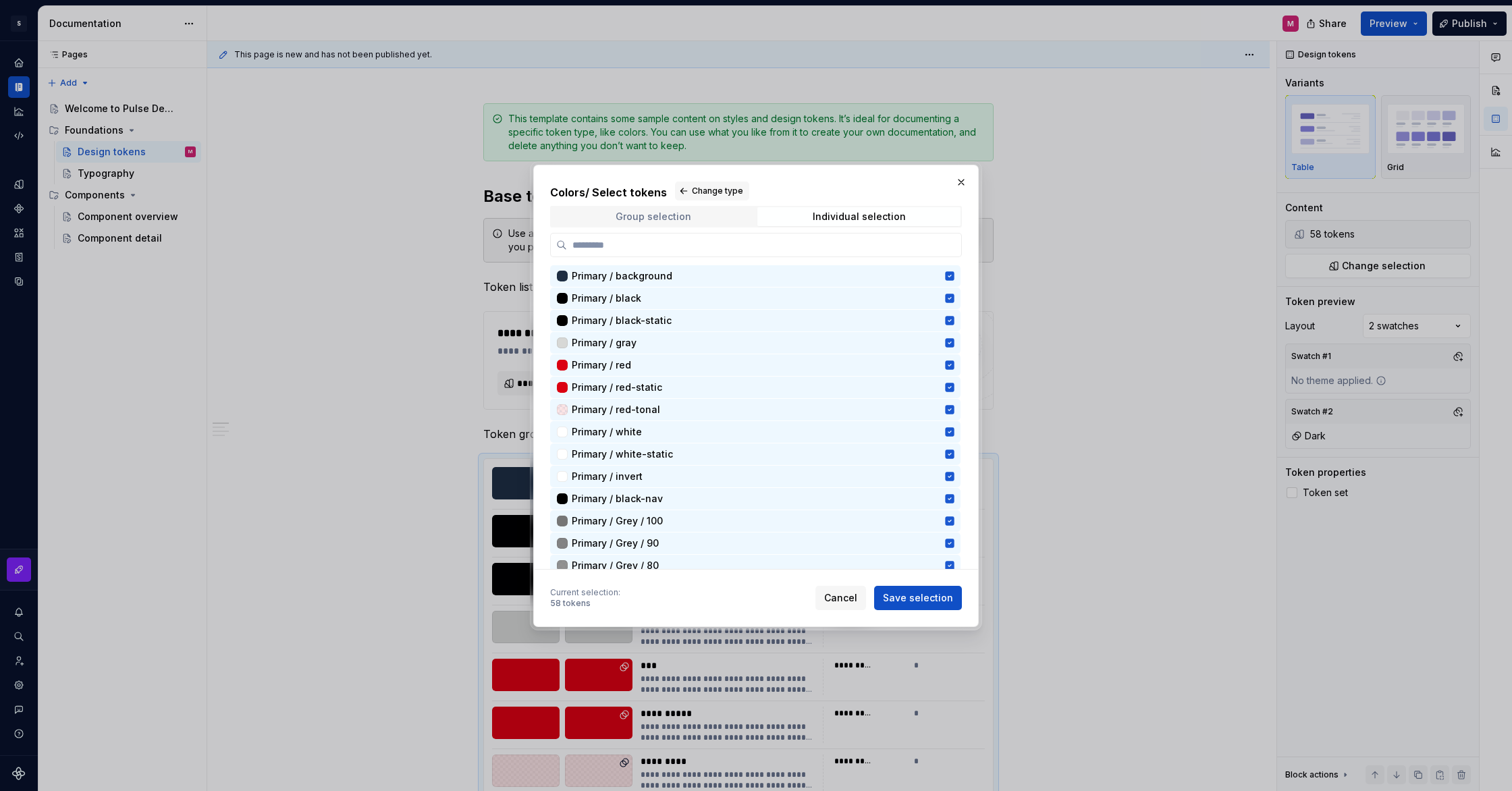
click at [708, 209] on span "Group selection" at bounding box center [653, 216] width 204 height 19
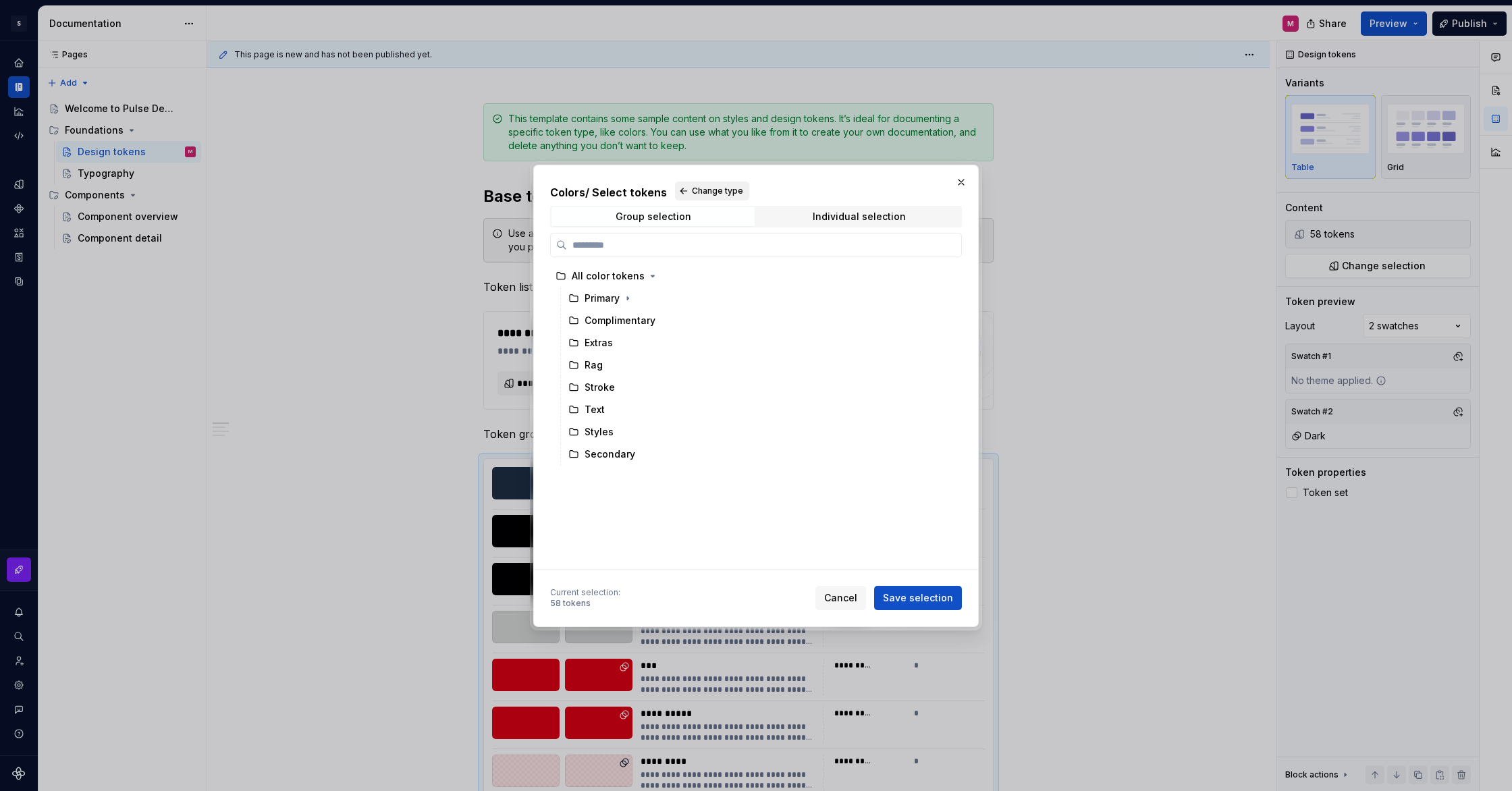
click at [688, 185] on button "Change type" at bounding box center [712, 191] width 74 height 19
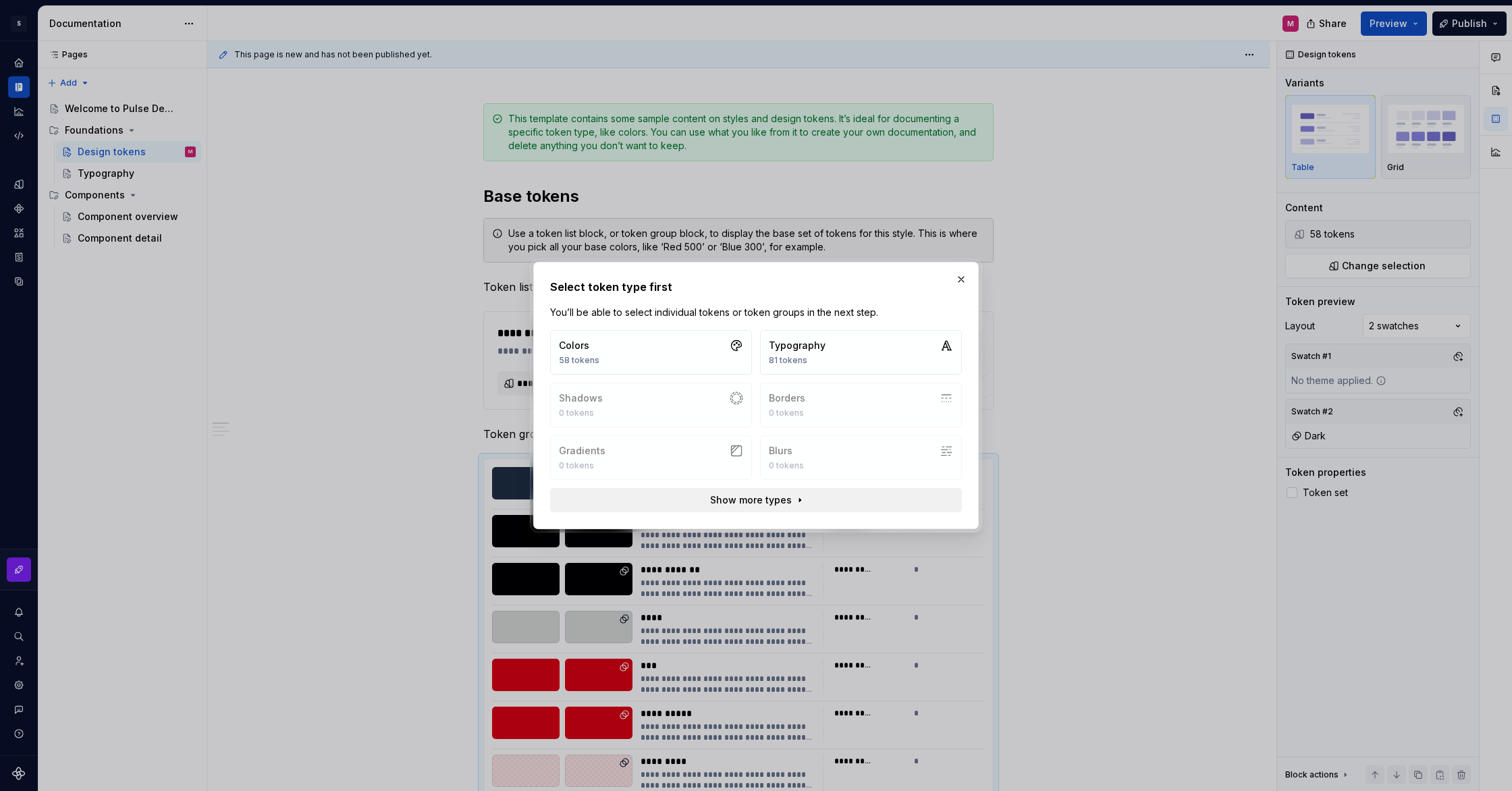
click at [748, 503] on span "Show more types" at bounding box center [751, 500] width 82 height 13
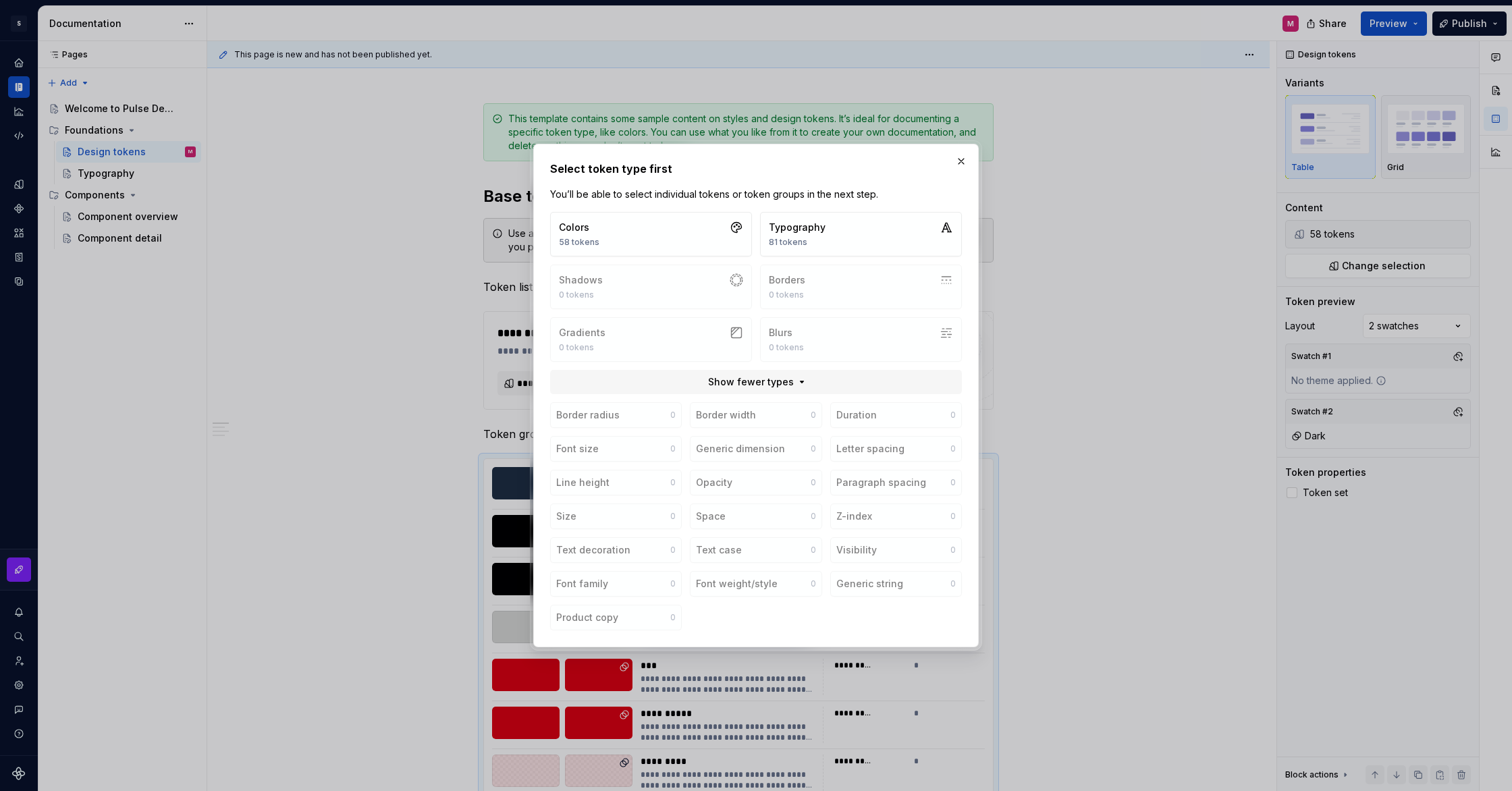
click at [856, 287] on div "Colors 58 tokens Typography 81 tokens Shadows 0 tokens Borders 0 tokens Gradien…" at bounding box center [756, 287] width 412 height 150
click at [969, 165] on button "button" at bounding box center [961, 161] width 19 height 19
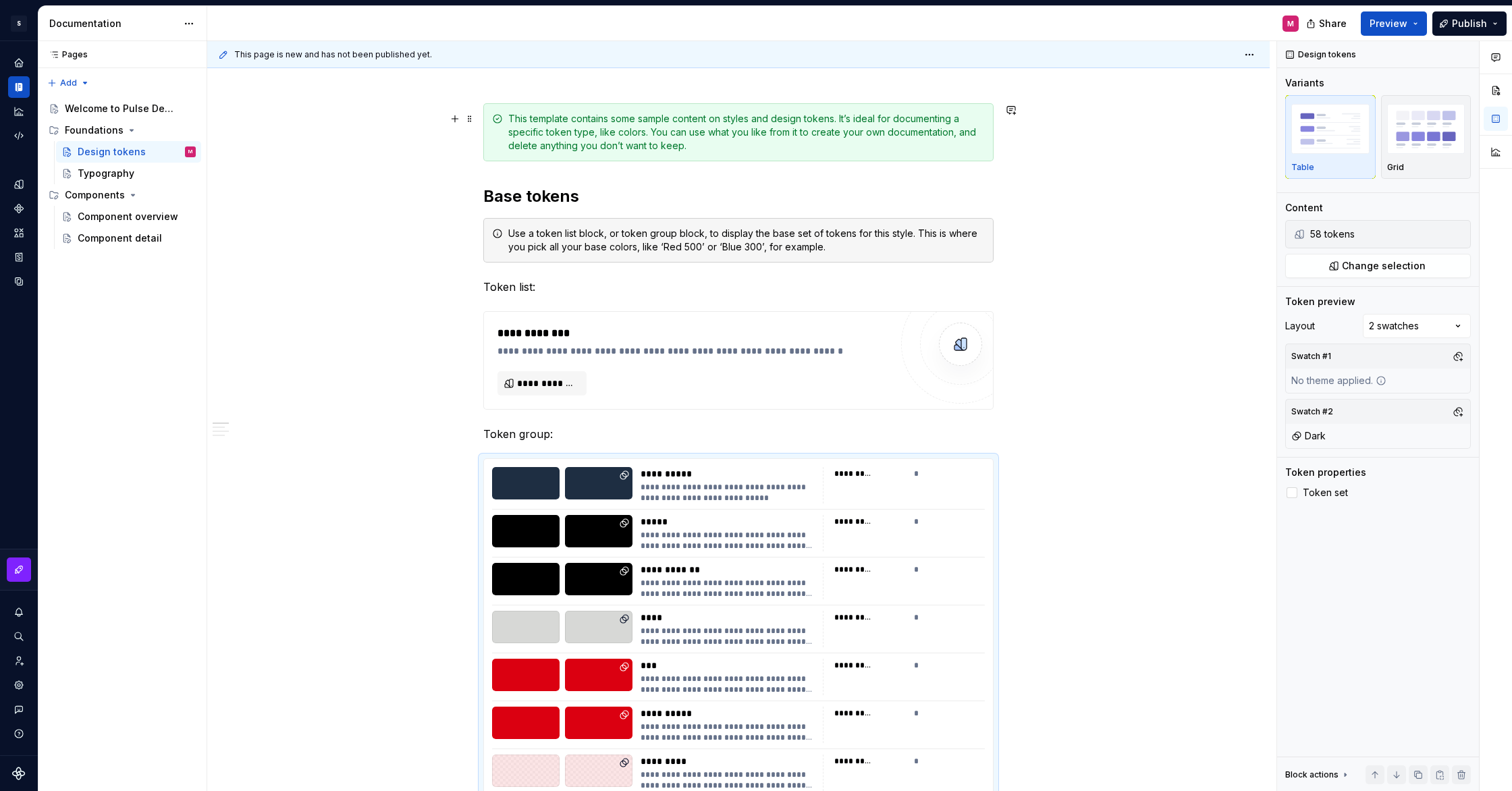
scroll to position [0, 0]
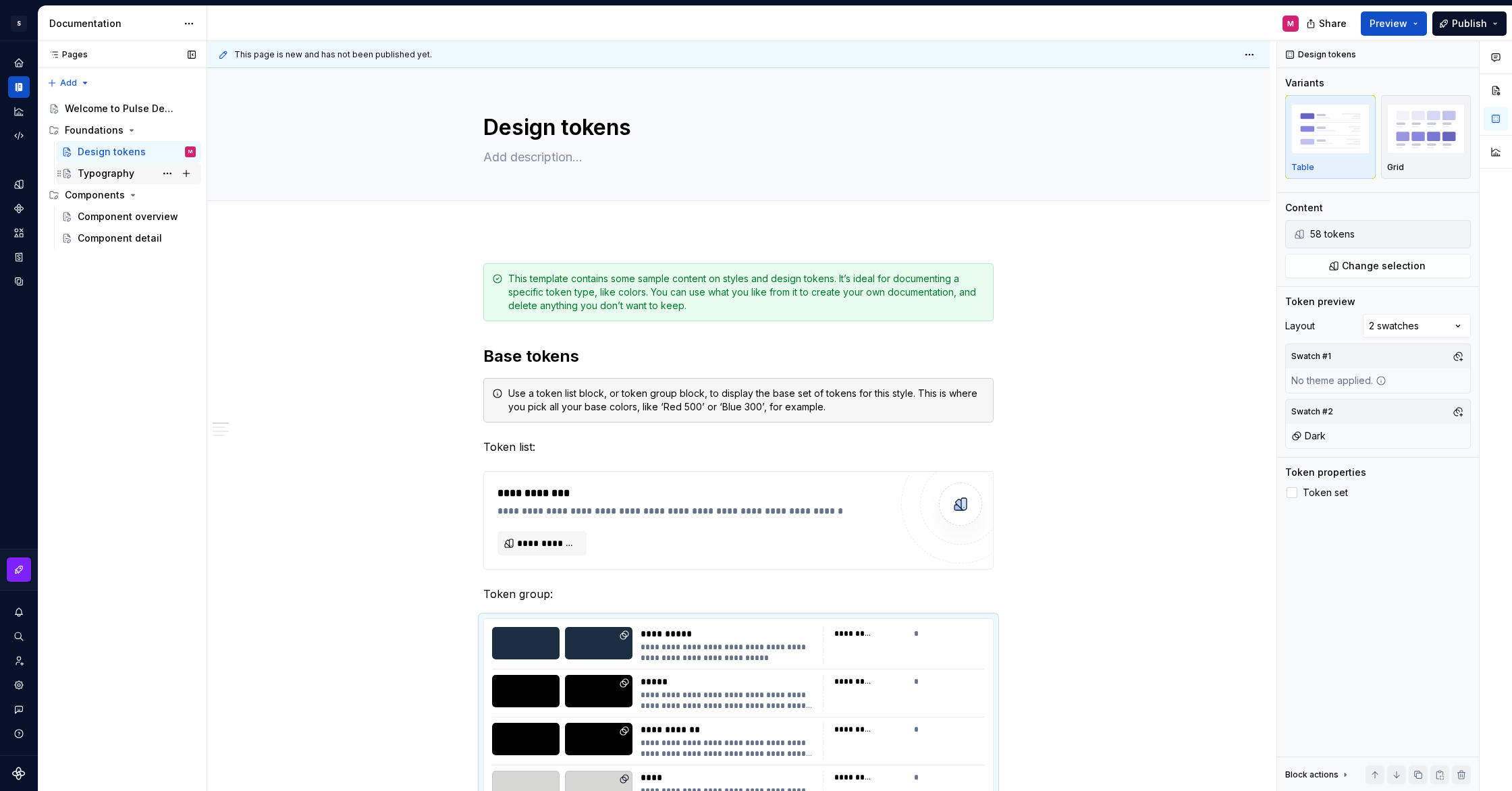
click at [99, 166] on div "Typography" at bounding box center [137, 174] width 118 height 19
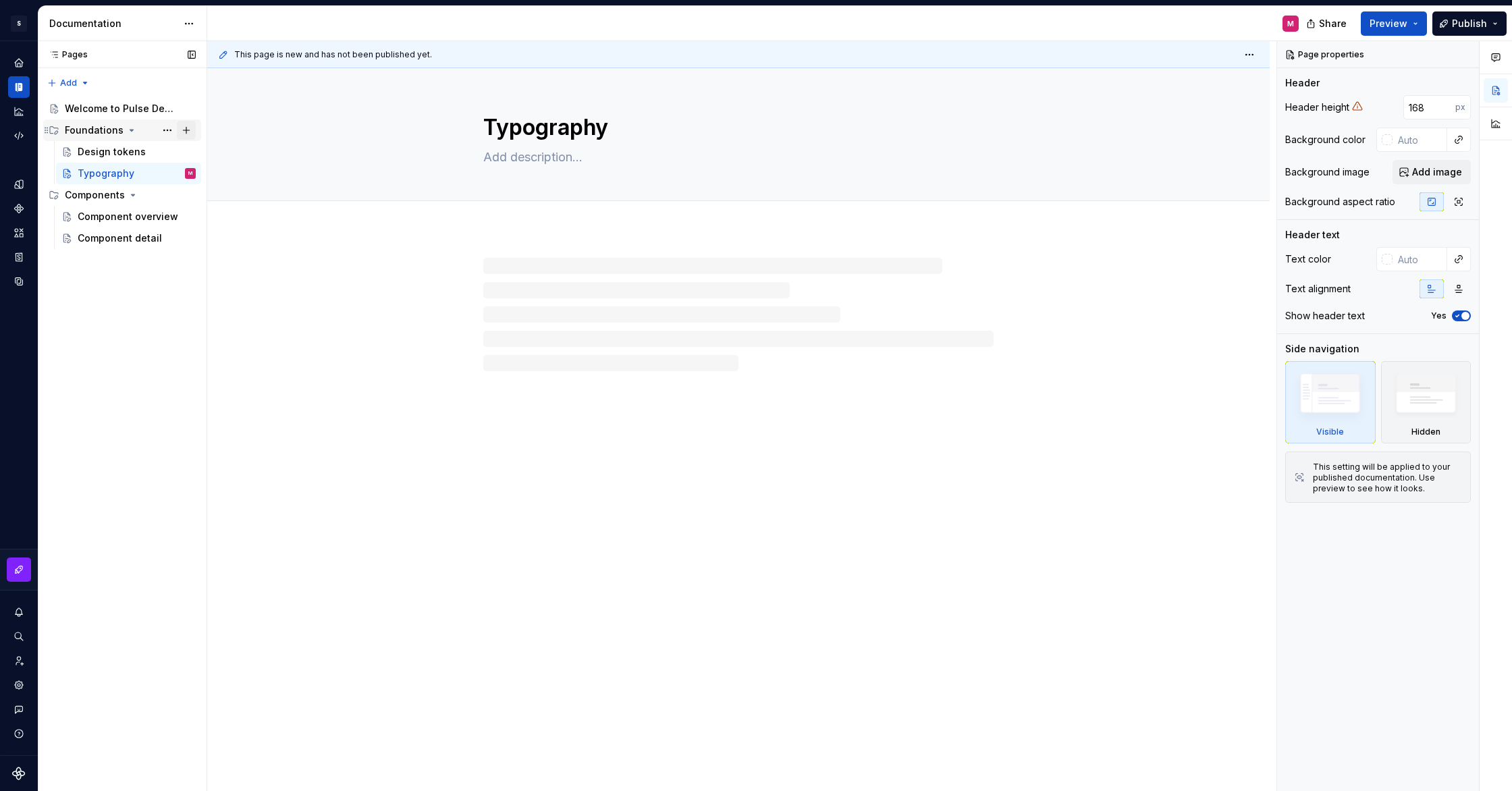
click at [188, 123] on button "Page tree" at bounding box center [186, 130] width 19 height 19
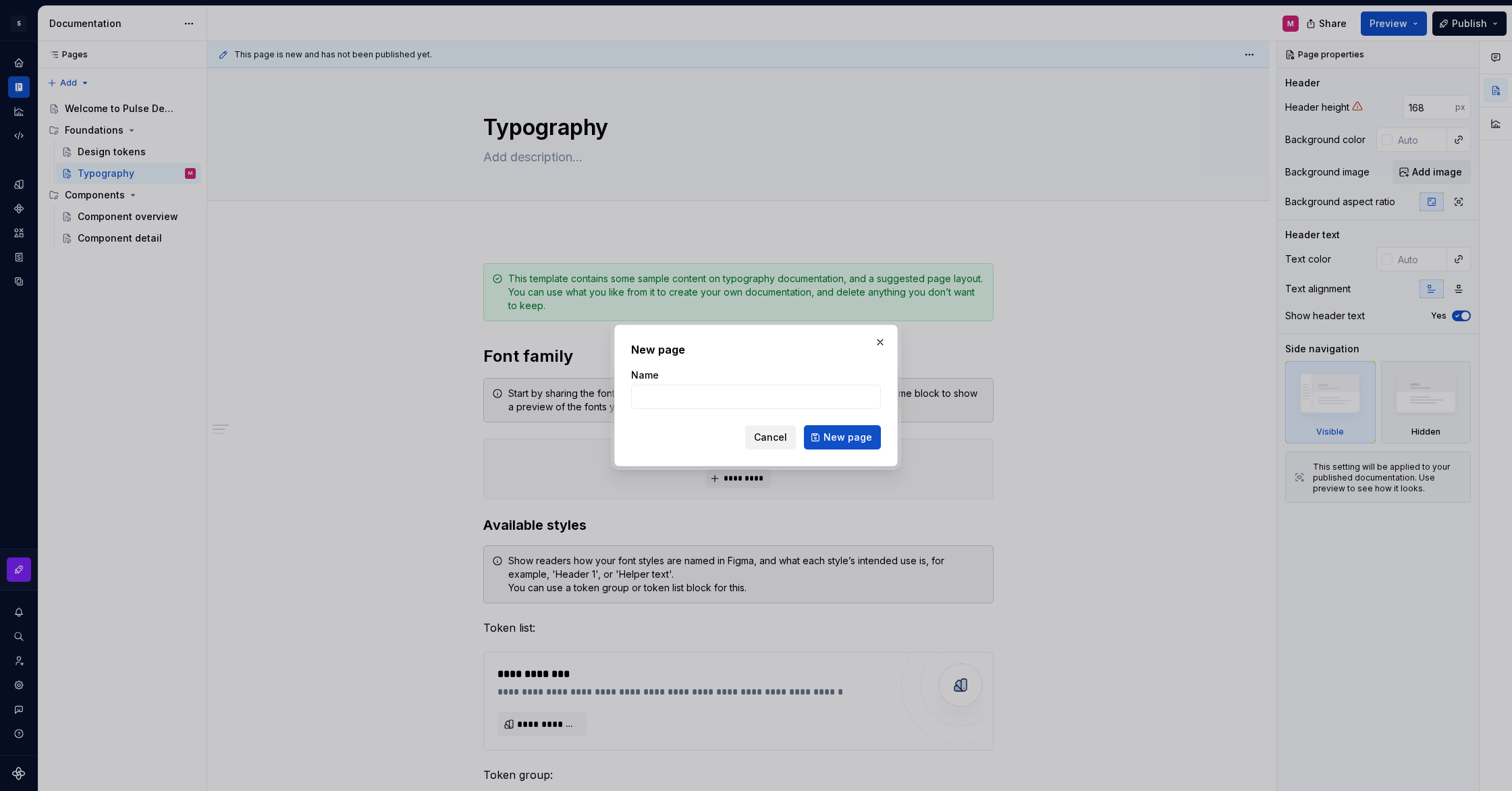
click at [773, 438] on span "Cancel" at bounding box center [771, 437] width 33 height 13
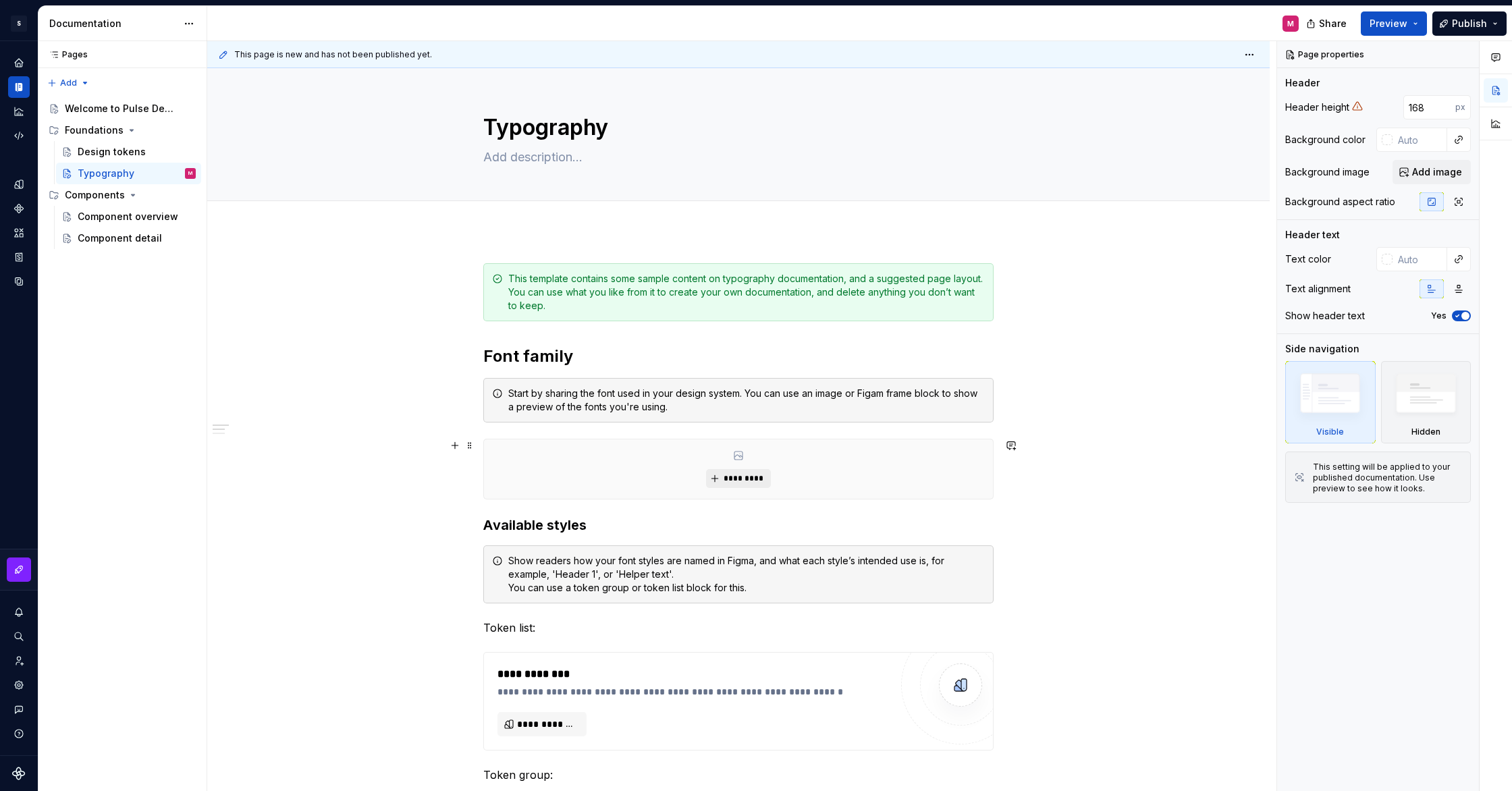
click at [744, 474] on span "*********" at bounding box center [743, 478] width 41 height 11
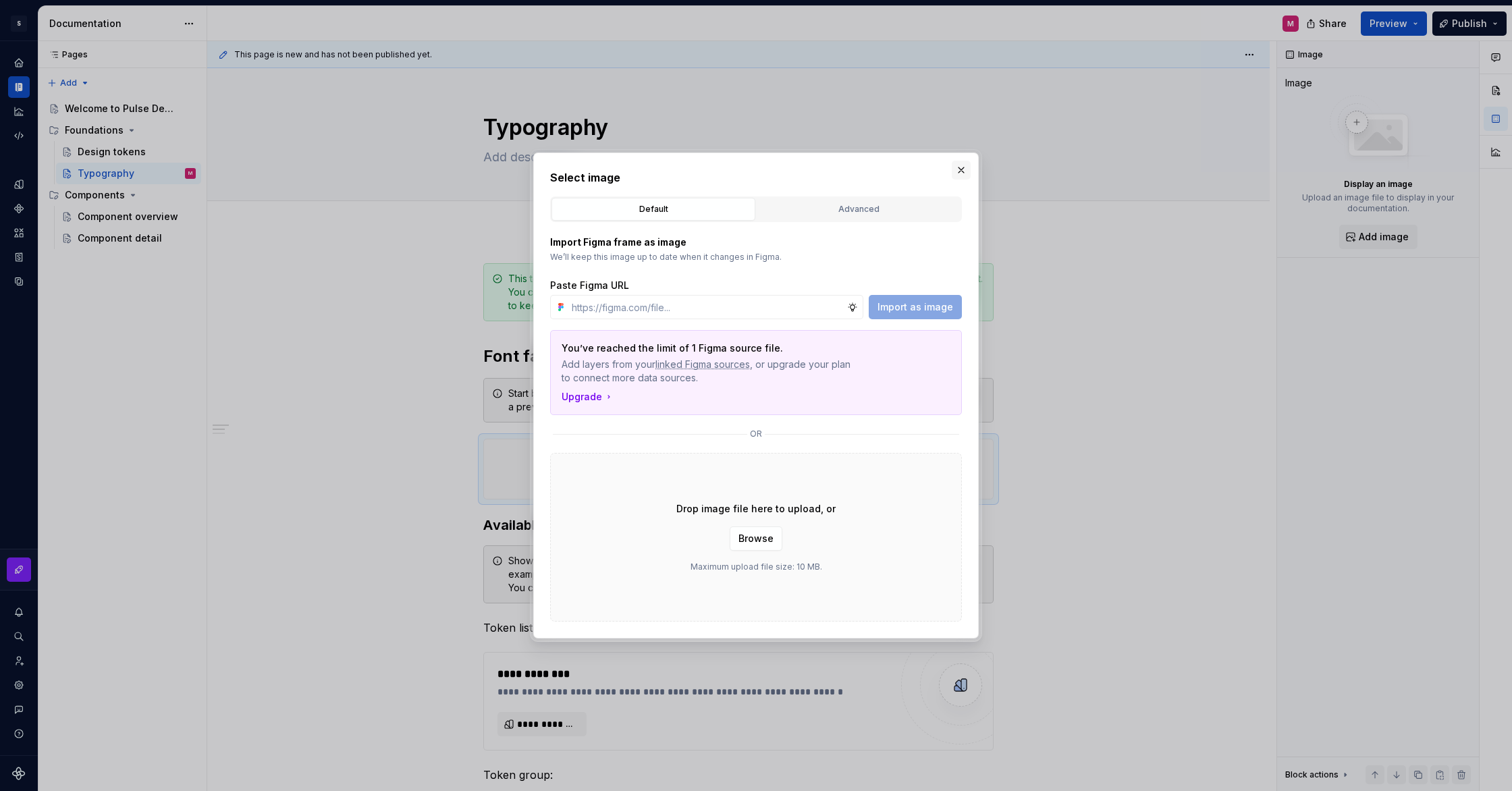
click at [956, 164] on button "button" at bounding box center [961, 170] width 19 height 19
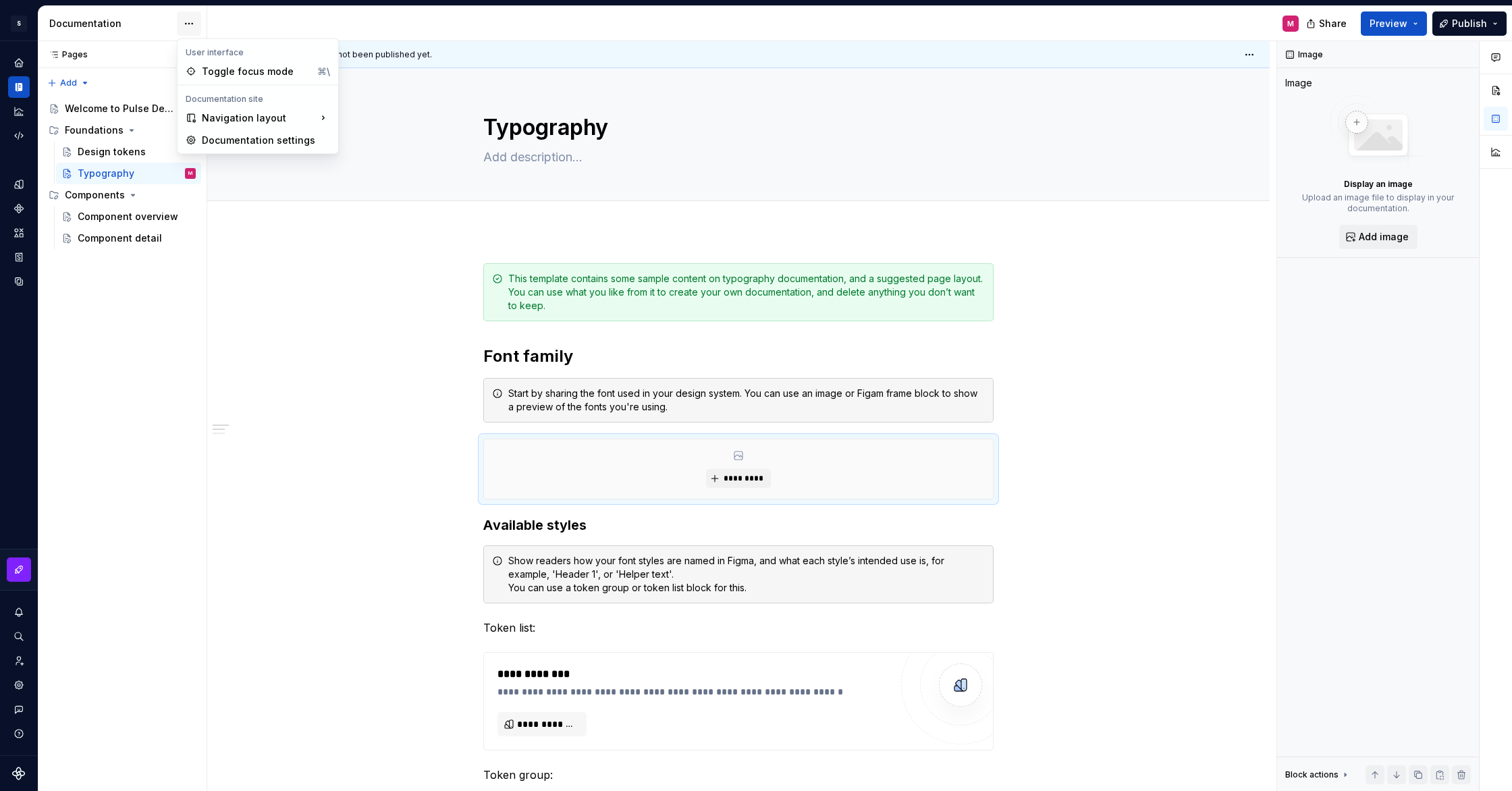
click at [195, 24] on html "S Pulse Design System M Design system data Documentation M Share Preview Publis…" at bounding box center [756, 396] width 1512 height 791
click at [454, 175] on div "Primary navigation is at the top, secondary at the side." at bounding box center [433, 179] width 107 height 22
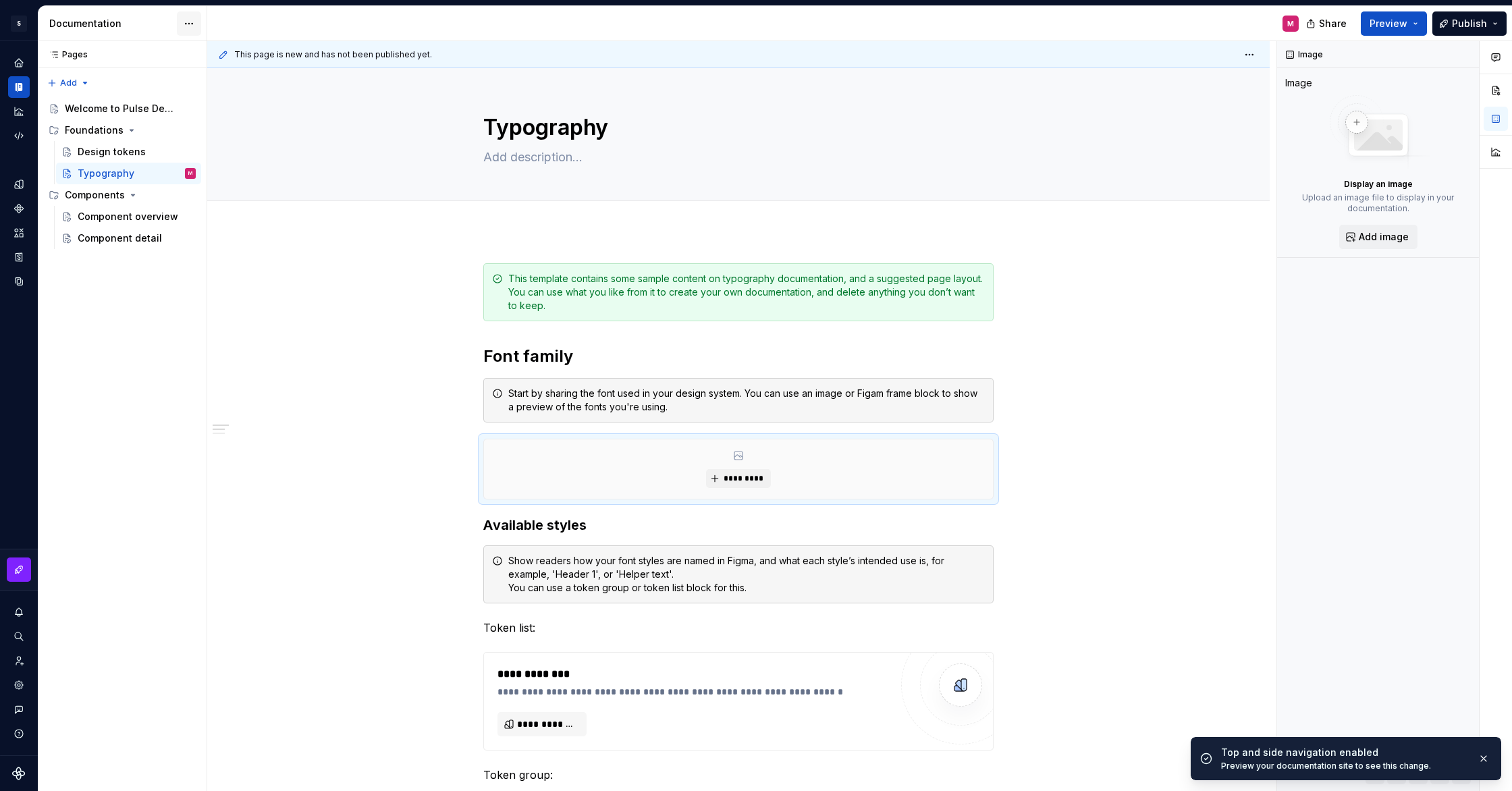
click at [197, 27] on html "S Pulse Design System M Design system data Documentation M Share Preview Publis…" at bounding box center [756, 396] width 1512 height 791
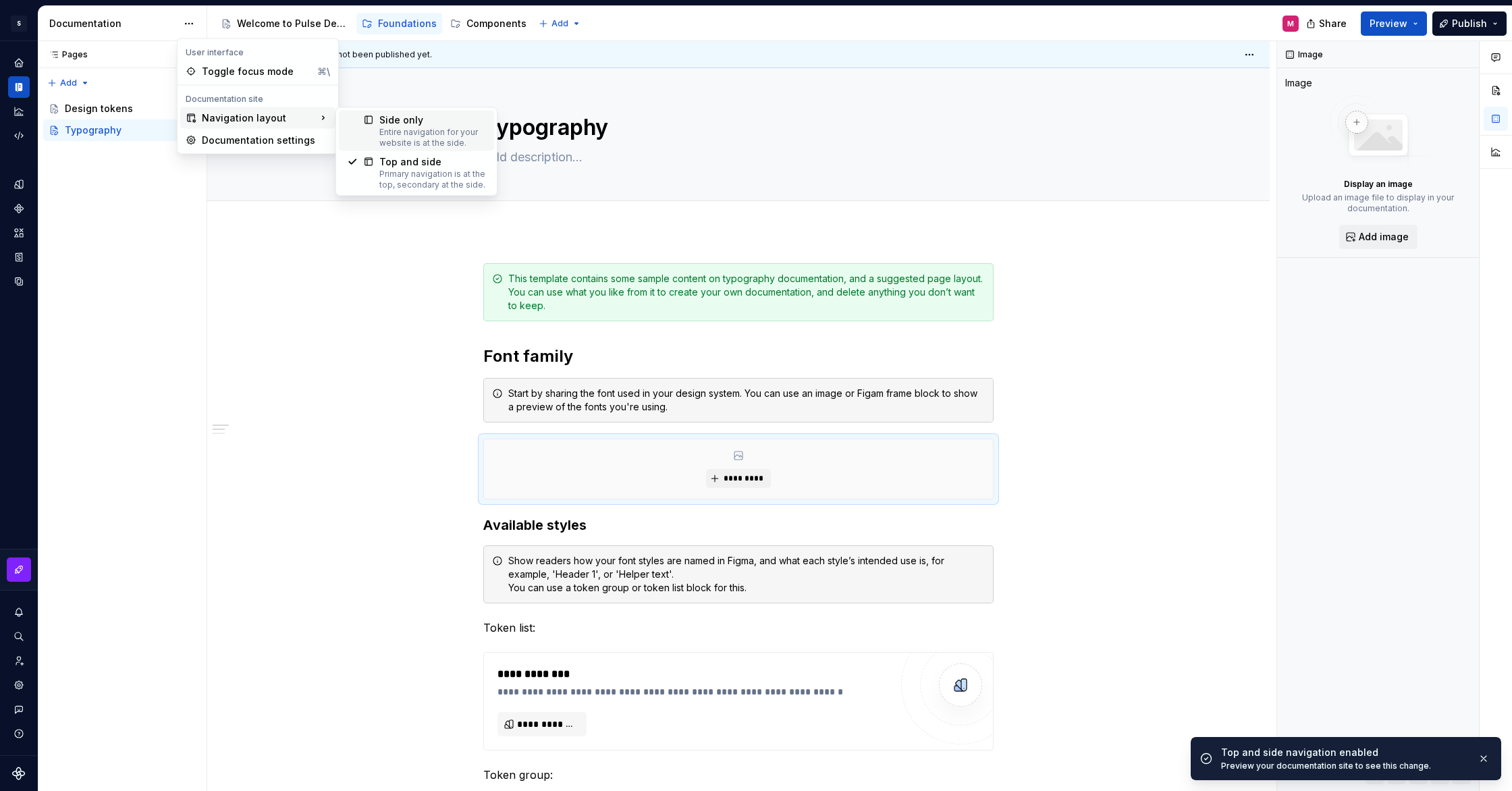
click at [453, 141] on div "Entire navigation for your website is at the side." at bounding box center [433, 138] width 107 height 22
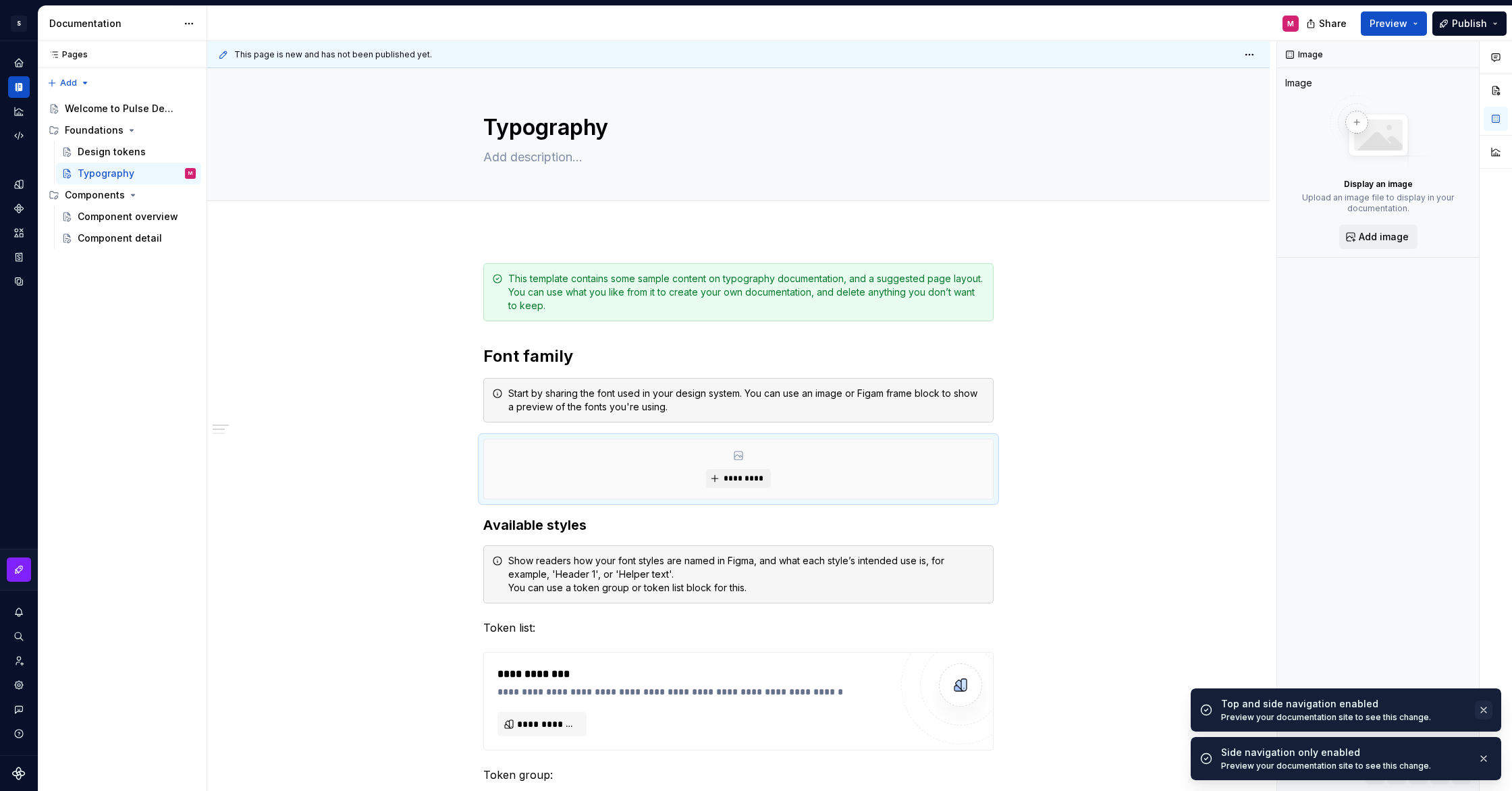
click at [1486, 716] on button "button" at bounding box center [1484, 710] width 18 height 19
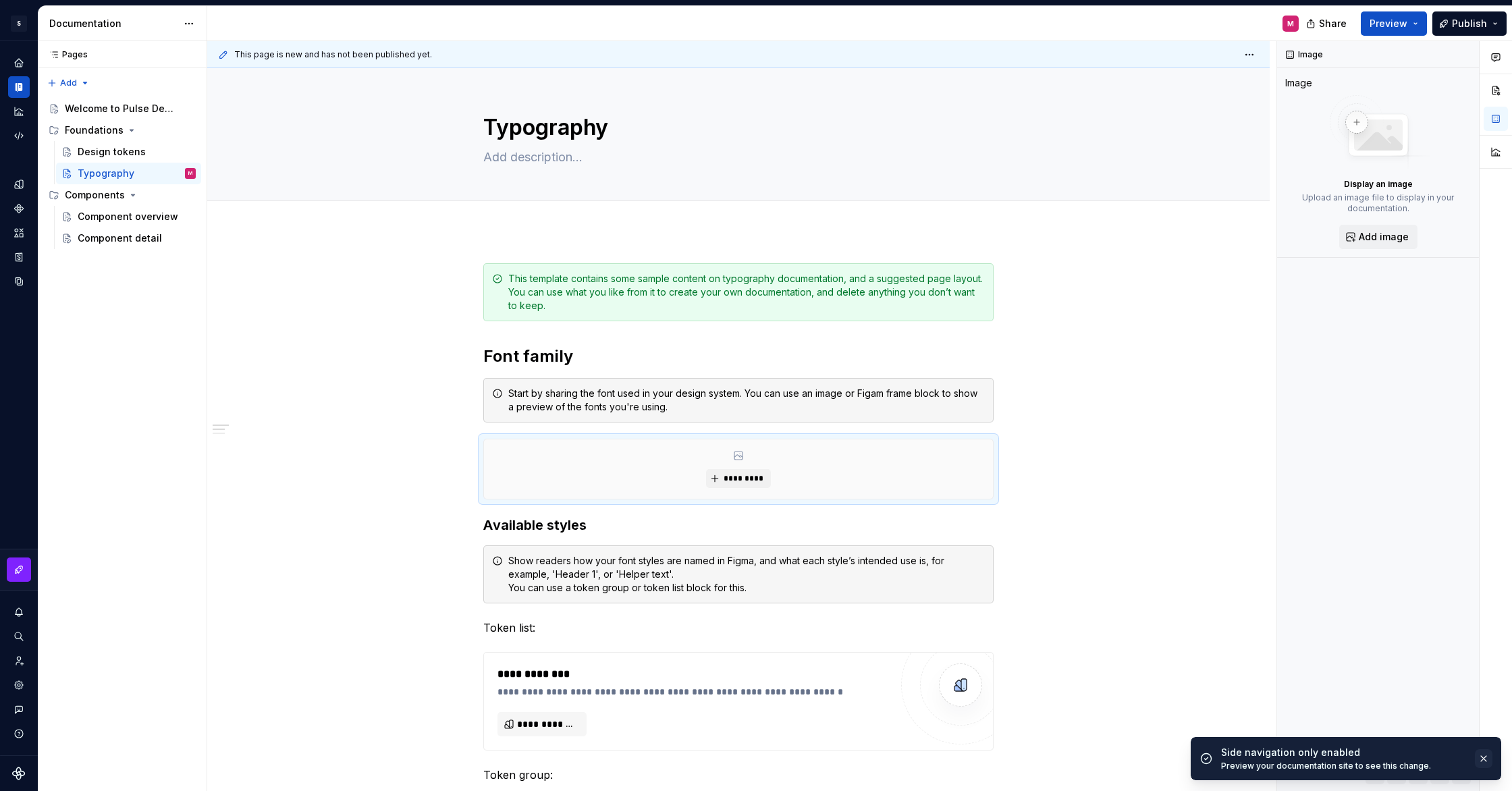
click at [1483, 755] on button "button" at bounding box center [1484, 758] width 18 height 19
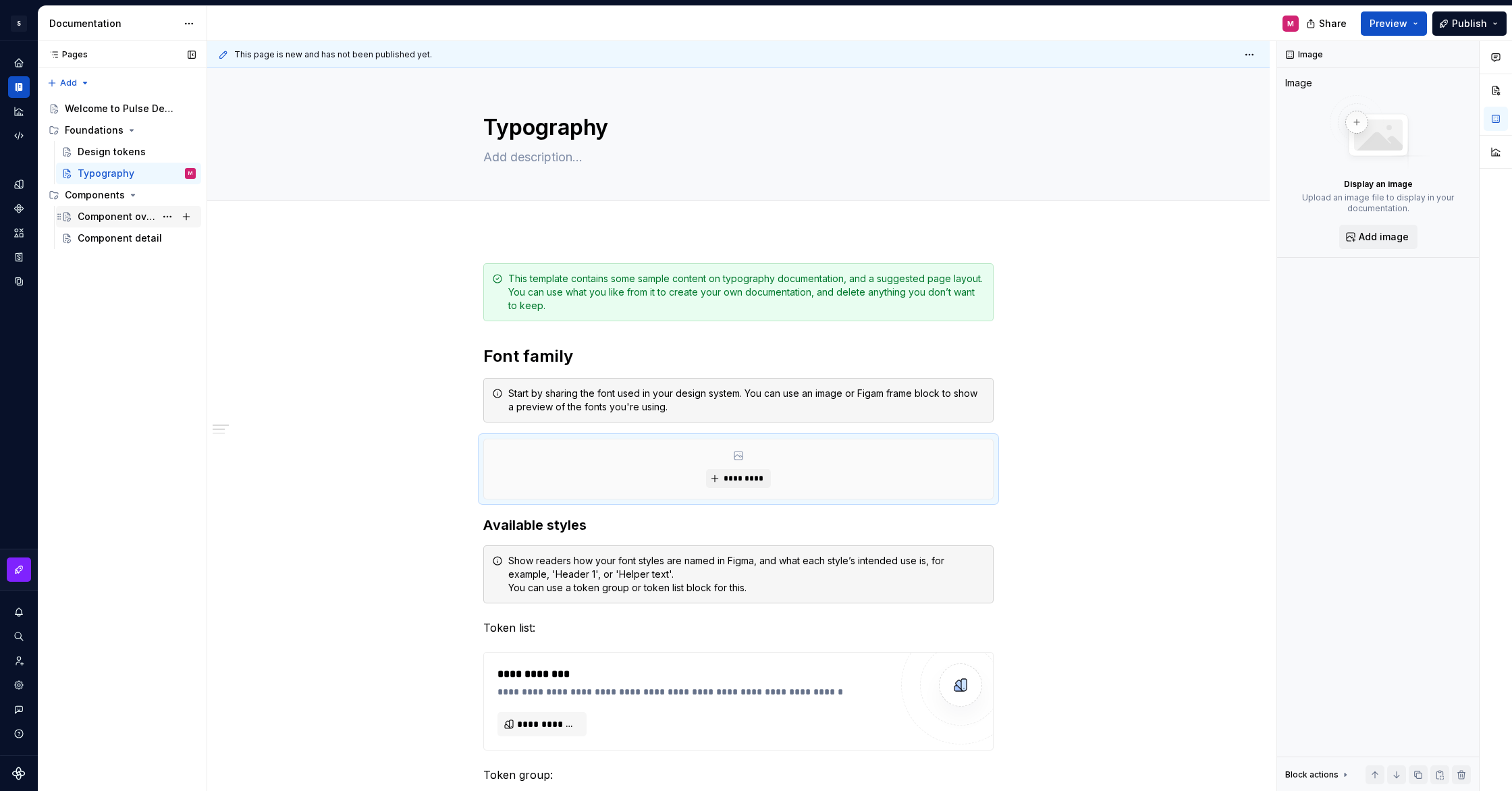
click at [102, 221] on div "Component overview" at bounding box center [116, 217] width 78 height 13
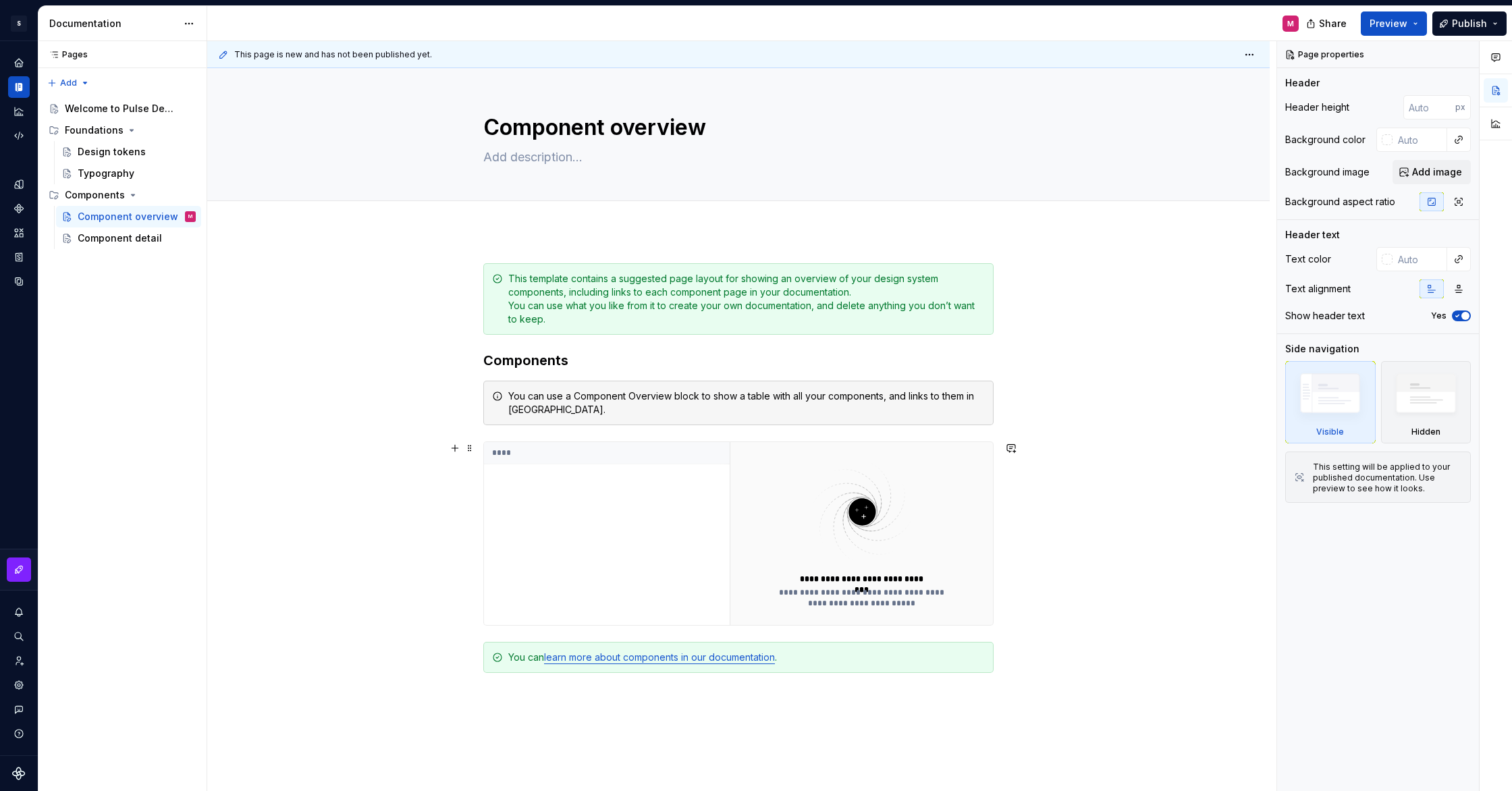
scroll to position [191, 0]
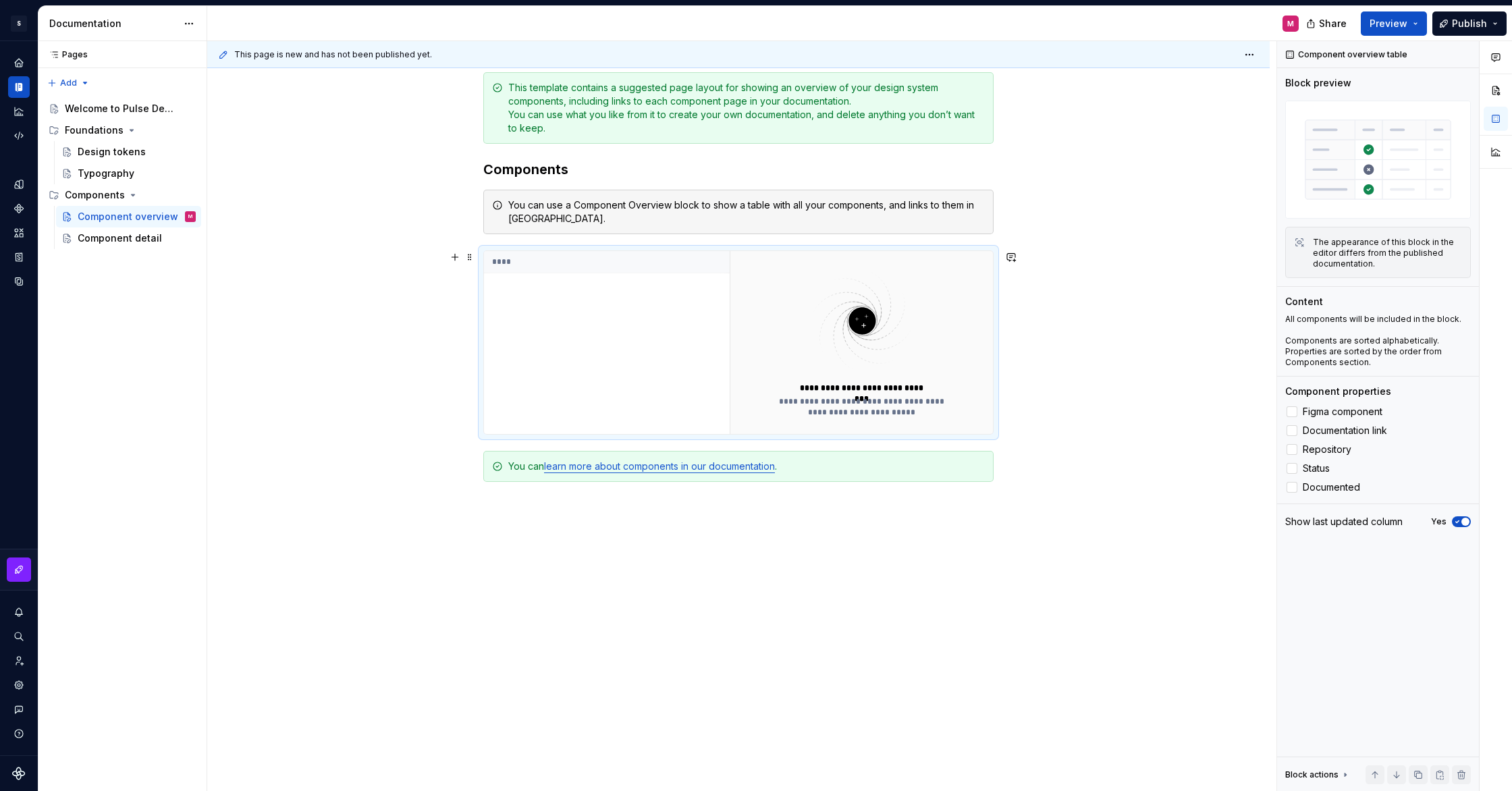
click at [526, 267] on th "****" at bounding box center [607, 262] width 245 height 23
click at [887, 394] on div "**********" at bounding box center [862, 401] width 184 height 35
click at [547, 366] on div "****" at bounding box center [607, 342] width 245 height 183
click at [564, 325] on div "****" at bounding box center [607, 342] width 245 height 183
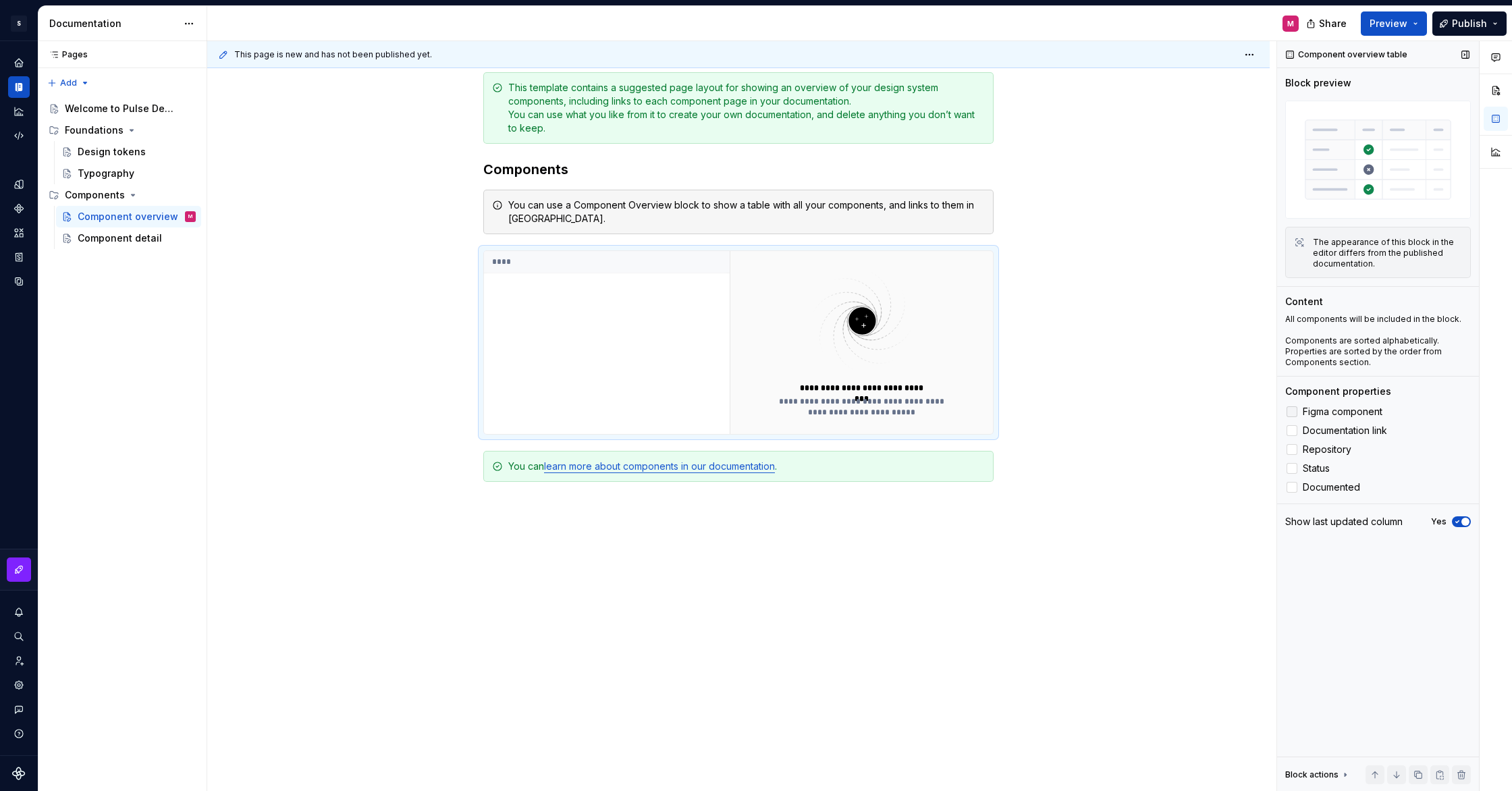
click at [1317, 412] on span "Figma component" at bounding box center [1342, 411] width 79 height 11
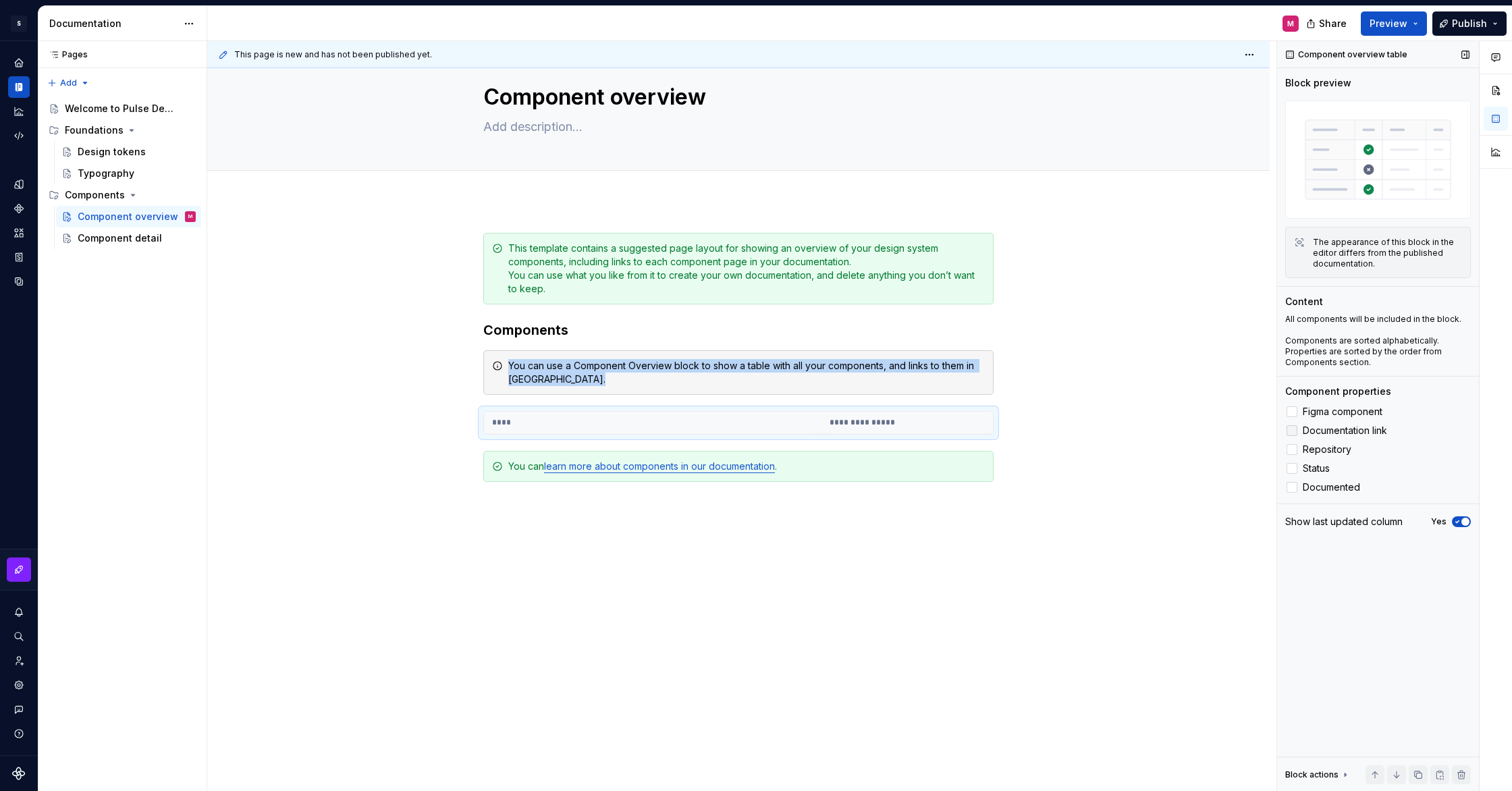
click at [1324, 429] on span "Documentation link" at bounding box center [1344, 431] width 84 height 11
click at [1328, 454] on span "Repository" at bounding box center [1327, 449] width 48 height 11
click at [1321, 471] on span "Status" at bounding box center [1316, 468] width 27 height 11
click at [1319, 480] on label "Documented" at bounding box center [1378, 486] width 185 height 16
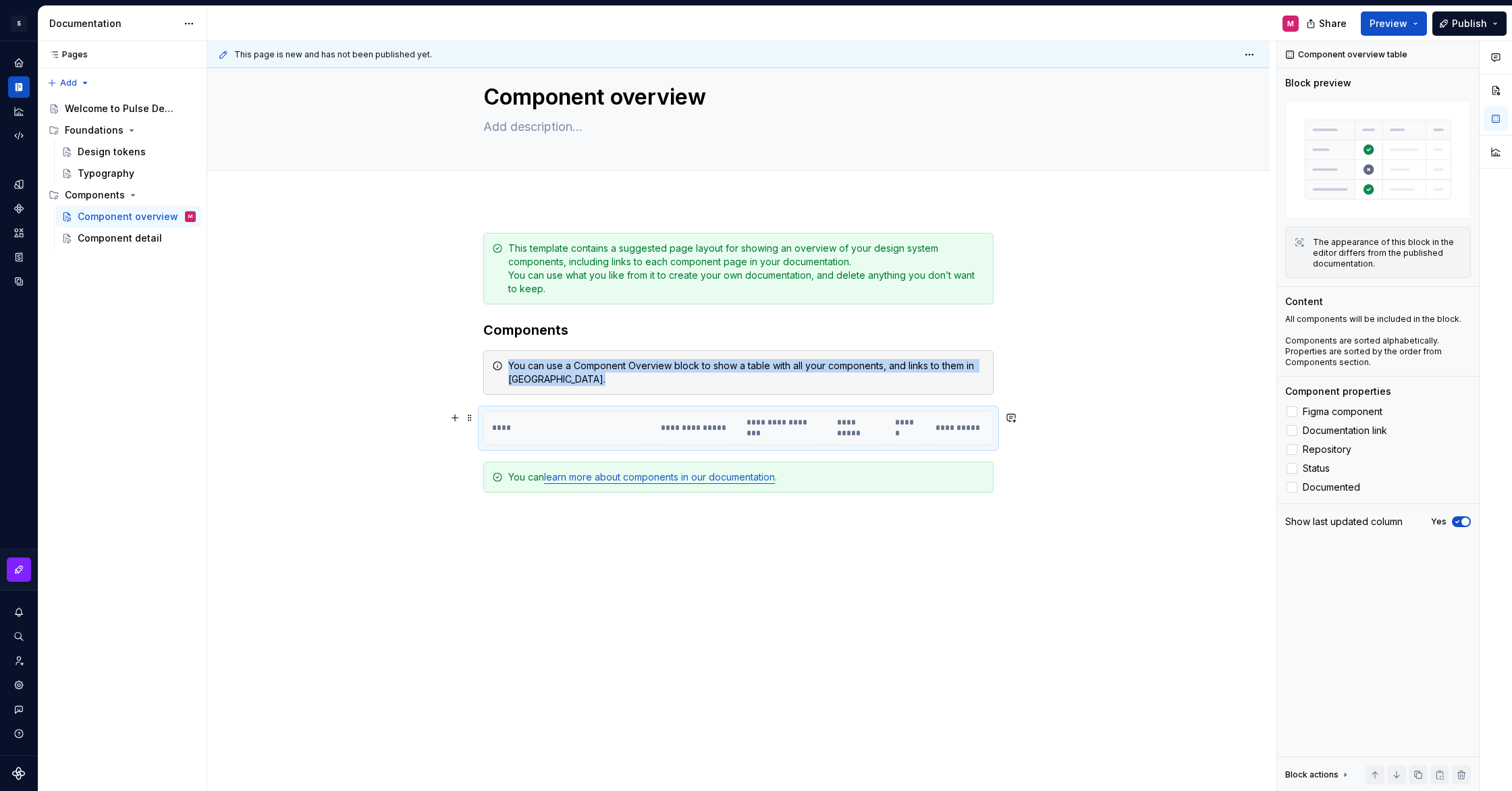
click at [517, 422] on th "****" at bounding box center [568, 429] width 169 height 33
click at [511, 424] on th "****" at bounding box center [568, 429] width 169 height 33
click at [458, 418] on button "button" at bounding box center [455, 417] width 19 height 19
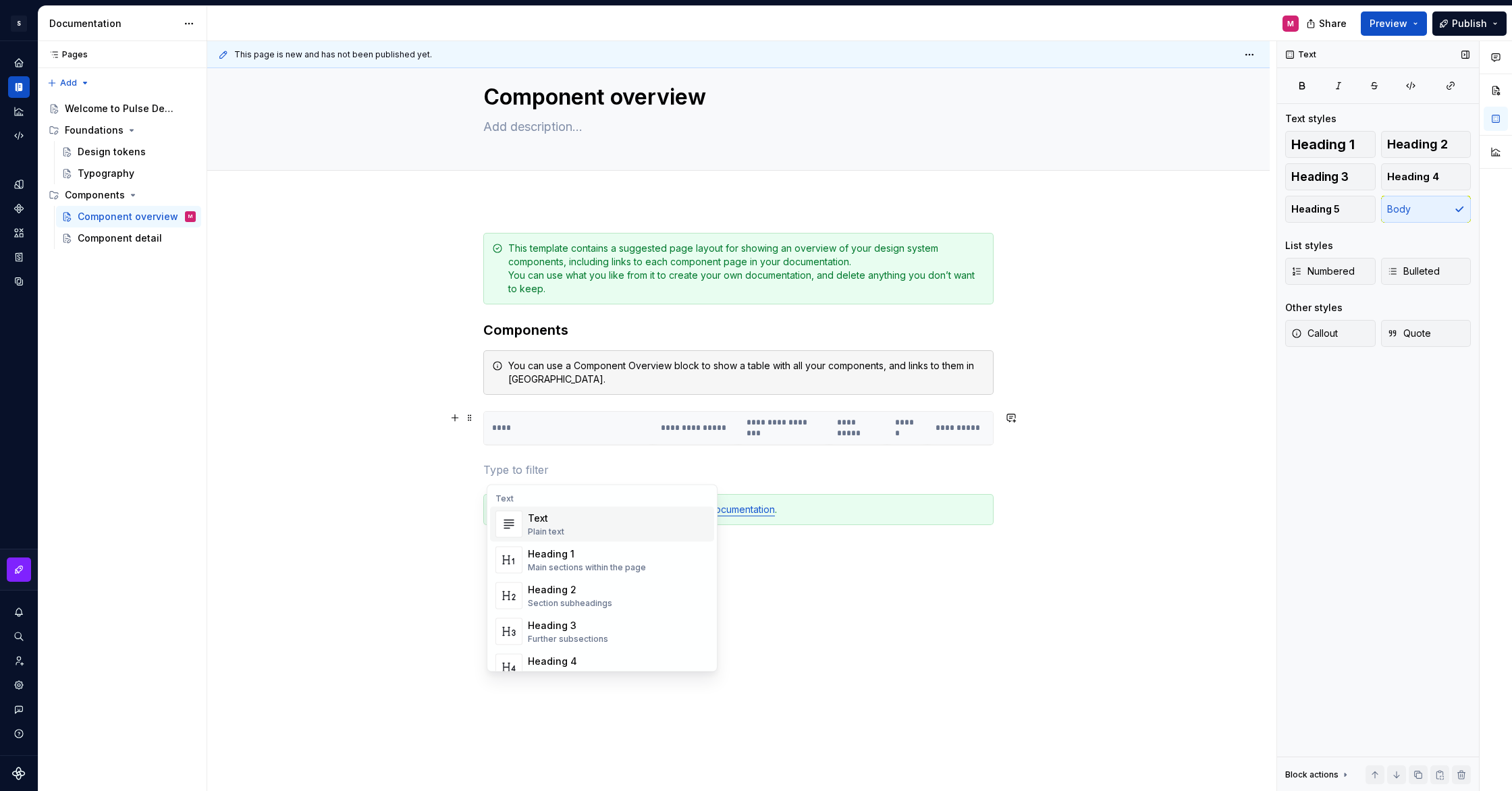
click at [1348, 425] on div "Text Text styles Heading 1 Heading 2 Heading 3 Heading 4 Heading 5 Body List st…" at bounding box center [1378, 416] width 202 height 751
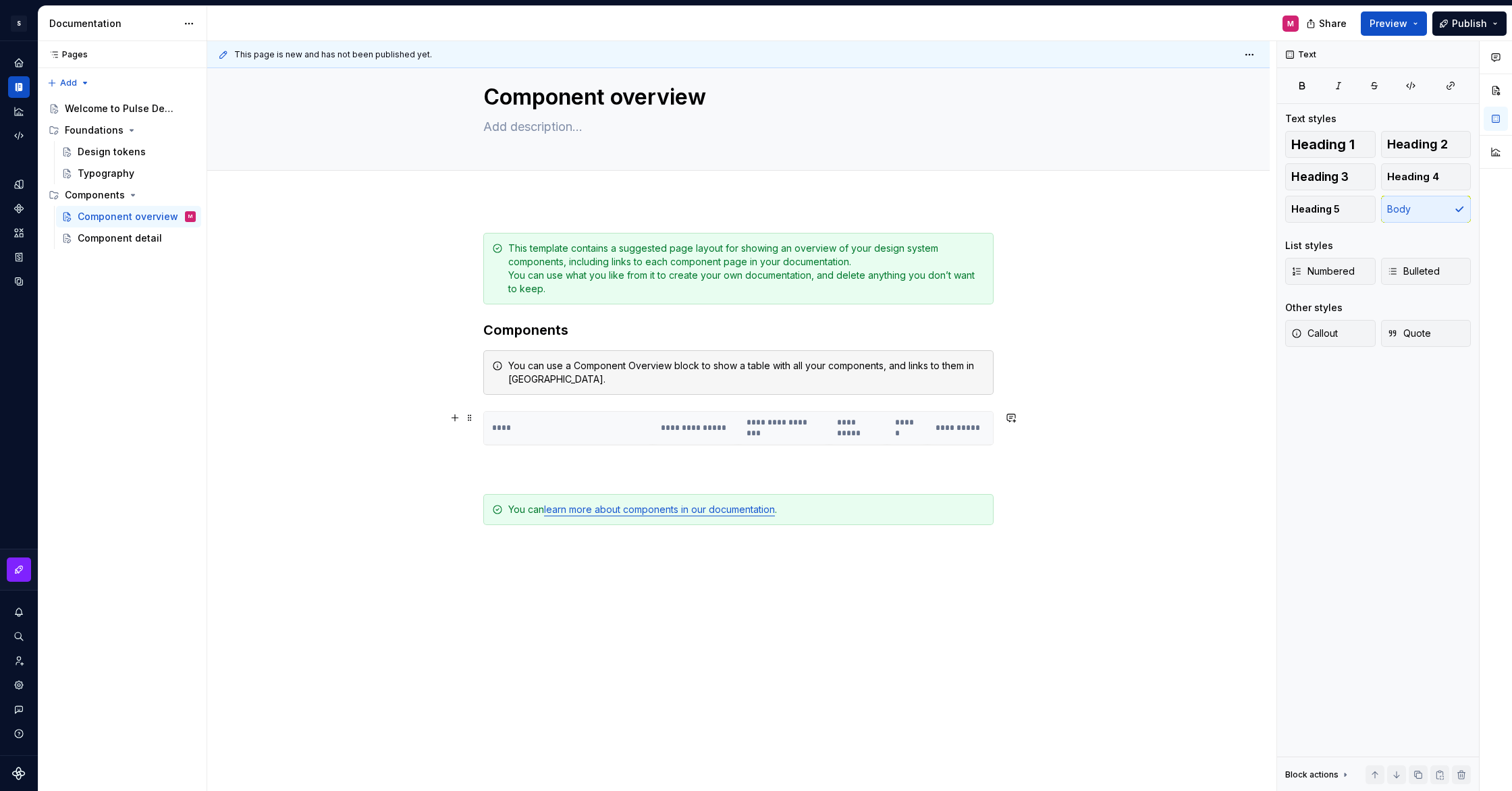
click at [981, 436] on th "**********" at bounding box center [960, 429] width 65 height 33
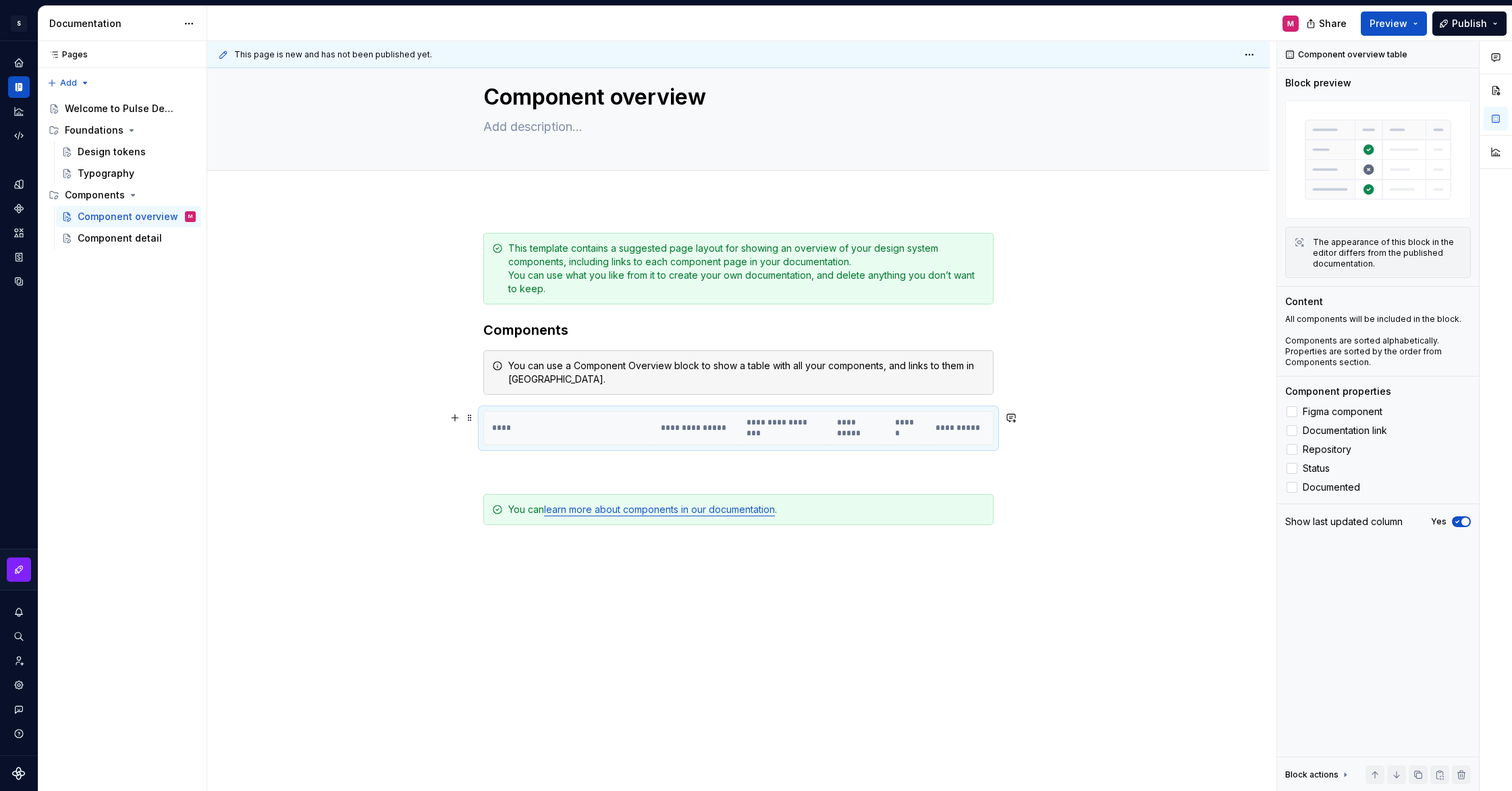
click at [981, 436] on th "**********" at bounding box center [960, 429] width 65 height 33
click at [558, 431] on th "****" at bounding box center [568, 429] width 169 height 33
click at [604, 422] on th "****" at bounding box center [568, 429] width 169 height 33
click at [665, 428] on th "**********" at bounding box center [695, 429] width 86 height 33
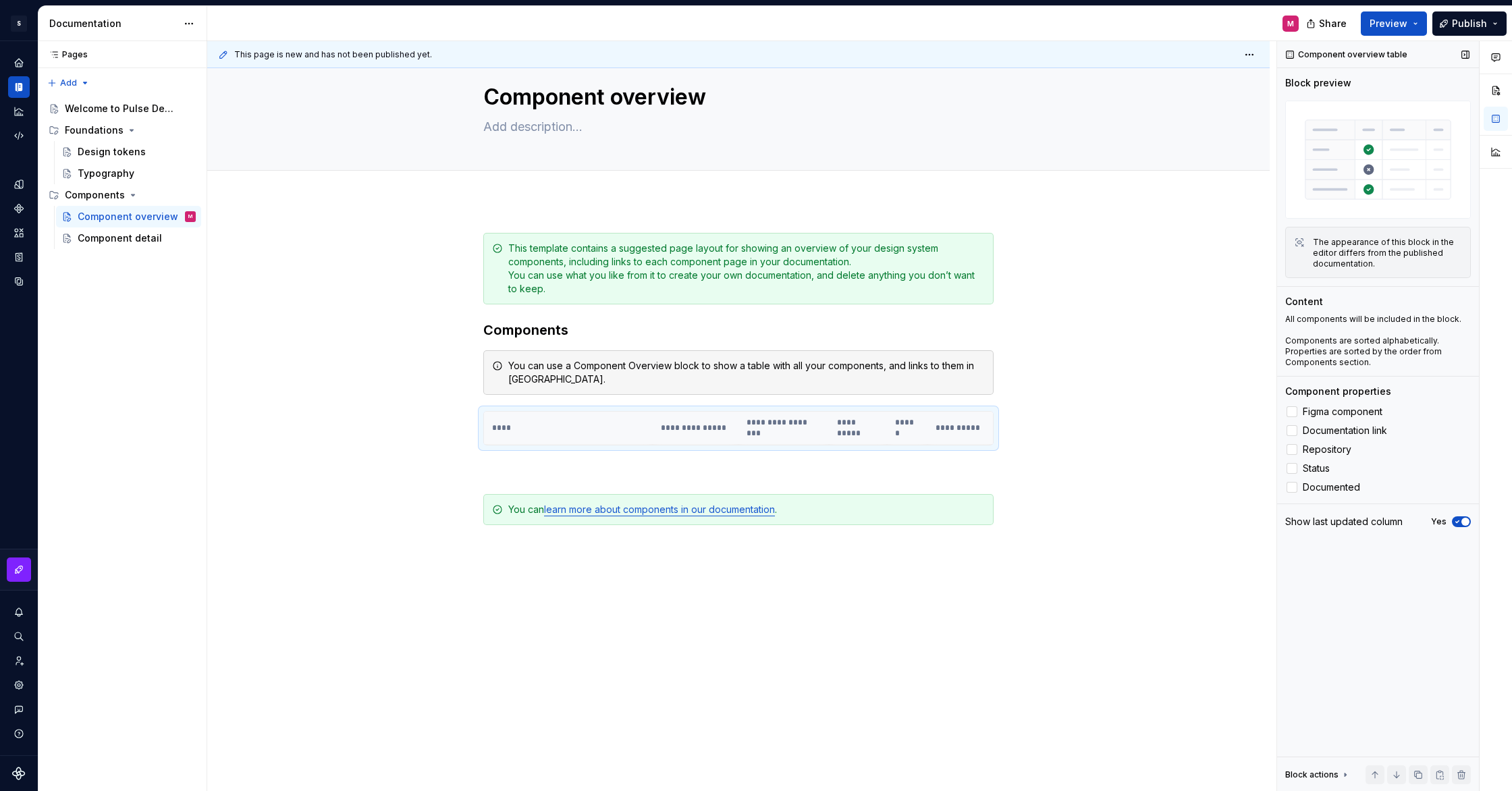
click at [1423, 165] on img at bounding box center [1378, 160] width 185 height 118
click at [522, 430] on th "****" at bounding box center [568, 429] width 169 height 33
click at [472, 415] on span at bounding box center [470, 417] width 11 height 19
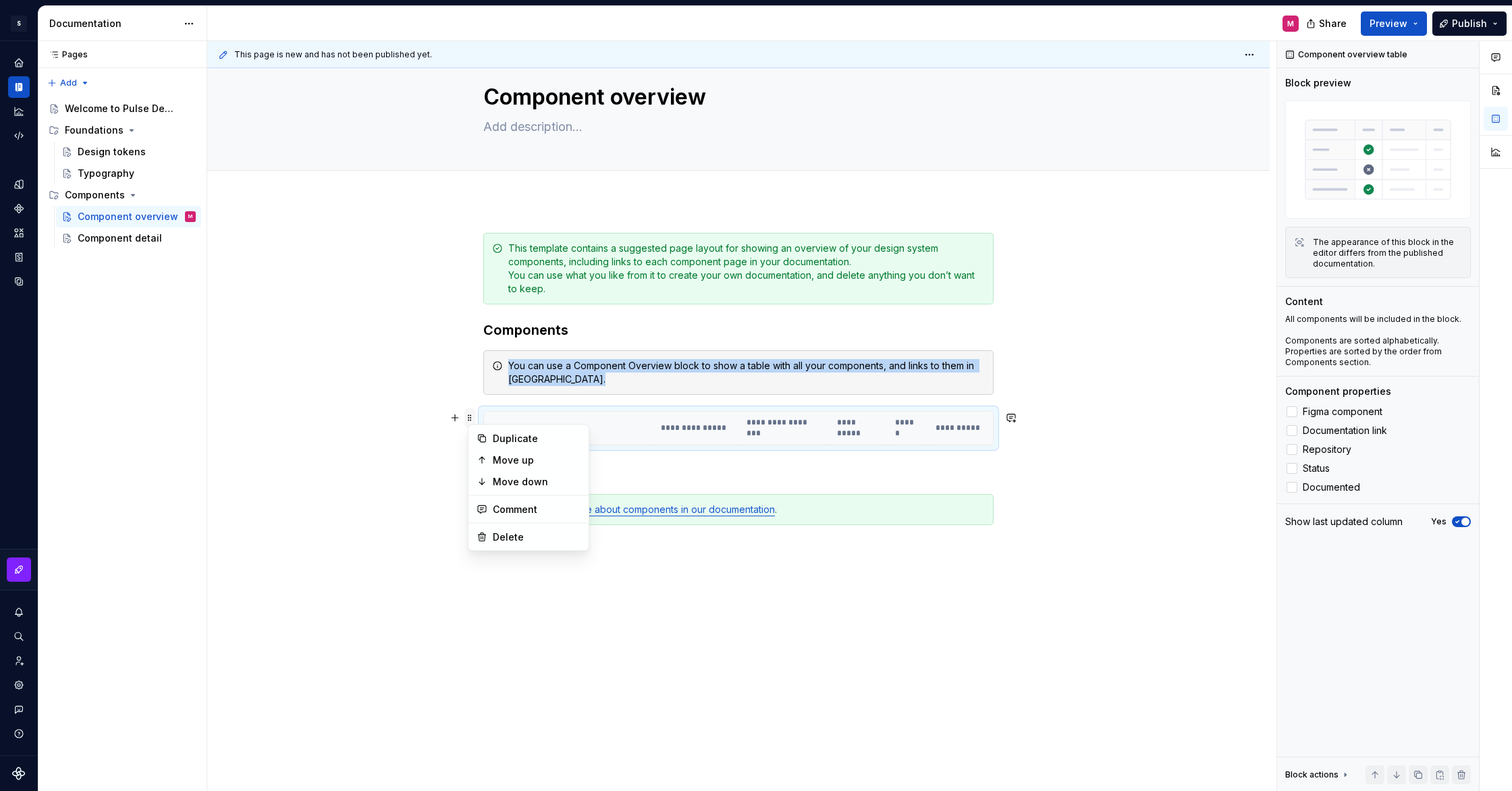
click at [472, 415] on span at bounding box center [470, 417] width 11 height 19
click at [873, 432] on th "**********" at bounding box center [859, 429] width 58 height 33
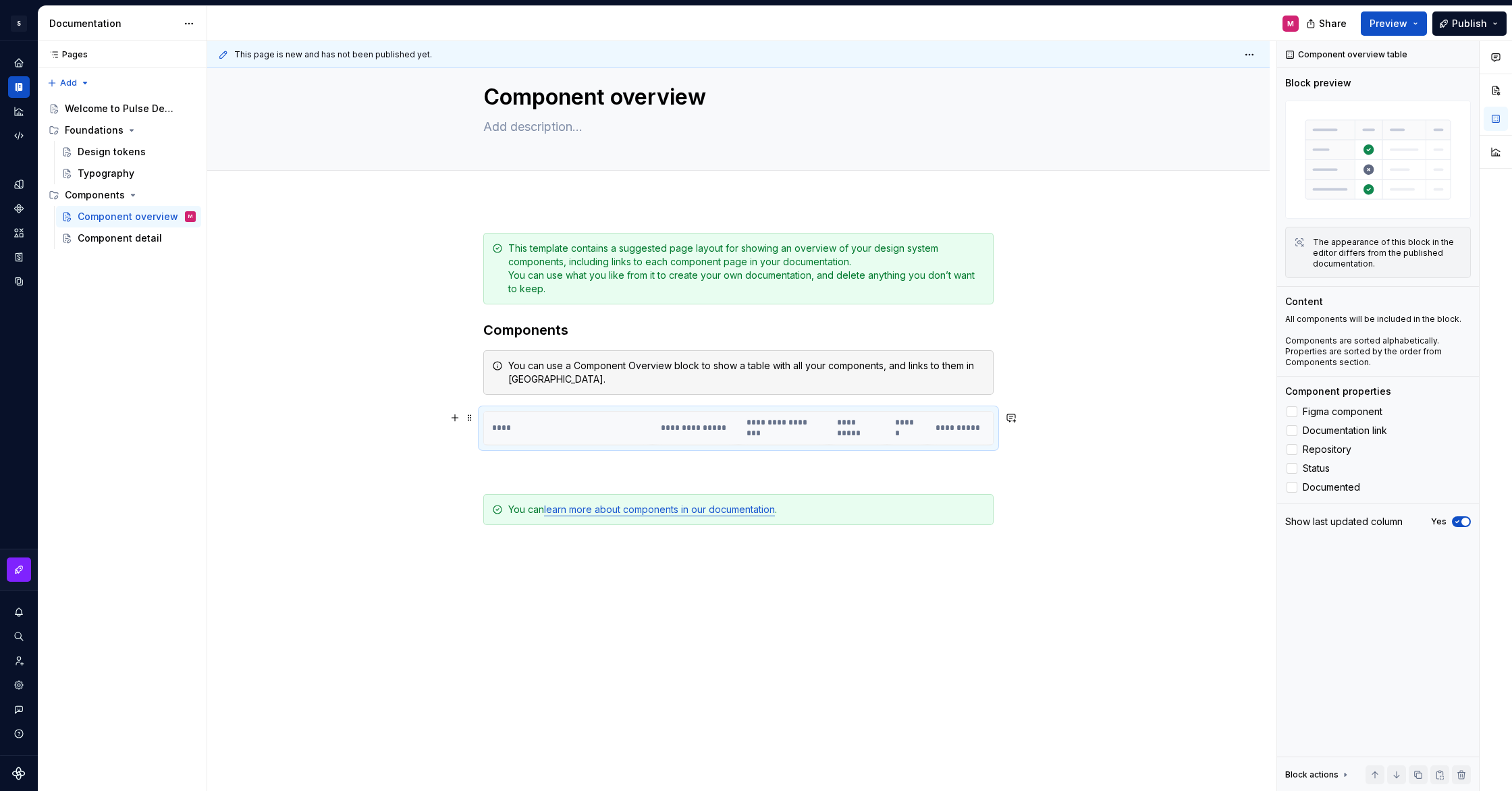
click at [873, 432] on th "**********" at bounding box center [859, 429] width 58 height 33
click at [959, 417] on th "**********" at bounding box center [960, 429] width 65 height 33
click at [586, 415] on th "****" at bounding box center [568, 429] width 169 height 33
drag, startPoint x: 586, startPoint y: 415, endPoint x: 512, endPoint y: 412, distance: 74.1
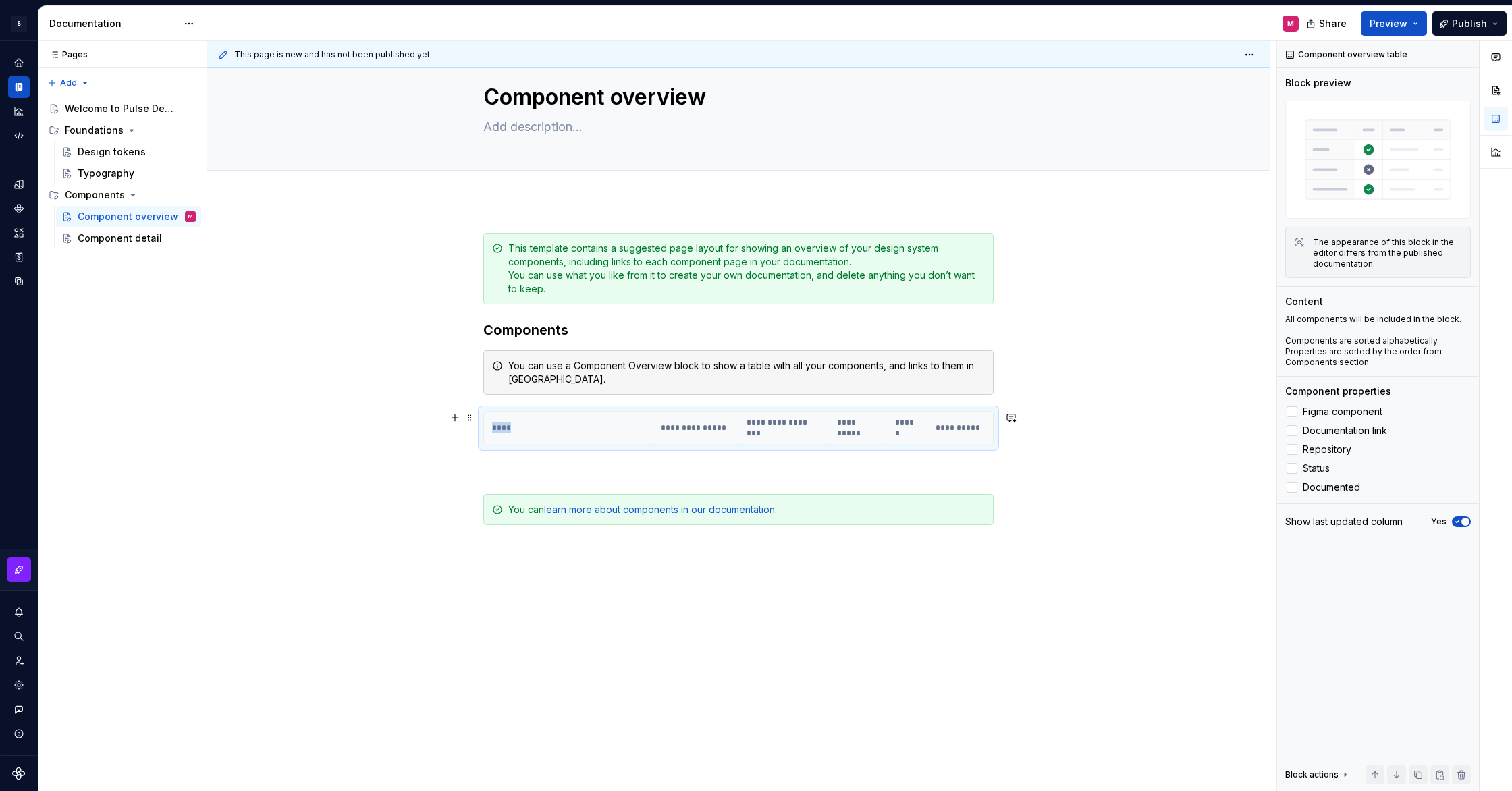
click at [586, 415] on th "****" at bounding box center [568, 429] width 169 height 33
drag, startPoint x: 522, startPoint y: 407, endPoint x: 511, endPoint y: 425, distance: 21.1
click at [511, 425] on div "**********" at bounding box center [738, 428] width 511 height 34
click at [1351, 401] on div "Component properties Figma component Documentation link Repository Status Docum…" at bounding box center [1378, 440] width 185 height 111
click at [1331, 418] on label "Figma component" at bounding box center [1378, 411] width 185 height 16
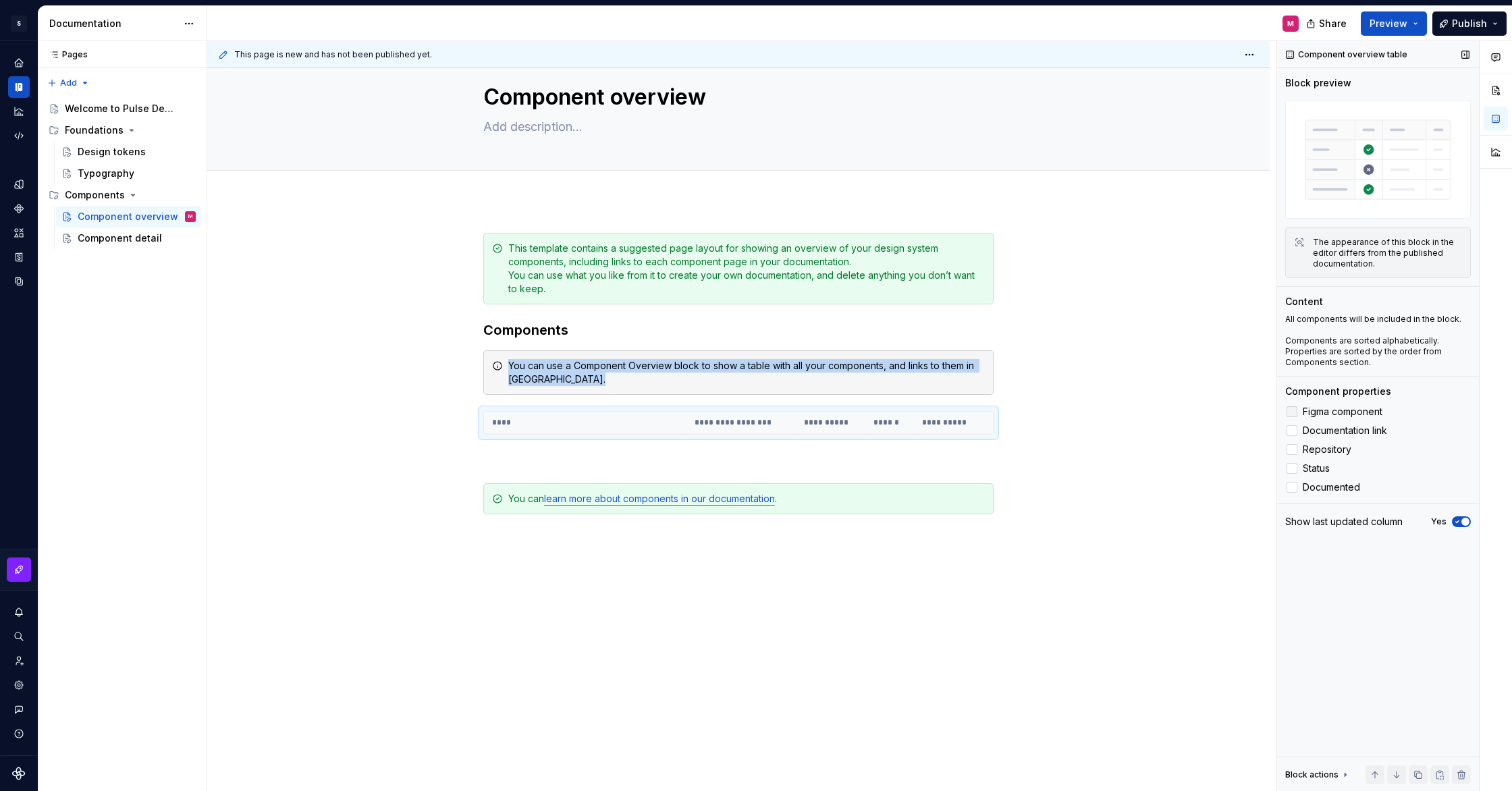
click at [1331, 418] on label "Figma component" at bounding box center [1378, 411] width 185 height 16
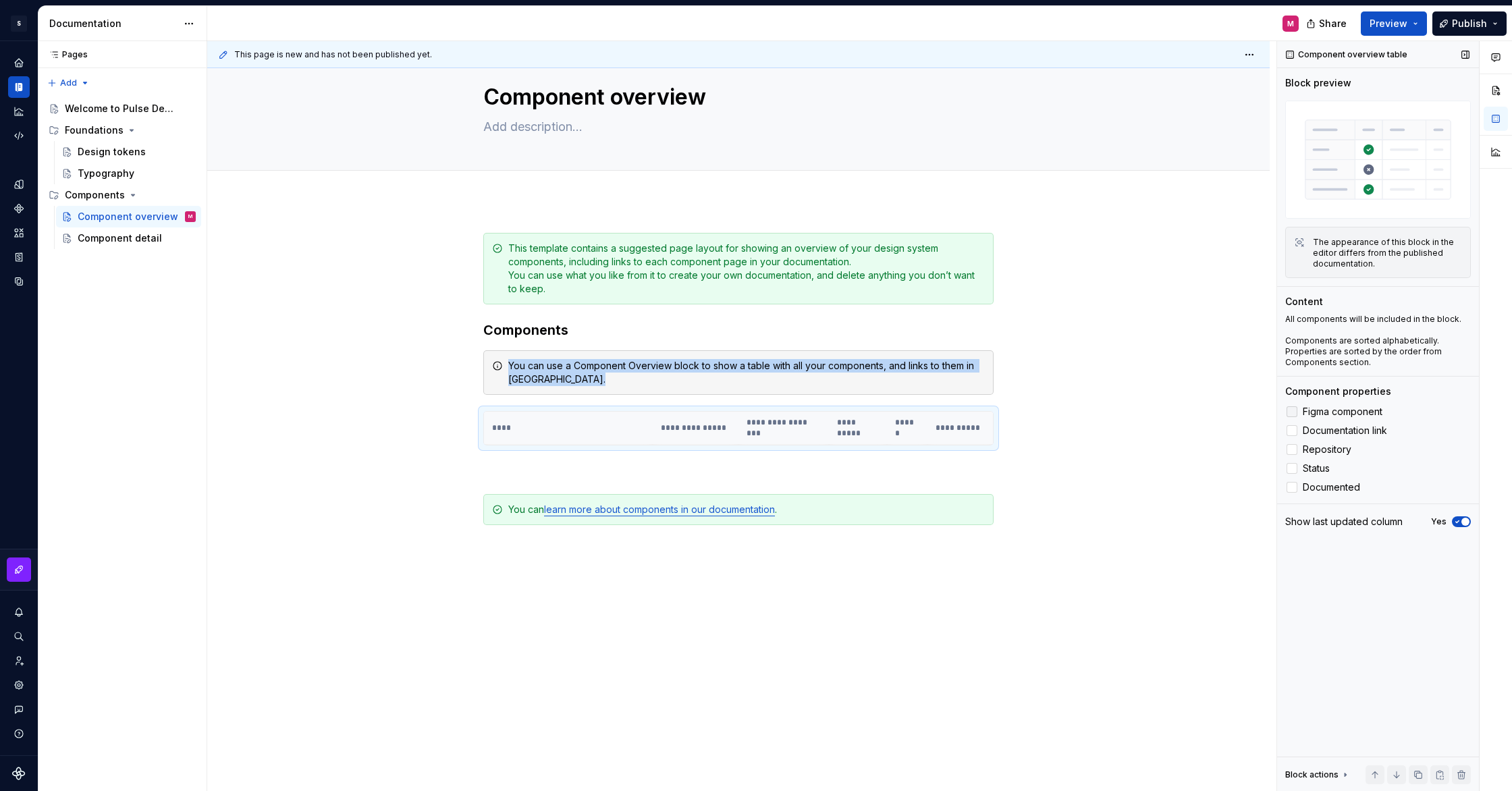
click at [1331, 413] on span "Figma component" at bounding box center [1342, 411] width 79 height 11
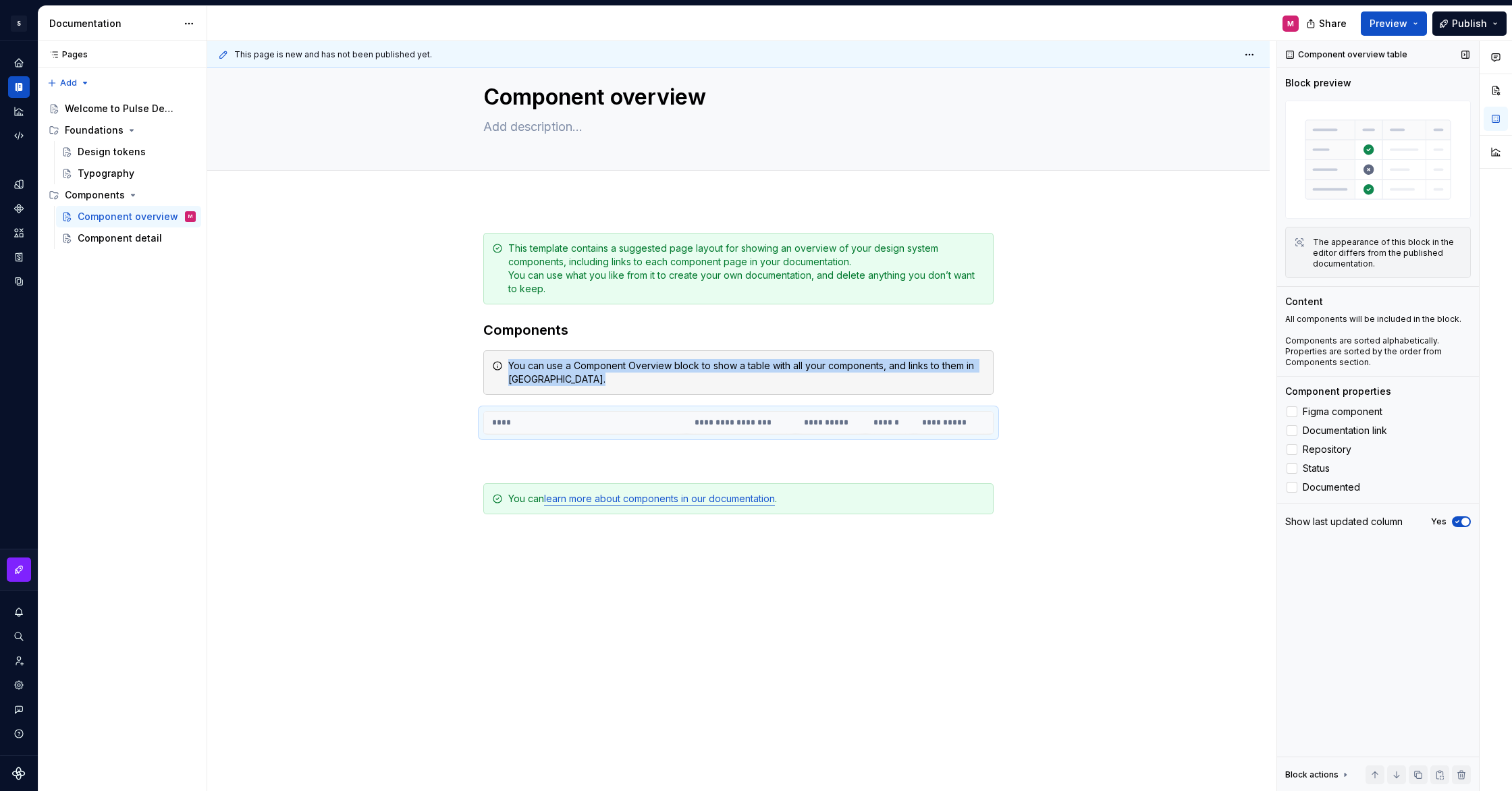
click at [1464, 517] on button "Yes" at bounding box center [1461, 521] width 19 height 11
click at [1464, 517] on button "No" at bounding box center [1461, 521] width 19 height 11
click at [1467, 55] on button "button" at bounding box center [1465, 54] width 19 height 19
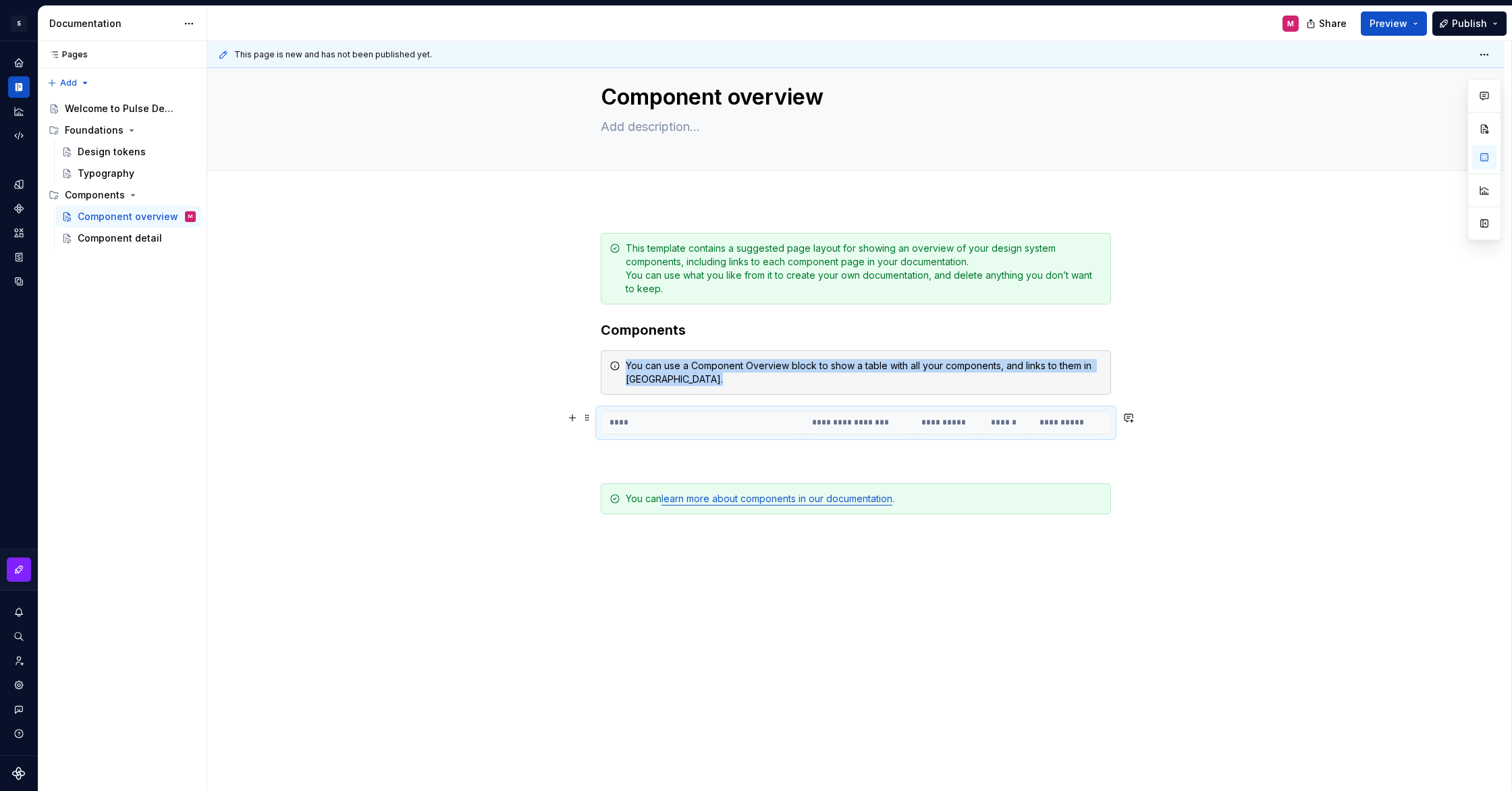
click at [1026, 422] on th "******" at bounding box center [1007, 423] width 49 height 23
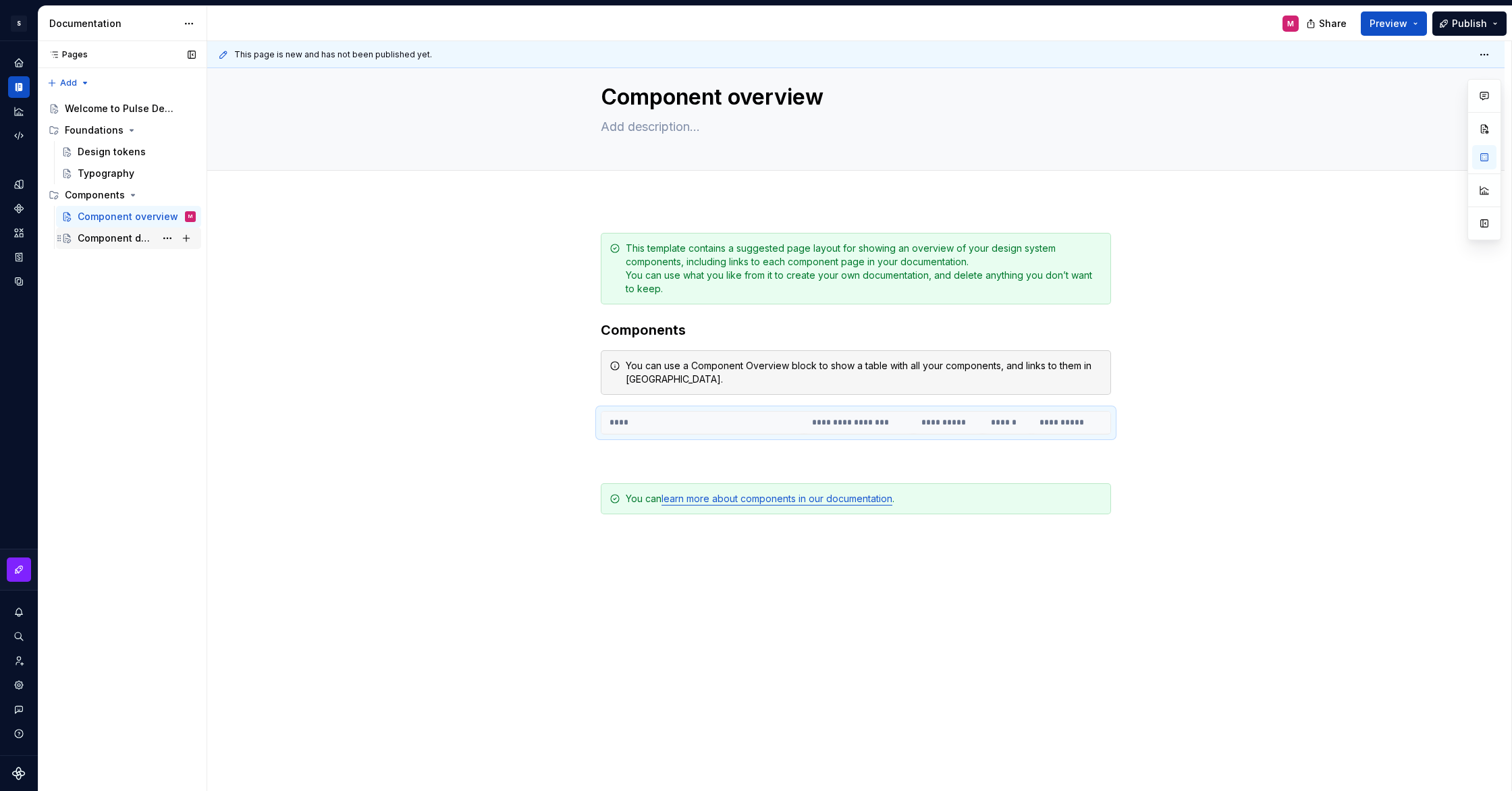
click at [117, 239] on div "Component detail" at bounding box center [116, 239] width 78 height 13
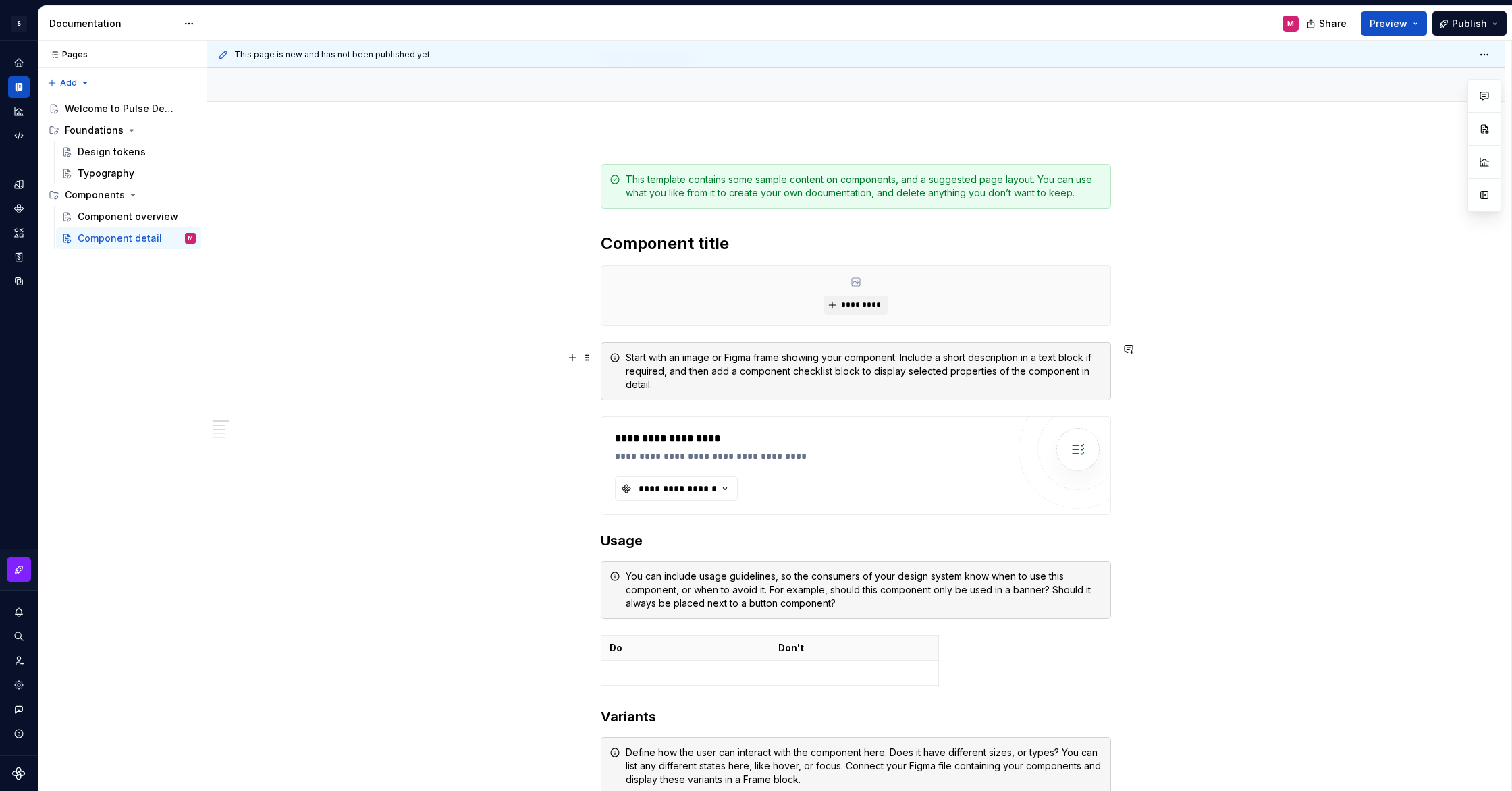
scroll to position [98, 0]
click at [716, 483] on div "**********" at bounding box center [678, 489] width 81 height 13
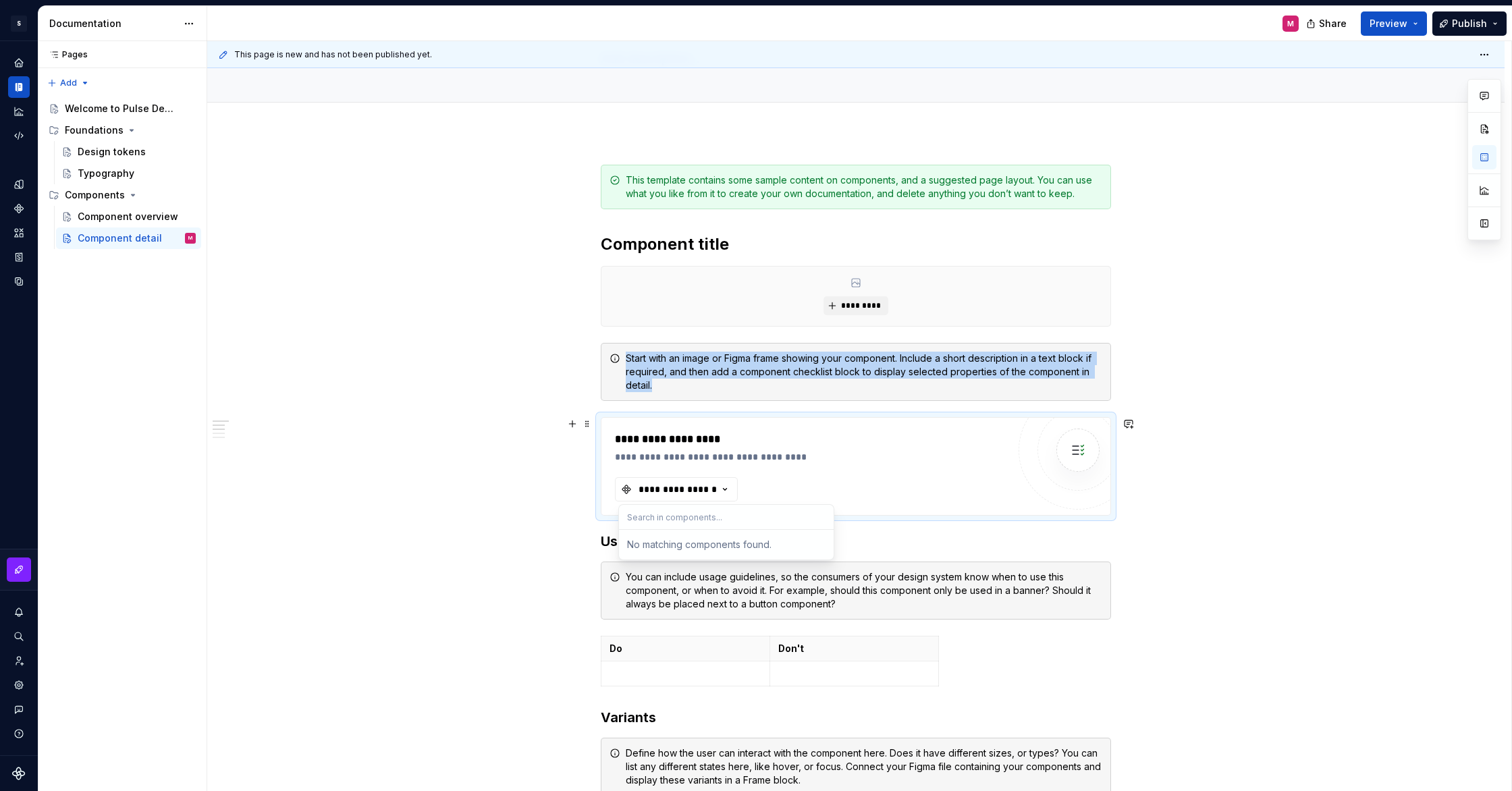
click at [1085, 452] on img at bounding box center [1078, 450] width 27 height 27
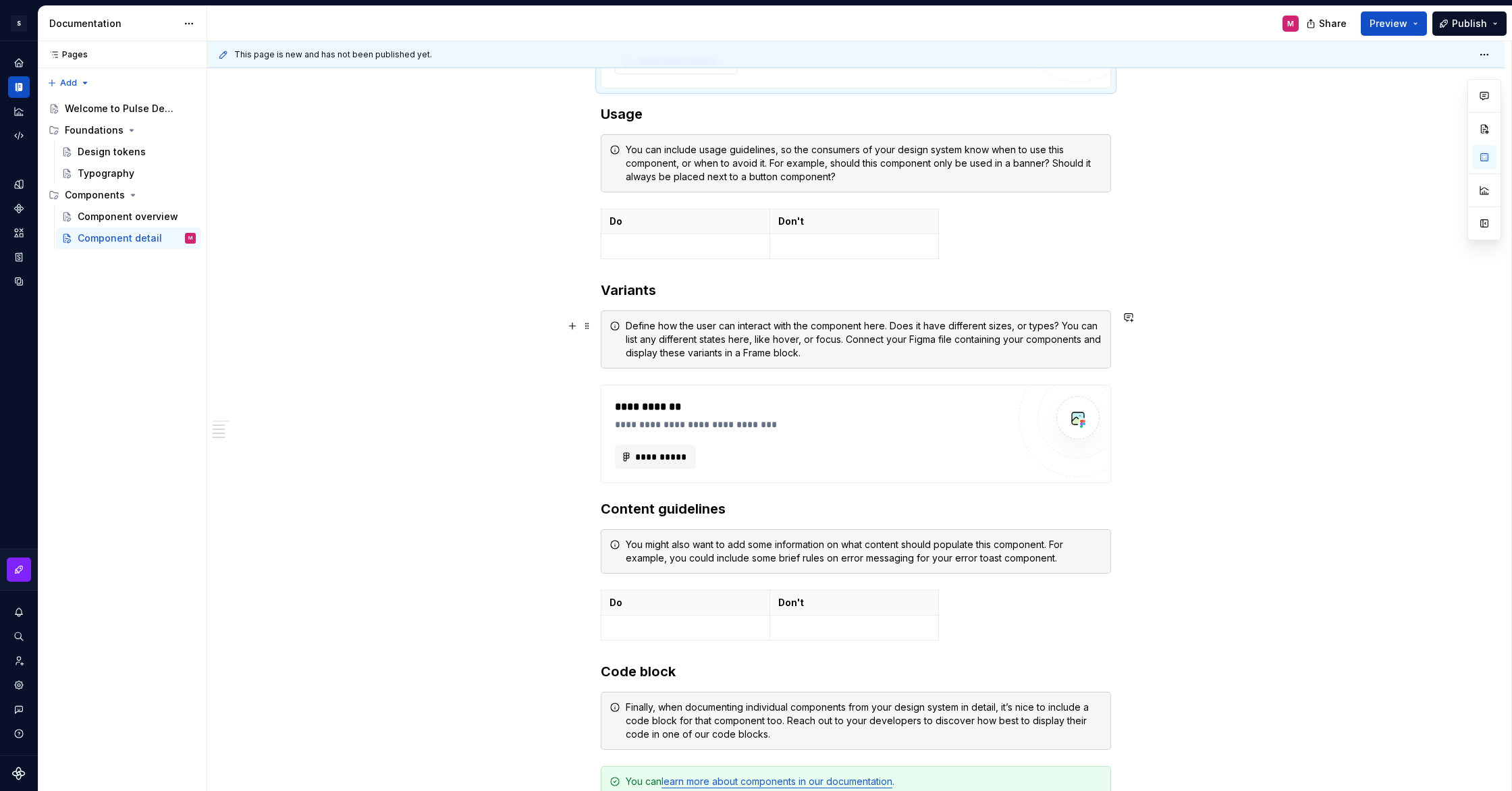
scroll to position [524, 0]
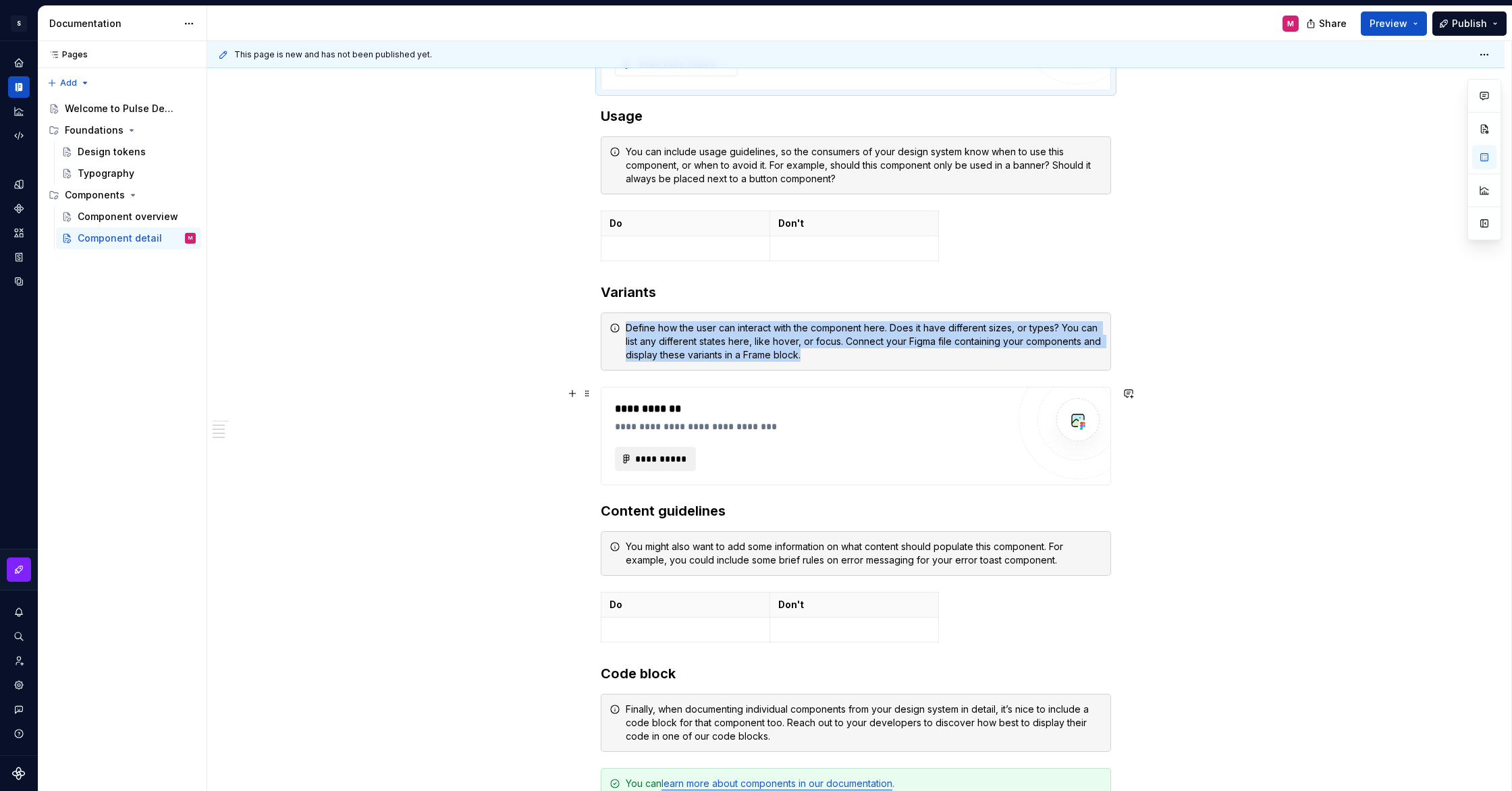
click at [666, 465] on span "**********" at bounding box center [661, 459] width 53 height 13
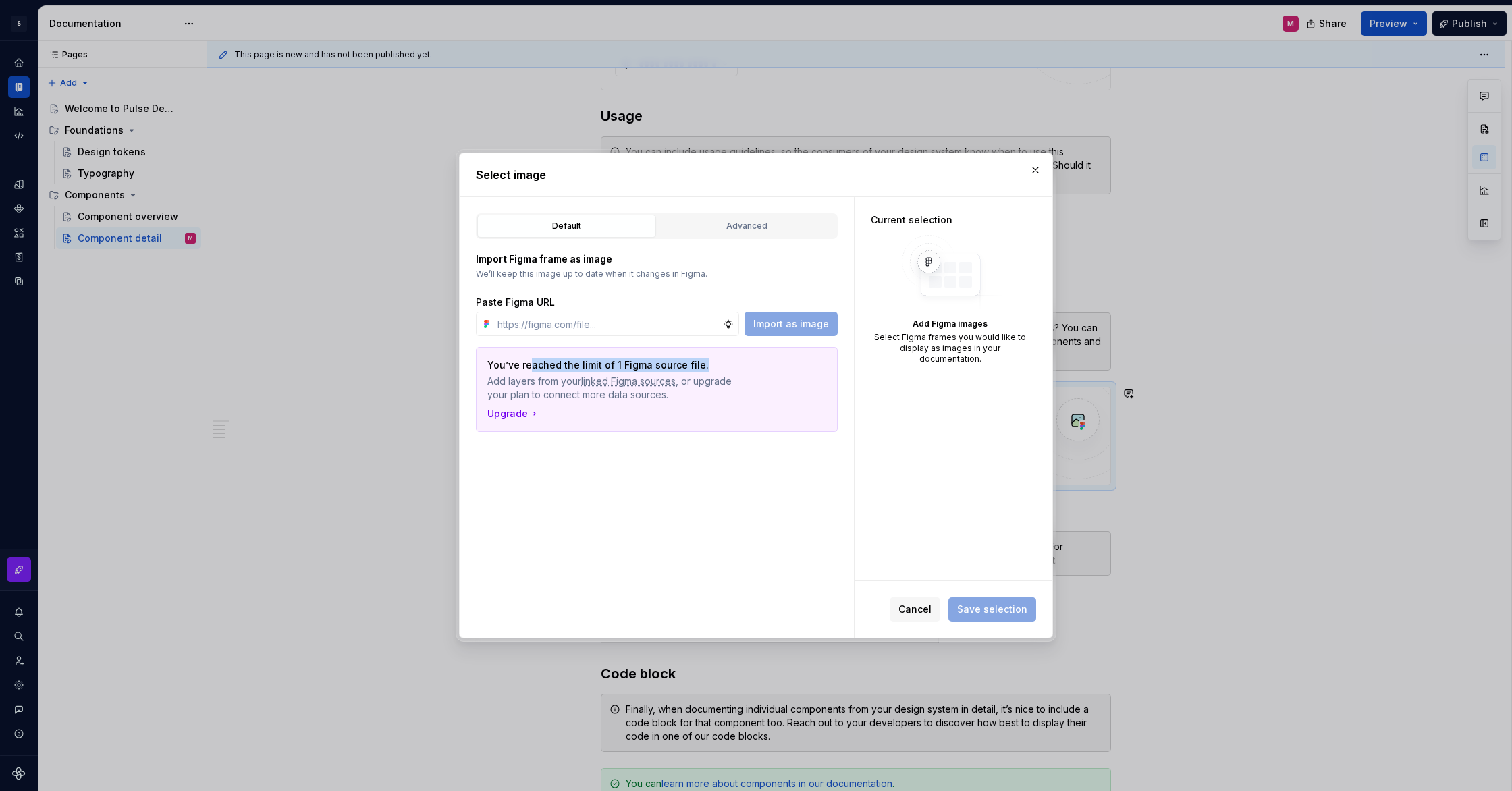
drag, startPoint x: 529, startPoint y: 368, endPoint x: 676, endPoint y: 373, distance: 147.1
click at [676, 373] on div "You’ve reached the limit of 1 Figma source file. Add layers from your linked Fi…" at bounding box center [657, 380] width 339 height 43
click at [677, 370] on p "You’ve reached the limit of 1 Figma source file." at bounding box center [609, 365] width 244 height 13
click at [765, 237] on button "Advanced" at bounding box center [747, 226] width 179 height 23
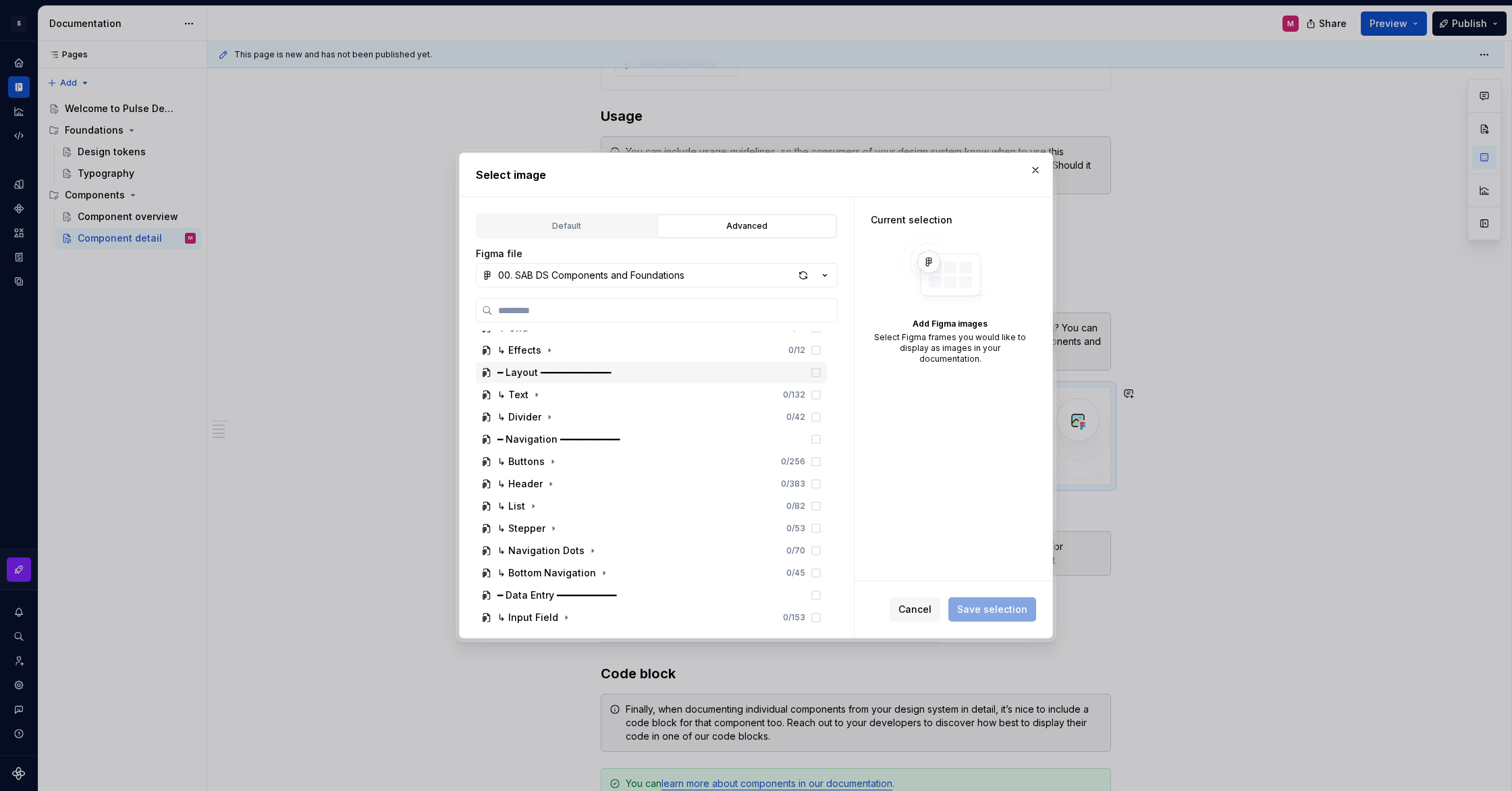
scroll to position [256, 0]
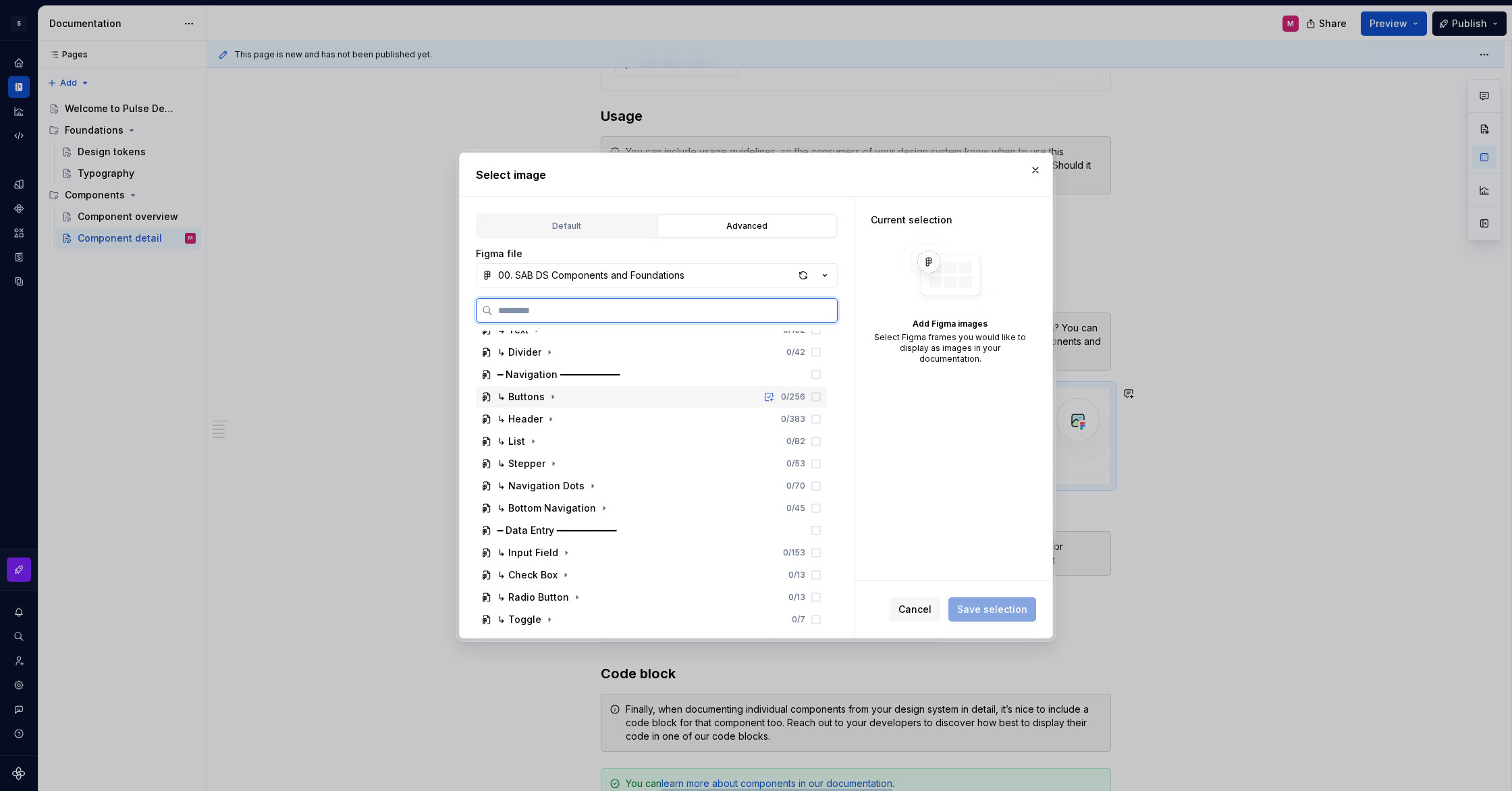
click at [537, 396] on div "↳ Buttons" at bounding box center [521, 397] width 48 height 13
click at [533, 419] on div "Documentation" at bounding box center [547, 419] width 73 height 13
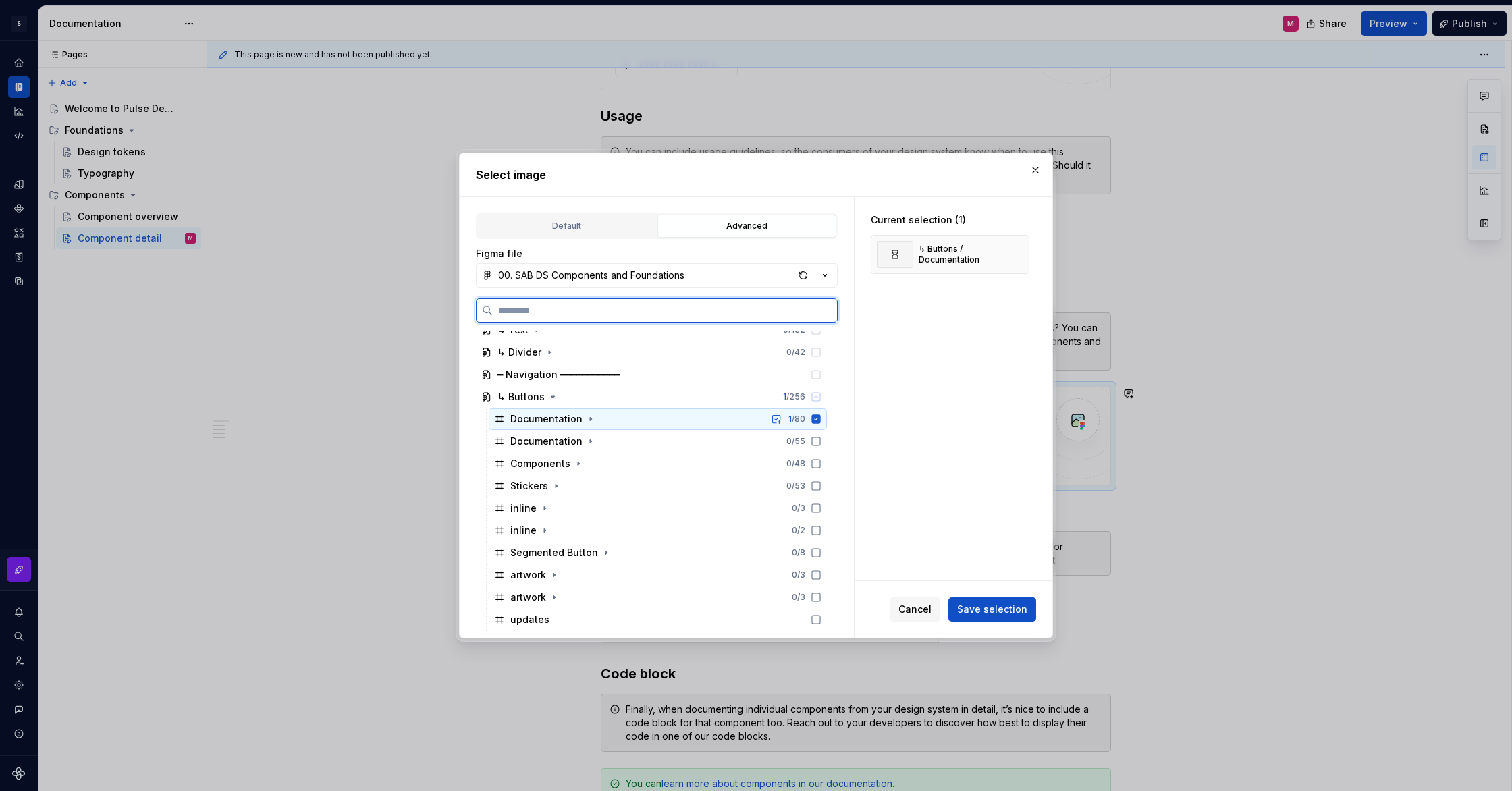
click at [533, 419] on div "Documentation" at bounding box center [547, 419] width 73 height 13
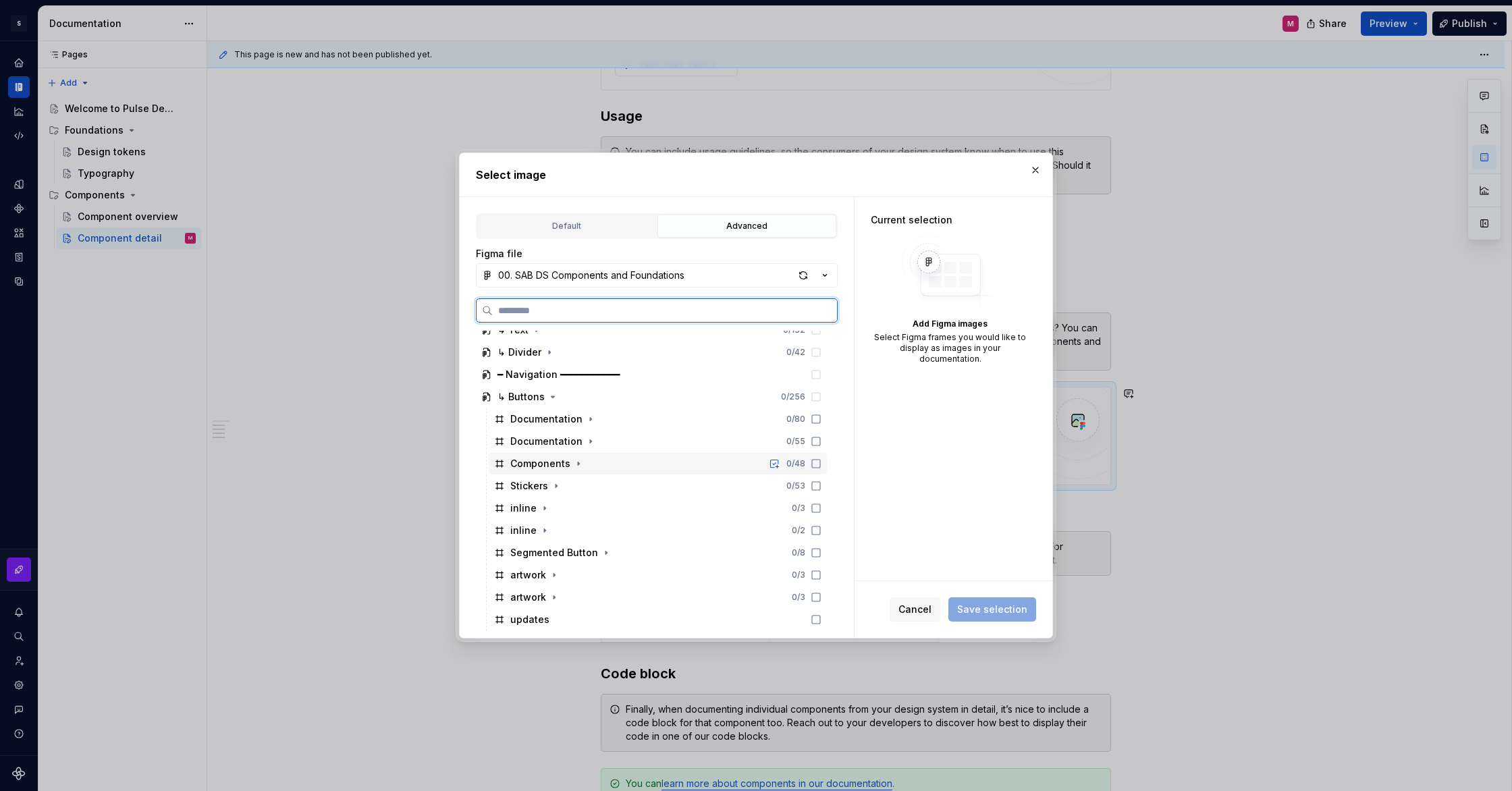
click at [531, 461] on div "Components" at bounding box center [541, 464] width 60 height 13
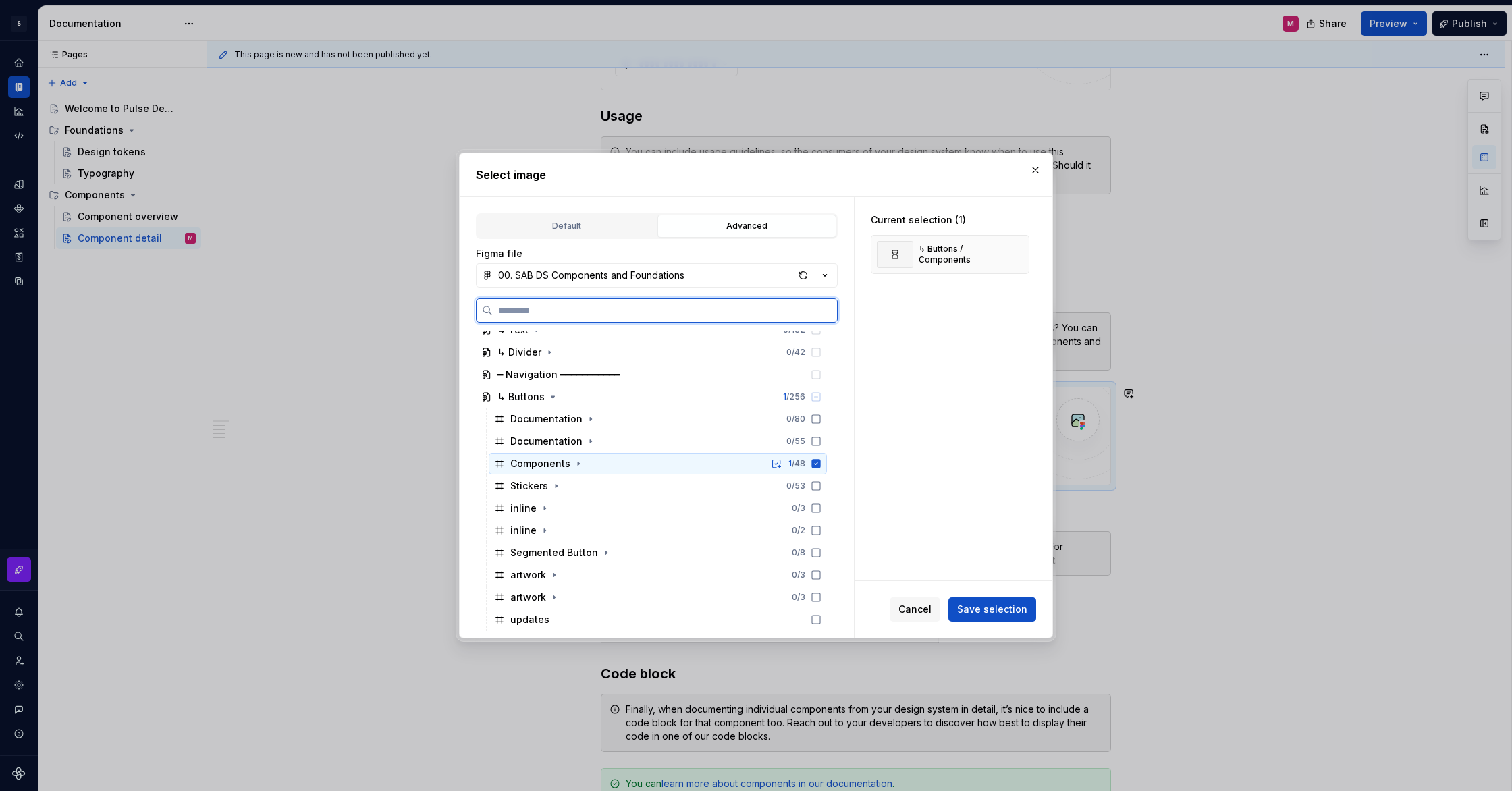
click at [530, 464] on div "Components" at bounding box center [541, 464] width 60 height 13
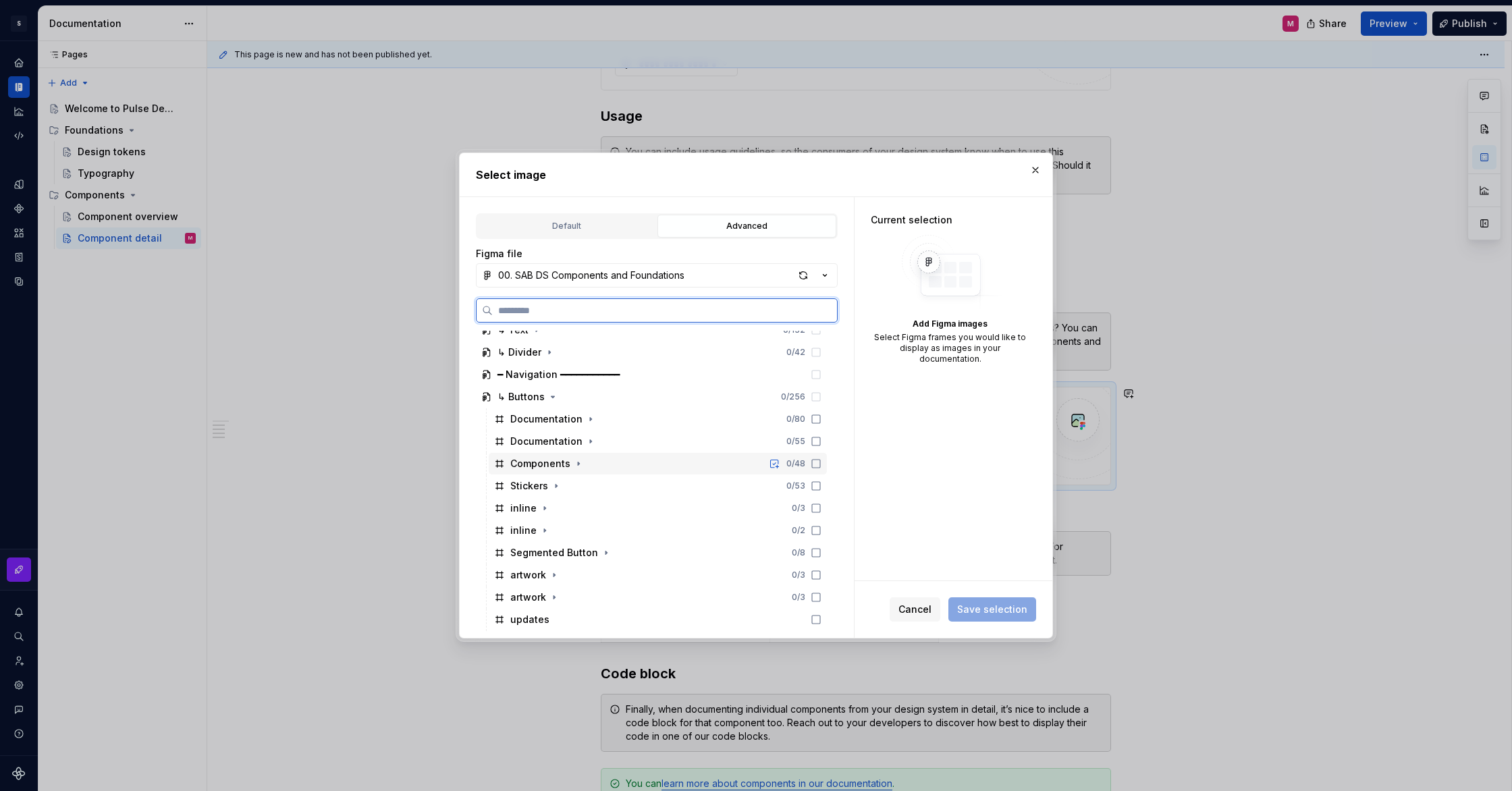
click at [774, 464] on div "Components 0 / 48" at bounding box center [658, 464] width 338 height 22
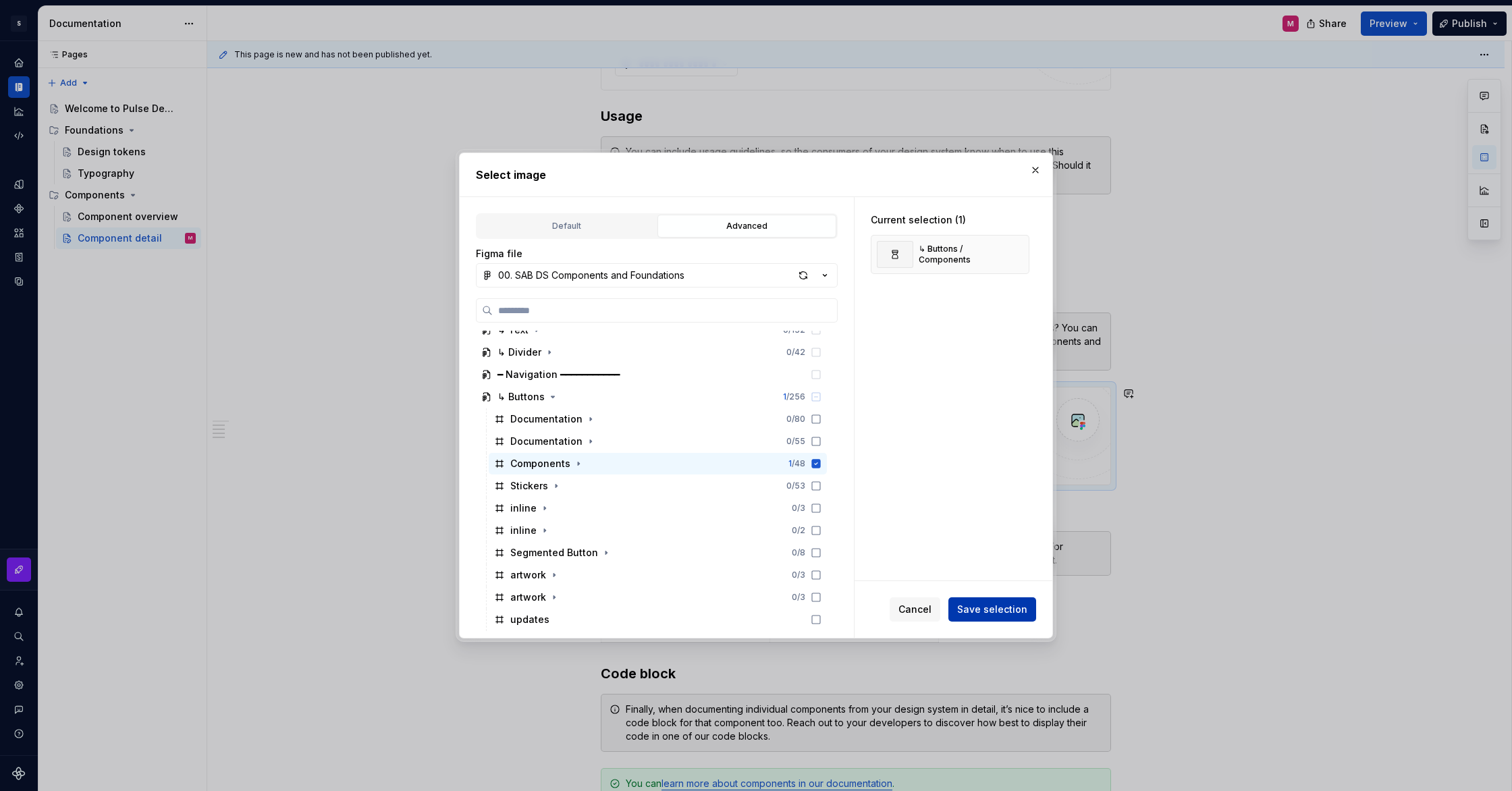
click at [970, 602] on span "Save selection" at bounding box center [992, 609] width 70 height 13
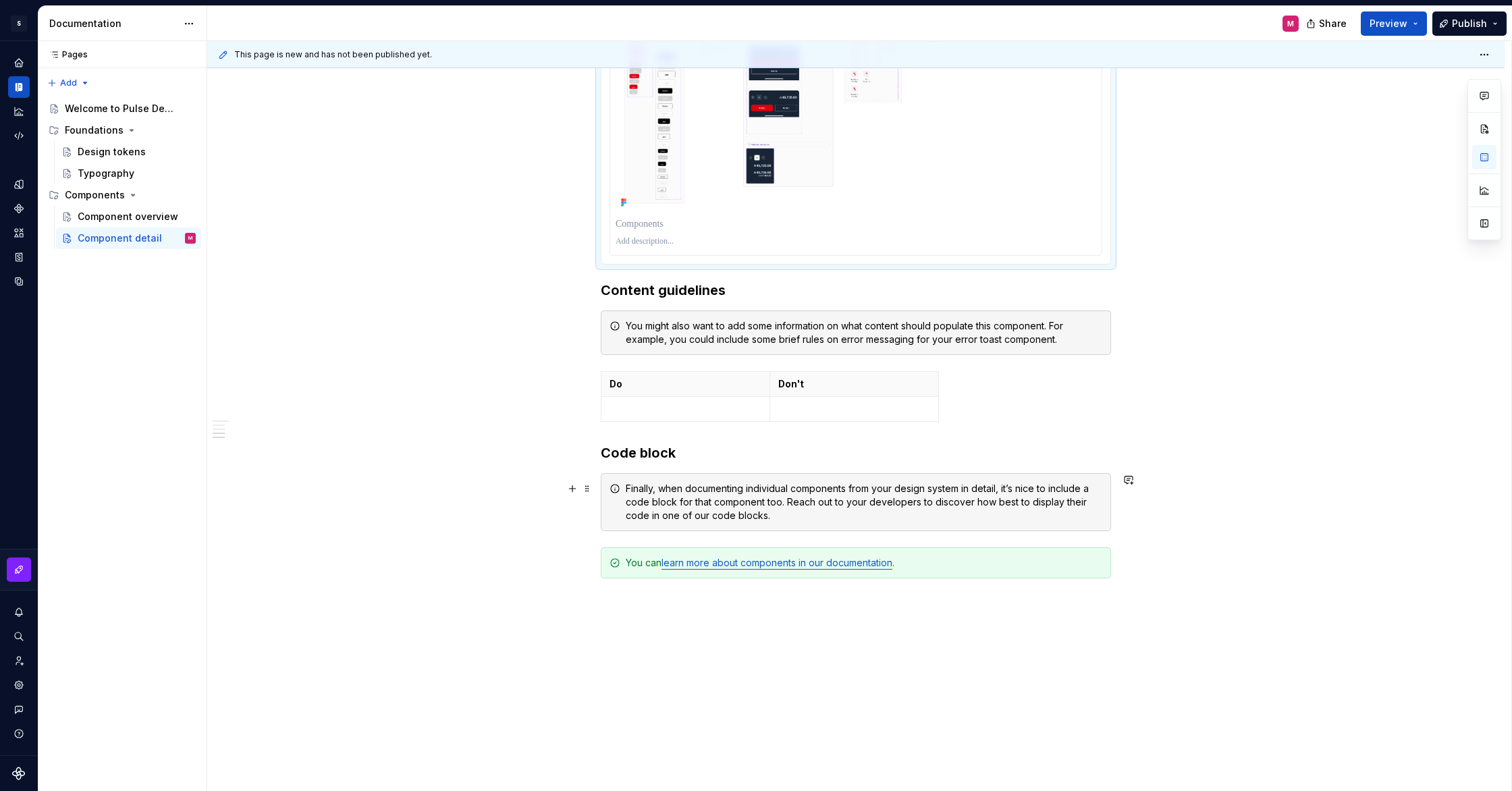
scroll to position [1016, 0]
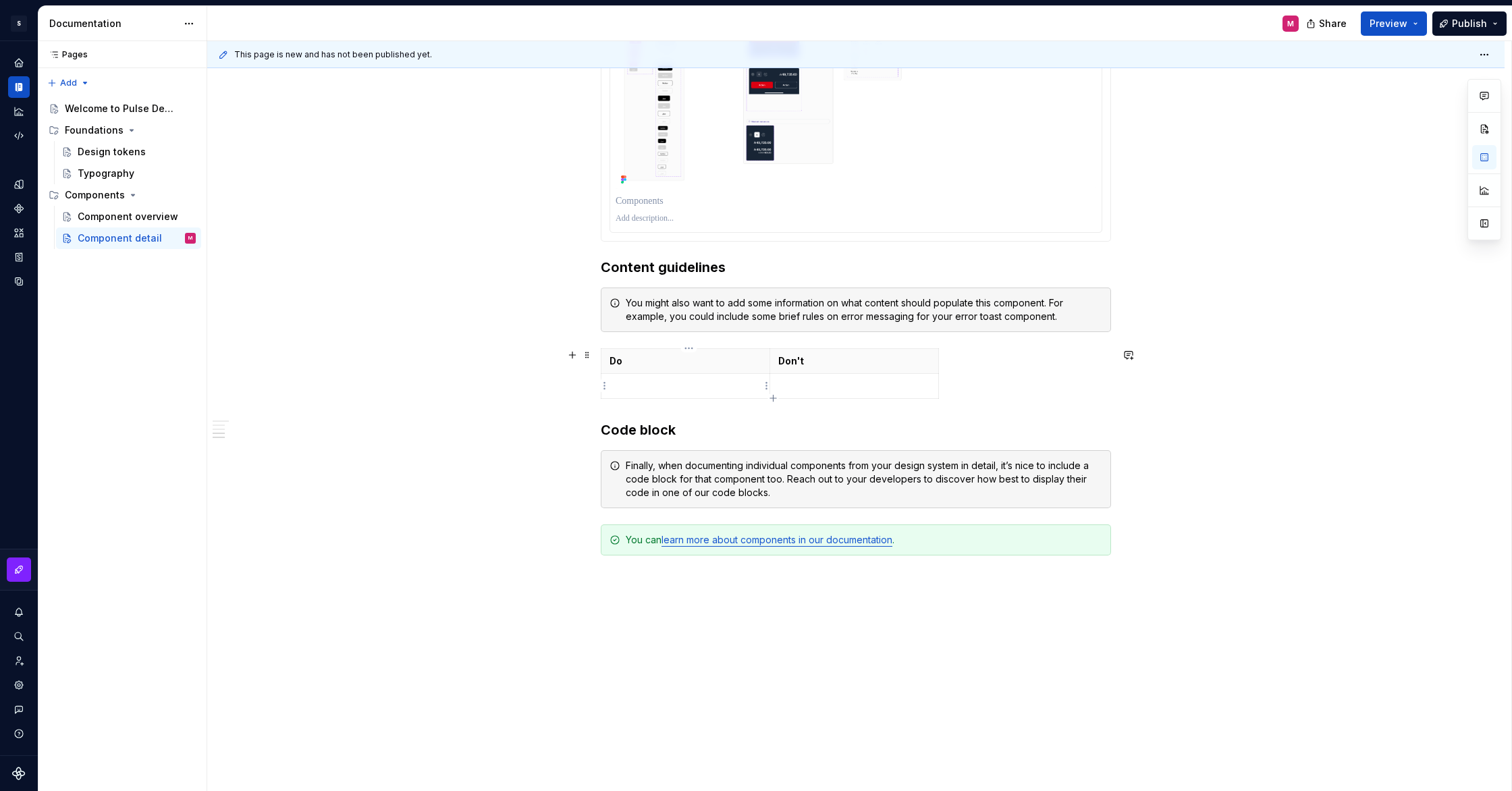
click at [708, 390] on p at bounding box center [686, 386] width 152 height 13
click at [862, 384] on p at bounding box center [854, 386] width 152 height 13
click at [691, 316] on div "You might also want to add some information on what content should populate thi…" at bounding box center [864, 310] width 476 height 27
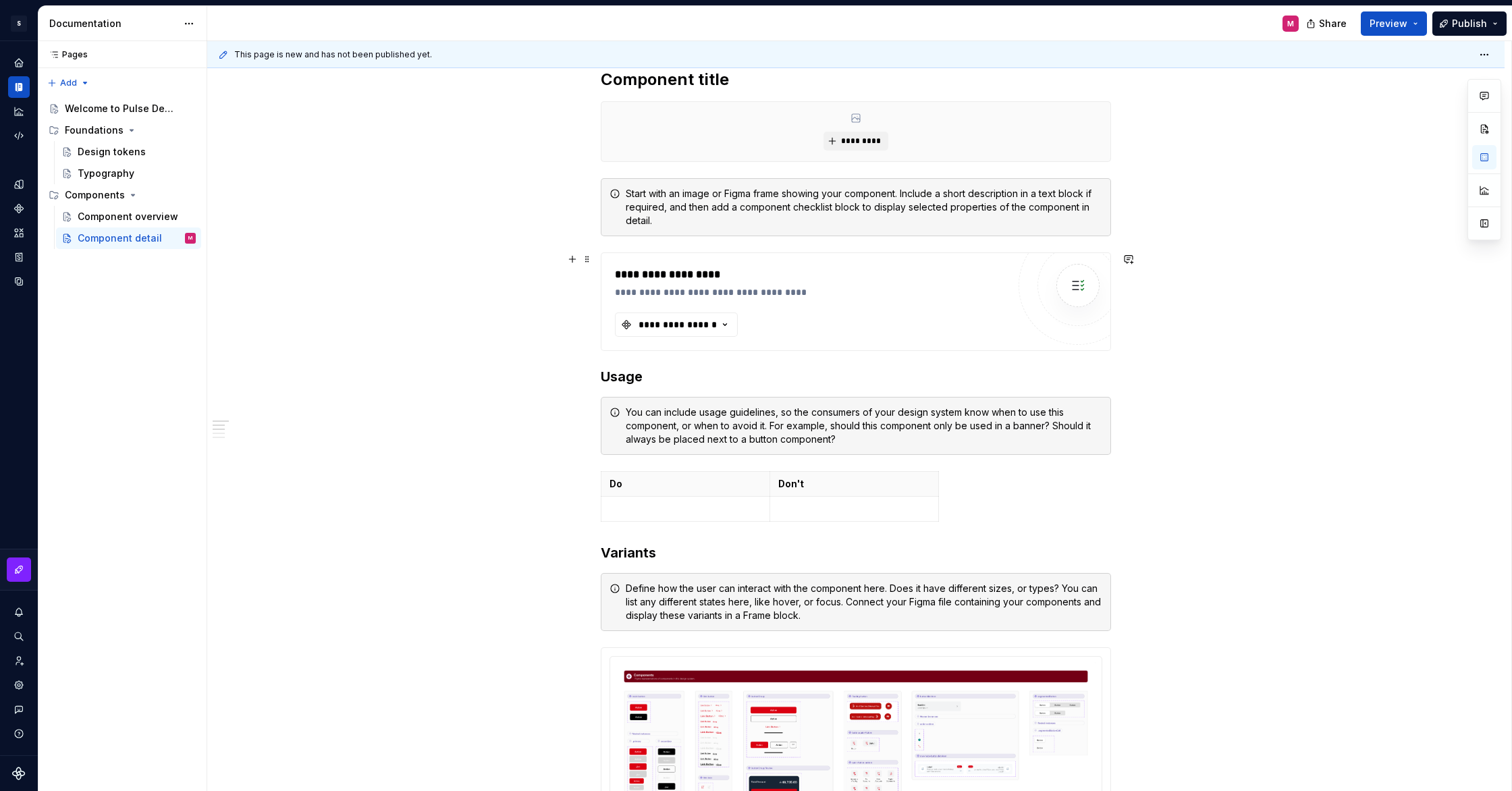
scroll to position [247, 0]
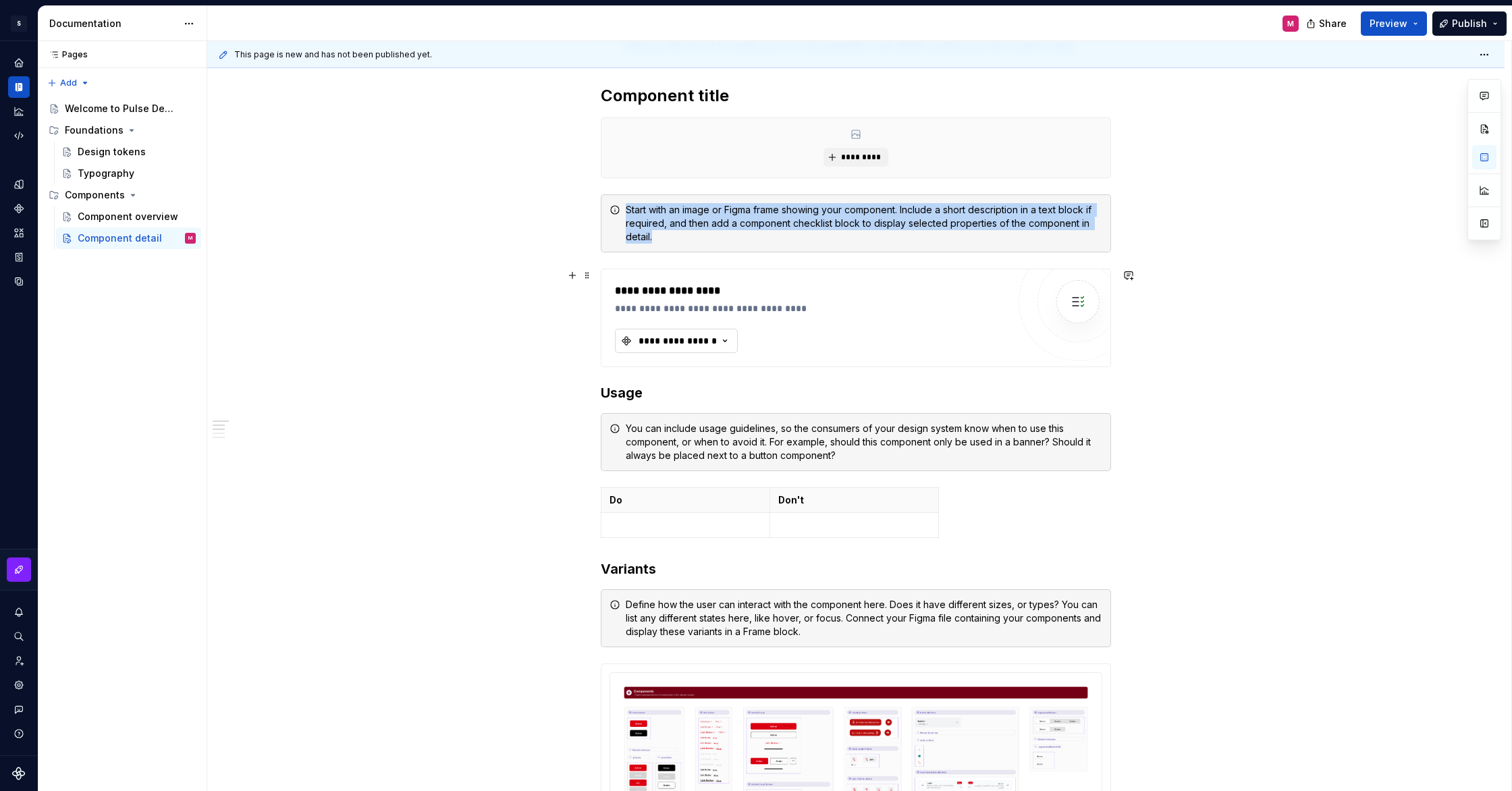
click at [698, 345] on div "**********" at bounding box center [678, 340] width 81 height 13
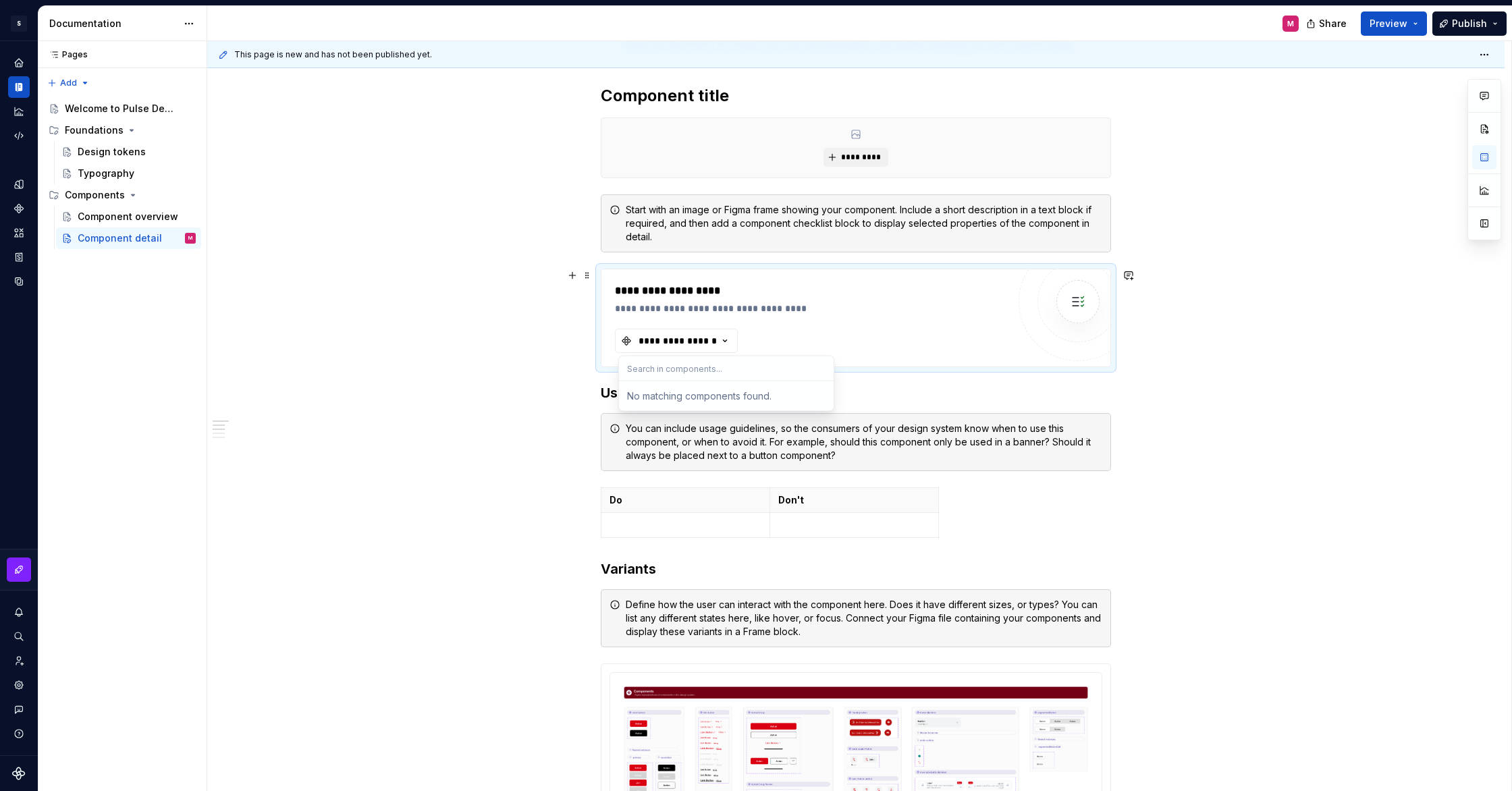
click at [678, 364] on input "text" at bounding box center [726, 368] width 214 height 24
click at [700, 401] on div "No matching components found." at bounding box center [726, 396] width 209 height 24
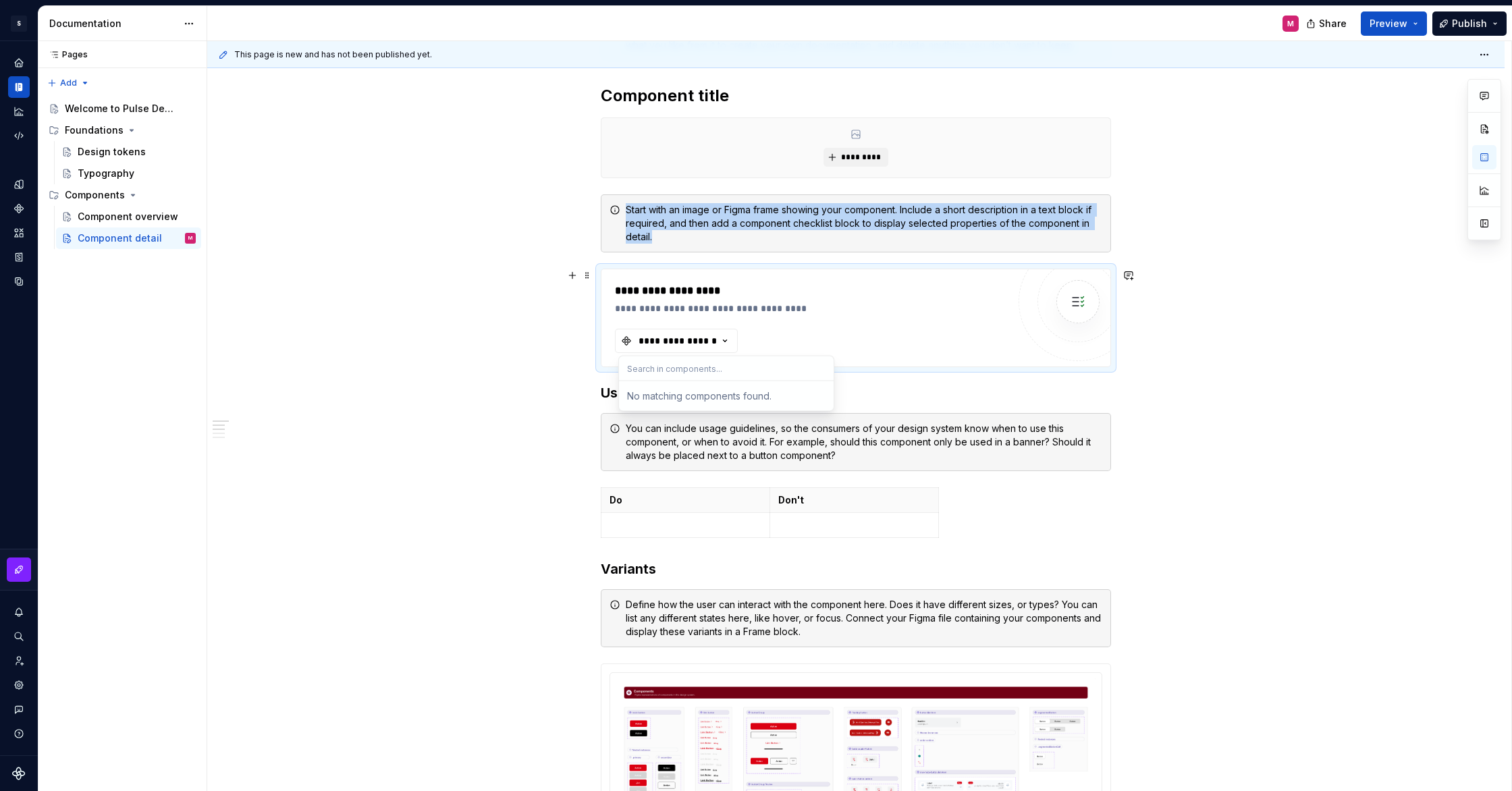
click at [1091, 305] on img at bounding box center [1078, 301] width 27 height 27
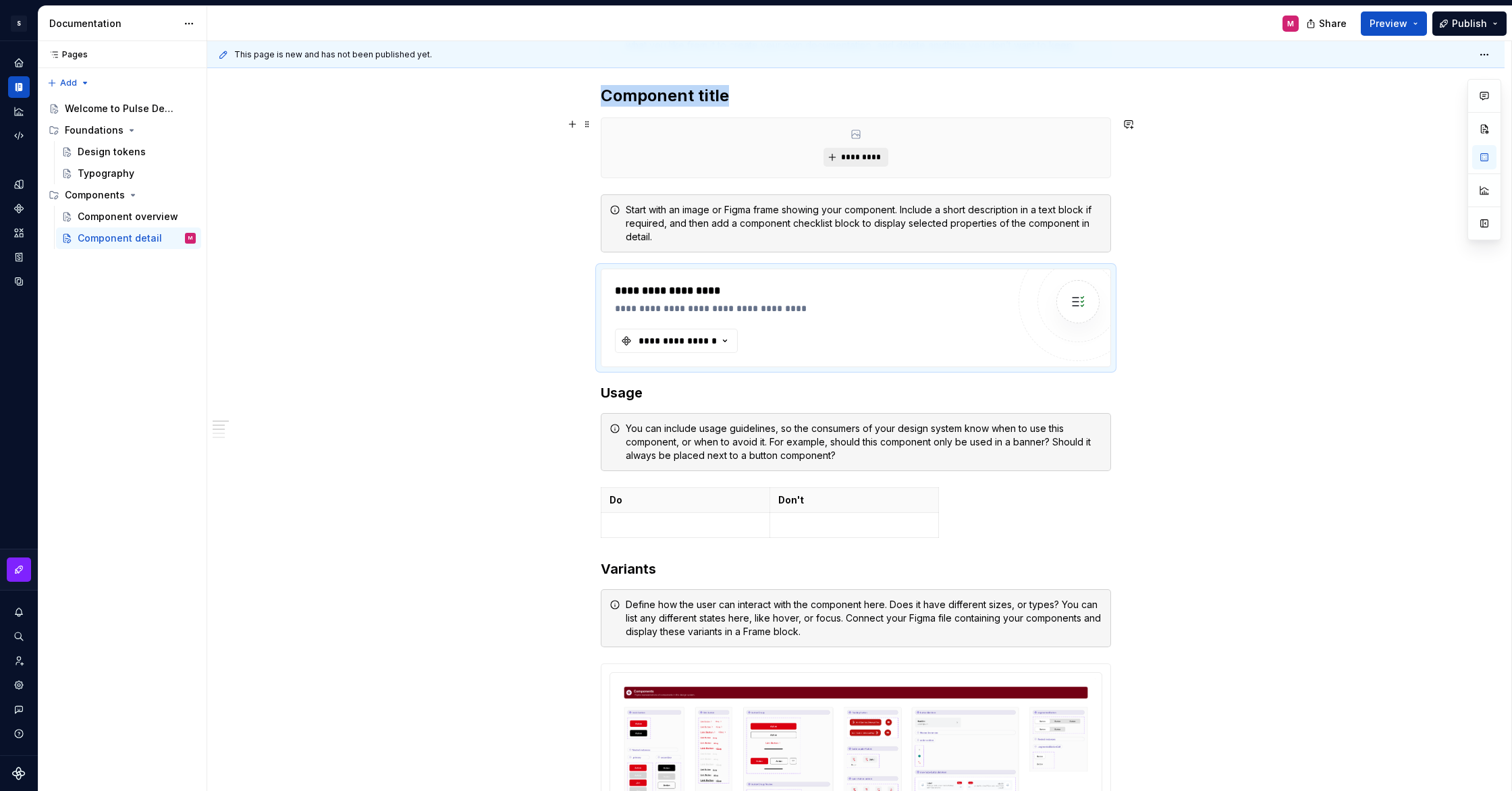
click at [878, 155] on span "*********" at bounding box center [860, 157] width 41 height 11
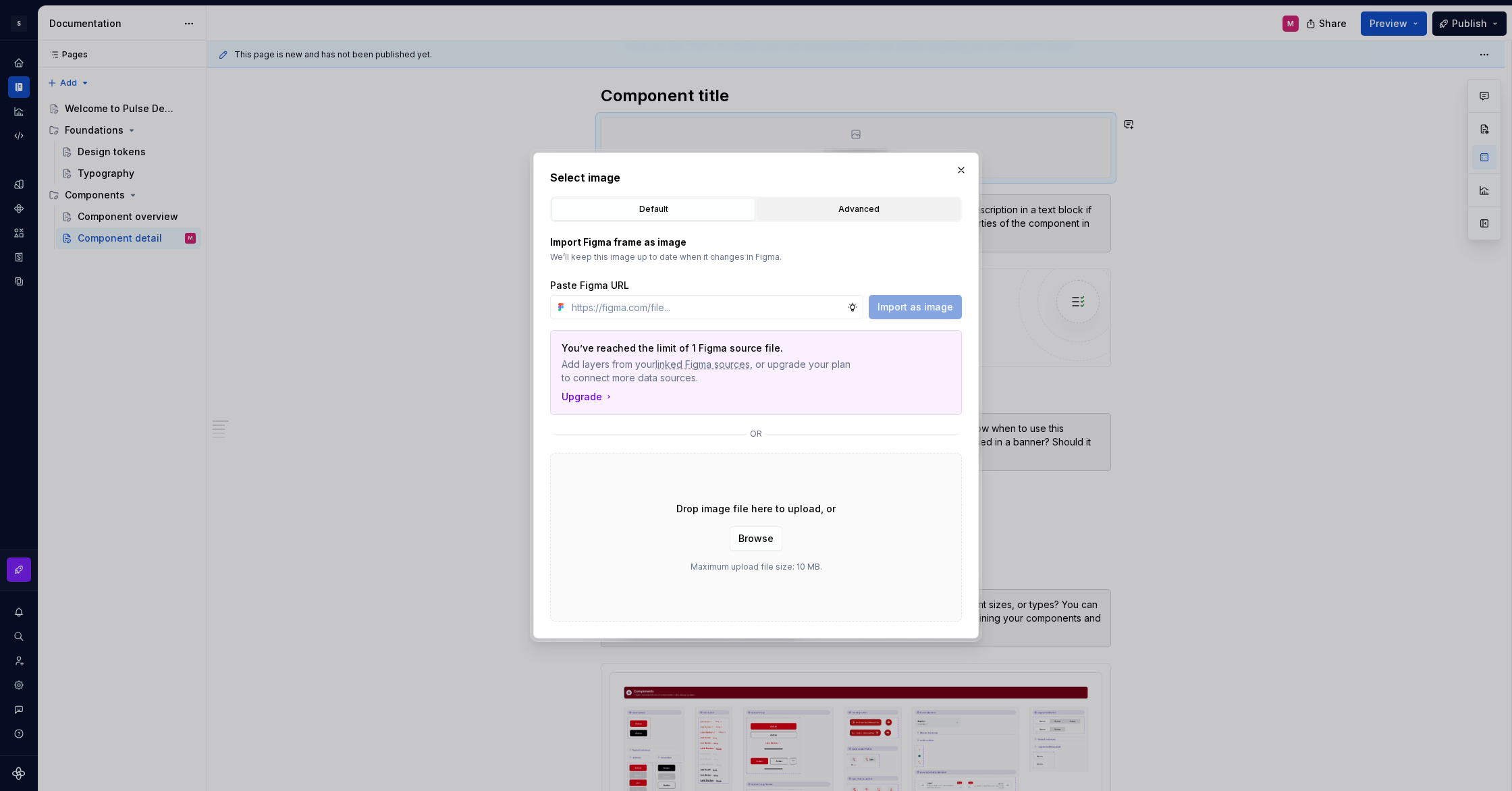
click at [903, 204] on div "Advanced" at bounding box center [859, 209] width 194 height 13
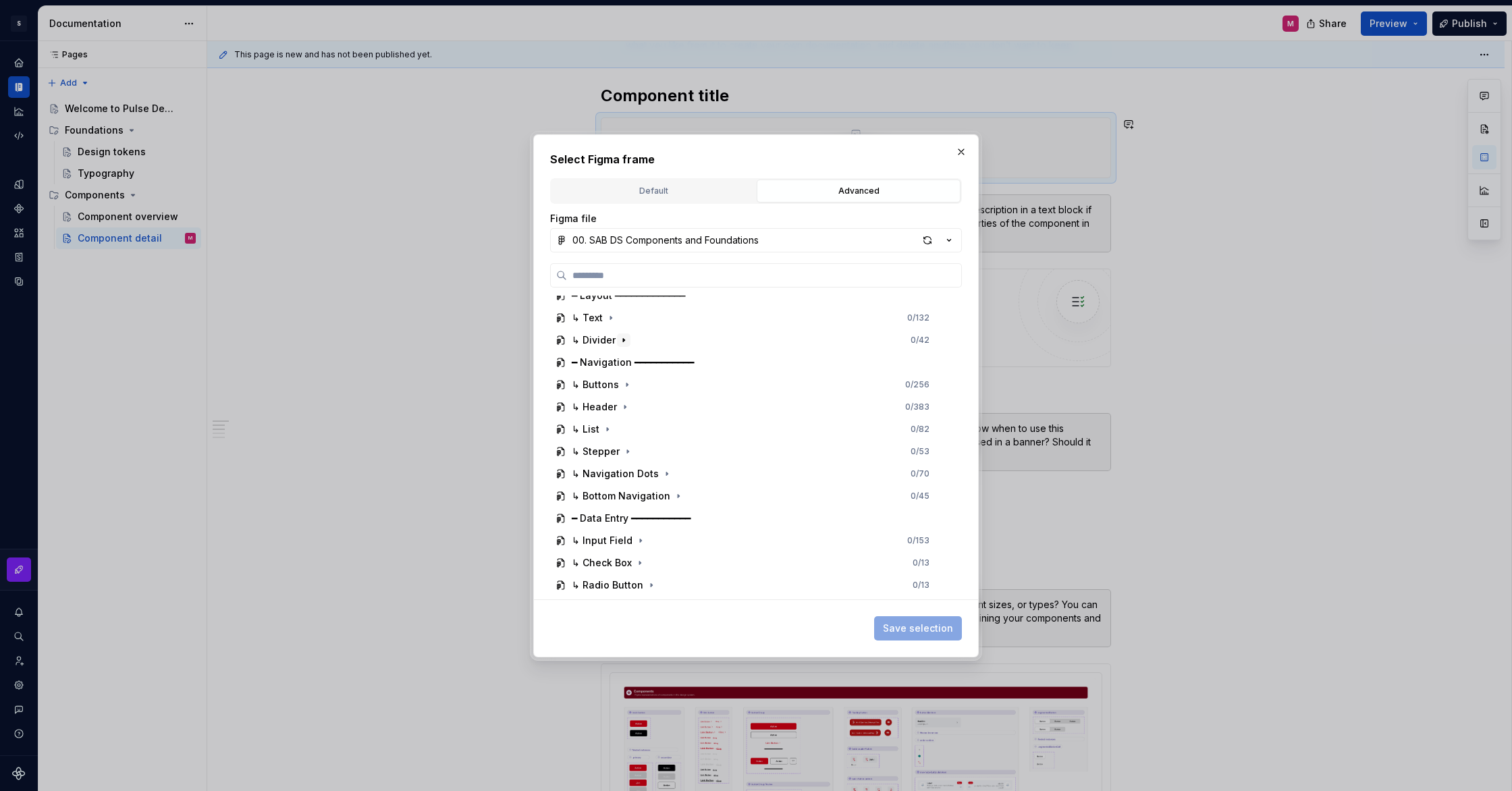
scroll to position [243, 0]
click at [578, 378] on div "↳ Buttons" at bounding box center [595, 375] width 48 height 13
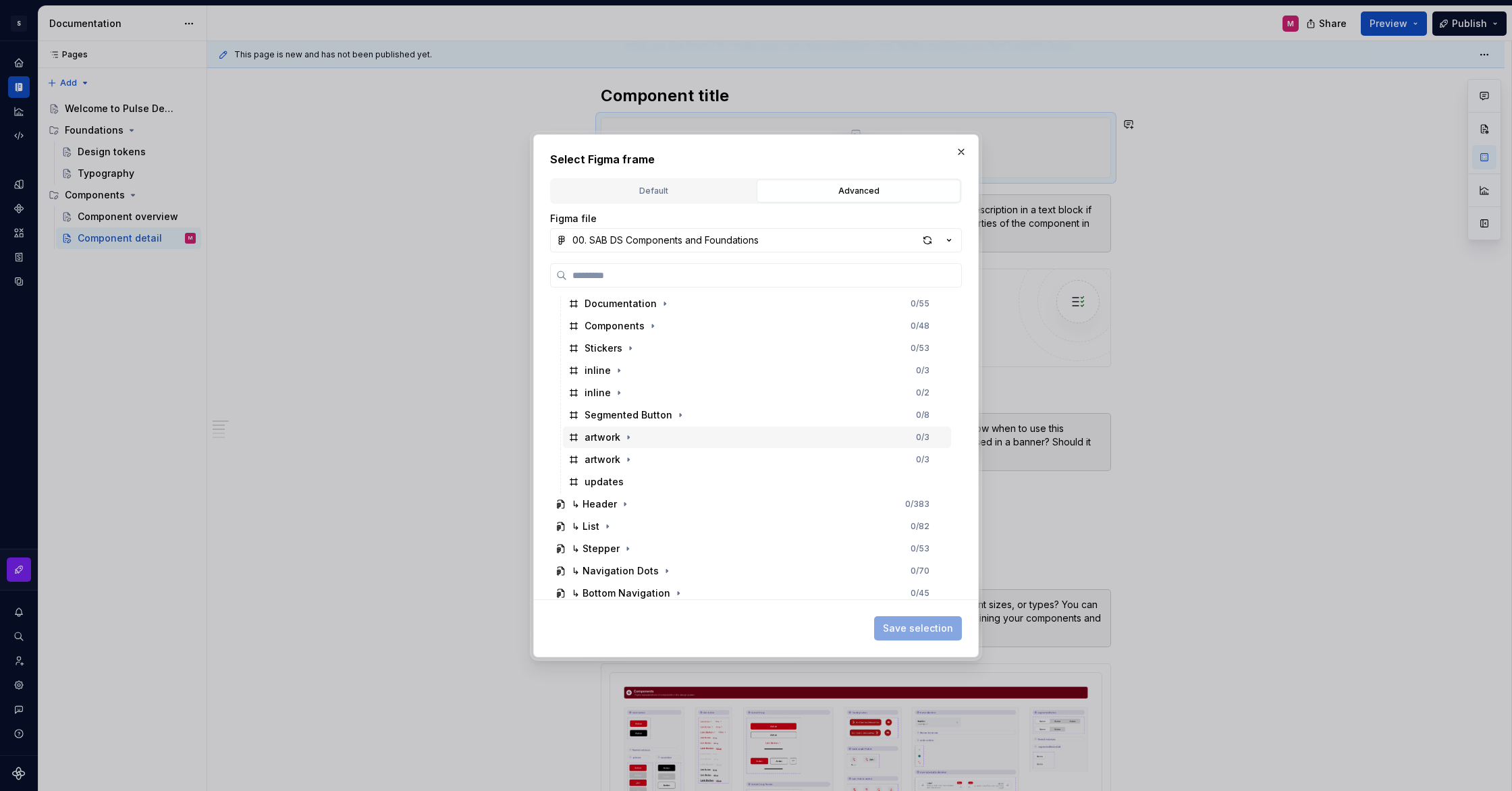
scroll to position [248, 0]
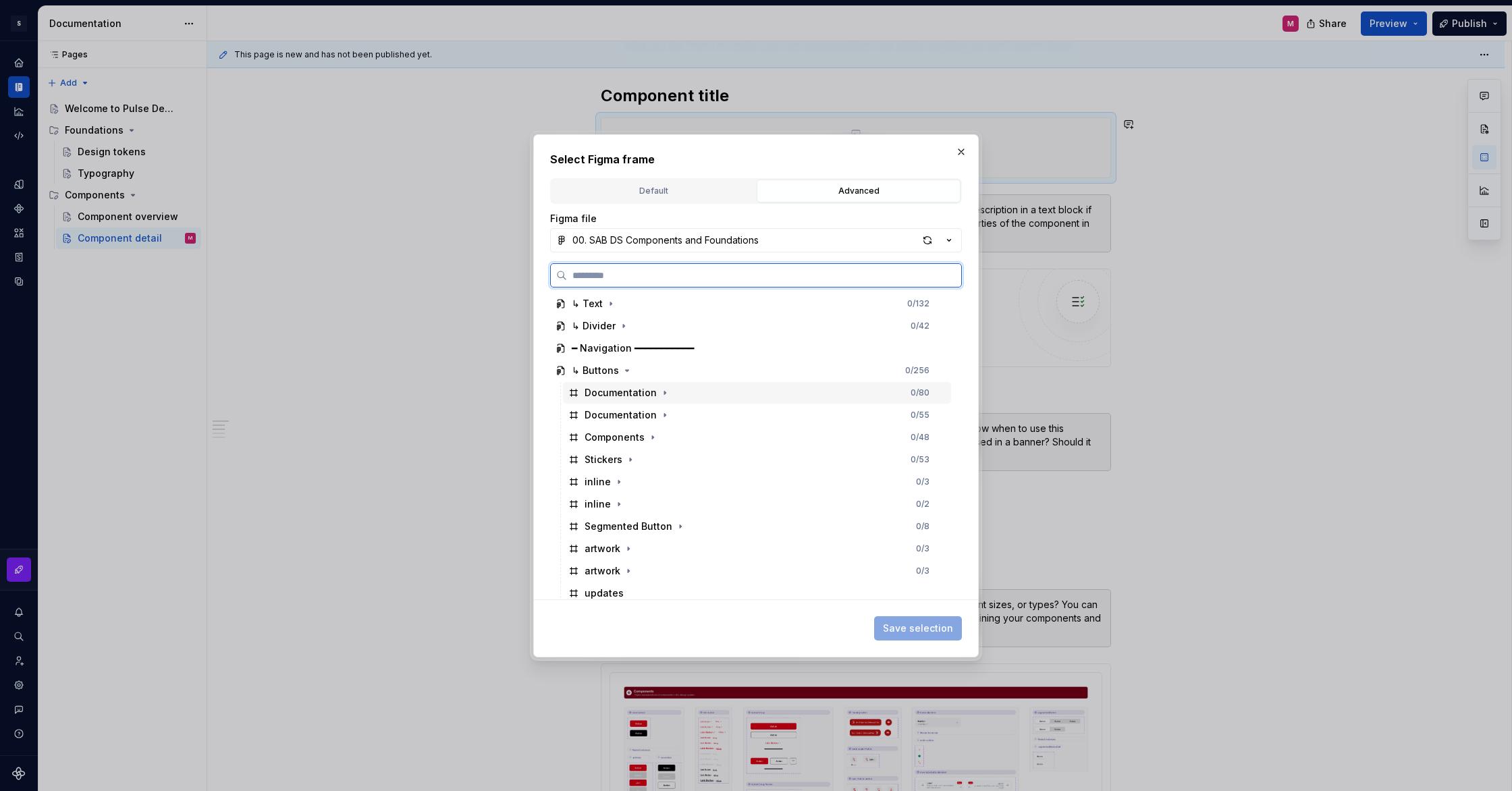
click at [616, 391] on div "Documentation" at bounding box center [621, 393] width 73 height 13
click at [718, 393] on div "Documentation 1 / 80" at bounding box center [757, 393] width 388 height 22
click at [893, 365] on div "↳ Buttons 1 / 256" at bounding box center [750, 370] width 401 height 22
click at [667, 528] on div "Segmented Button" at bounding box center [628, 526] width 88 height 13
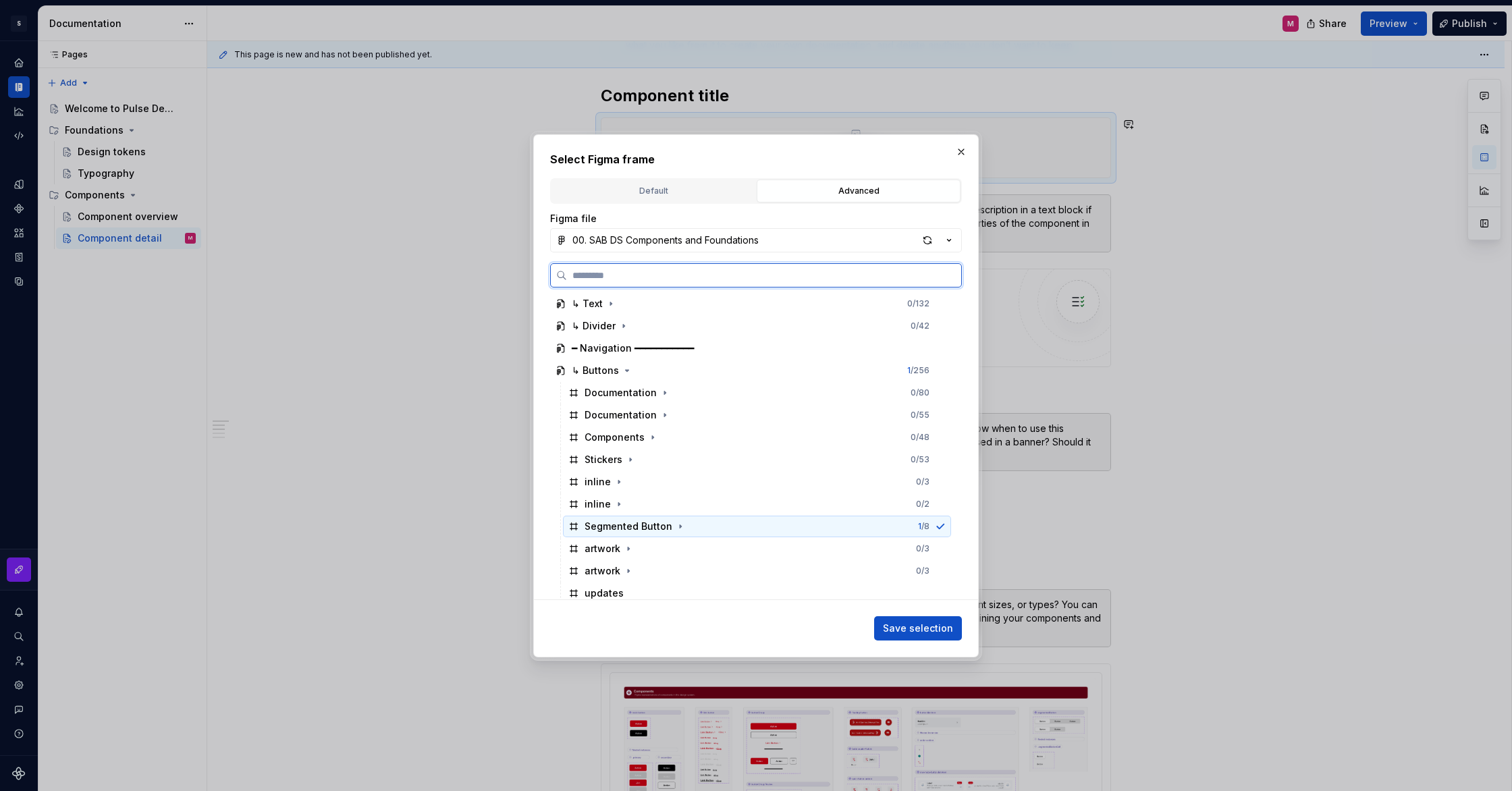
click at [667, 528] on div "Segmented Button" at bounding box center [628, 526] width 88 height 13
click at [927, 627] on span "Save selection" at bounding box center [918, 628] width 70 height 13
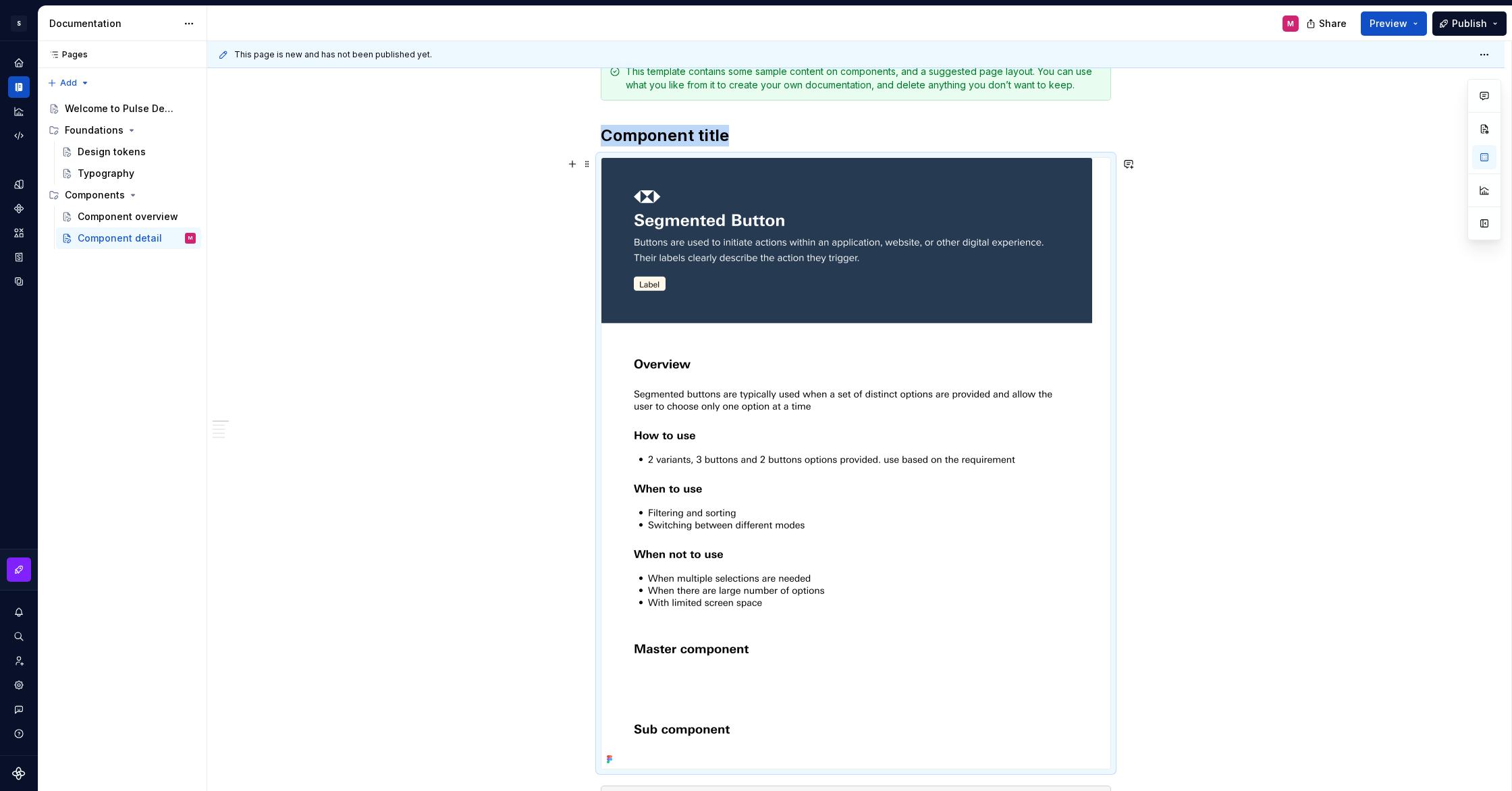
scroll to position [209, 0]
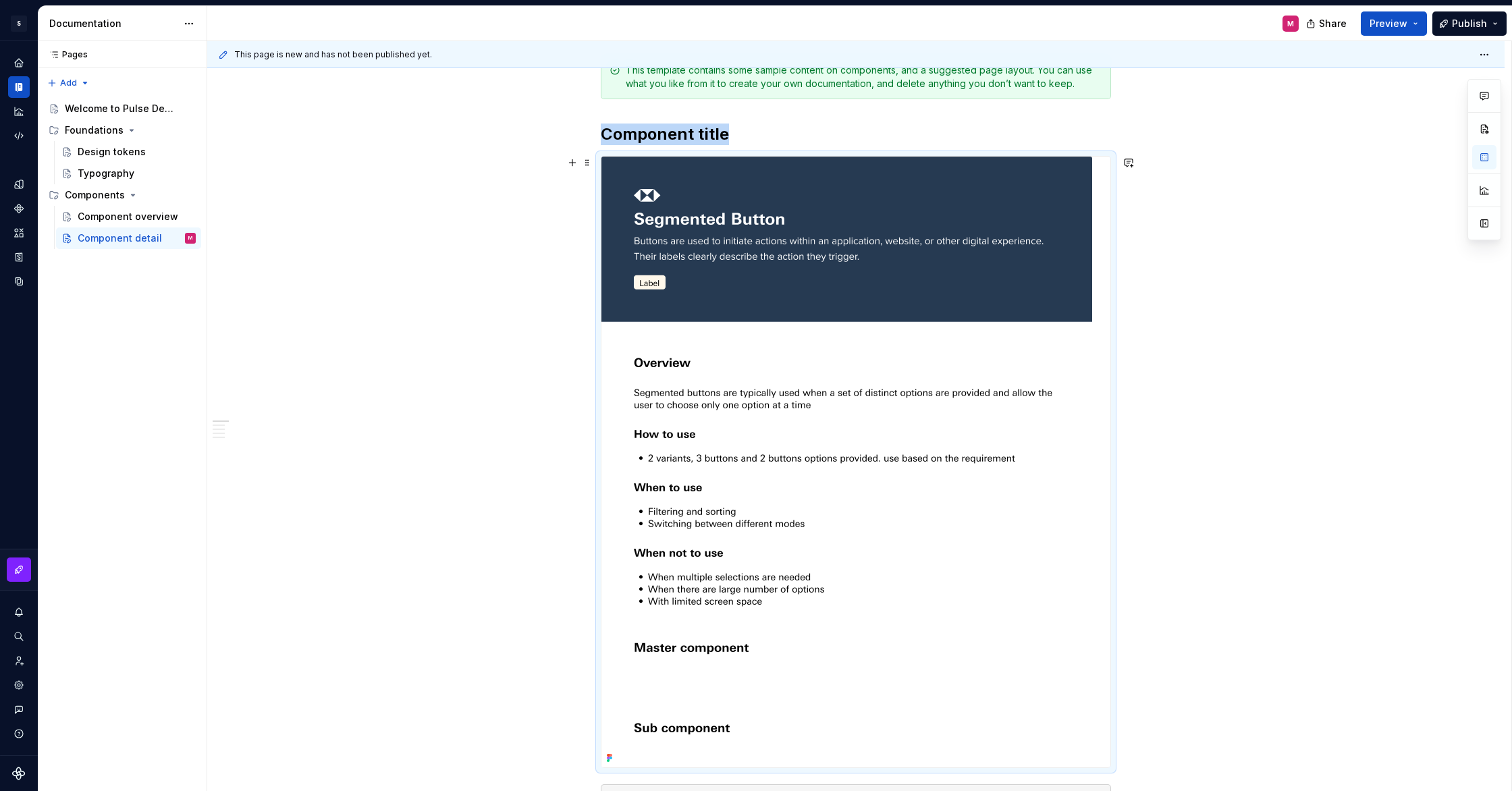
click at [757, 370] on img at bounding box center [847, 462] width 491 height 611
click at [592, 159] on span at bounding box center [587, 163] width 11 height 19
click at [949, 265] on img at bounding box center [847, 462] width 491 height 611
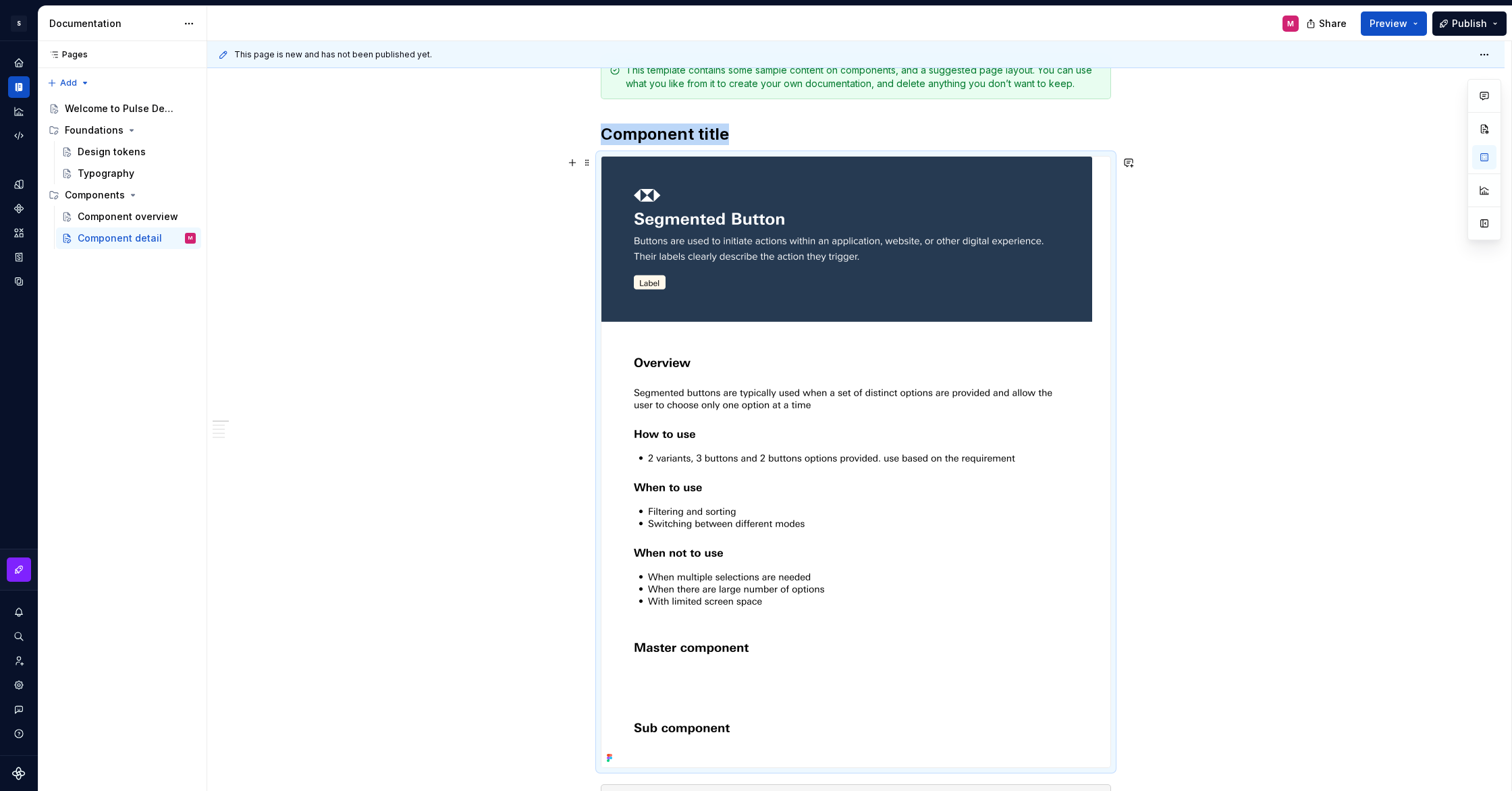
click at [610, 754] on icon at bounding box center [607, 755] width 3 height 3
click at [1038, 281] on img at bounding box center [847, 462] width 491 height 611
click at [1046, 270] on img at bounding box center [847, 462] width 491 height 611
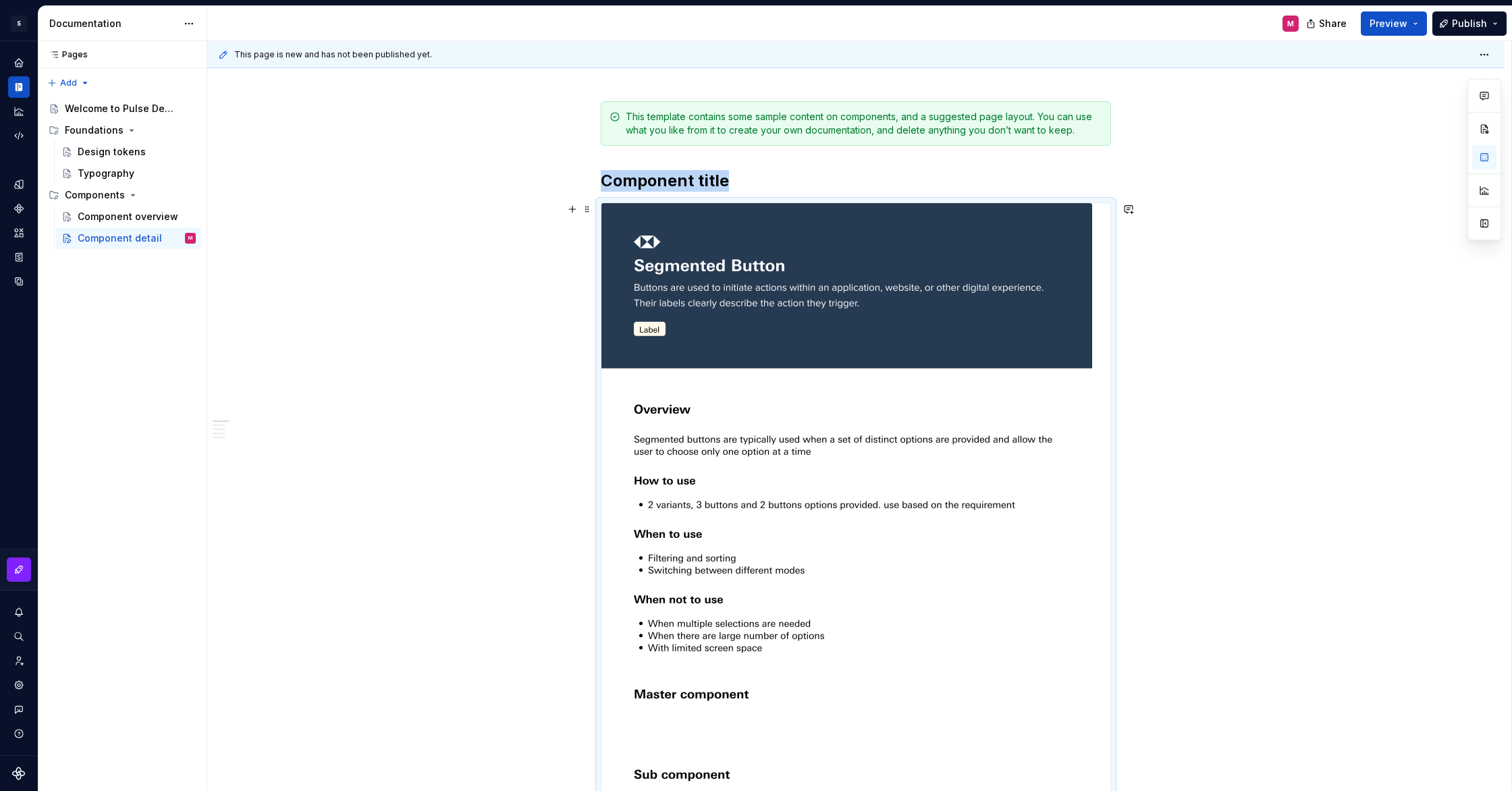
scroll to position [164, 0]
click at [868, 444] on img at bounding box center [847, 507] width 491 height 611
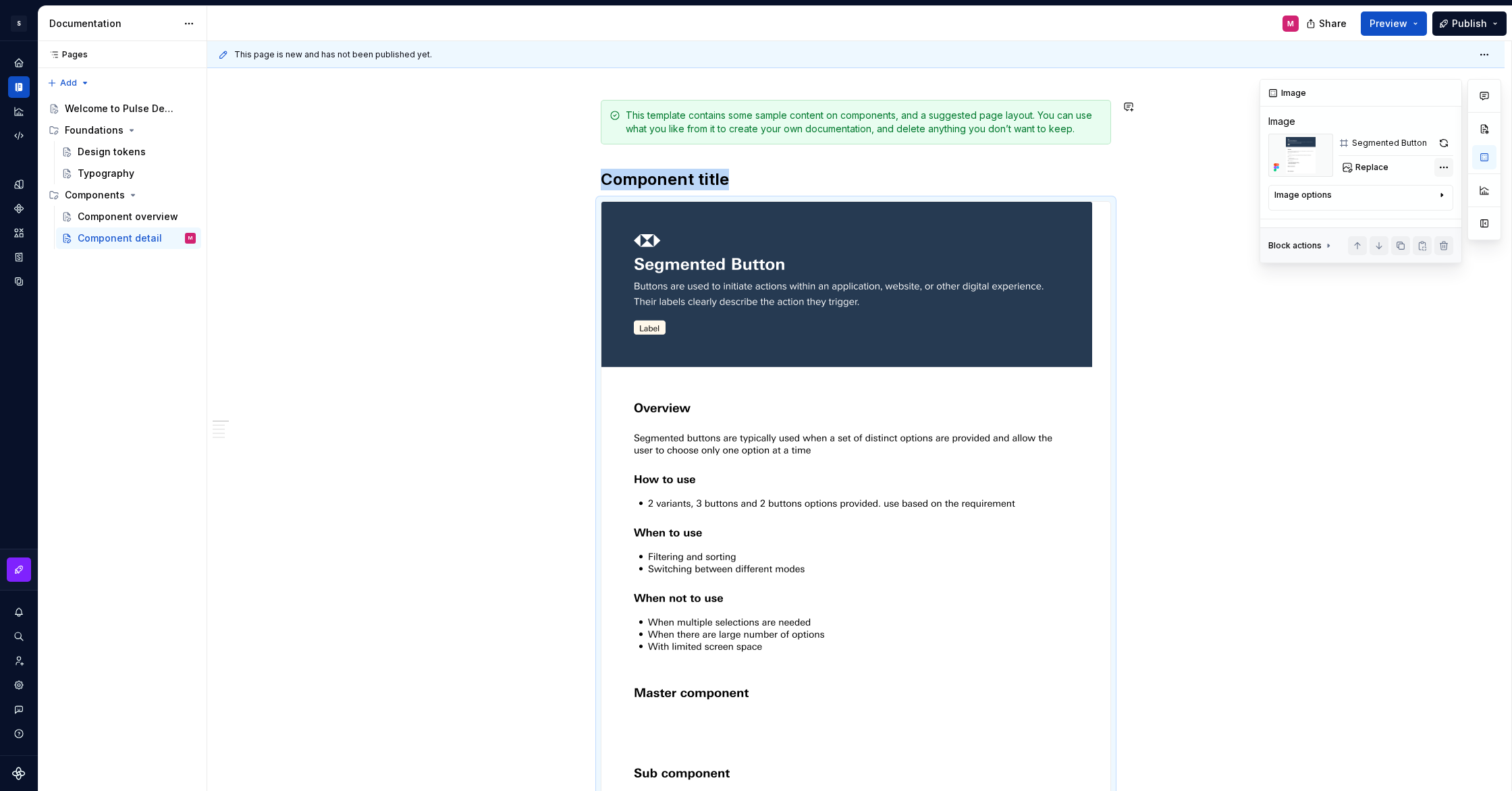
click at [1439, 168] on div "Comments Open comments No comments yet Select ‘Comment’ from the block context …" at bounding box center [1381, 171] width 242 height 184
click at [1316, 323] on div "Remove image" at bounding box center [1367, 323] width 155 height 13
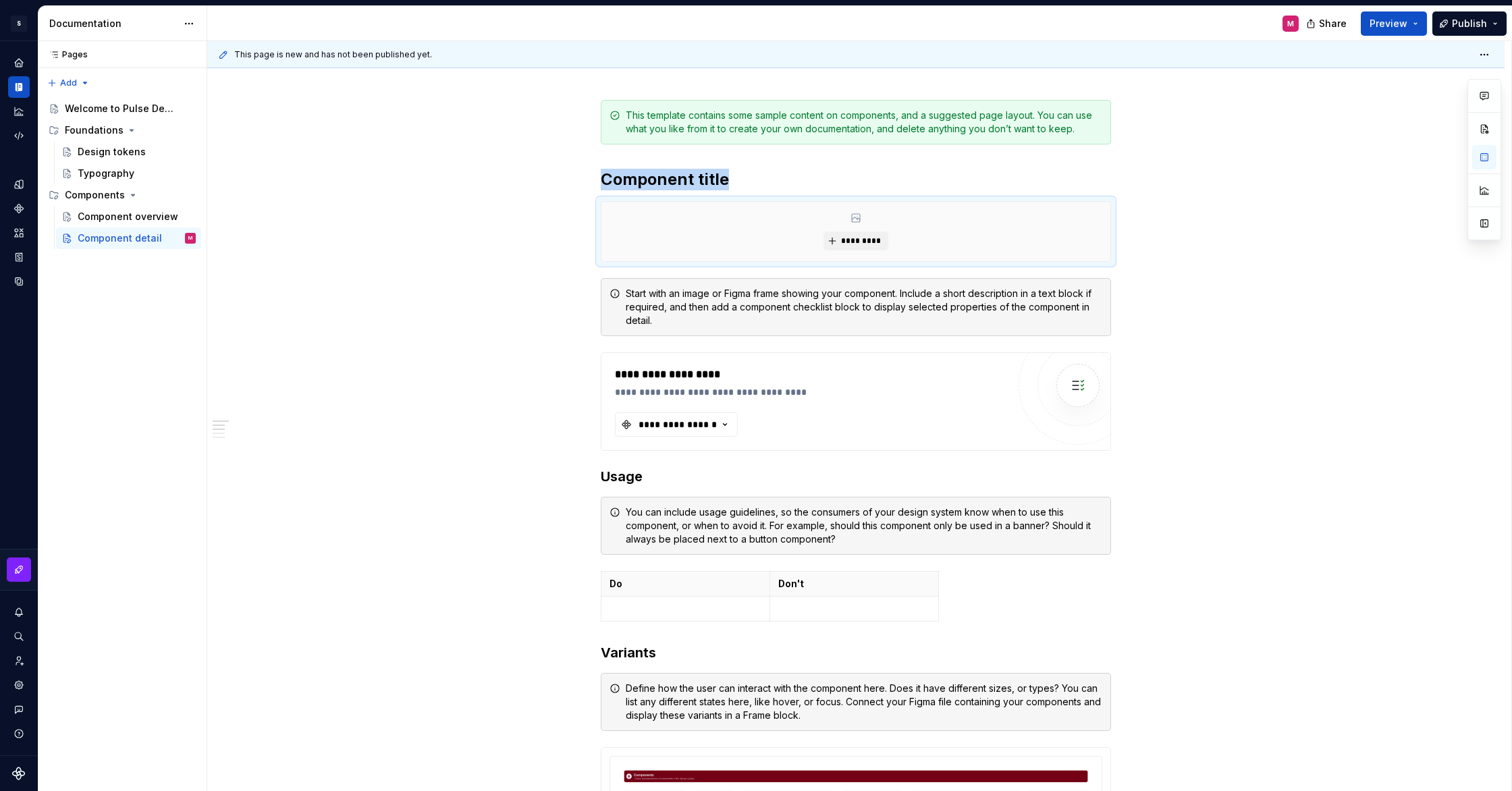
click at [199, 13] on html "S Pulse Design System M Design system data Documentation M Share Preview Publis…" at bounding box center [756, 396] width 1512 height 791
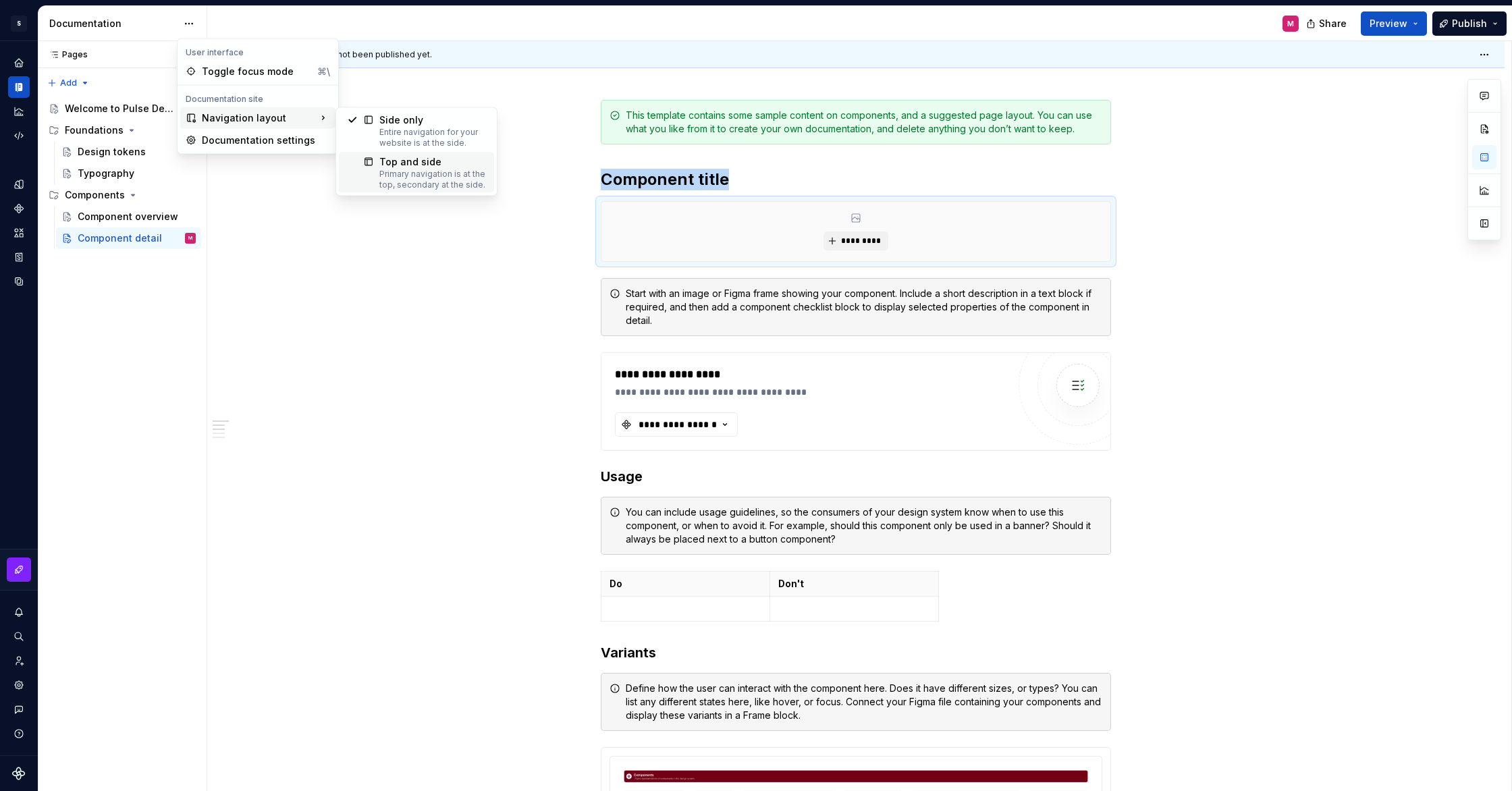
click at [436, 165] on div "Top and side" at bounding box center [433, 162] width 107 height 13
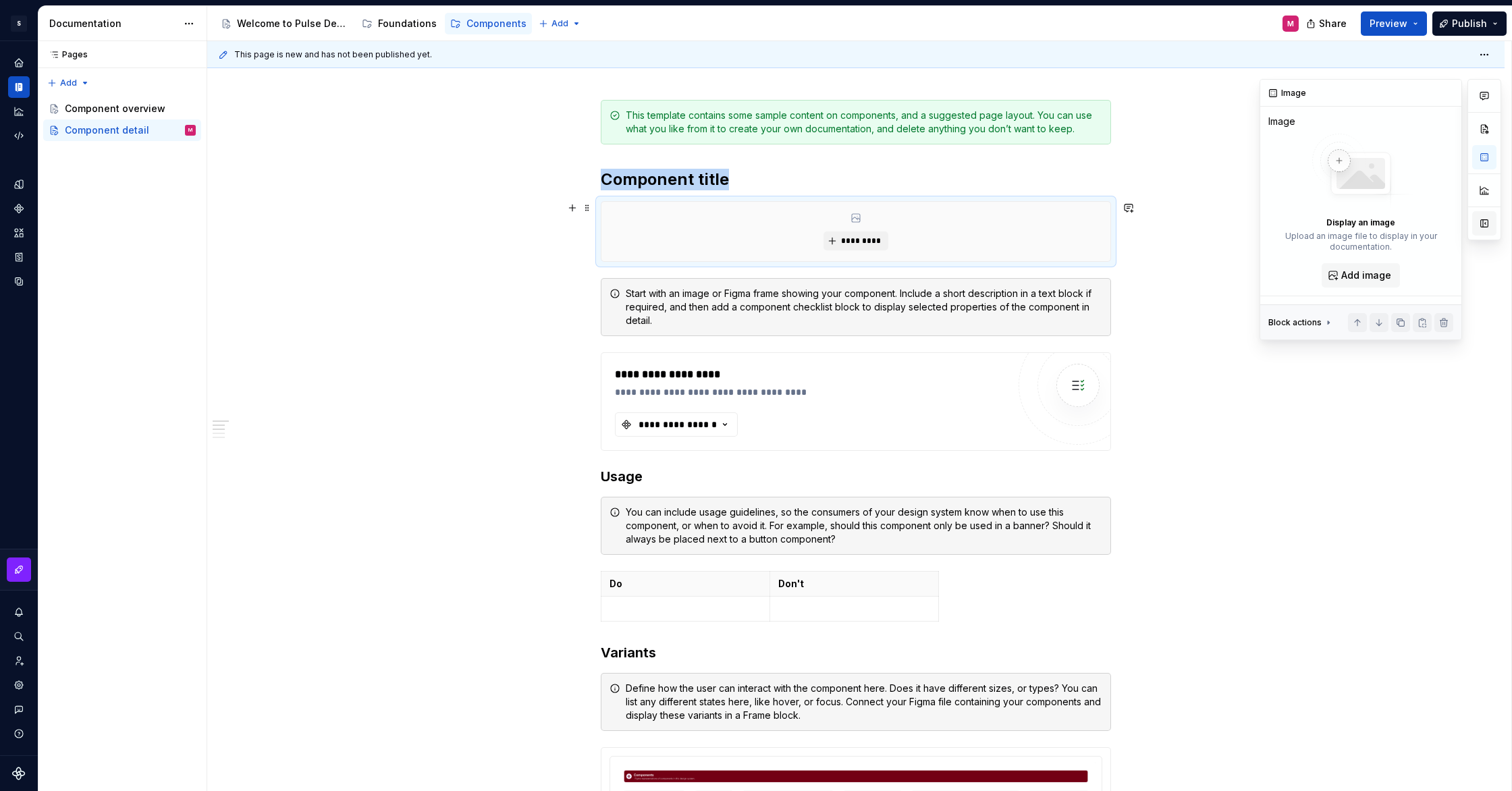
click at [1484, 223] on button "button" at bounding box center [1484, 223] width 24 height 24
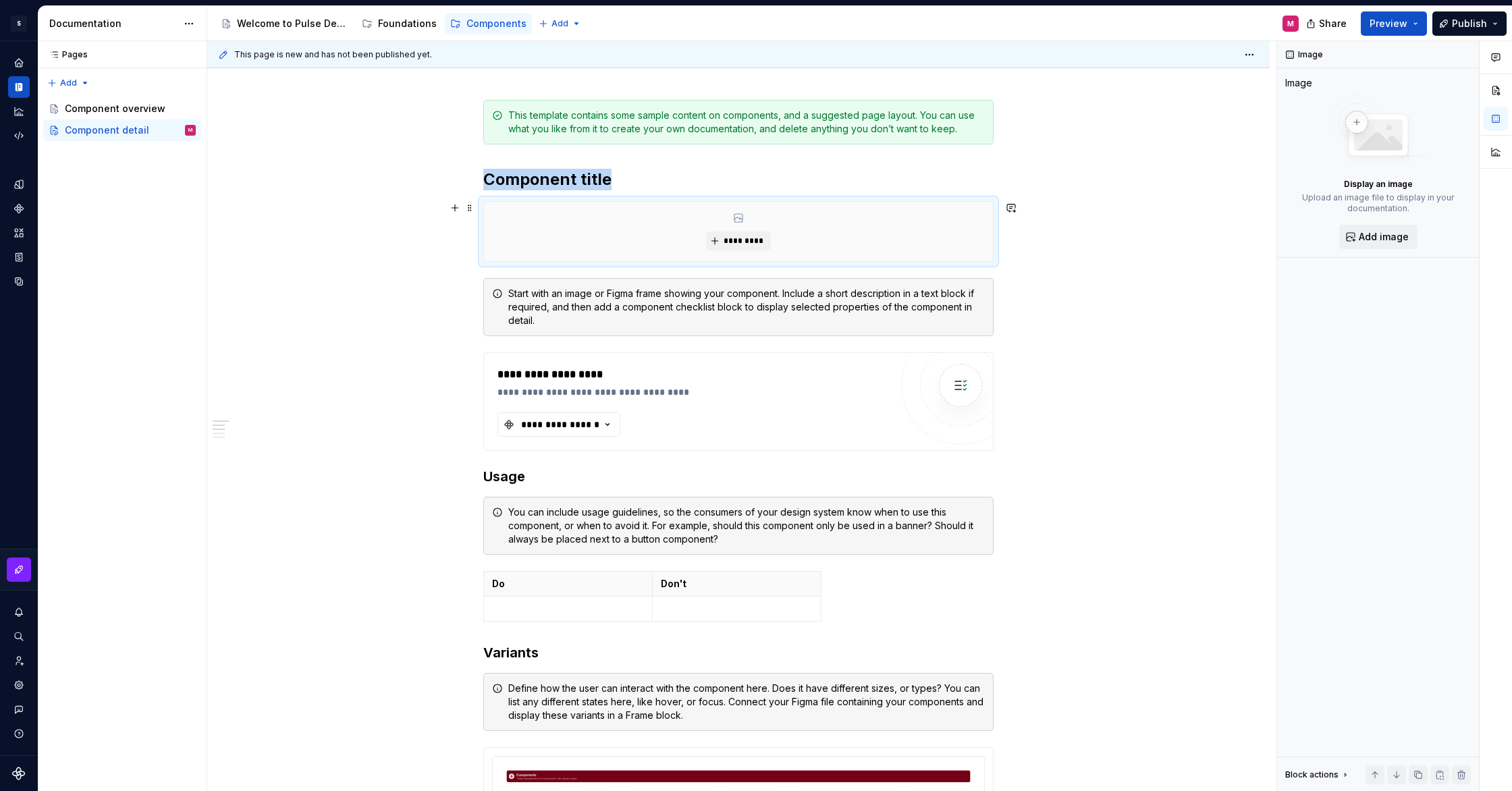
click at [774, 239] on div "*********" at bounding box center [738, 231] width 509 height 59
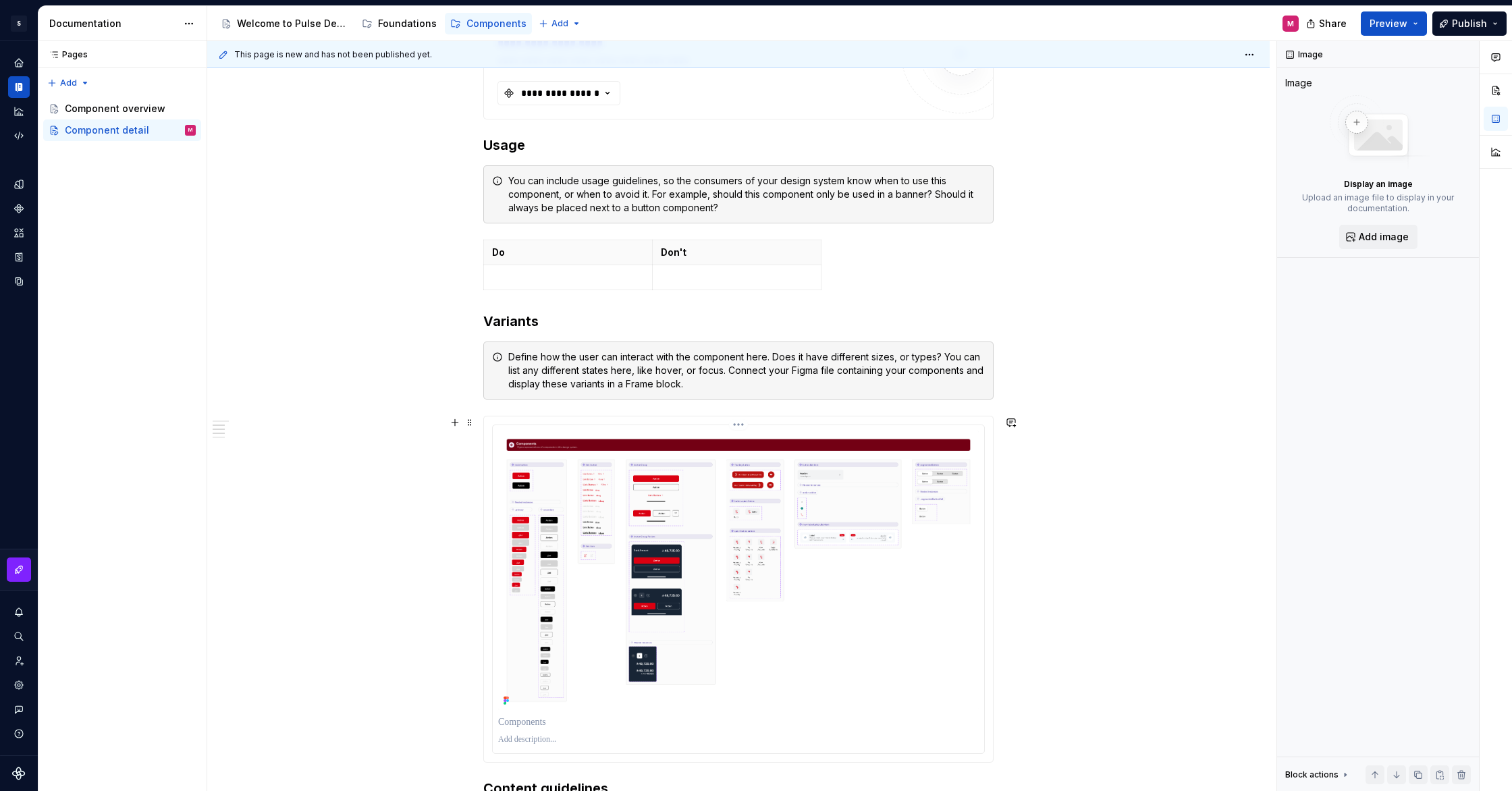
scroll to position [518, 0]
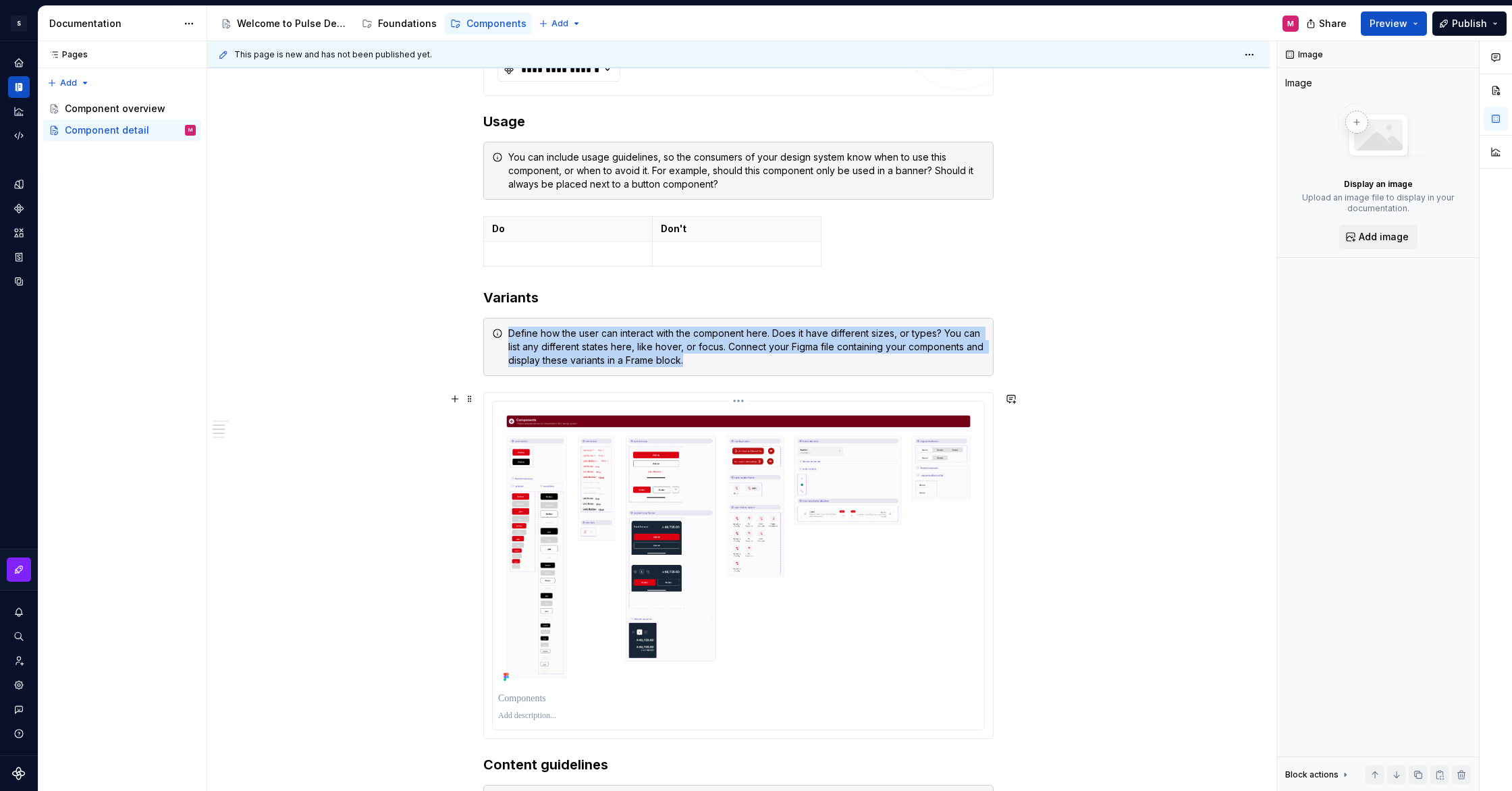
click at [872, 459] on img at bounding box center [738, 547] width 481 height 280
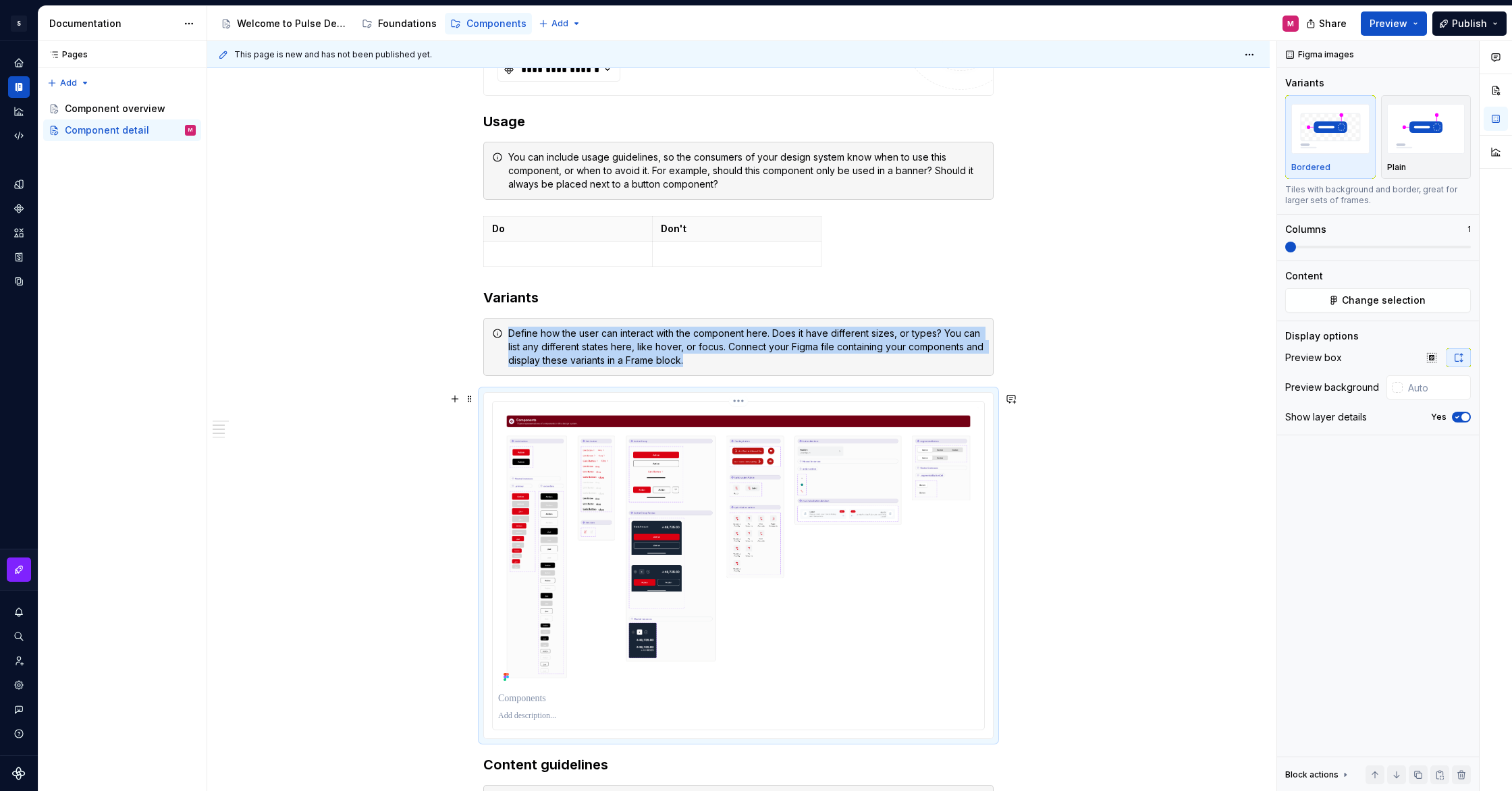
click at [748, 553] on img at bounding box center [738, 547] width 481 height 280
click at [1499, 97] on button "button" at bounding box center [1495, 90] width 24 height 24
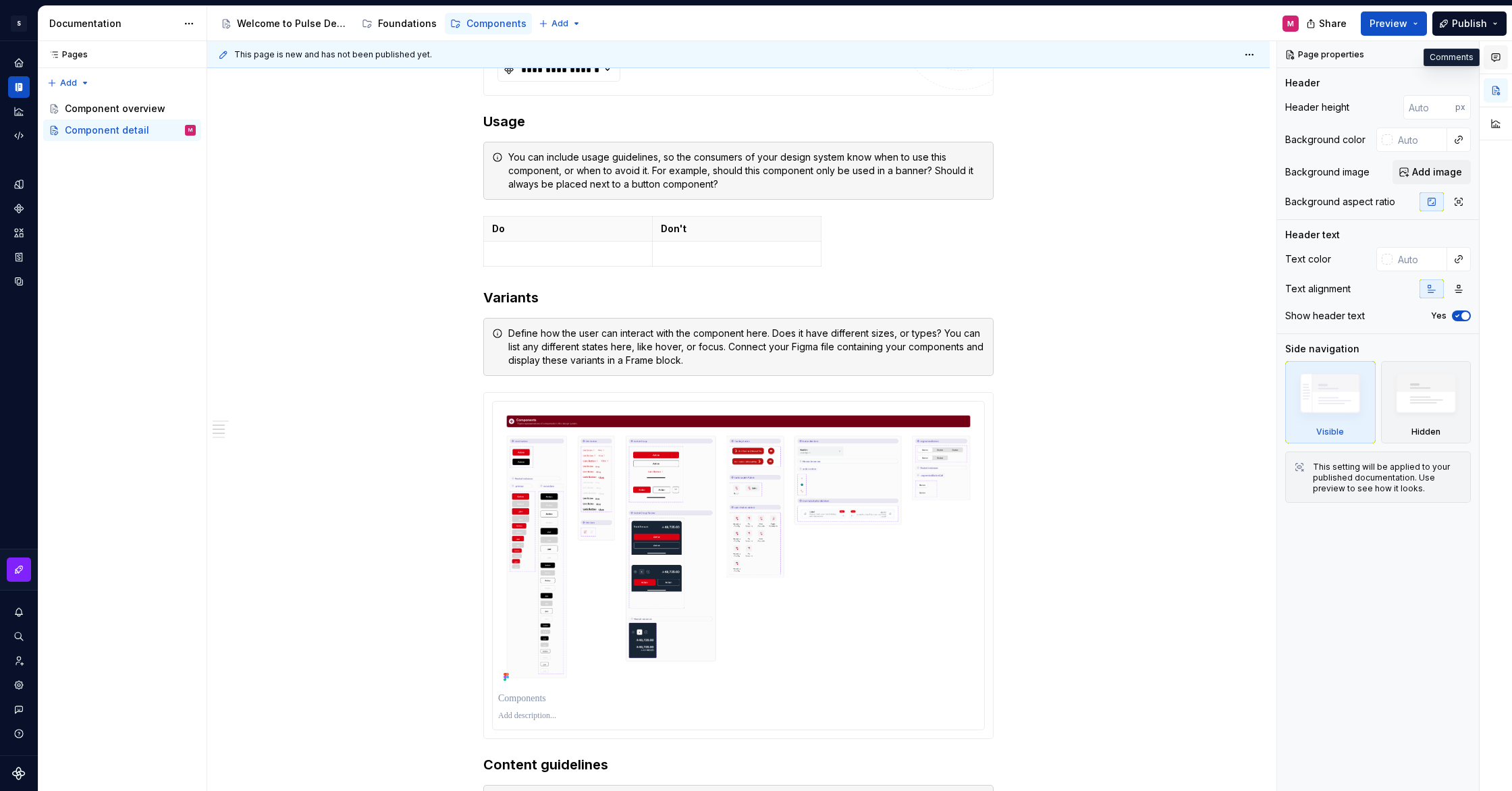
click at [1502, 61] on button "button" at bounding box center [1495, 57] width 24 height 24
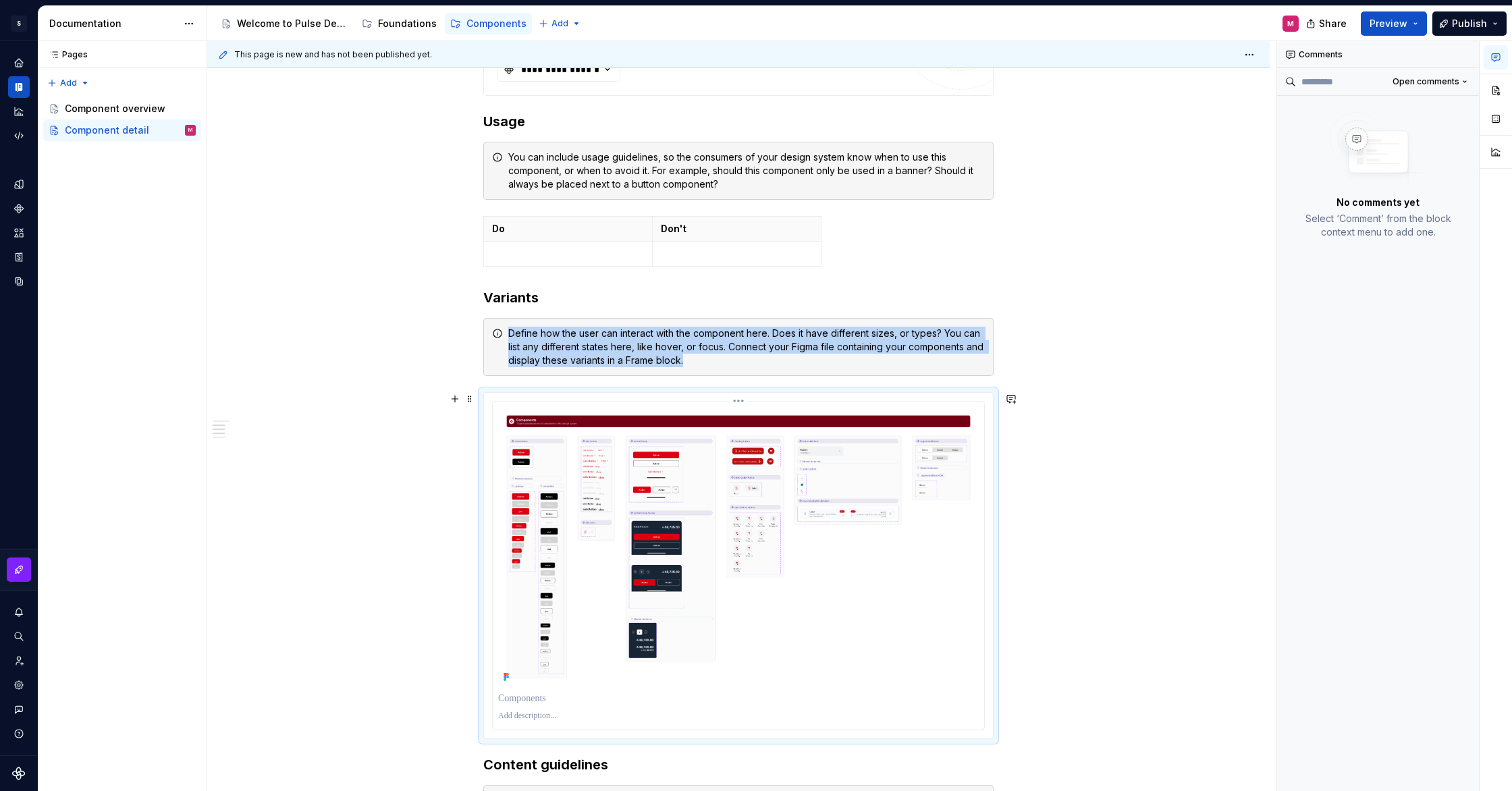
click at [879, 442] on img at bounding box center [738, 547] width 481 height 280
click at [693, 557] on img at bounding box center [738, 547] width 481 height 280
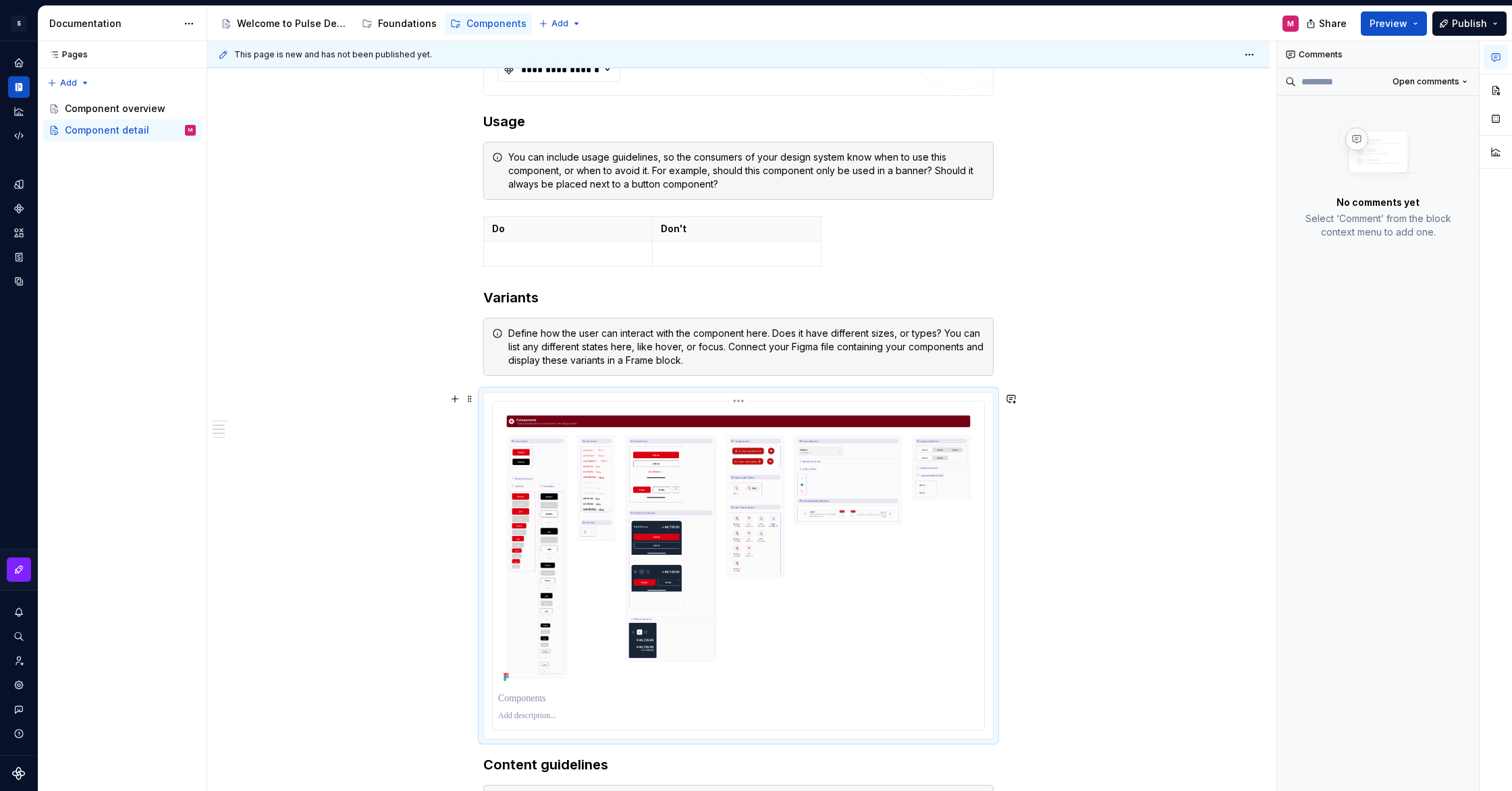
click at [521, 713] on p at bounding box center [738, 716] width 481 height 11
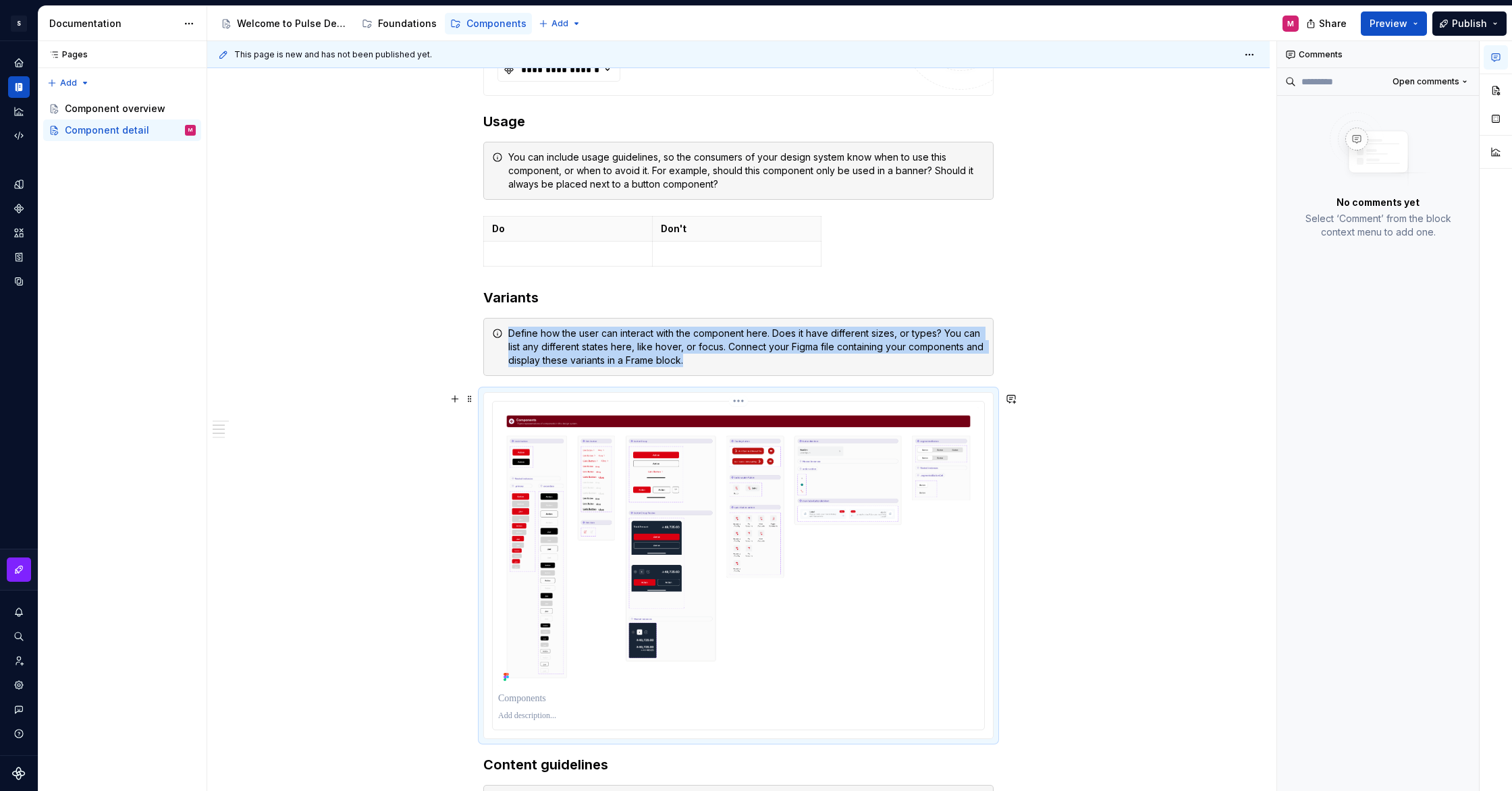
click at [863, 590] on img at bounding box center [738, 547] width 481 height 280
click at [1501, 90] on button "button" at bounding box center [1495, 90] width 24 height 24
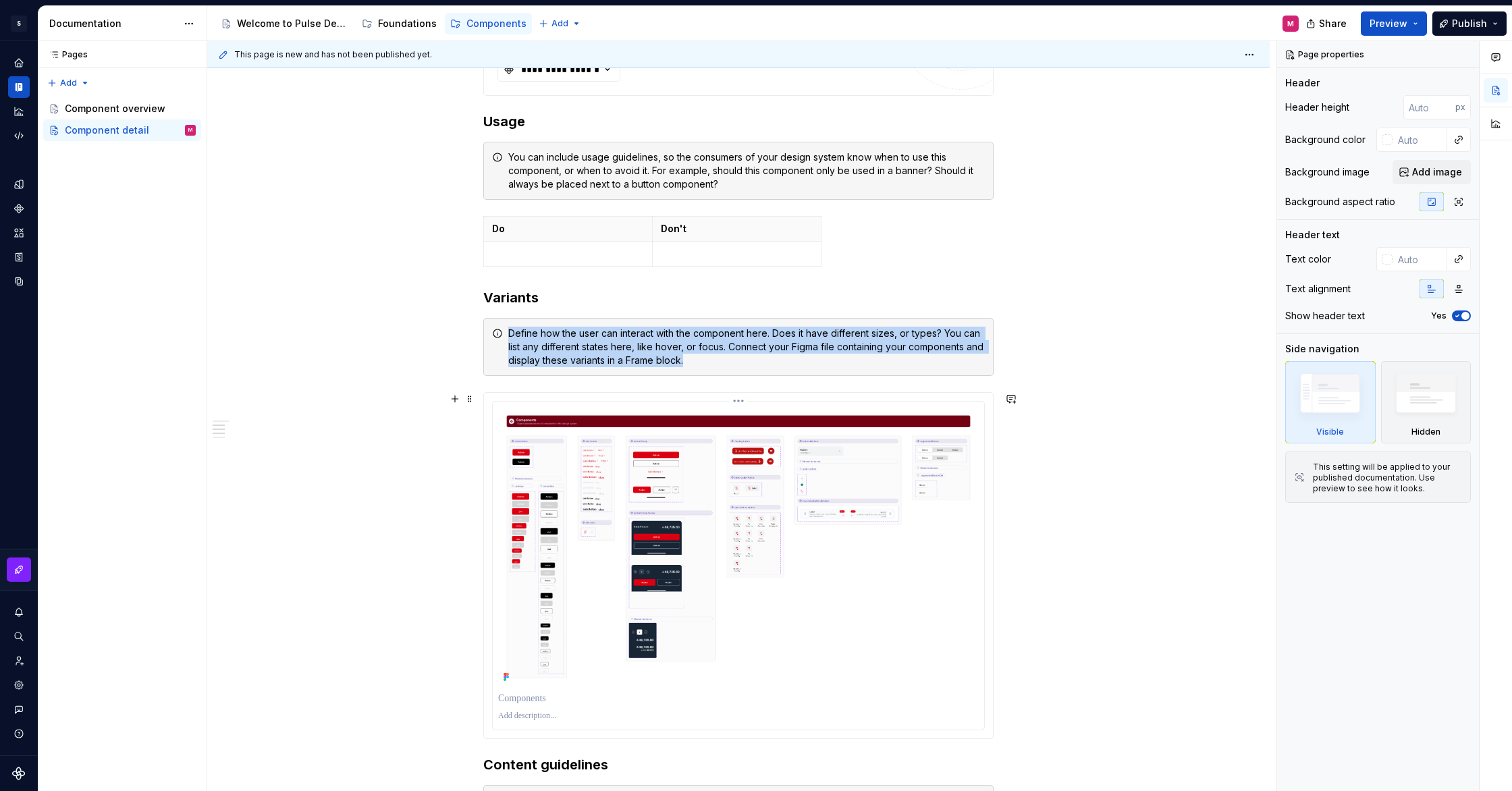
click at [590, 585] on img at bounding box center [738, 547] width 481 height 280
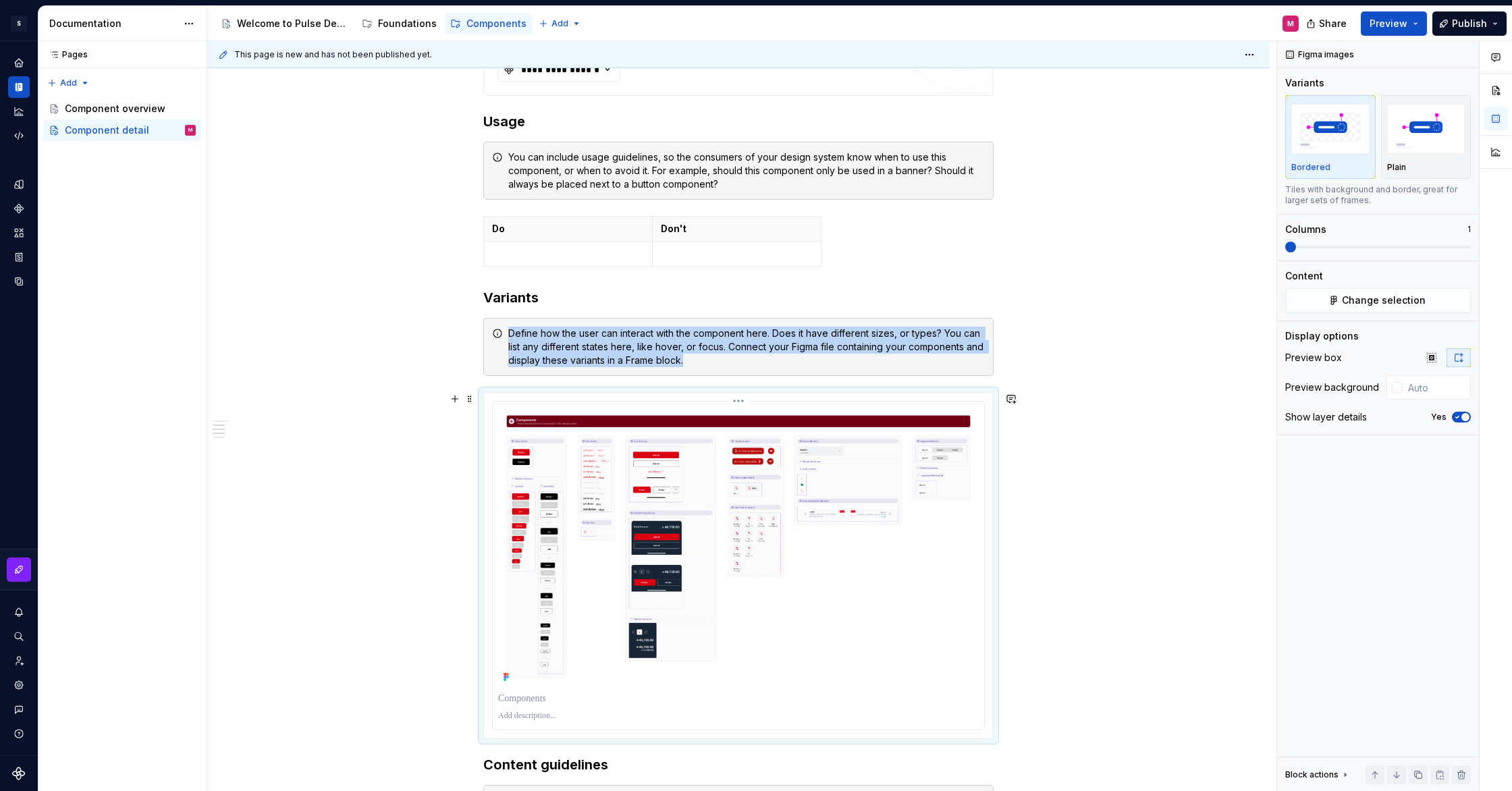
click at [590, 585] on img at bounding box center [738, 547] width 481 height 280
click at [267, 177] on div "**********" at bounding box center [738, 526] width 1062 height 1627
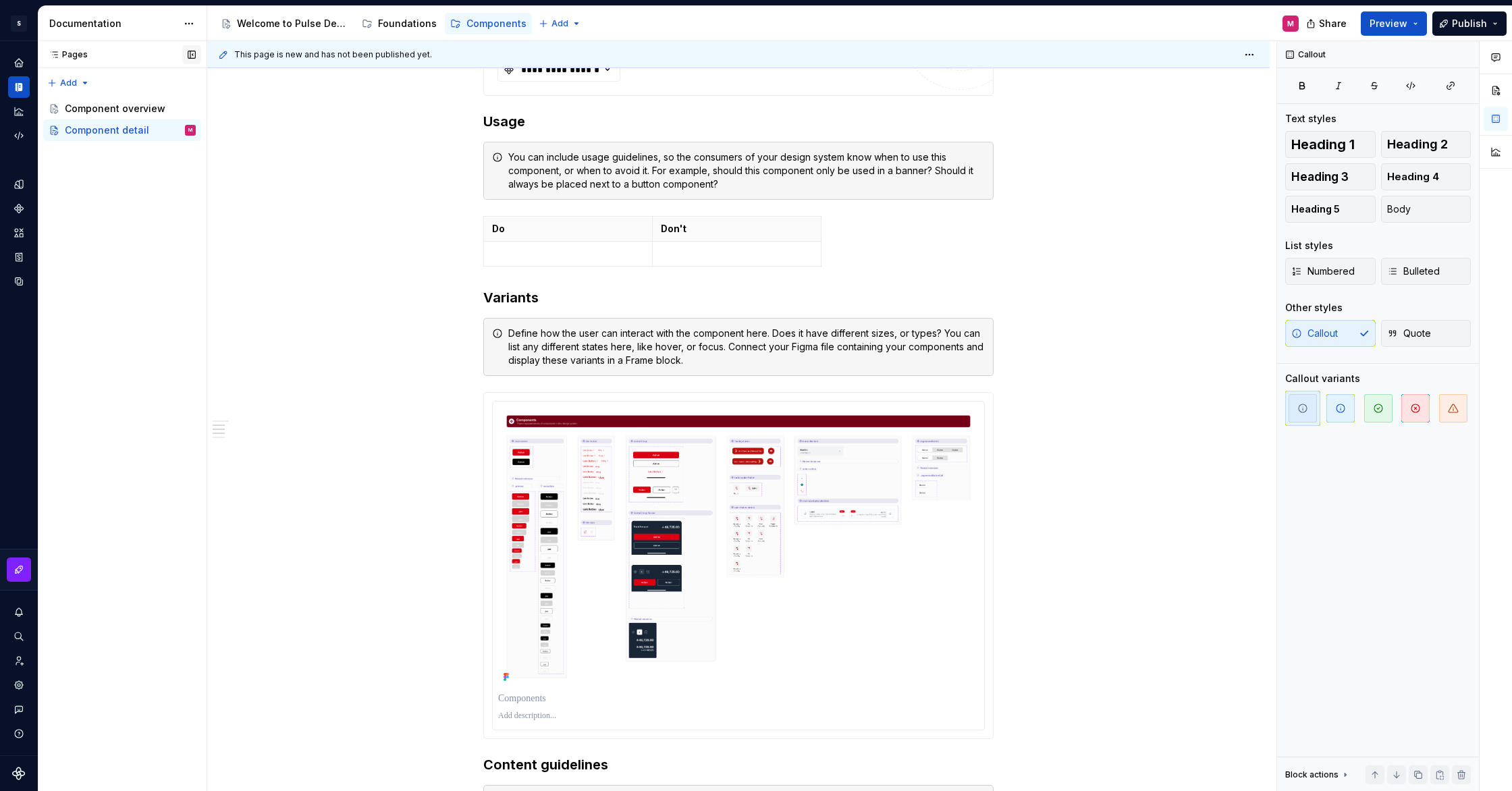
click at [189, 51] on button "button" at bounding box center [191, 54] width 19 height 19
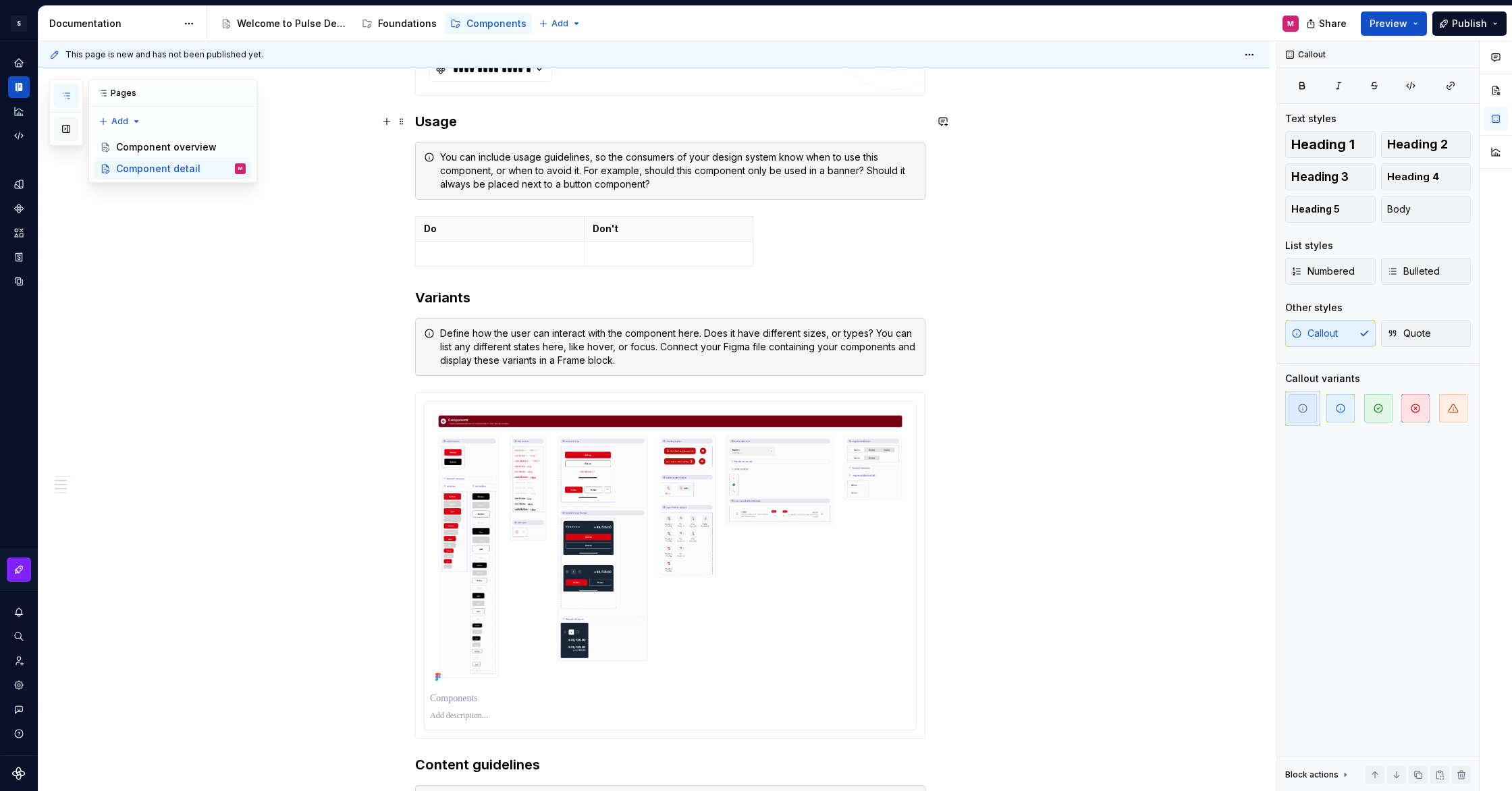
click at [58, 125] on button "button" at bounding box center [66, 128] width 24 height 24
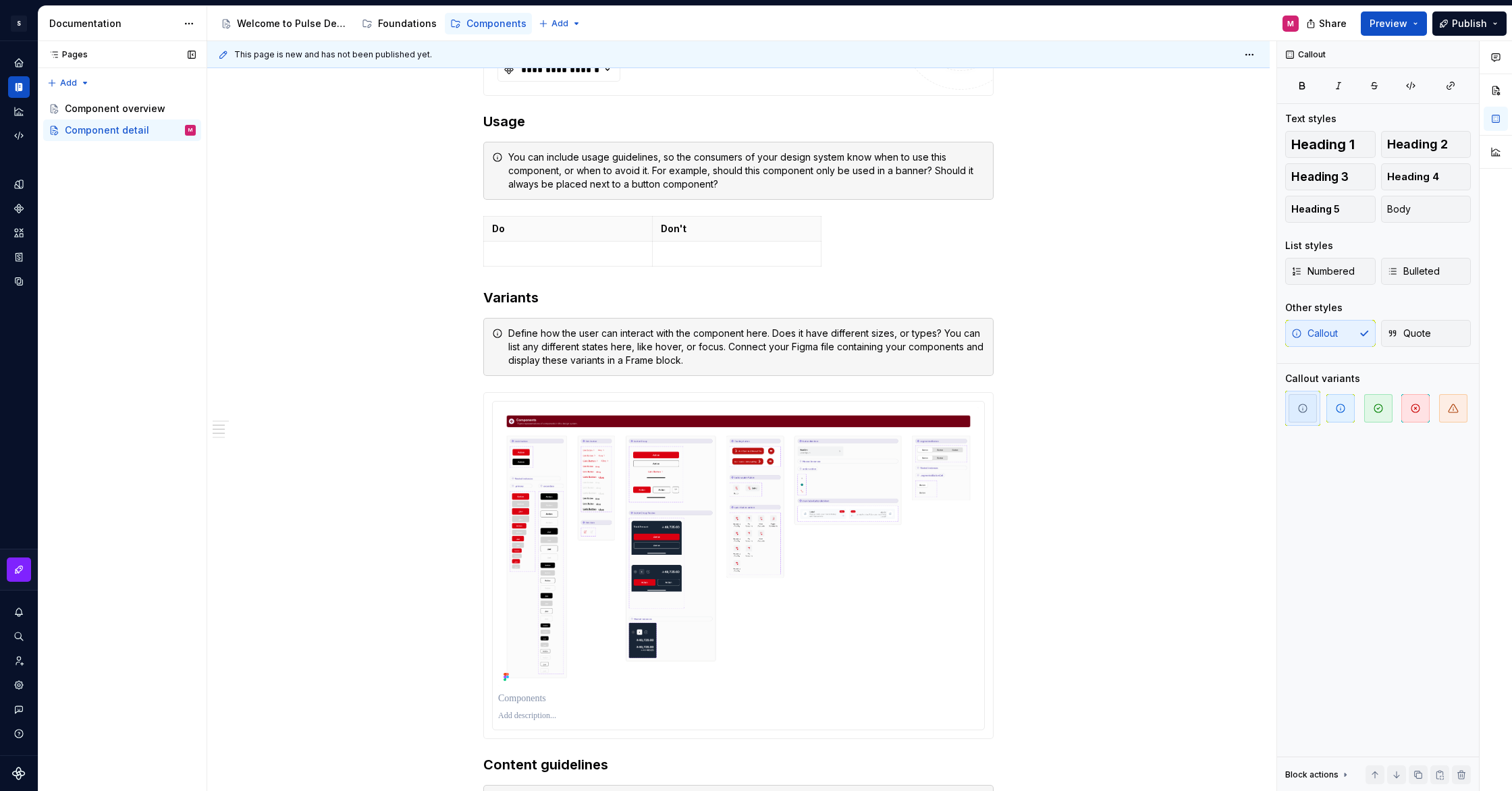
click at [70, 58] on div "Pages" at bounding box center [65, 54] width 44 height 11
click at [188, 16] on html "S Pulse Design System M Design system data Documentation Accessibility guide fo…" at bounding box center [756, 396] width 1512 height 791
click at [79, 78] on div "Pages Pages Add Accessibility guide for tree Page tree. Navigate the tree with …" at bounding box center [122, 416] width 169 height 751
click at [240, 171] on html "S Pulse Design System M Design system data Documentation Accessibility guide fo…" at bounding box center [756, 396] width 1512 height 791
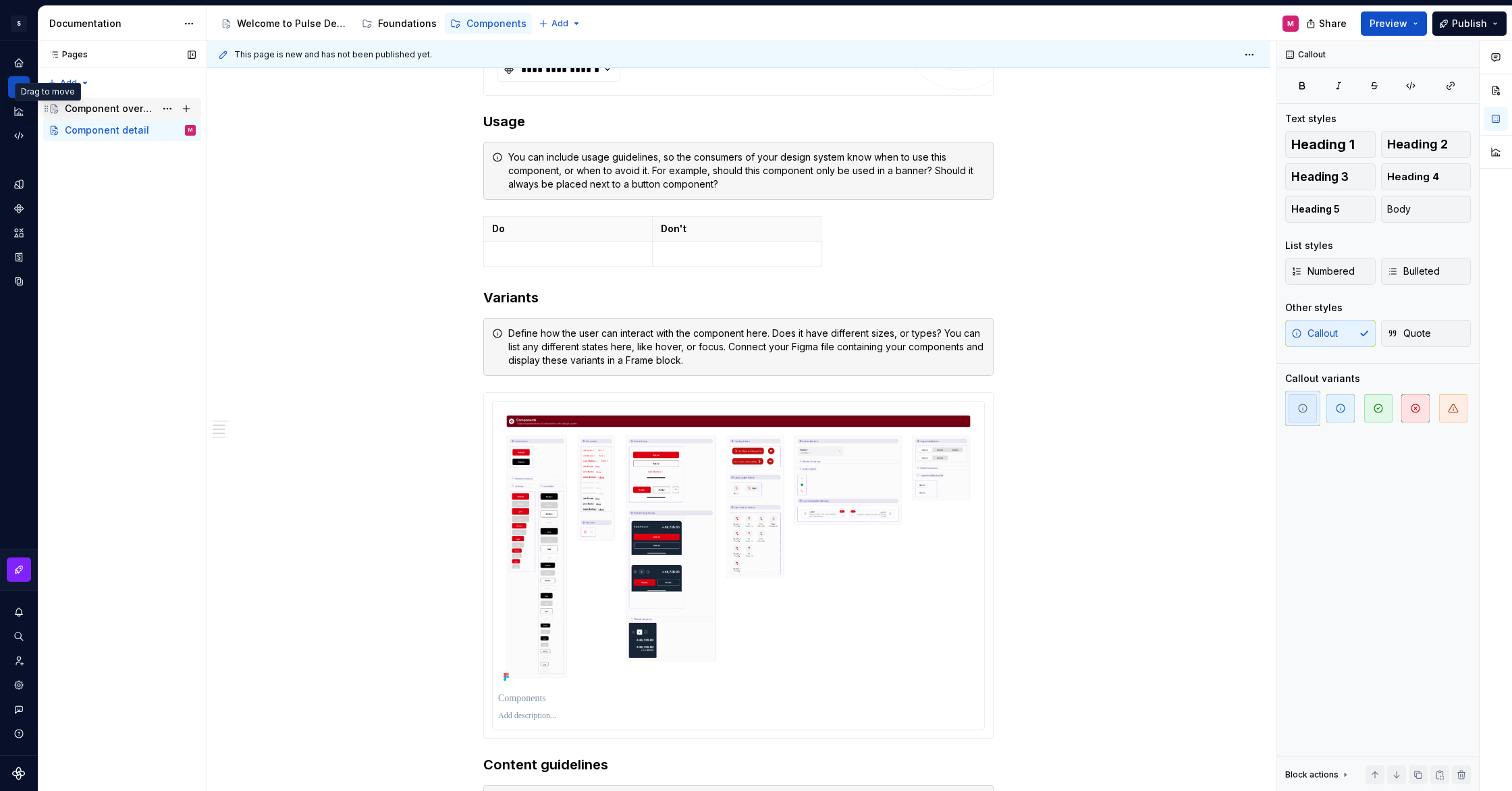
click at [50, 107] on icon "Page tree" at bounding box center [46, 108] width 11 height 11
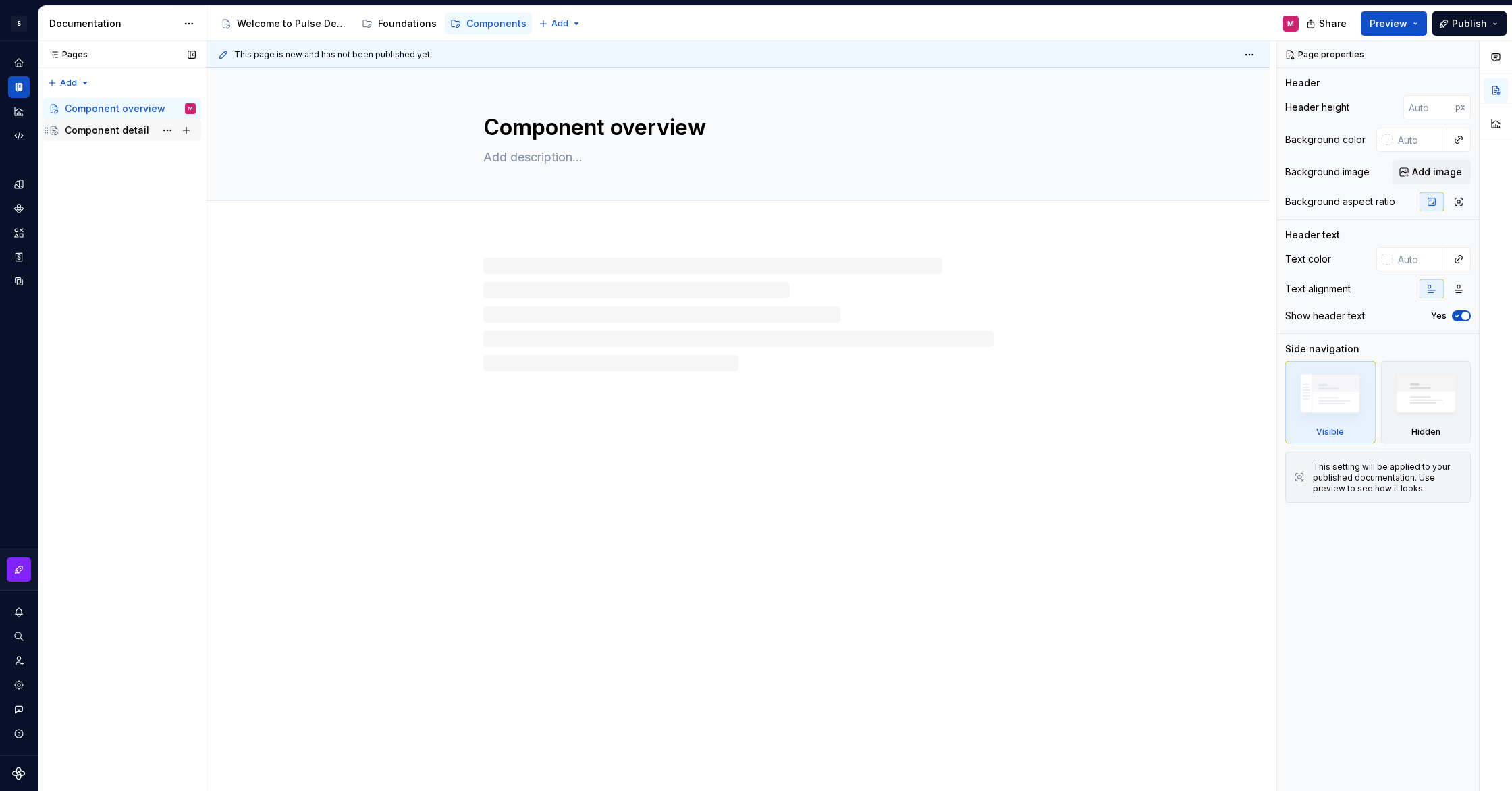
click at [87, 133] on div "Component detail" at bounding box center [107, 130] width 84 height 13
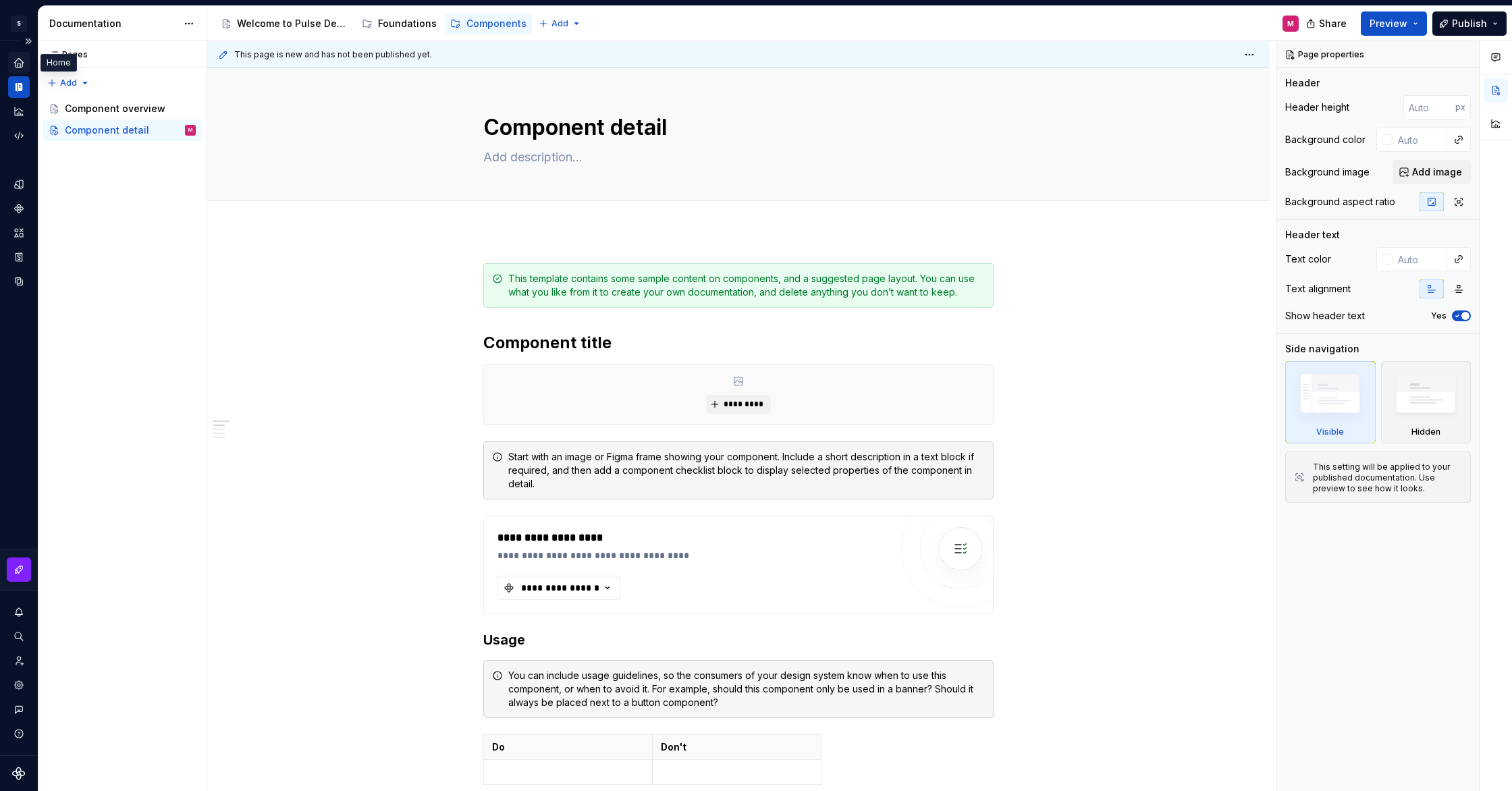
click at [15, 61] on icon "Home" at bounding box center [18, 63] width 13 height 13
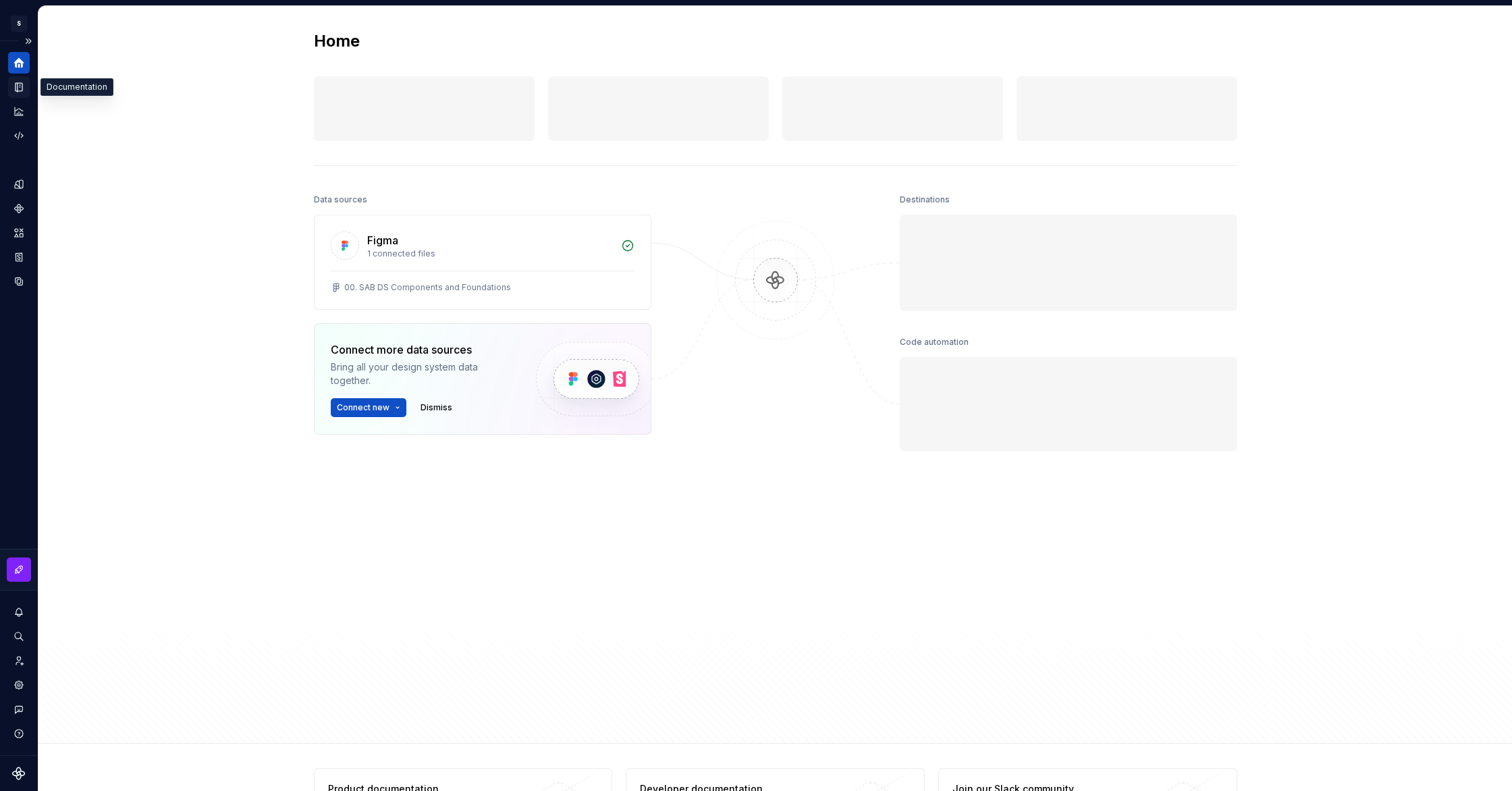
click at [14, 90] on icon "Documentation" at bounding box center [18, 87] width 13 height 13
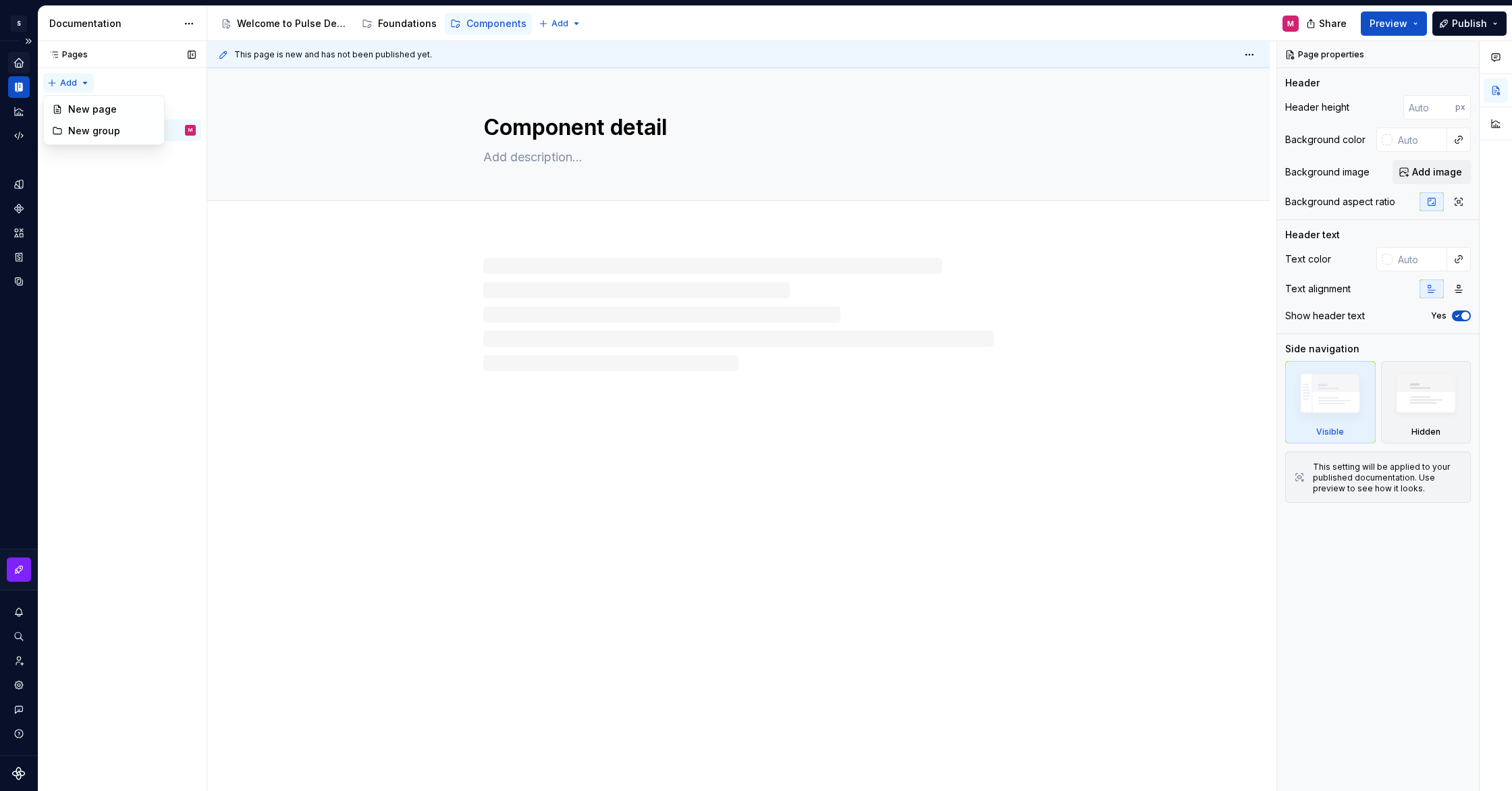
click at [86, 80] on div "Pages Pages Add Accessibility guide for tree Page tree. Navigate the tree with …" at bounding box center [122, 416] width 169 height 751
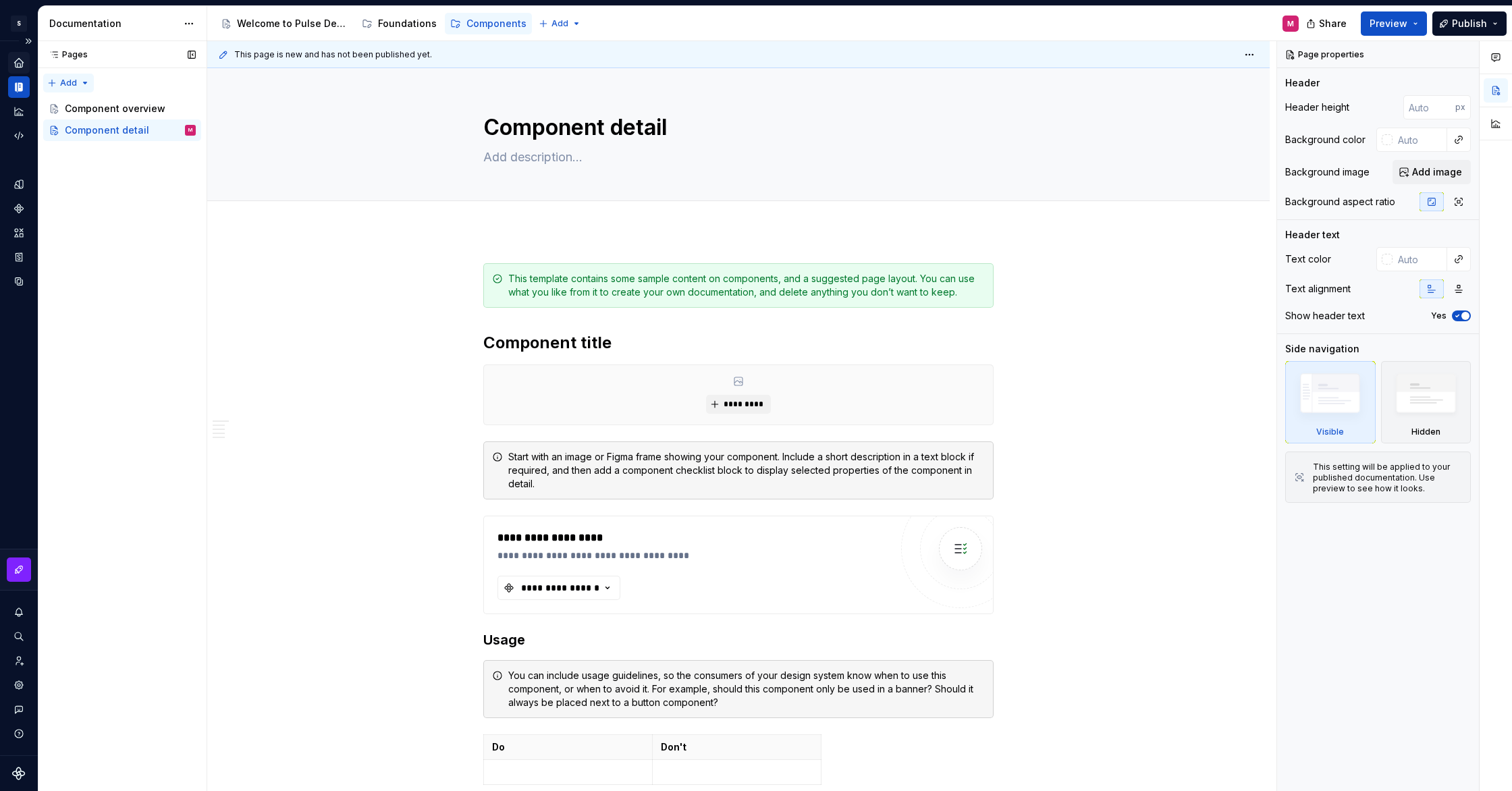
click at [86, 80] on div "Pages Pages Add Accessibility guide for tree Page tree. Navigate the tree with …" at bounding box center [122, 416] width 169 height 751
click at [59, 48] on div "Pages Pages" at bounding box center [122, 54] width 169 height 27
click at [56, 52] on icon at bounding box center [54, 54] width 7 height 5
click at [199, 21] on html "S Pulse Design System M Design system data Documentation Accessibility guide fo…" at bounding box center [756, 396] width 1512 height 791
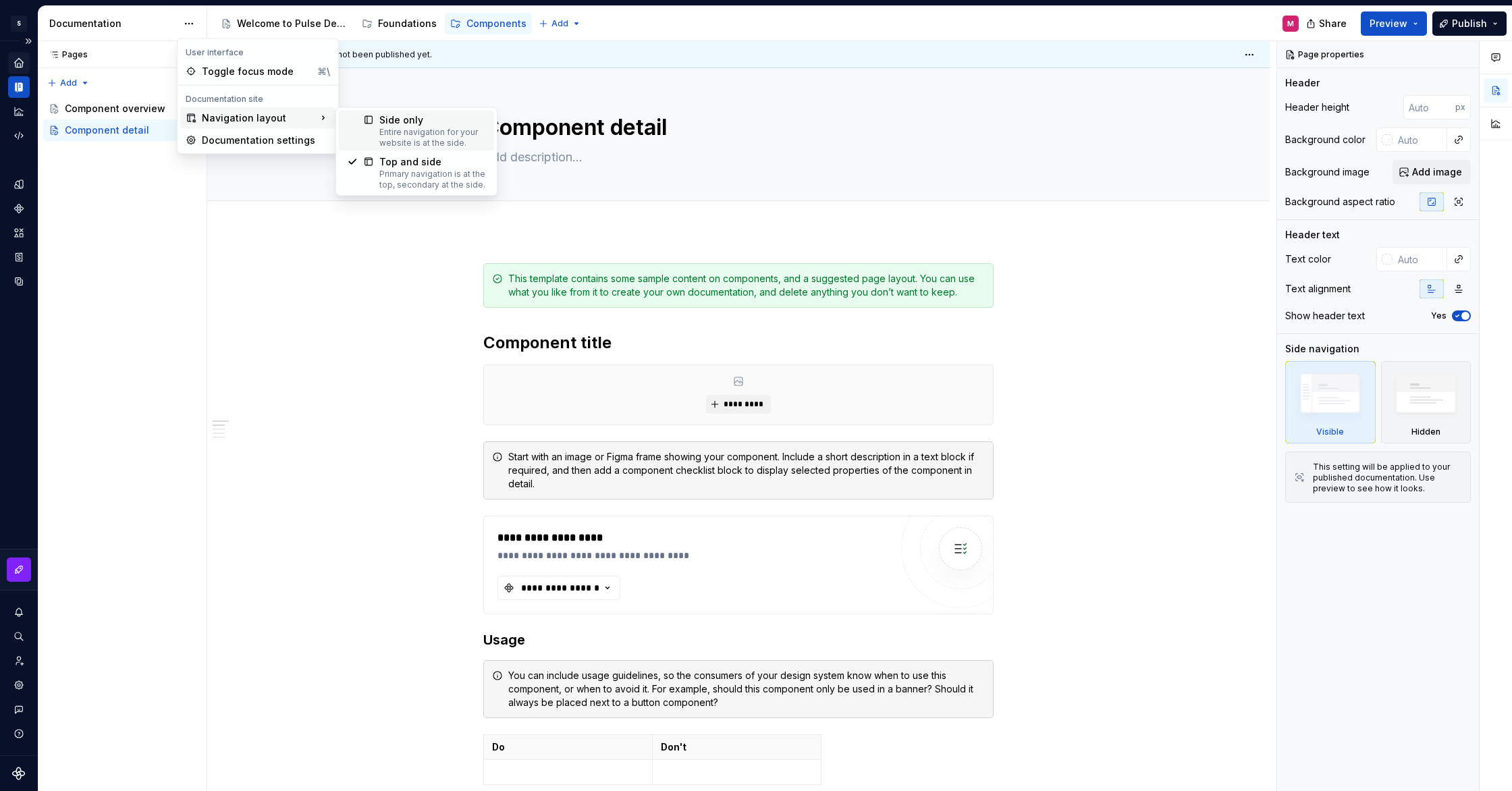
click at [415, 134] on div "Entire navigation for your website is at the side." at bounding box center [433, 138] width 107 height 22
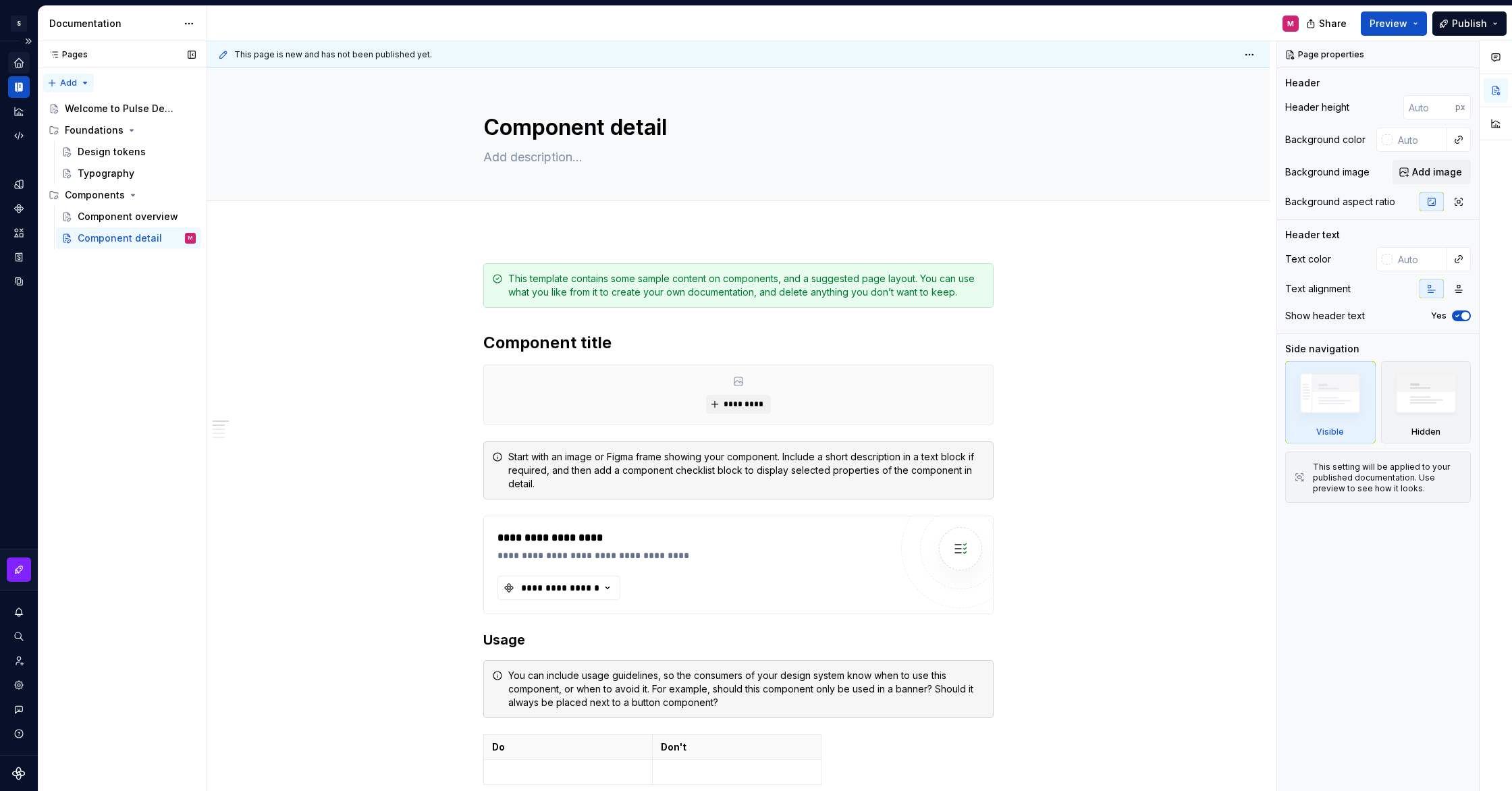
click at [81, 86] on div "Pages Pages Add Accessibility guide for tree Page tree. Navigate the tree with …" at bounding box center [122, 416] width 169 height 751
click at [113, 394] on div "Pages Pages Add Accessibility guide for tree Page tree. Navigate the tree with …" at bounding box center [122, 416] width 169 height 751
click at [194, 21] on html "S Pulse Design System M Design system data Documentation M Share Preview Publis…" at bounding box center [756, 396] width 1512 height 791
click at [145, 30] on html "S Pulse Design System M Design system data Documentation M Share Preview Publis…" at bounding box center [756, 396] width 1512 height 791
click at [95, 110] on div "Welcome to Pulse Design System" at bounding box center [110, 108] width 90 height 13
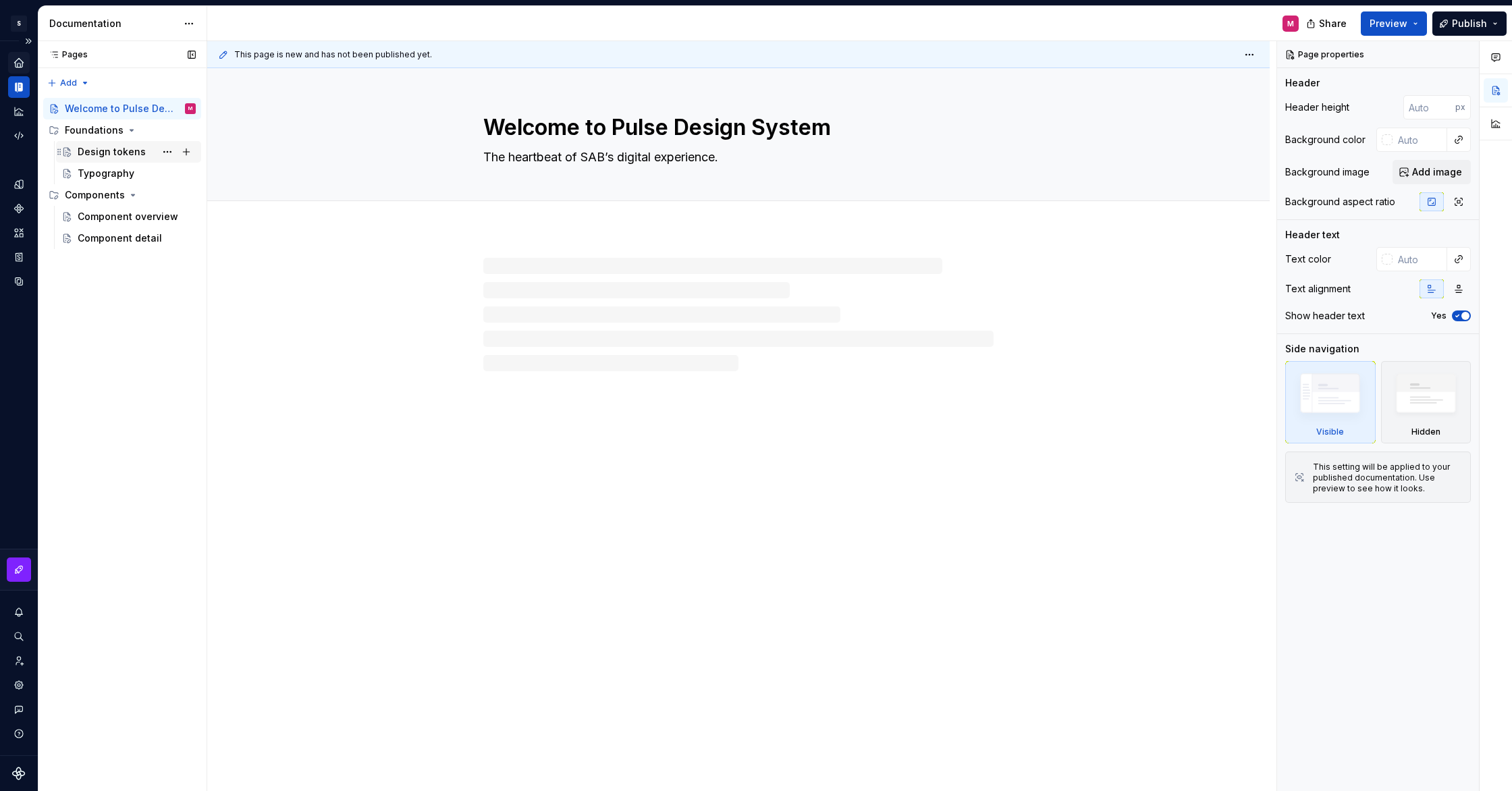
click at [113, 150] on div "Design tokens" at bounding box center [112, 152] width 68 height 13
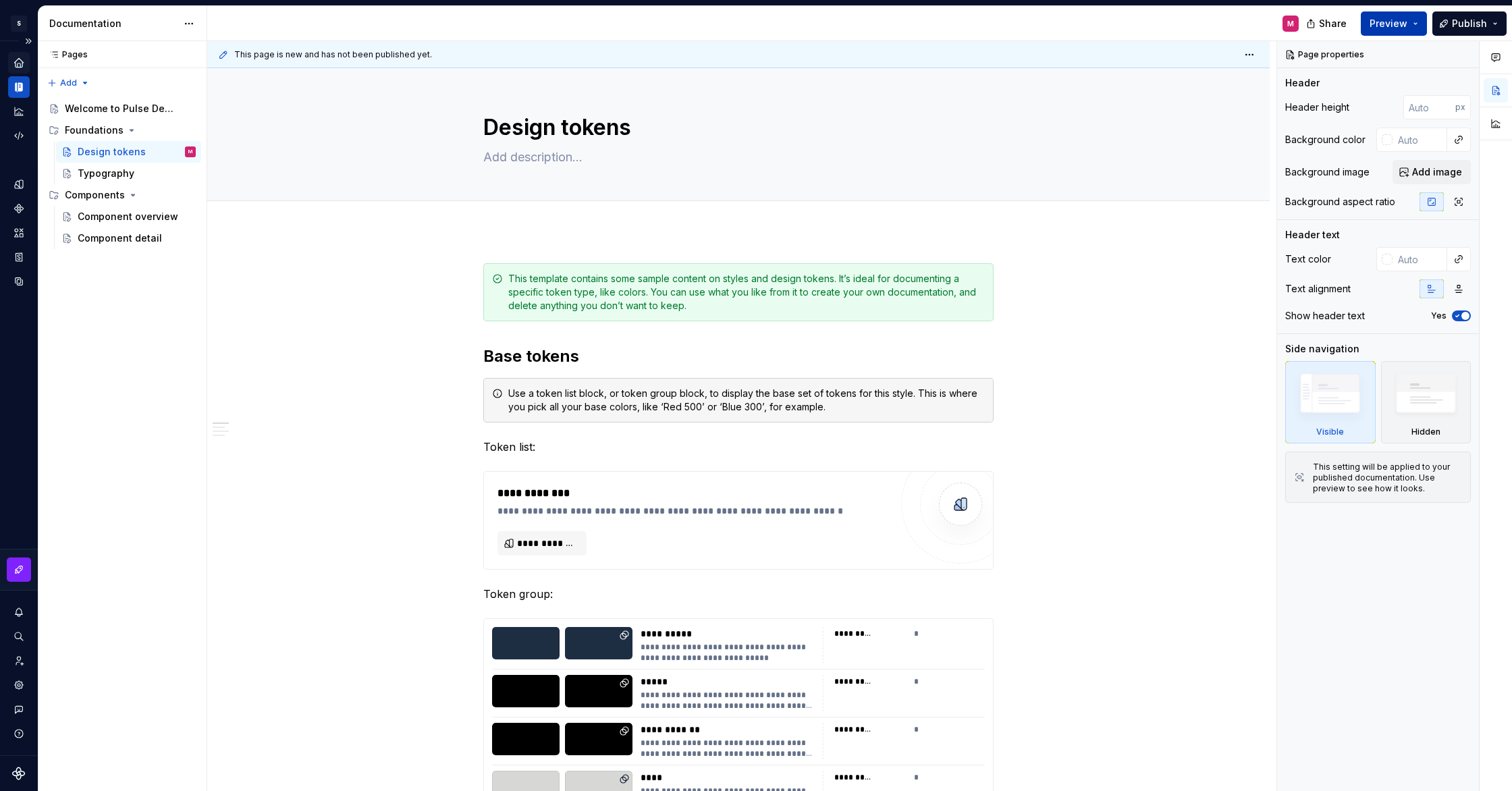
click at [1411, 25] on button "Preview" at bounding box center [1394, 23] width 66 height 24
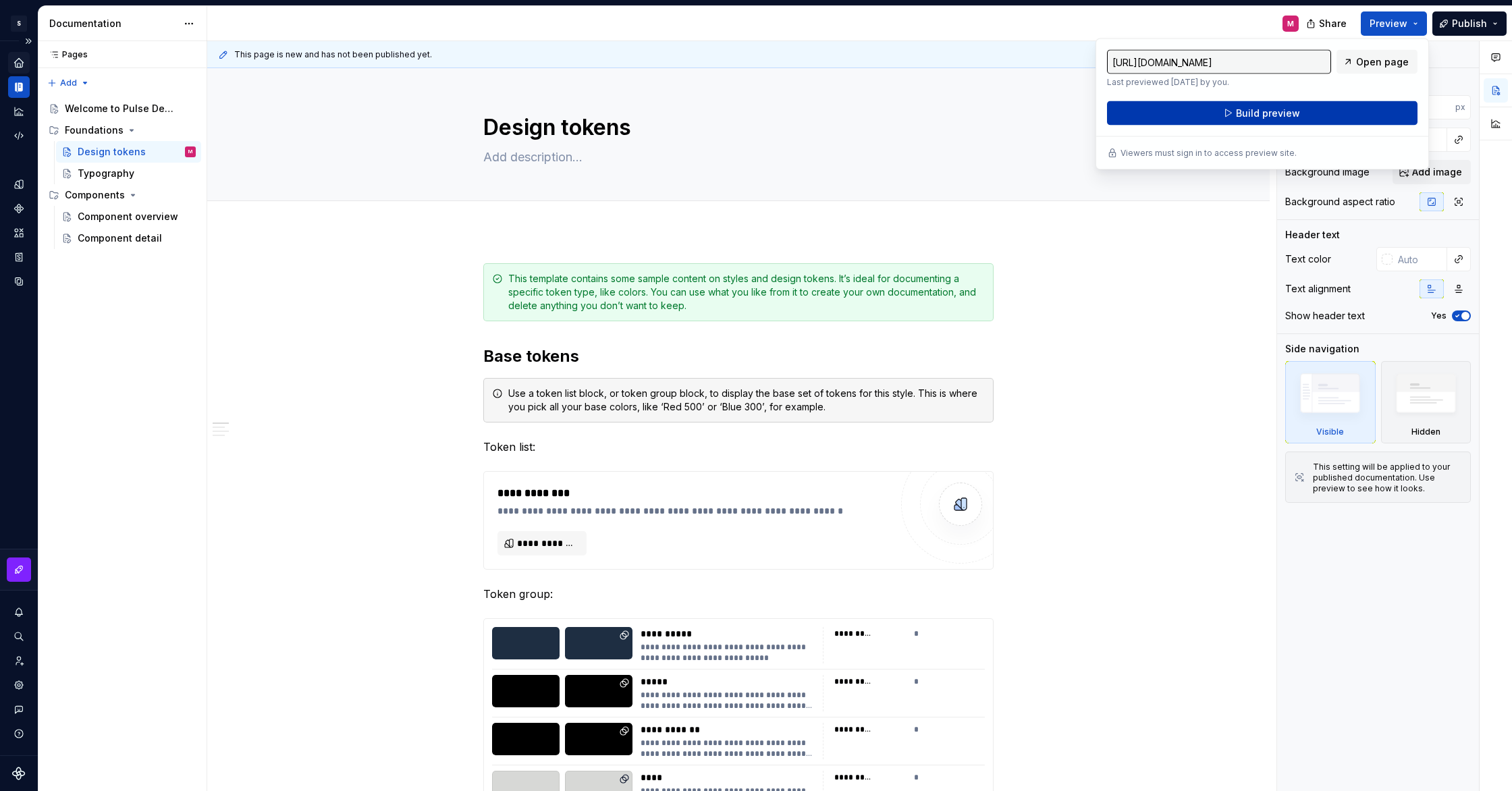
click at [1258, 115] on span "Build preview" at bounding box center [1268, 113] width 64 height 13
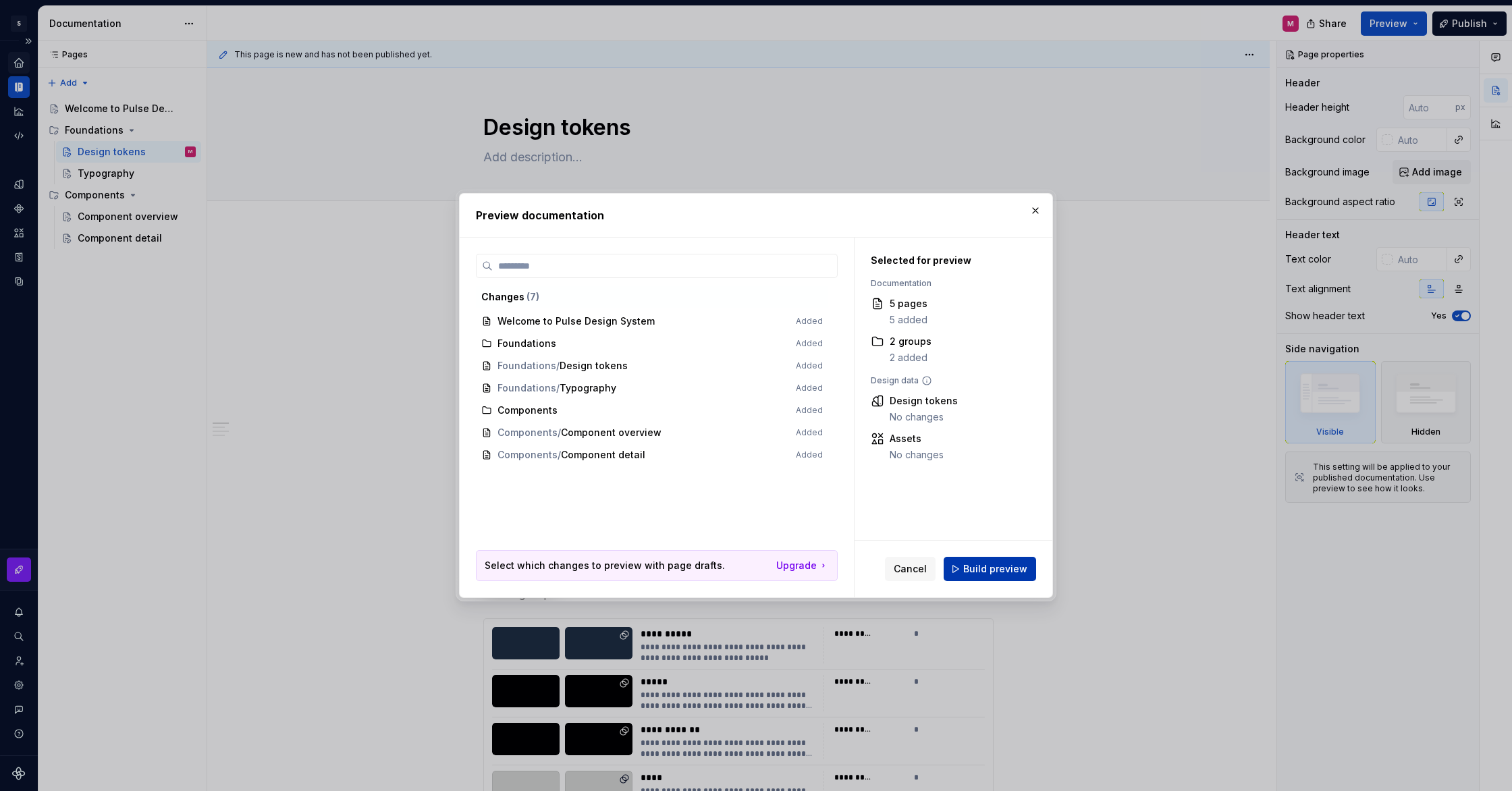
click at [967, 577] on button "Build preview" at bounding box center [990, 568] width 93 height 24
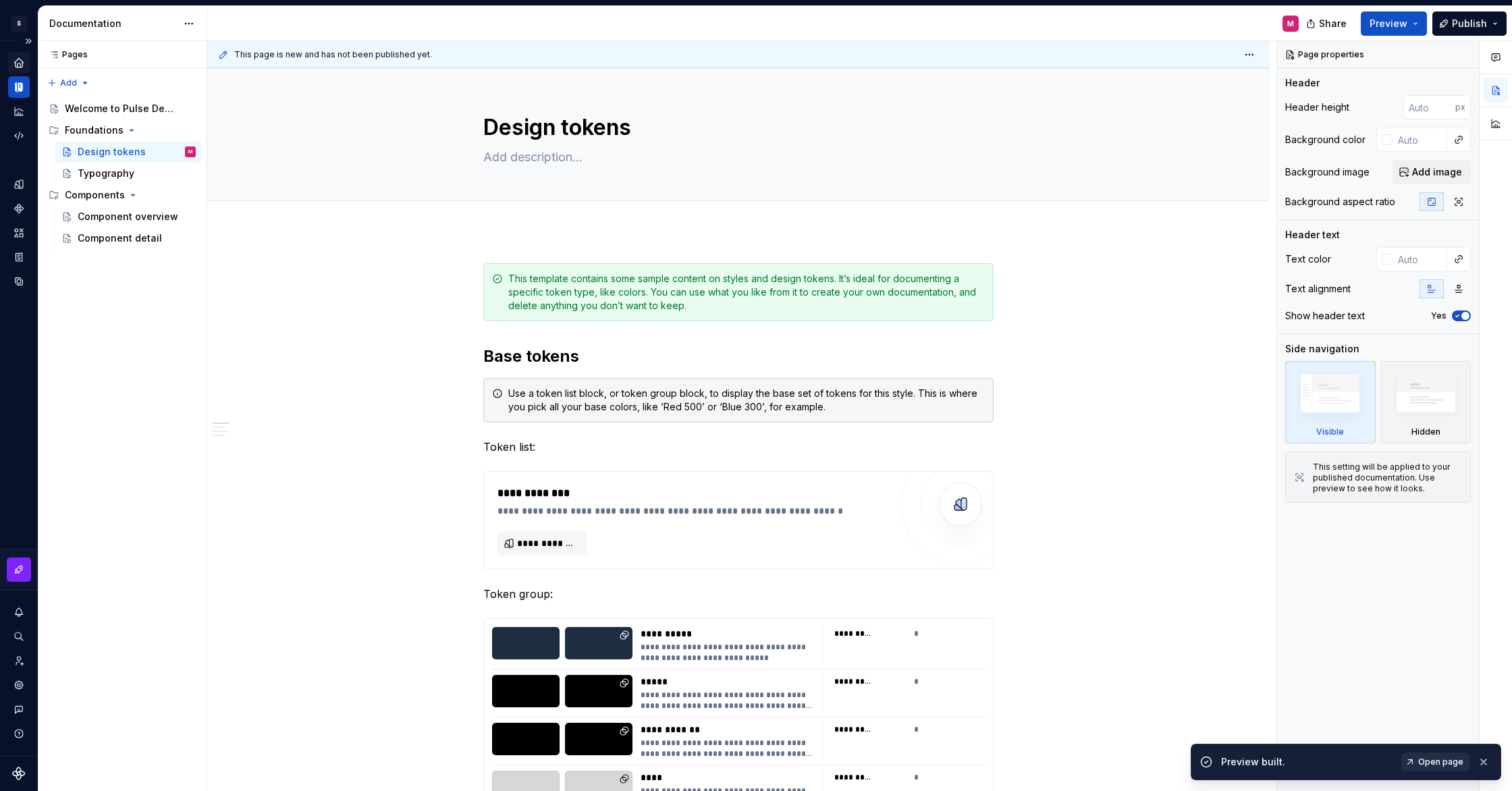
click at [1427, 761] on span "Open page" at bounding box center [1441, 762] width 45 height 11
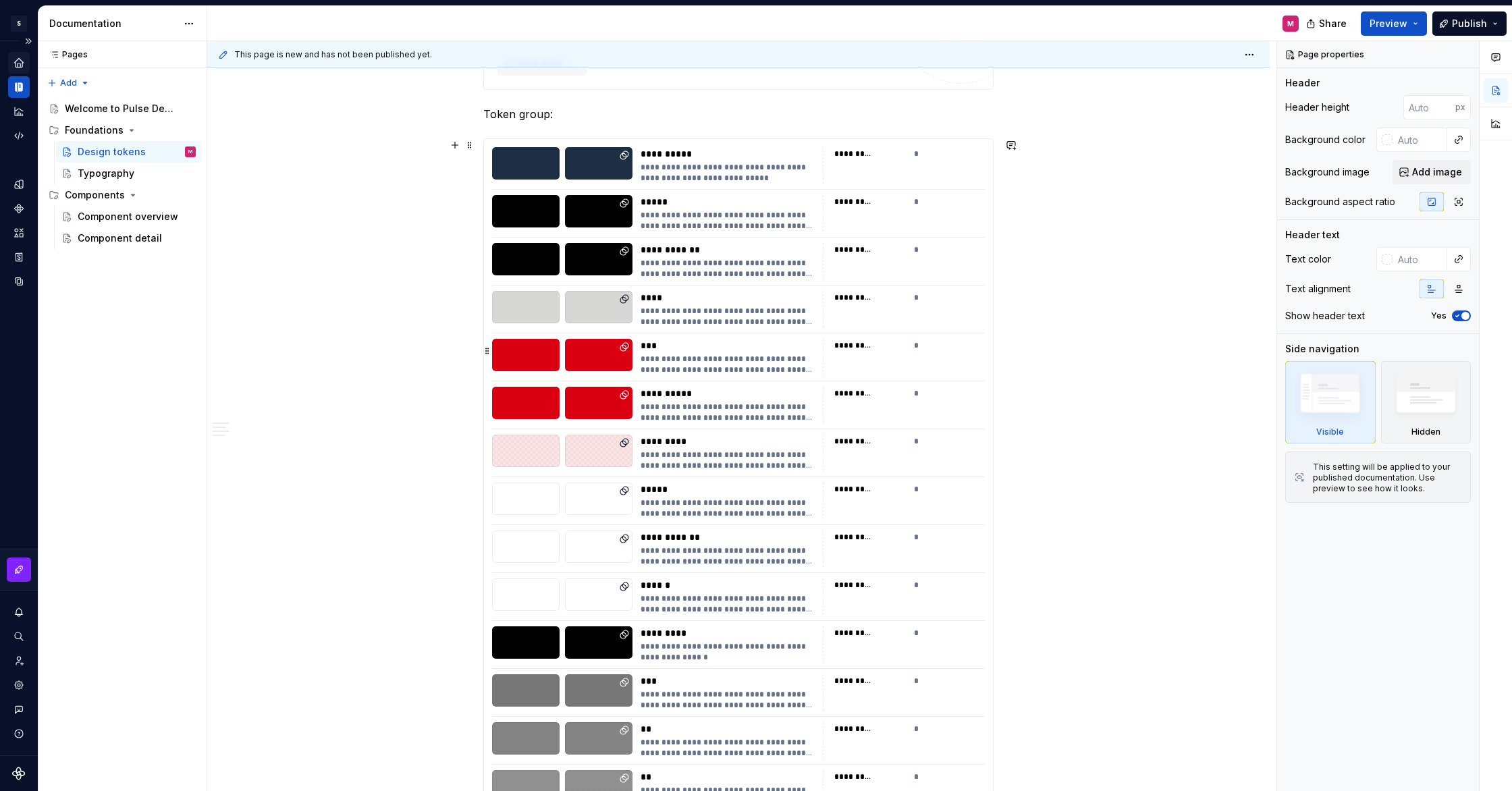
scroll to position [493, 0]
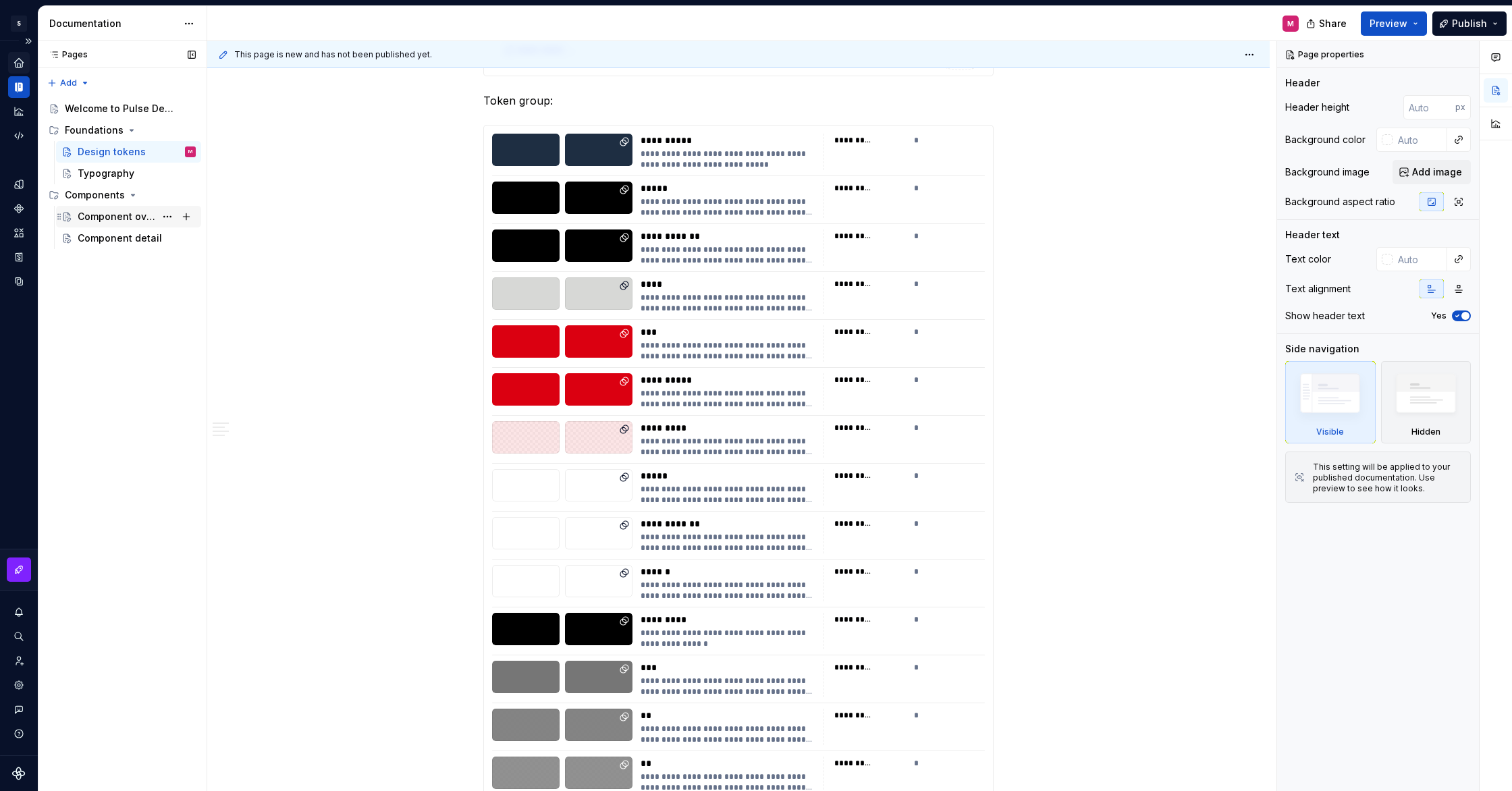
click at [99, 221] on div "Component overview" at bounding box center [116, 217] width 78 height 13
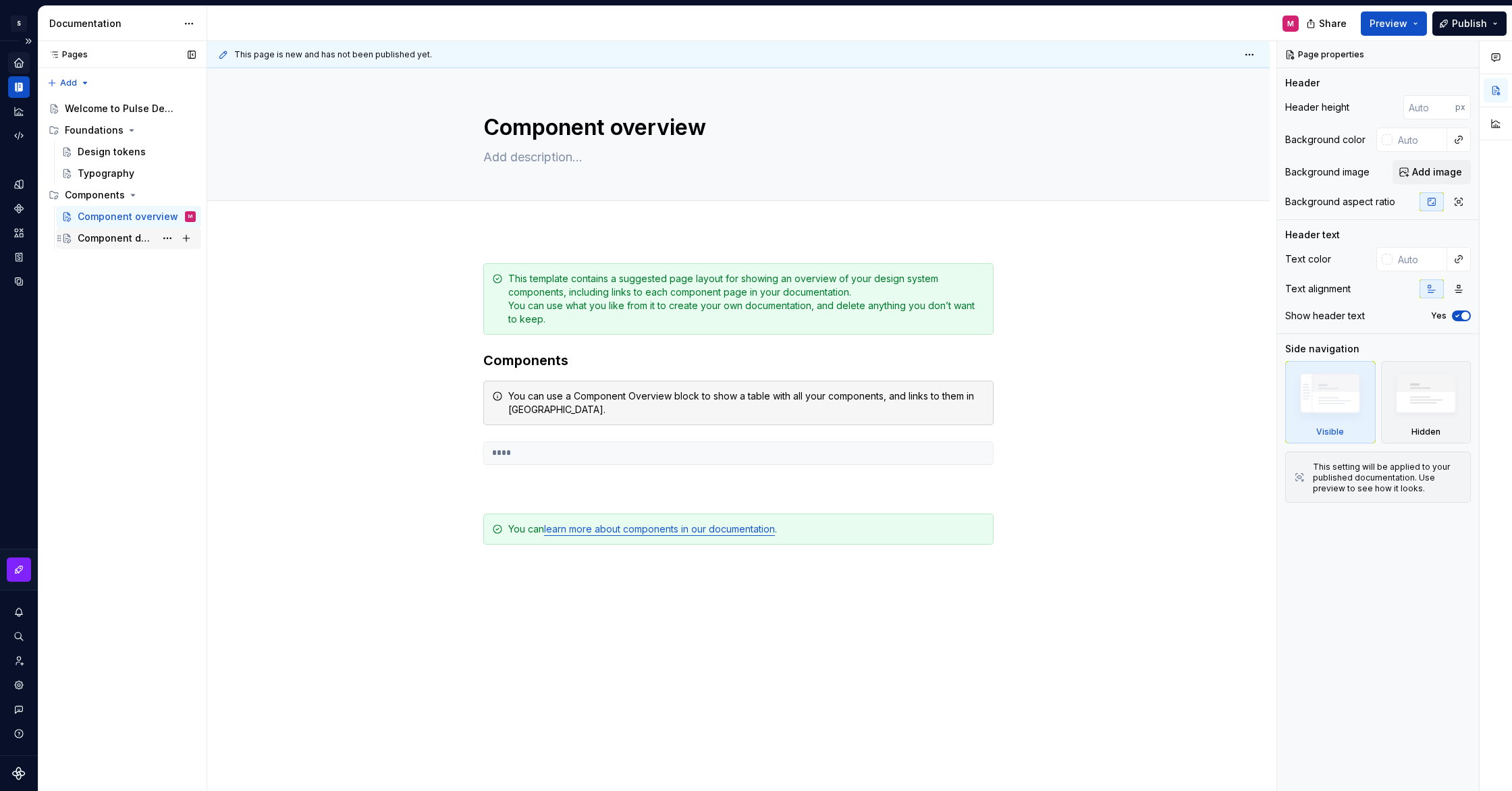
click at [104, 244] on div "Component detail" at bounding box center [116, 239] width 78 height 13
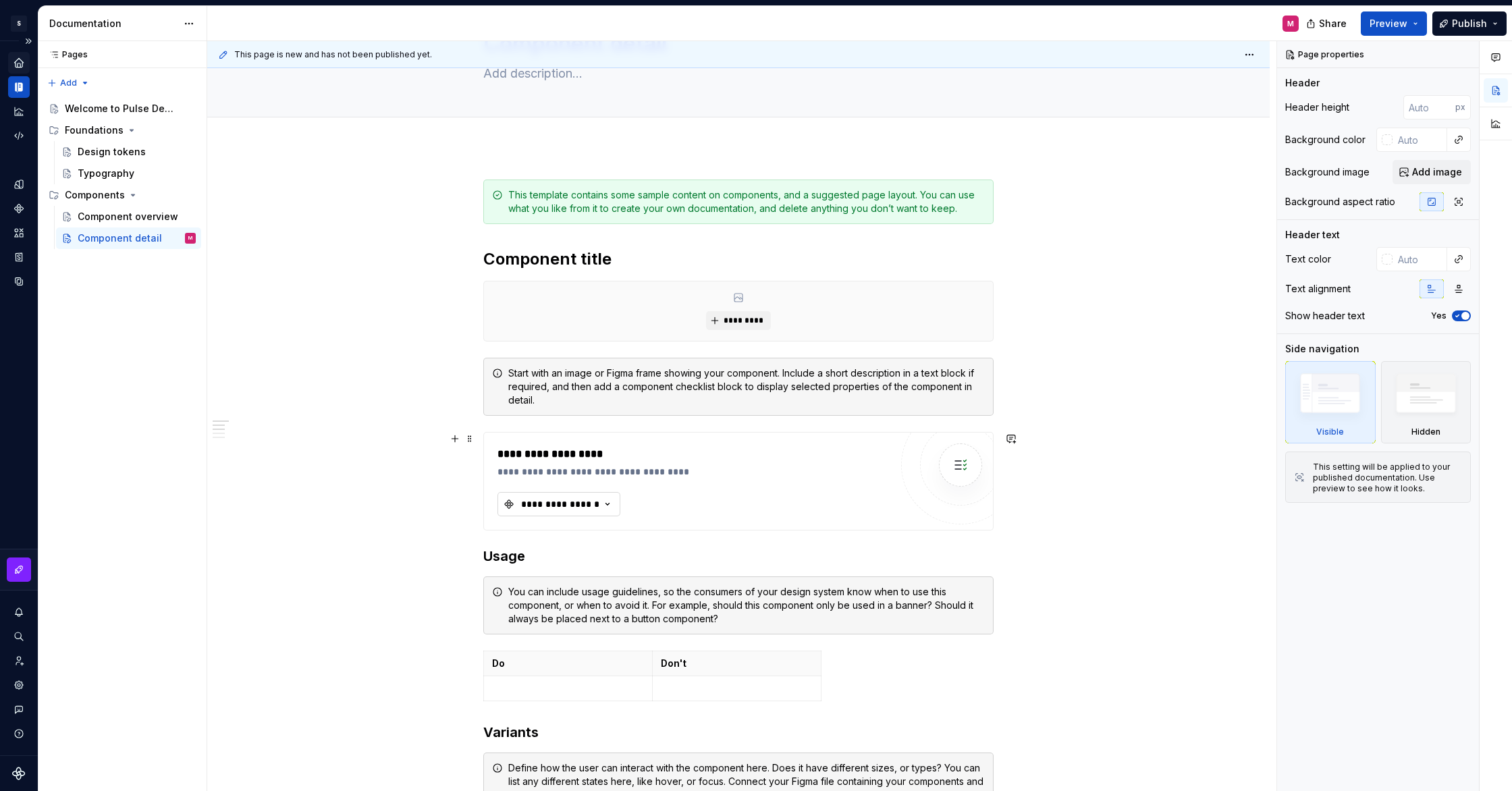
scroll to position [84, 0]
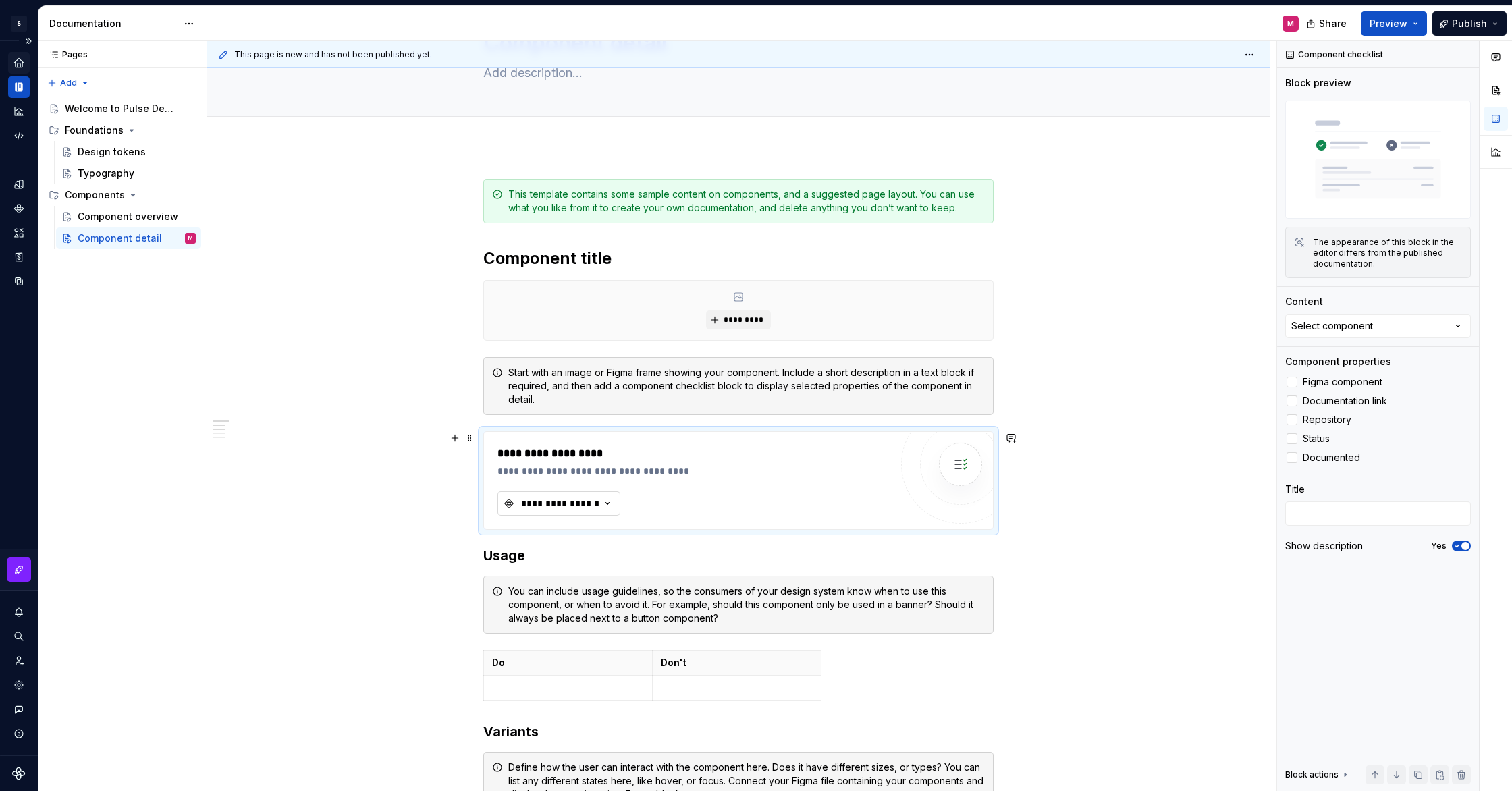
click at [557, 503] on div "**********" at bounding box center [560, 503] width 81 height 13
click at [1339, 375] on label "Figma component" at bounding box center [1378, 381] width 185 height 16
click at [1338, 407] on label "Documentation link" at bounding box center [1378, 401] width 185 height 16
click at [1332, 422] on span "Repository" at bounding box center [1327, 420] width 48 height 11
click at [1320, 378] on span "Figma component" at bounding box center [1342, 381] width 79 height 11
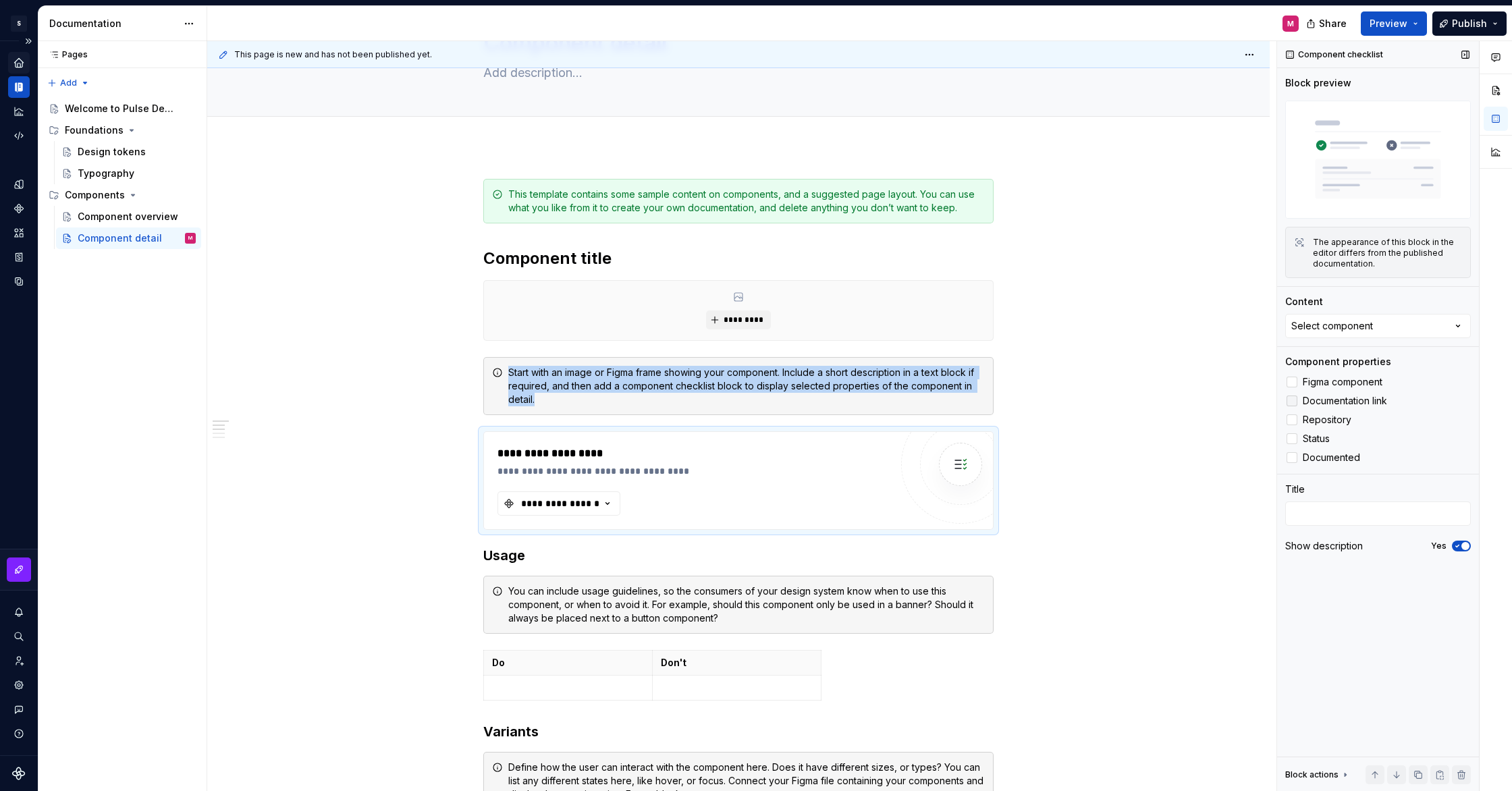
click at [1323, 406] on span "Documentation link" at bounding box center [1344, 401] width 84 height 11
click at [1326, 416] on span "Repository" at bounding box center [1327, 420] width 48 height 11
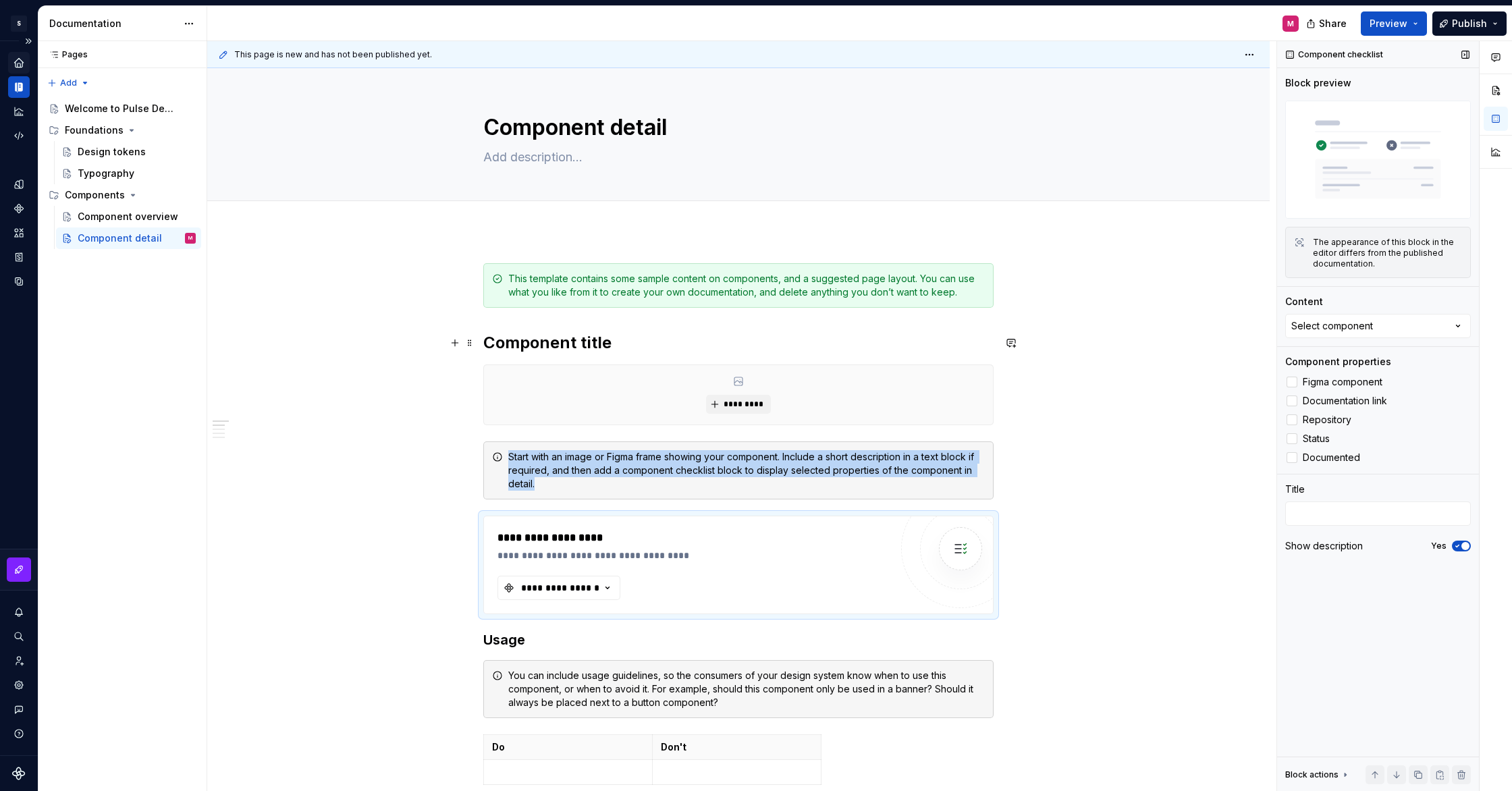
scroll to position [4, 0]
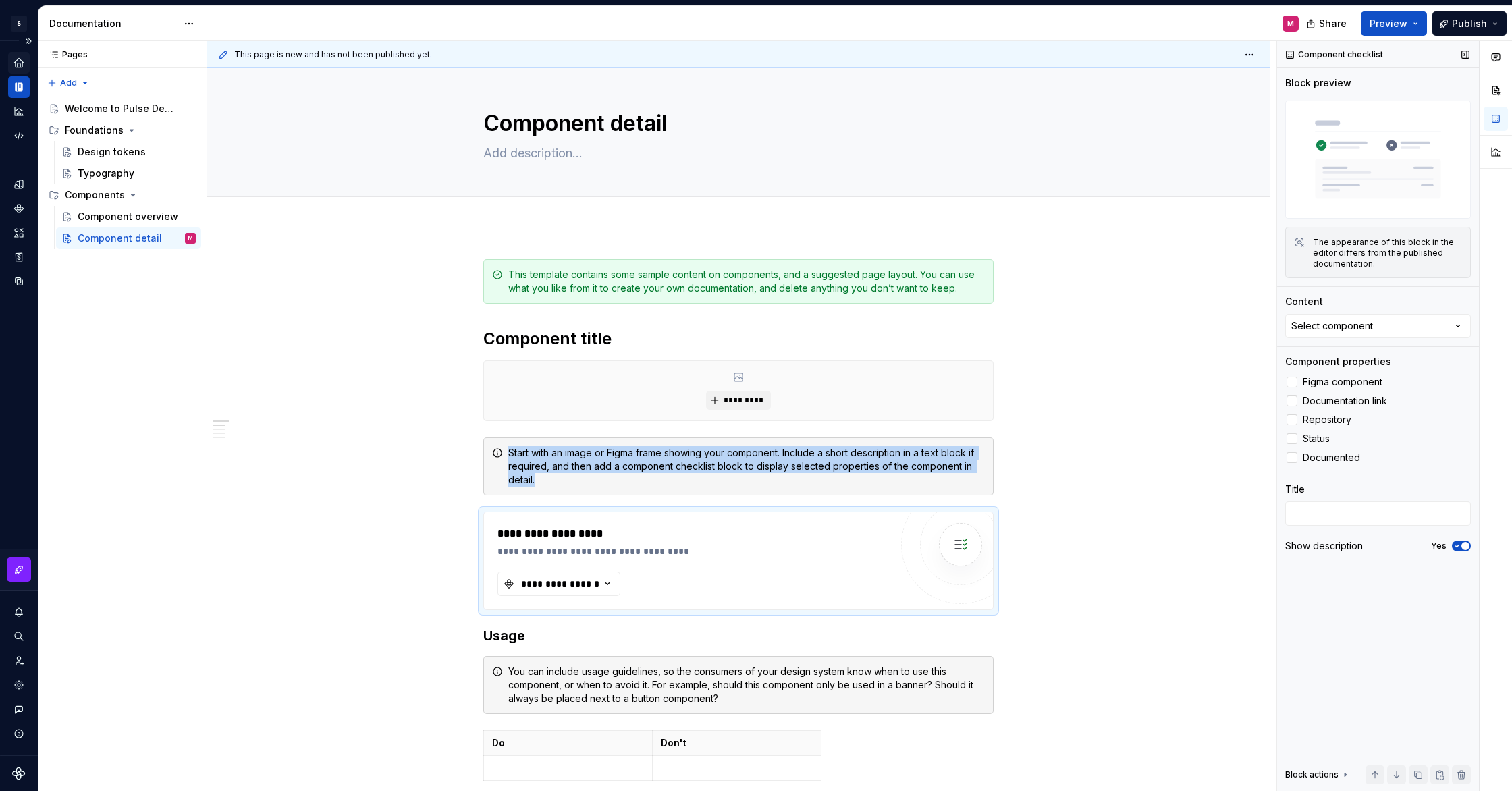
click at [1367, 218] on img at bounding box center [1378, 160] width 185 height 118
click at [1368, 244] on div "The appearance of this block in the editor differs from the published documenta…" at bounding box center [1388, 253] width 149 height 33
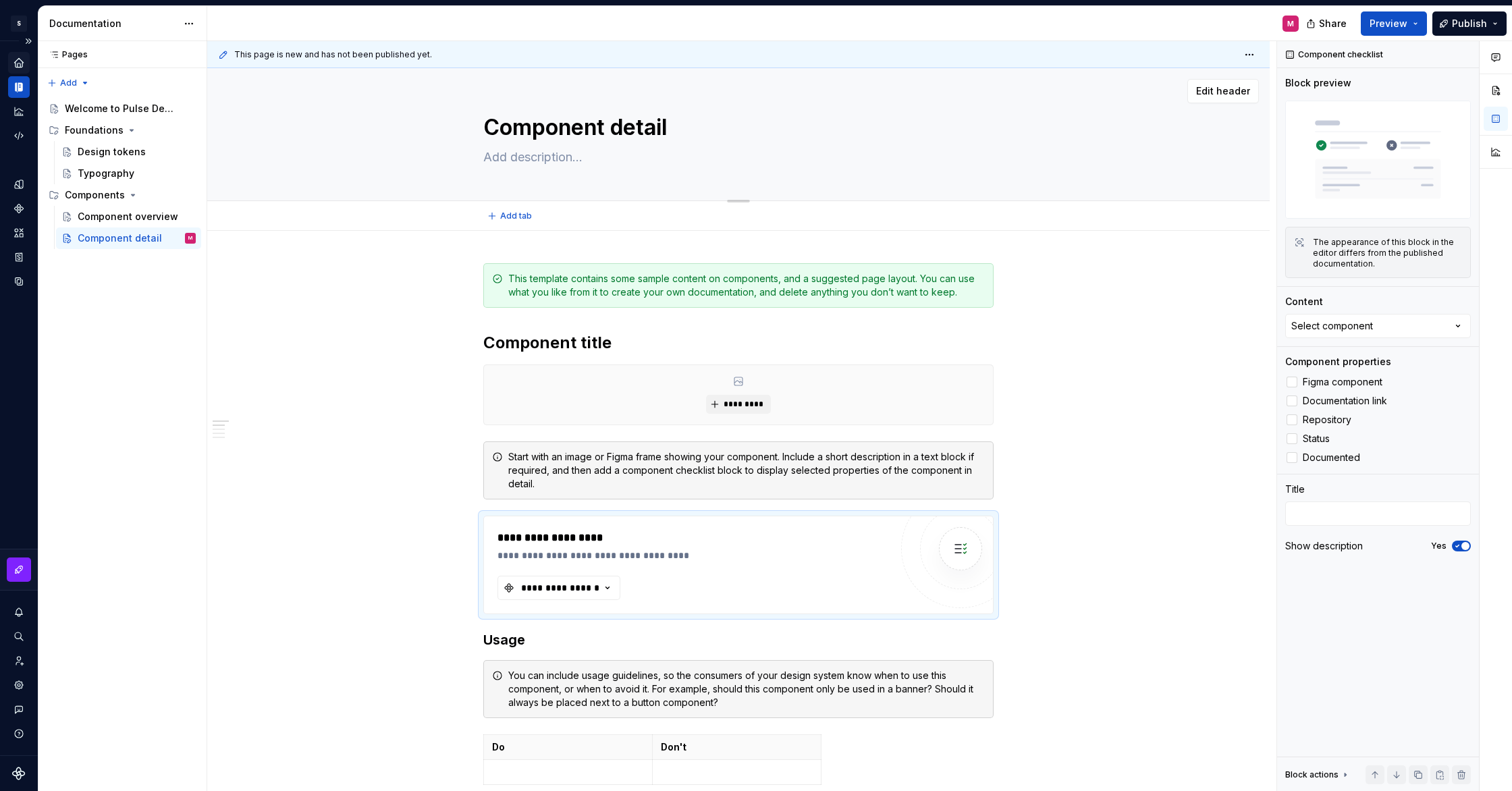
click at [542, 125] on textarea "Component detail" at bounding box center [736, 127] width 511 height 33
type textarea "*"
